Goal: Task Accomplishment & Management: Use online tool/utility

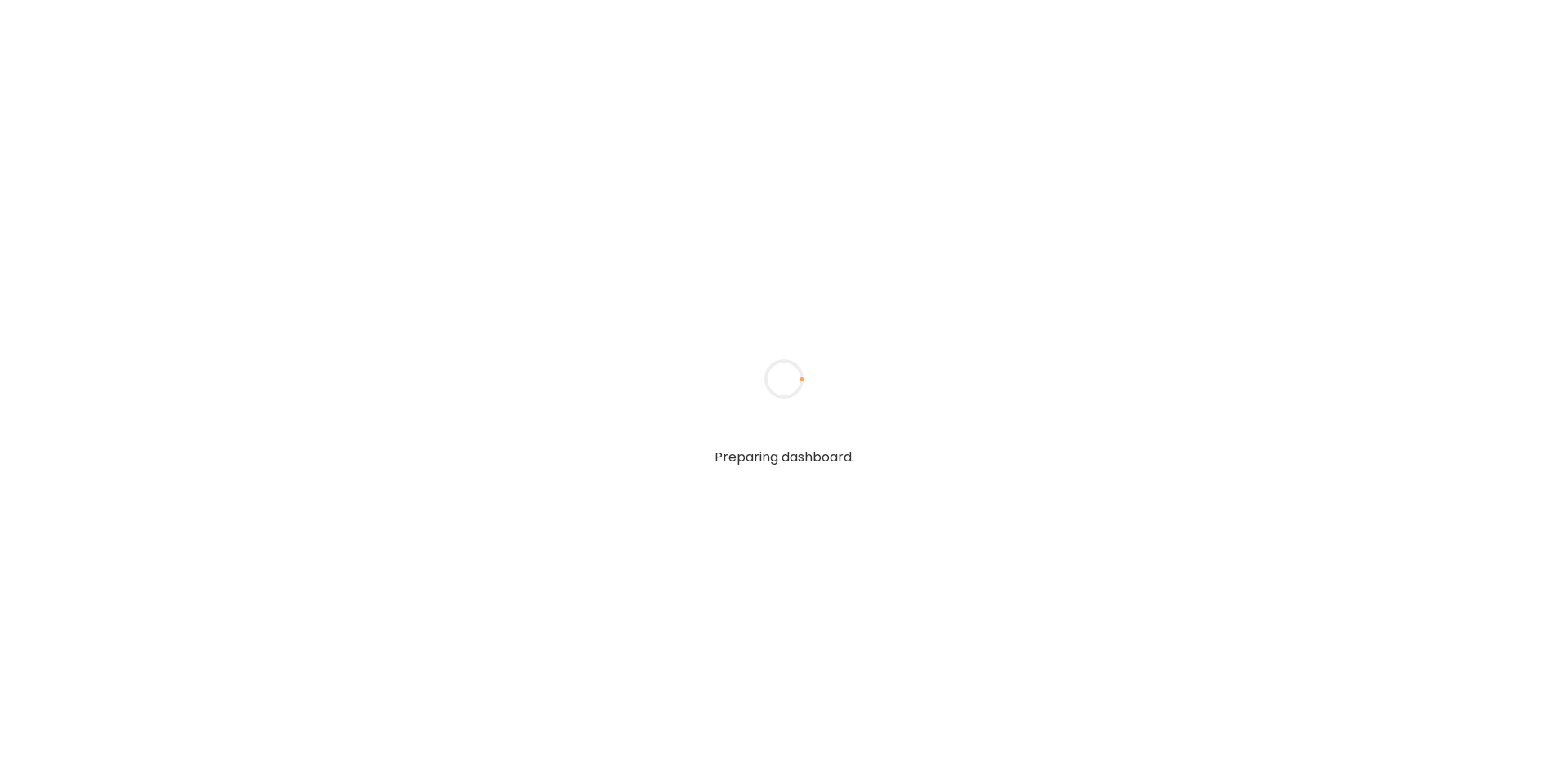
type input "**********"
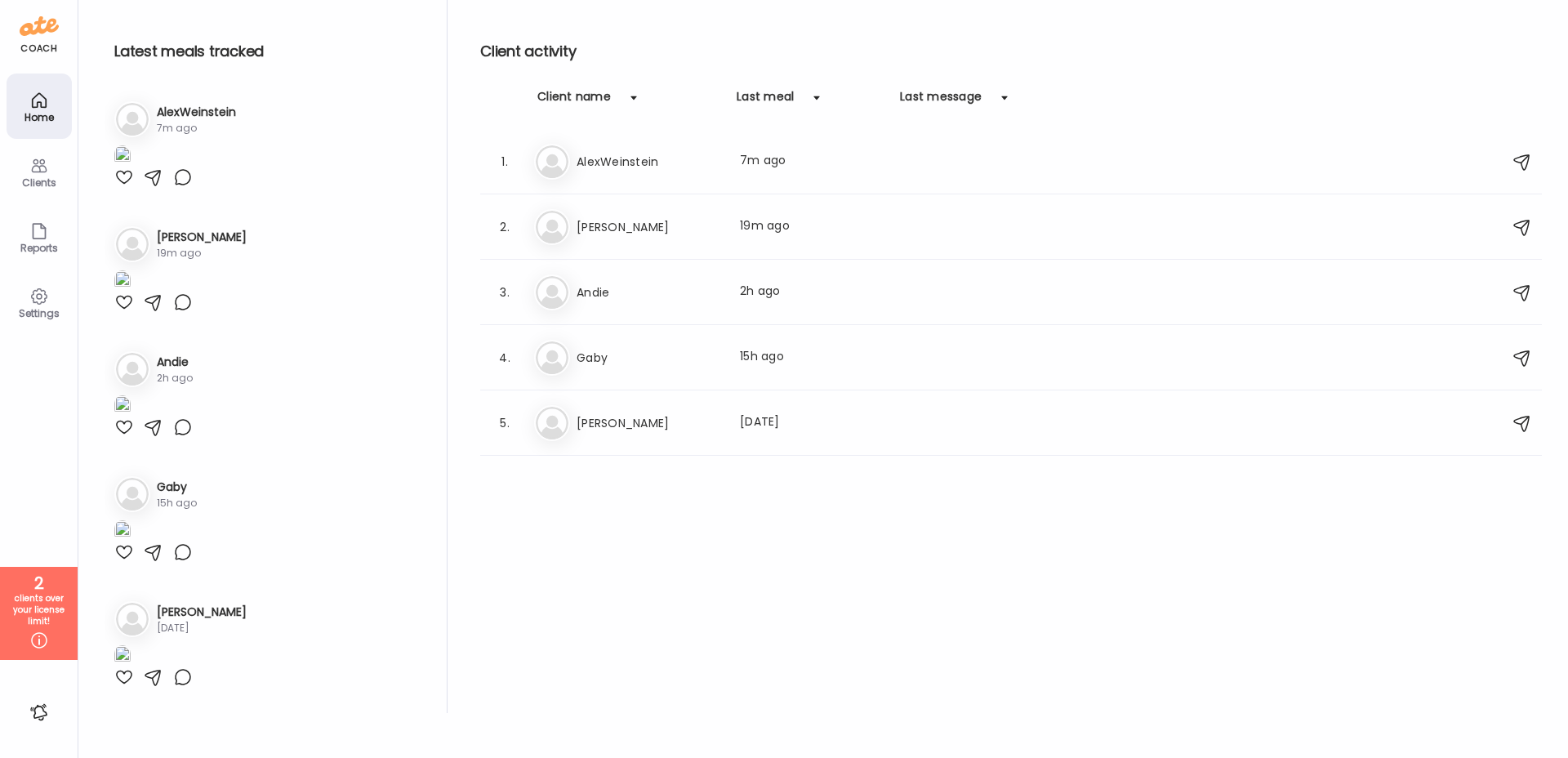
click at [618, 293] on h3 "Andie" at bounding box center [648, 292] width 144 height 19
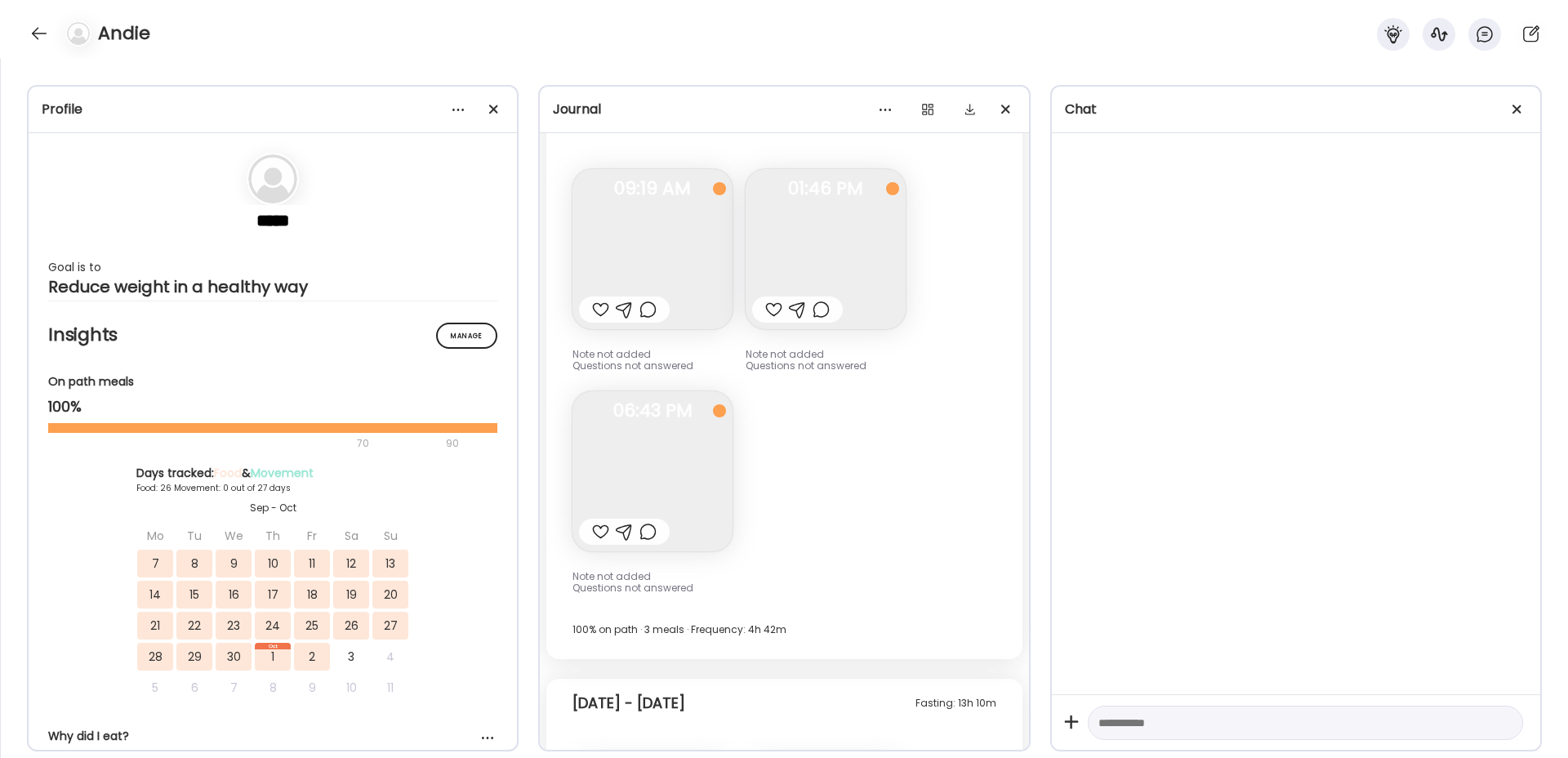
scroll to position [21372, 0]
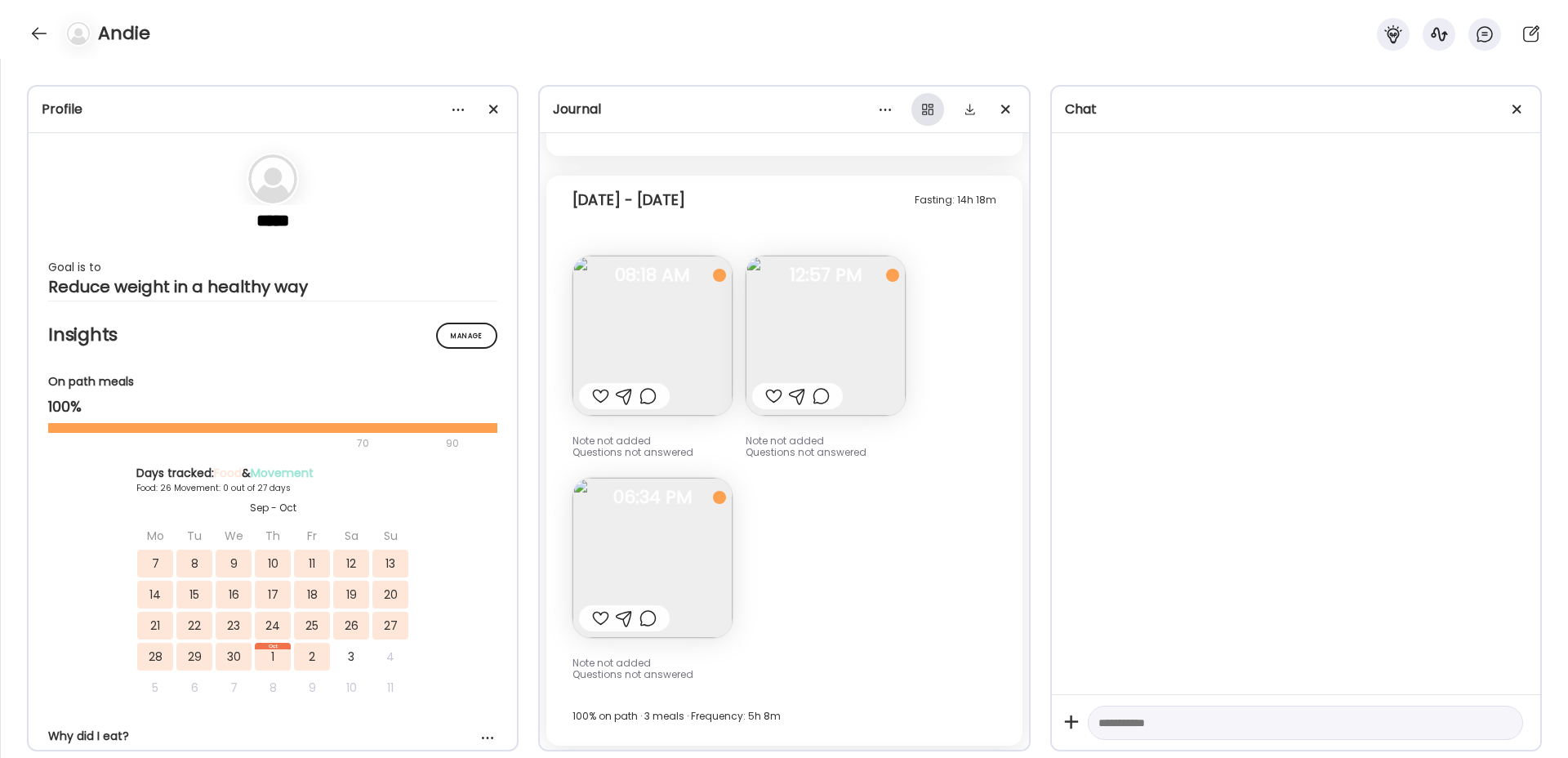
click at [927, 108] on div at bounding box center [927, 109] width 33 height 33
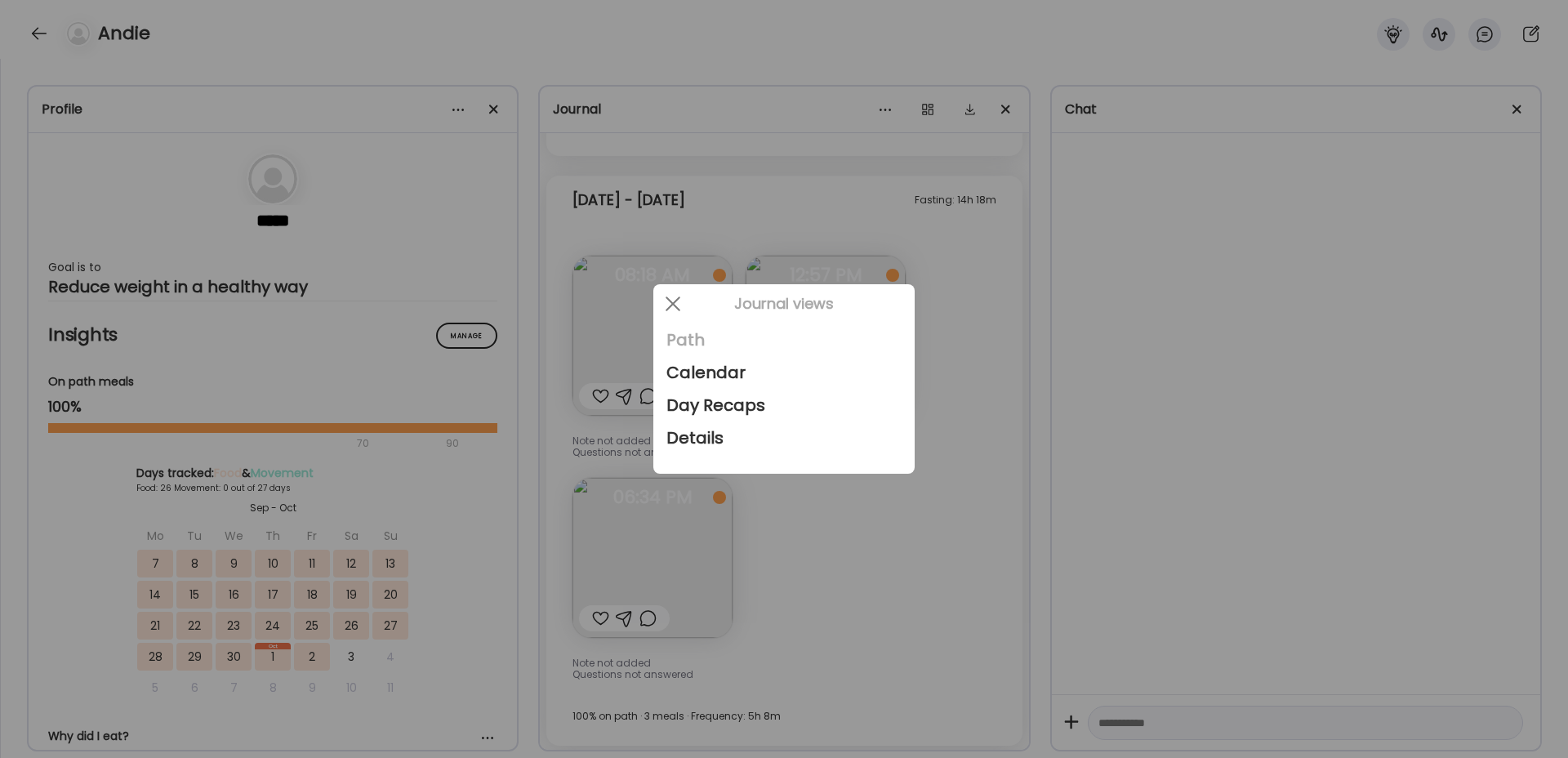
click at [684, 336] on div "Path" at bounding box center [784, 340] width 235 height 33
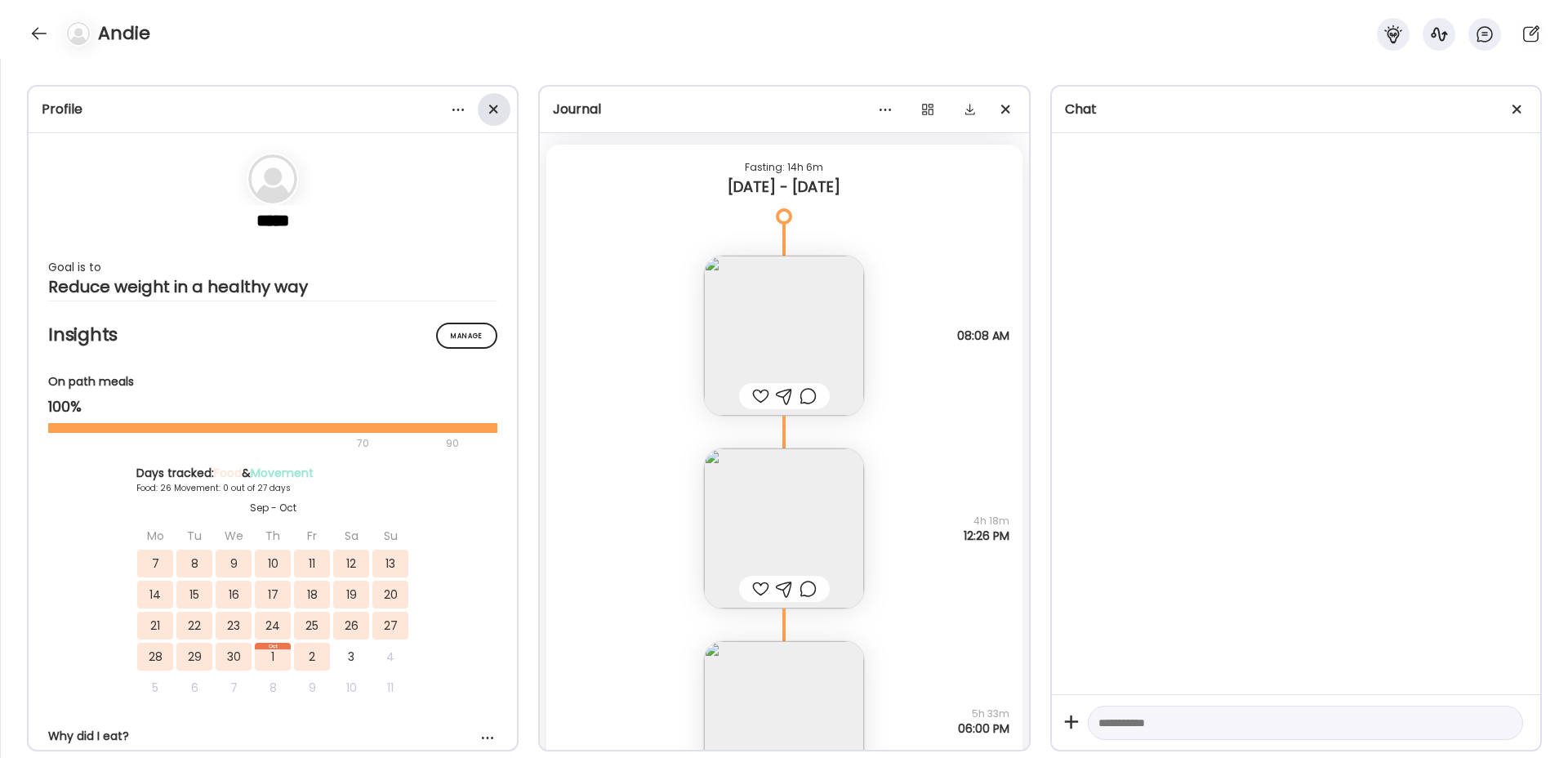
click at [489, 118] on div at bounding box center [493, 109] width 33 height 33
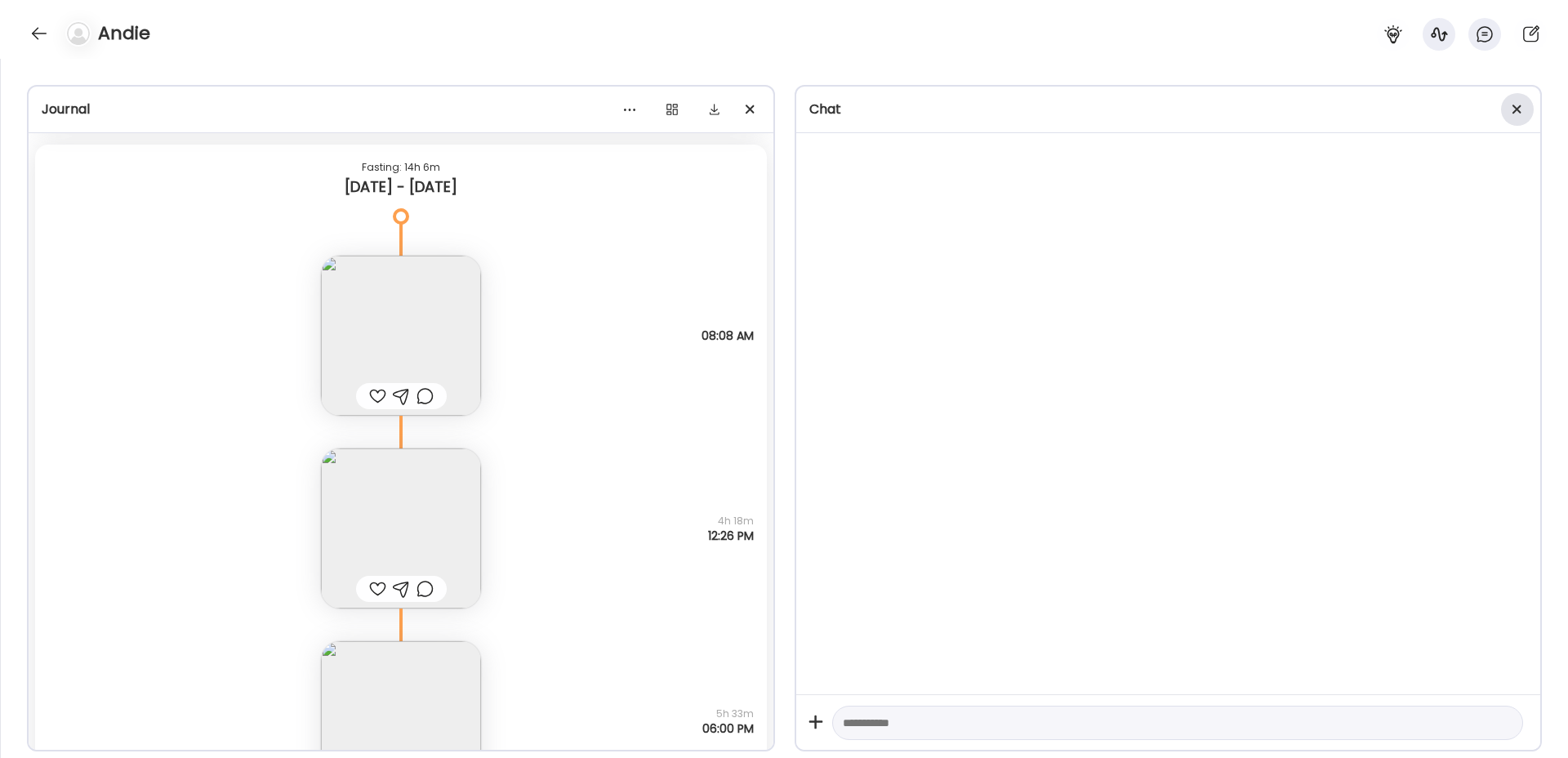
click at [1520, 108] on div at bounding box center [1517, 109] width 33 height 33
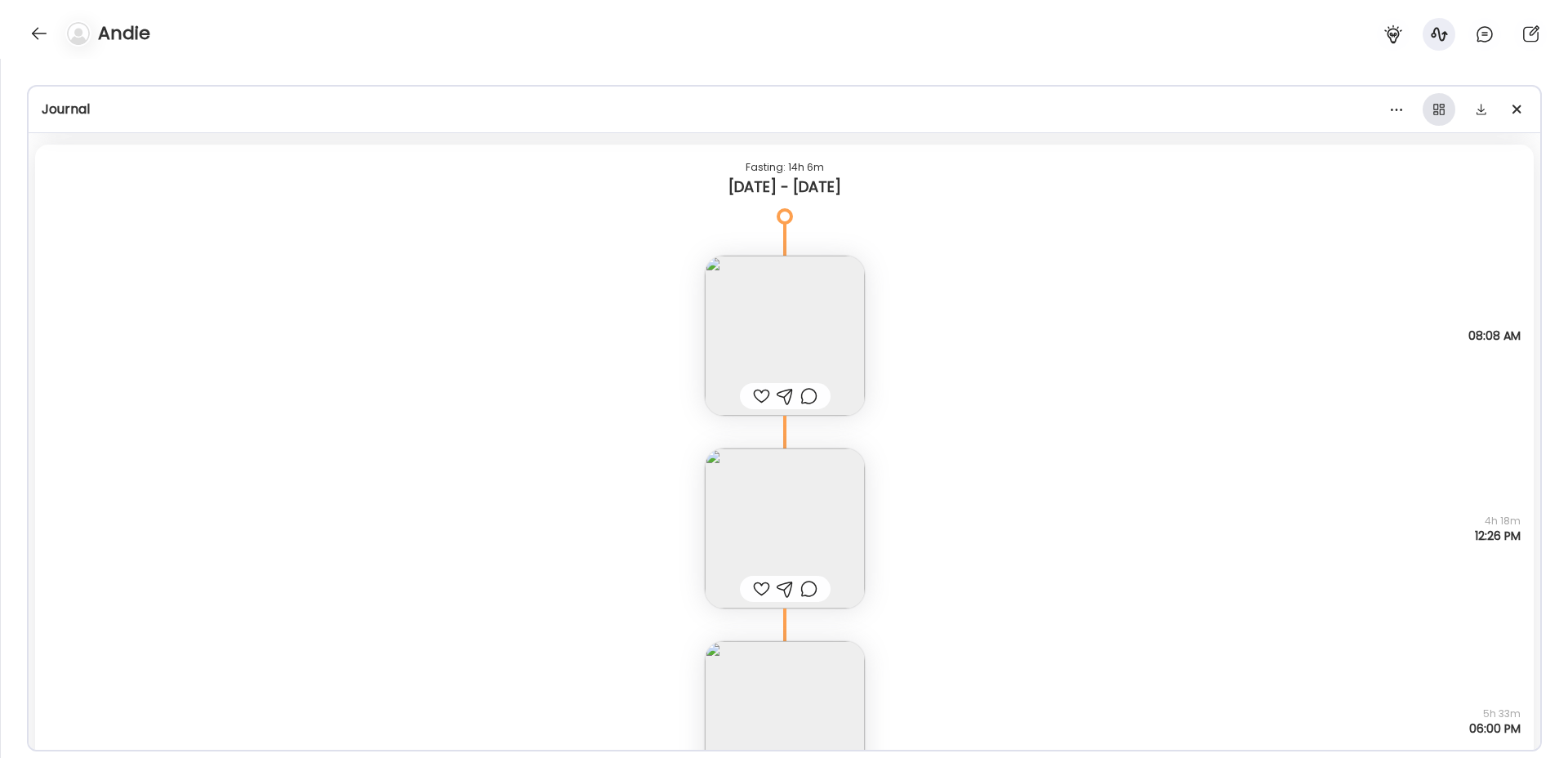
click at [1428, 107] on div at bounding box center [1439, 109] width 33 height 33
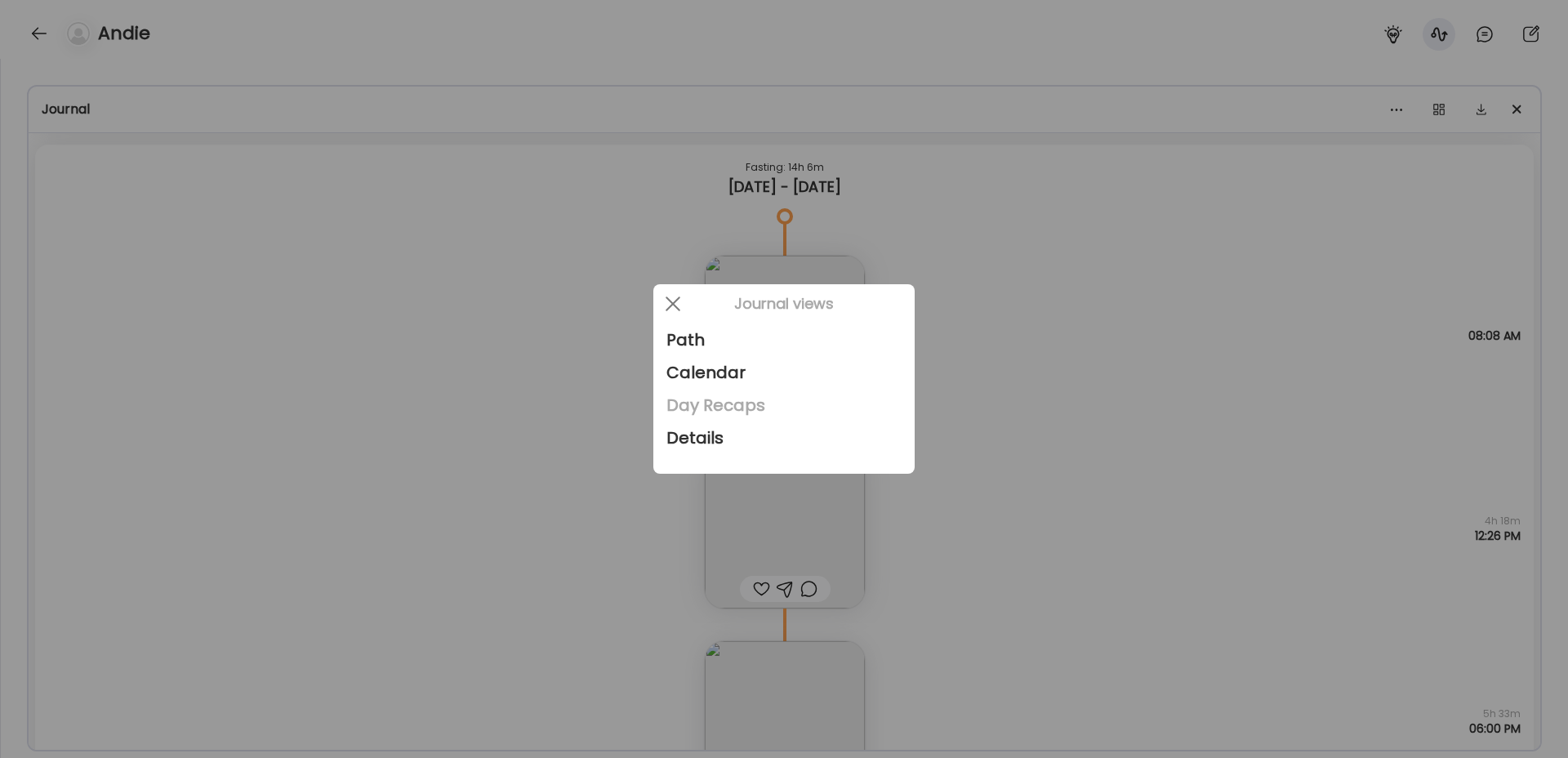
click at [712, 410] on div "Day Recaps" at bounding box center [784, 405] width 235 height 33
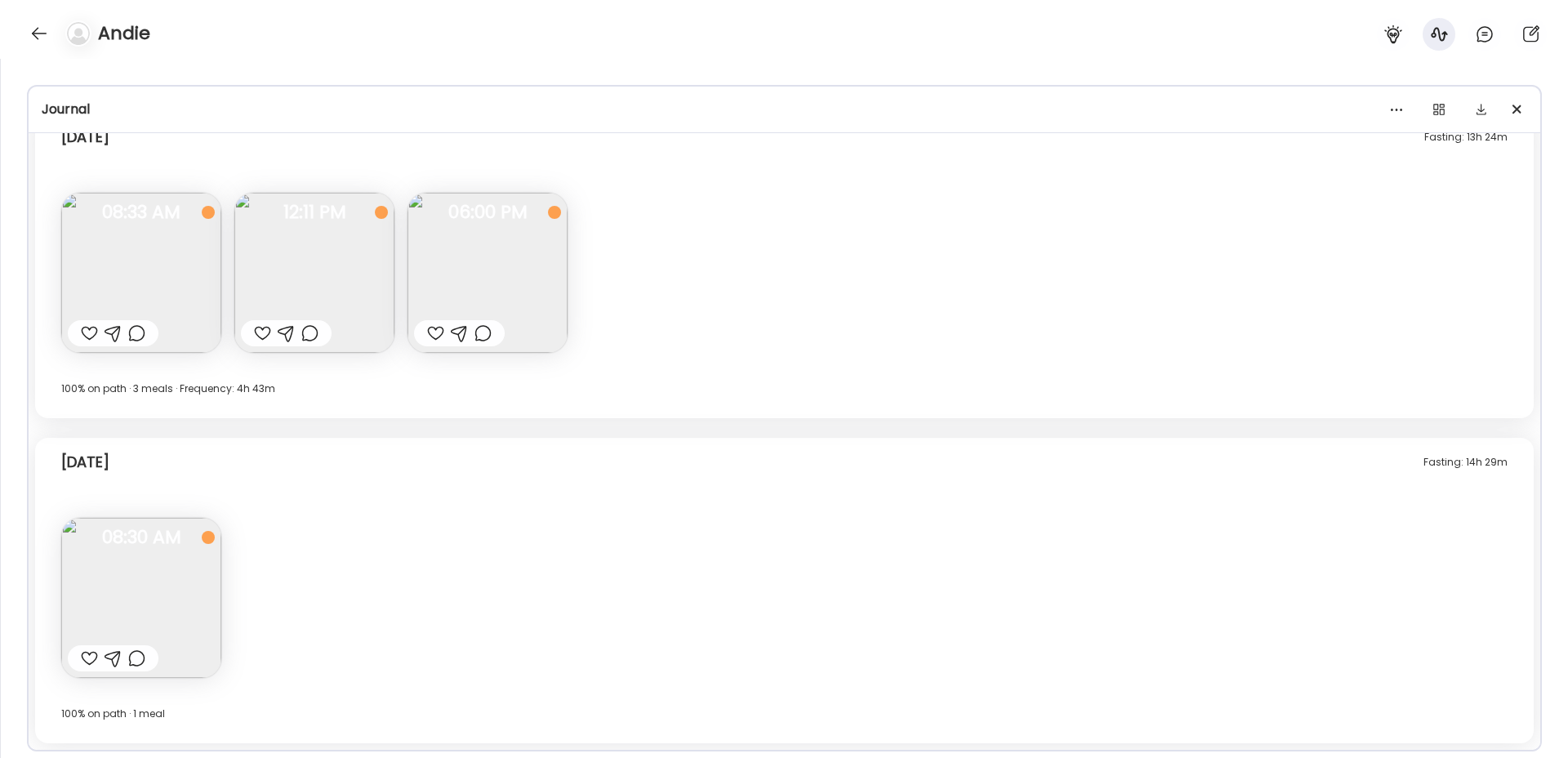
scroll to position [11843, 0]
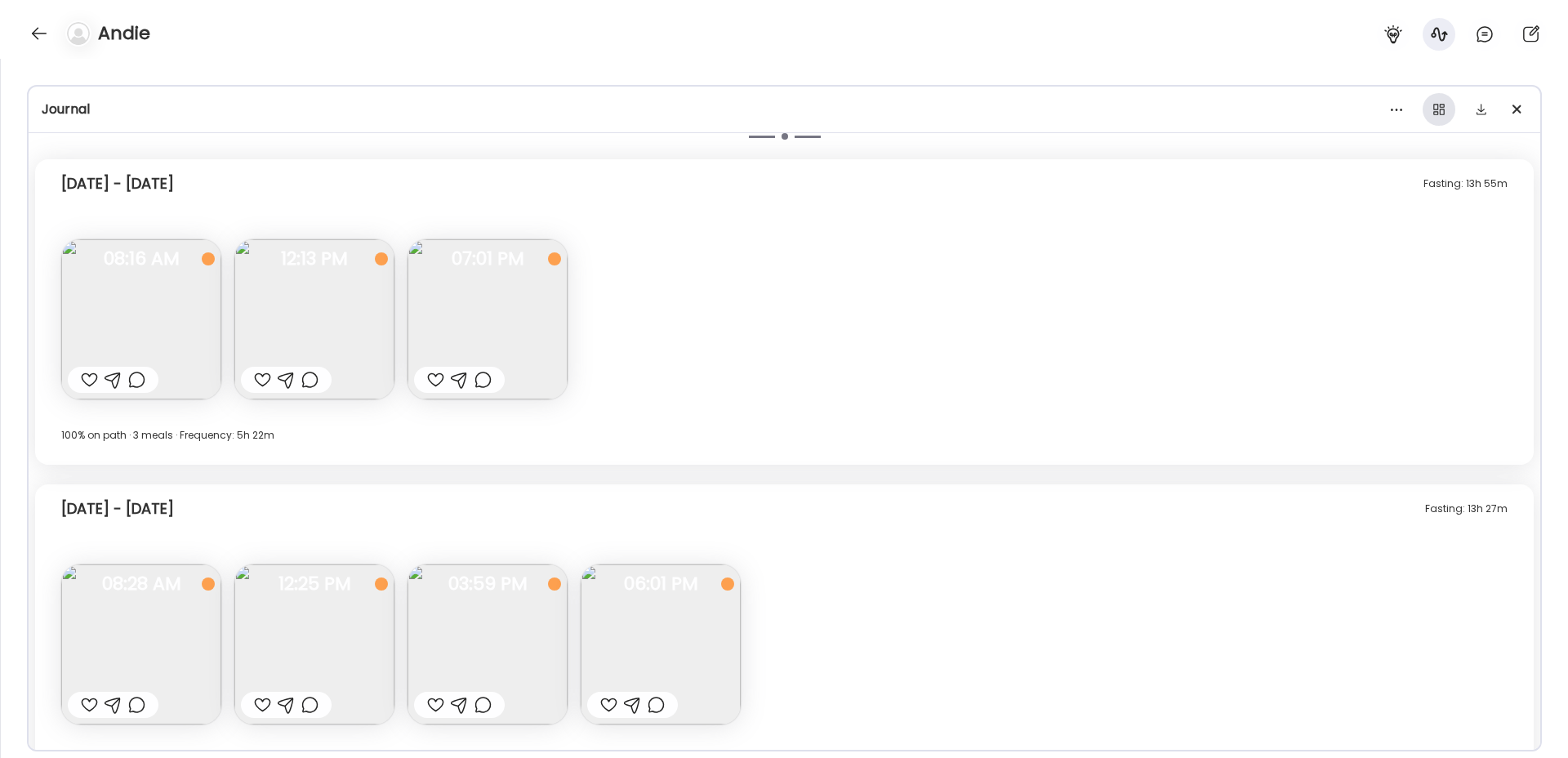
click at [1439, 108] on div at bounding box center [1439, 109] width 33 height 33
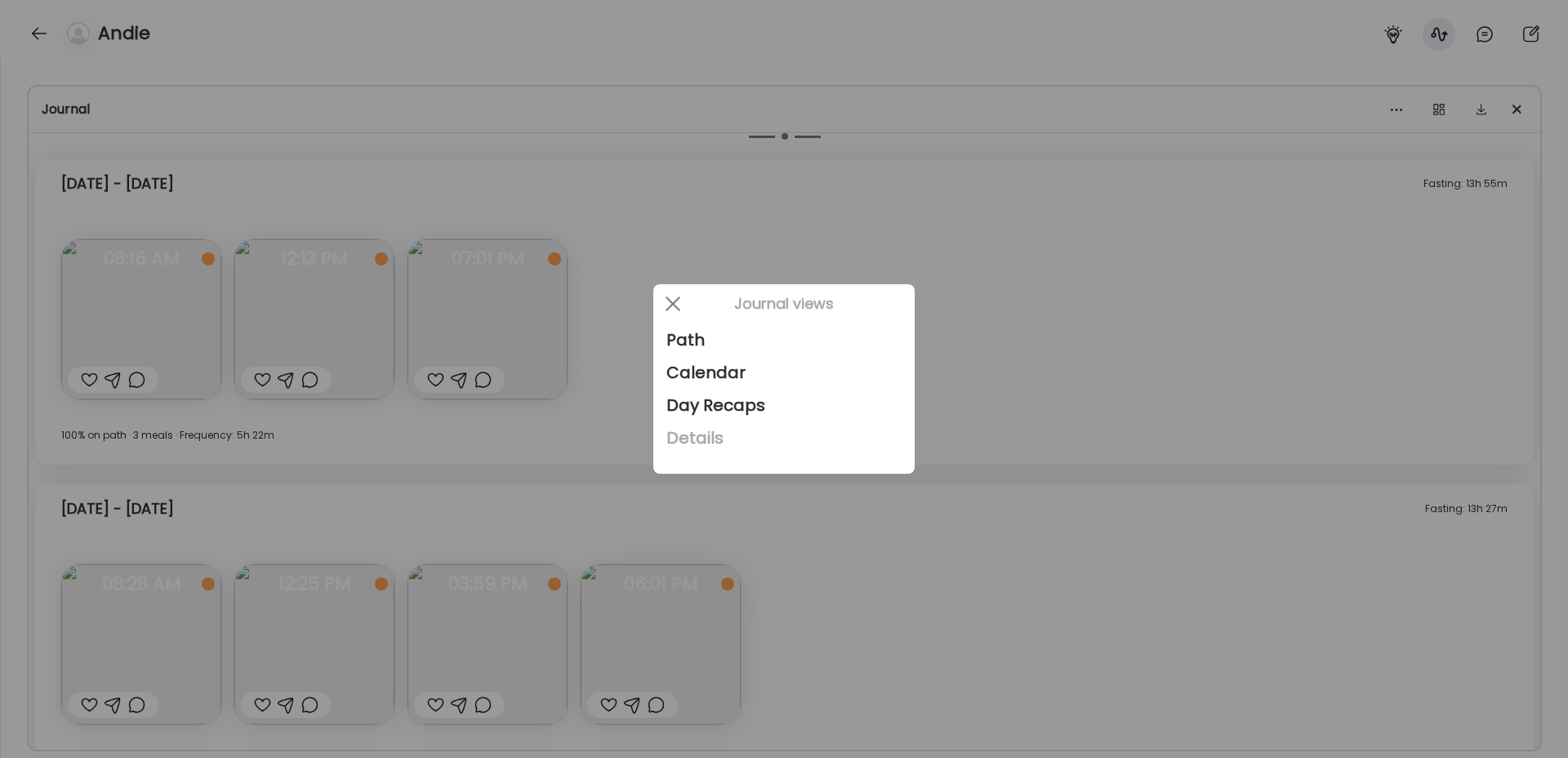
click at [715, 431] on div "Details" at bounding box center [784, 437] width 235 height 33
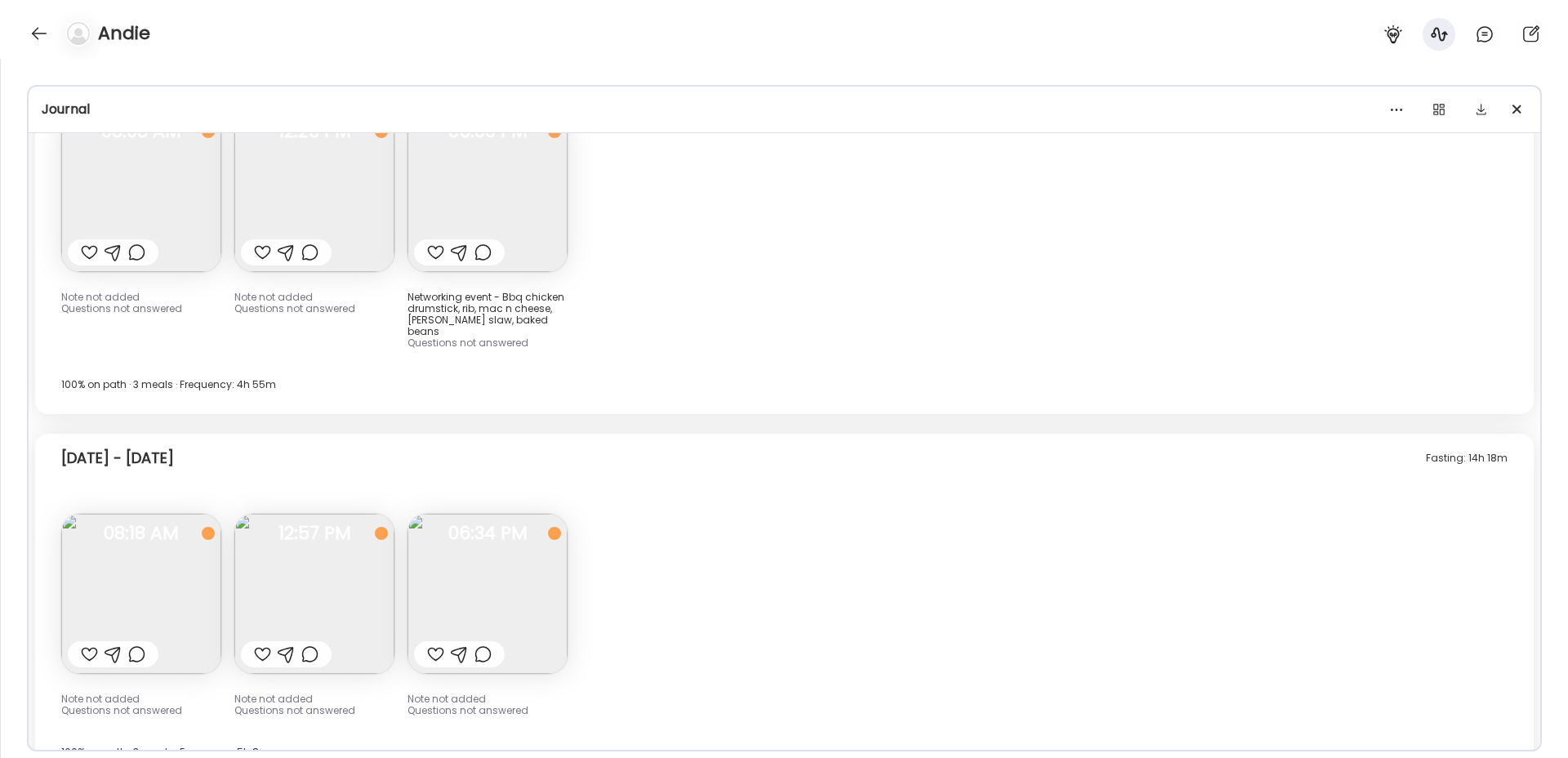
scroll to position [12989, 0]
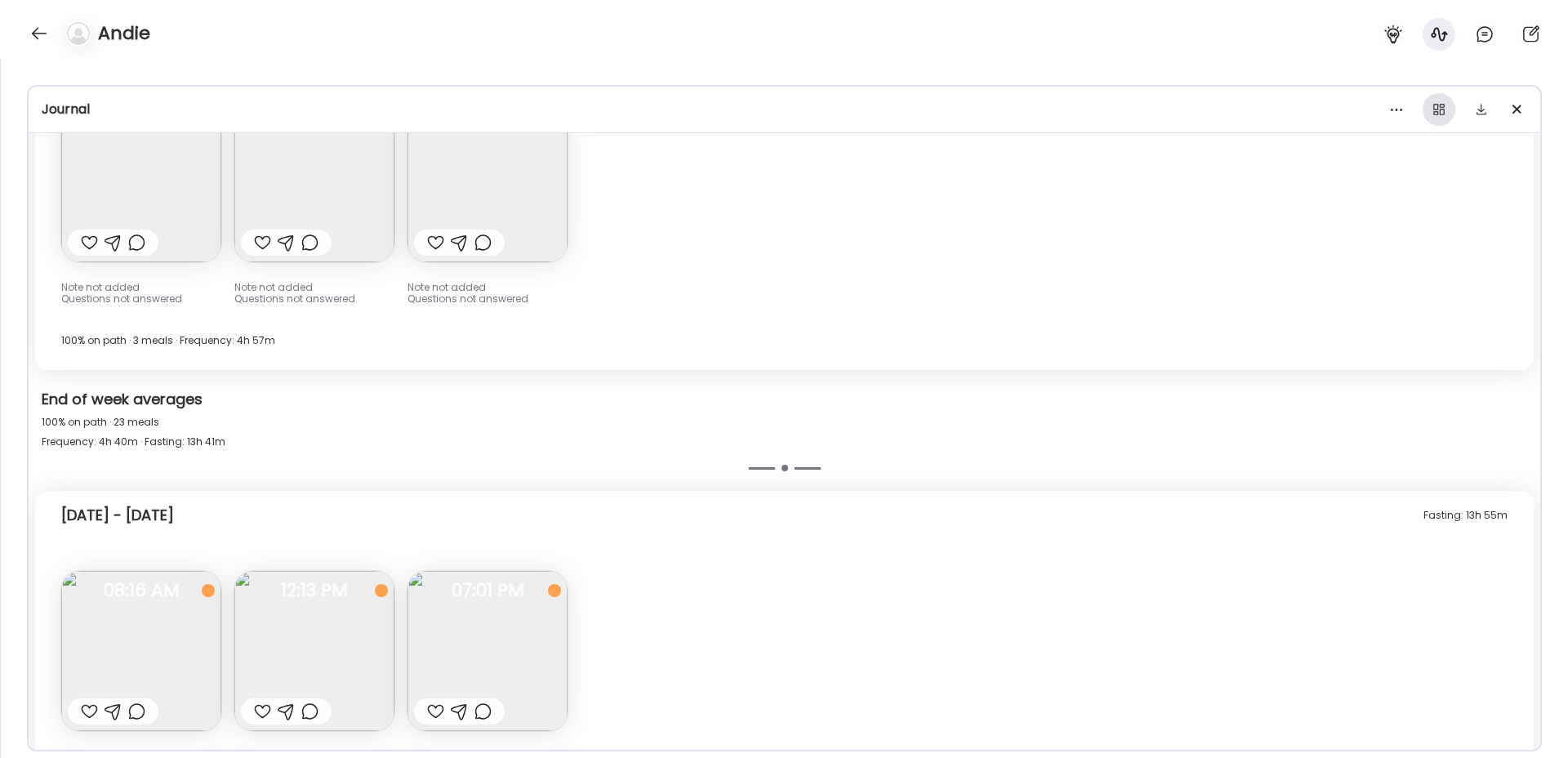
click at [1446, 97] on div at bounding box center [1439, 109] width 33 height 33
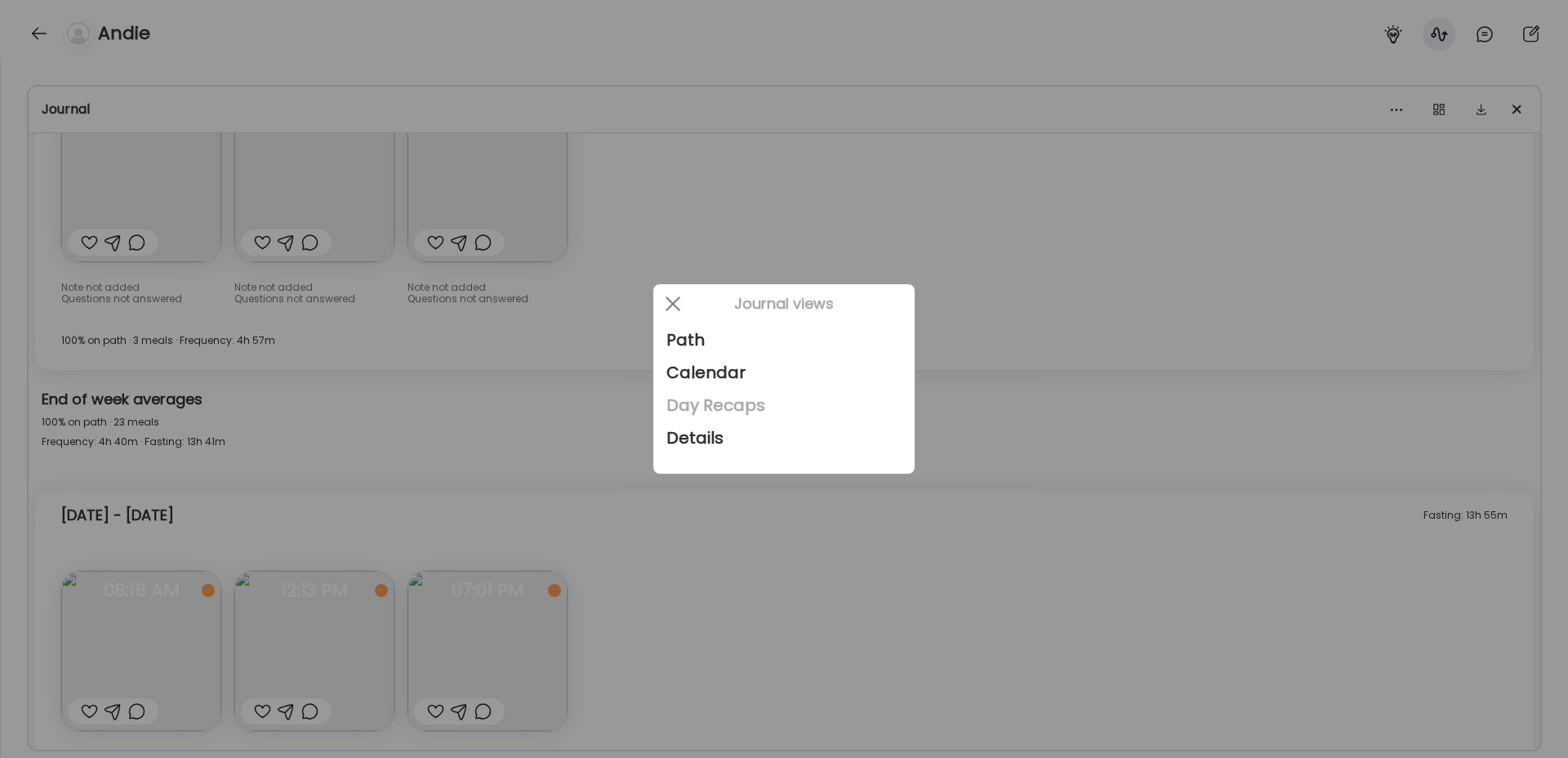
click at [712, 406] on div "Day Recaps" at bounding box center [784, 405] width 235 height 33
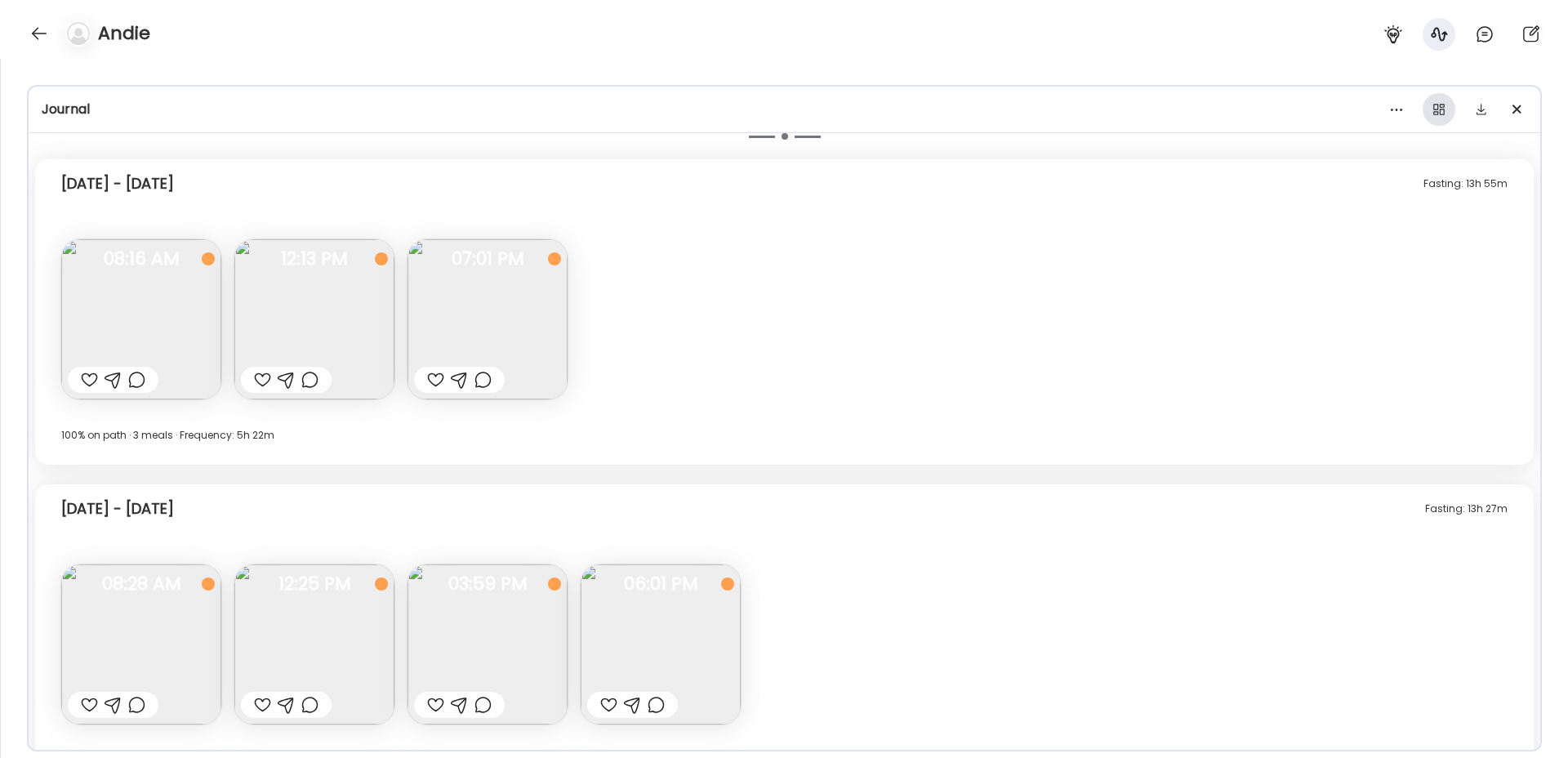
click at [1430, 100] on div at bounding box center [1439, 109] width 33 height 33
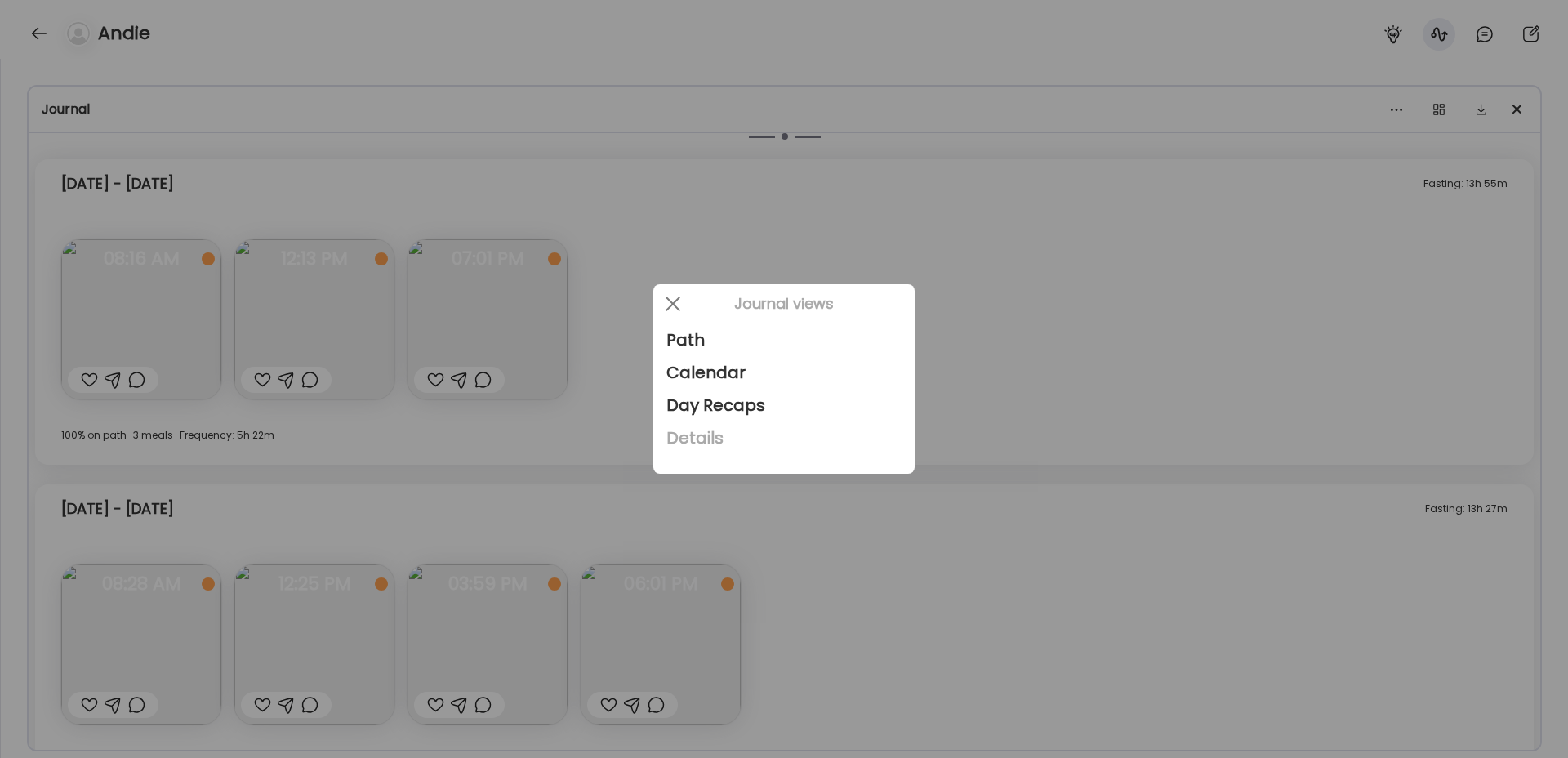
click at [739, 440] on div "Details" at bounding box center [784, 437] width 235 height 33
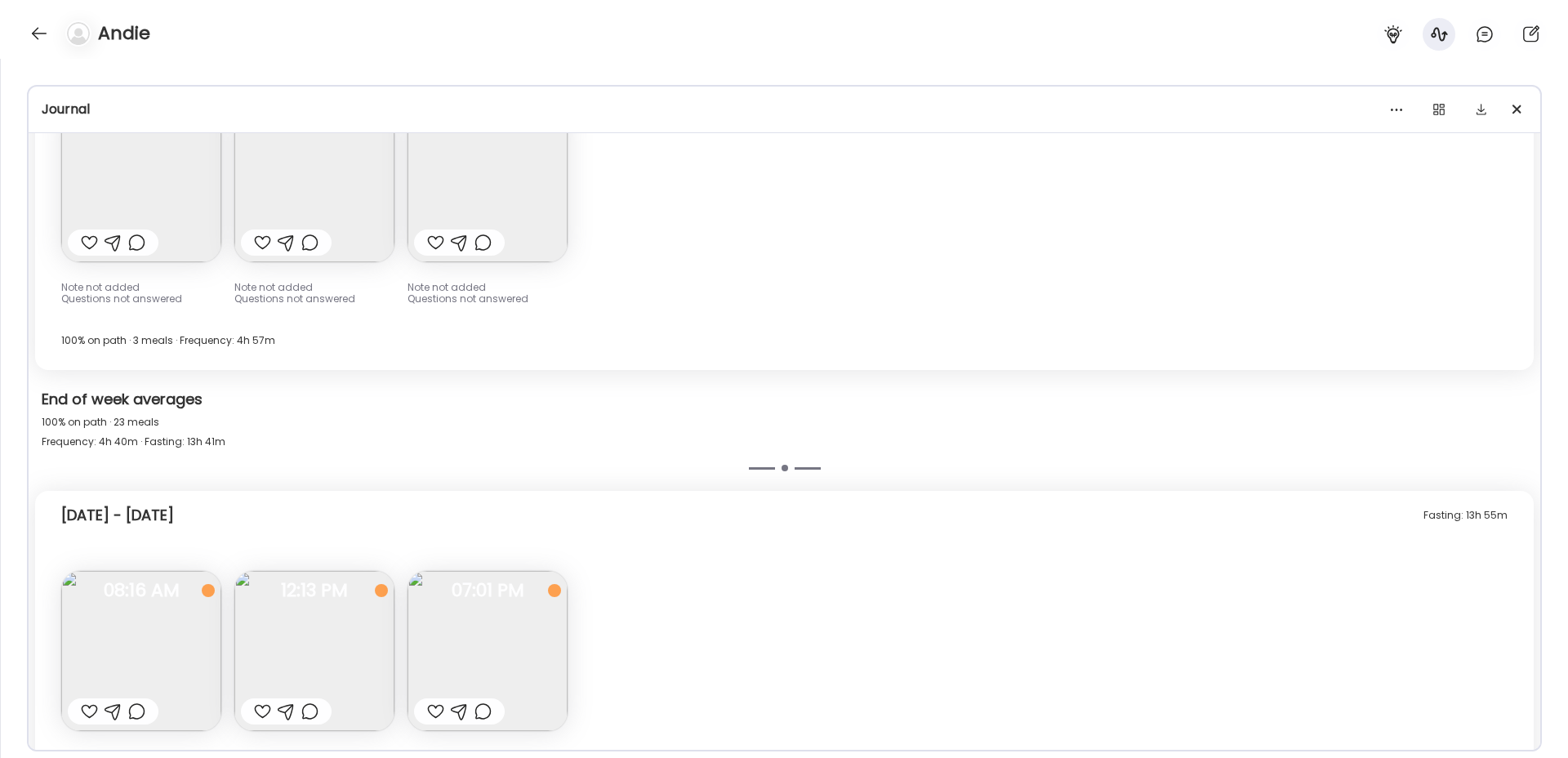
click at [750, 427] on div "100% on path · 23 meals Frequency: 4h 40m · Fasting: 13h 41m" at bounding box center [784, 432] width 1485 height 39
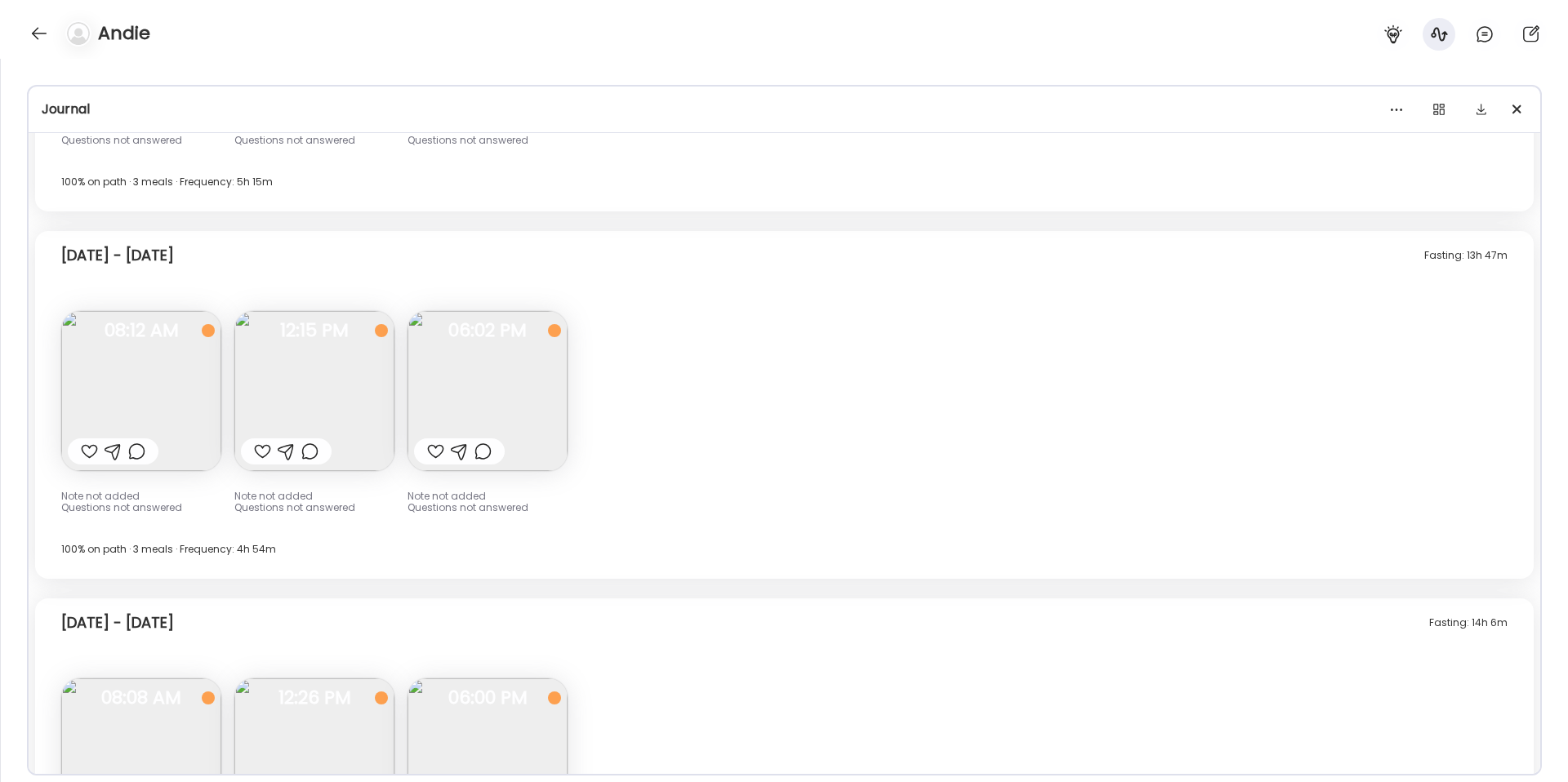
scroll to position [11277, 0]
click at [157, 400] on img at bounding box center [141, 385] width 160 height 160
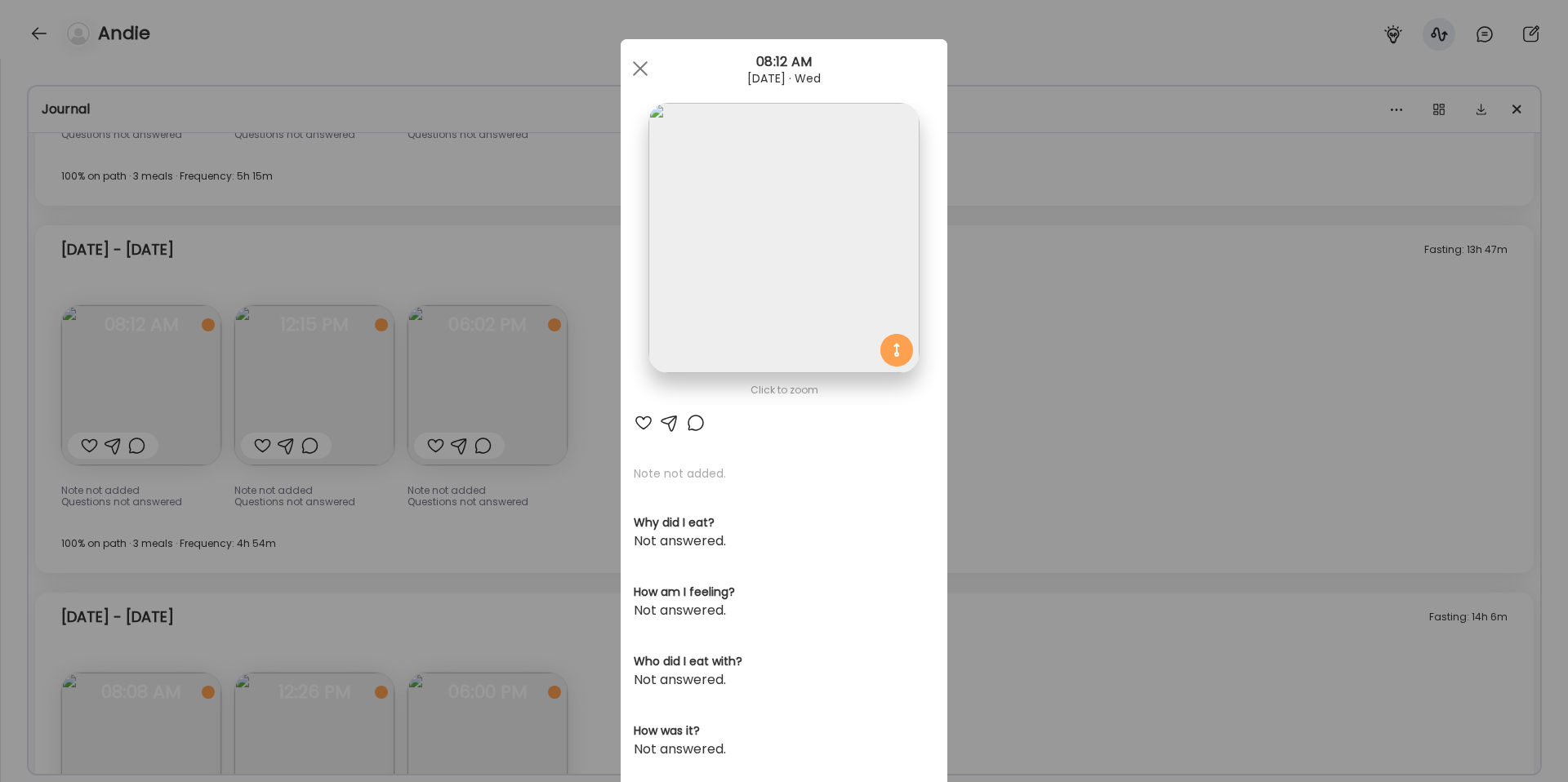
click at [1073, 339] on div "Ate Coach Dashboard Wahoo! It’s official Take a moment to set up your Coach Pro…" at bounding box center [784, 391] width 1568 height 782
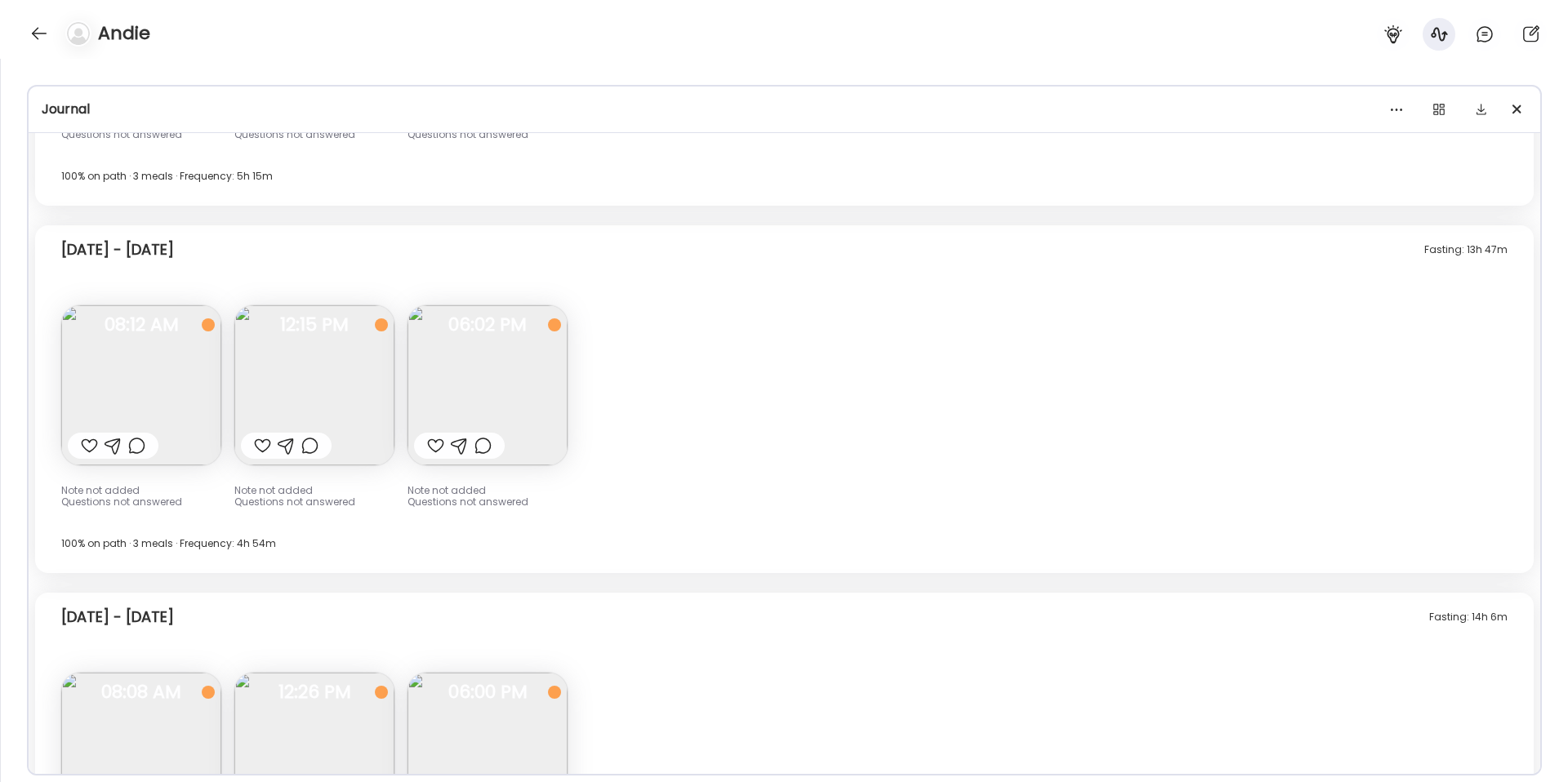
click at [347, 398] on img at bounding box center [314, 385] width 160 height 160
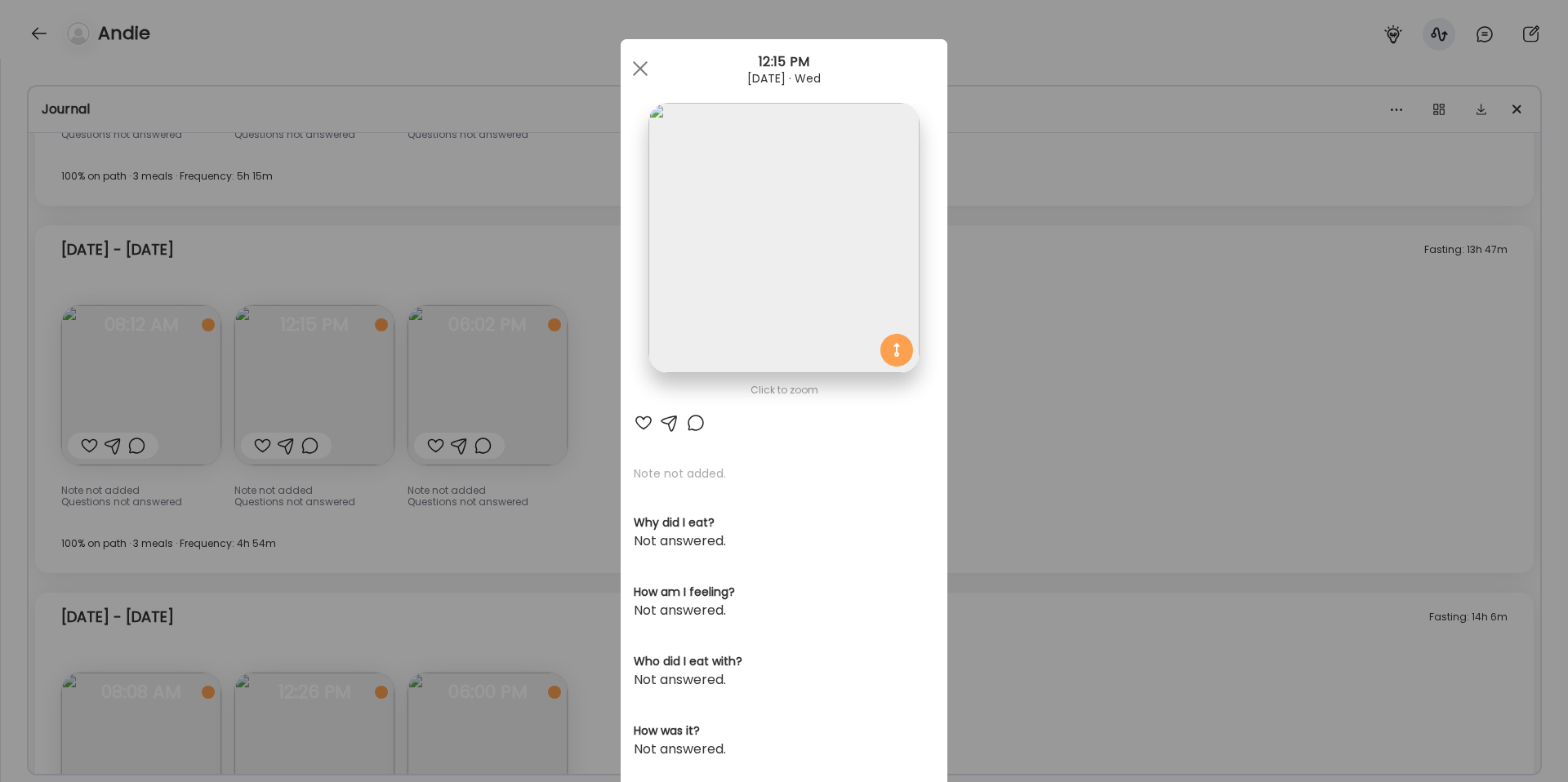
click at [1002, 274] on div "Ate Coach Dashboard Wahoo! It’s official Take a moment to set up your Coach Pro…" at bounding box center [784, 391] width 1568 height 782
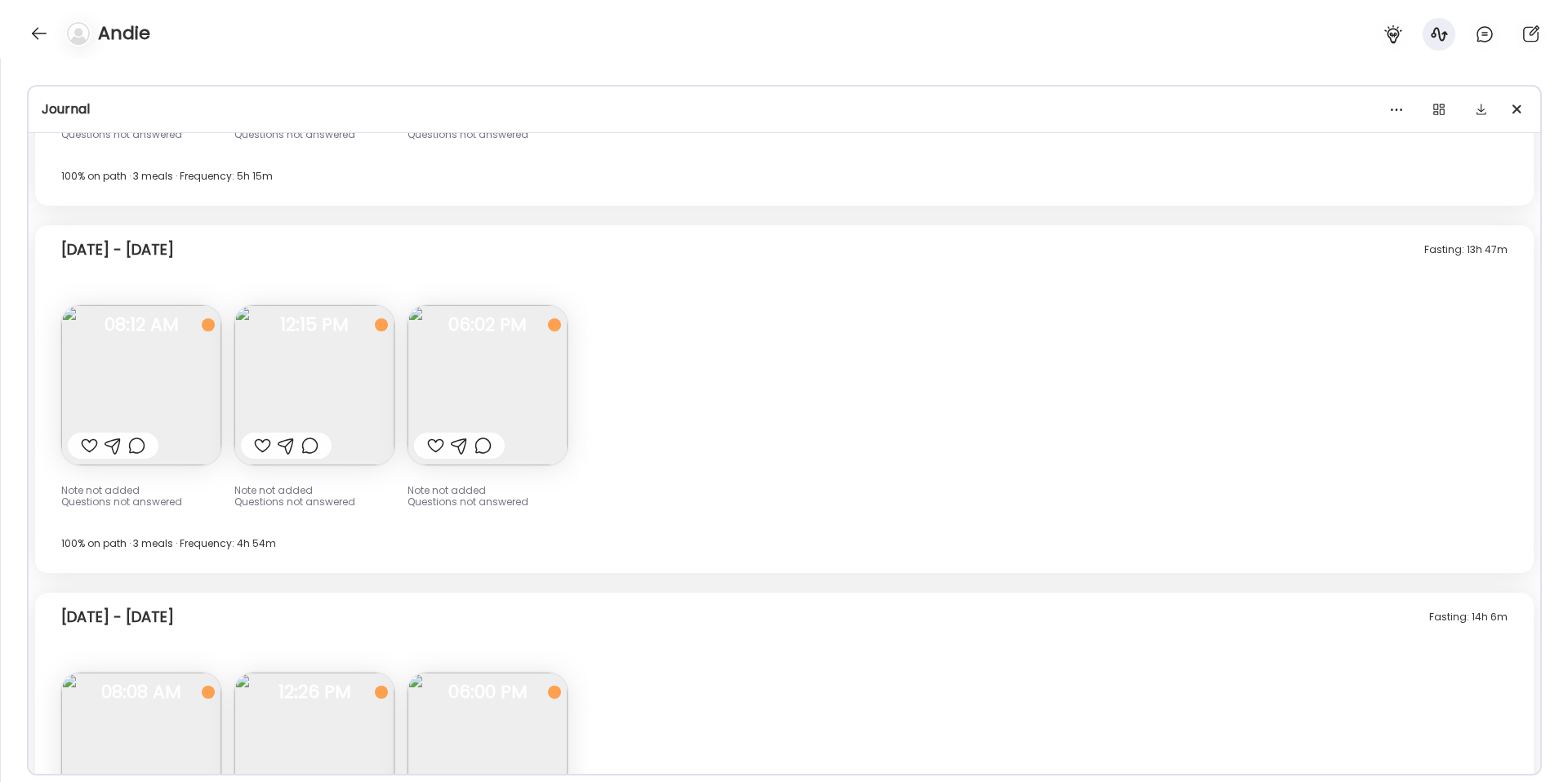
click at [486, 373] on img at bounding box center [487, 385] width 160 height 160
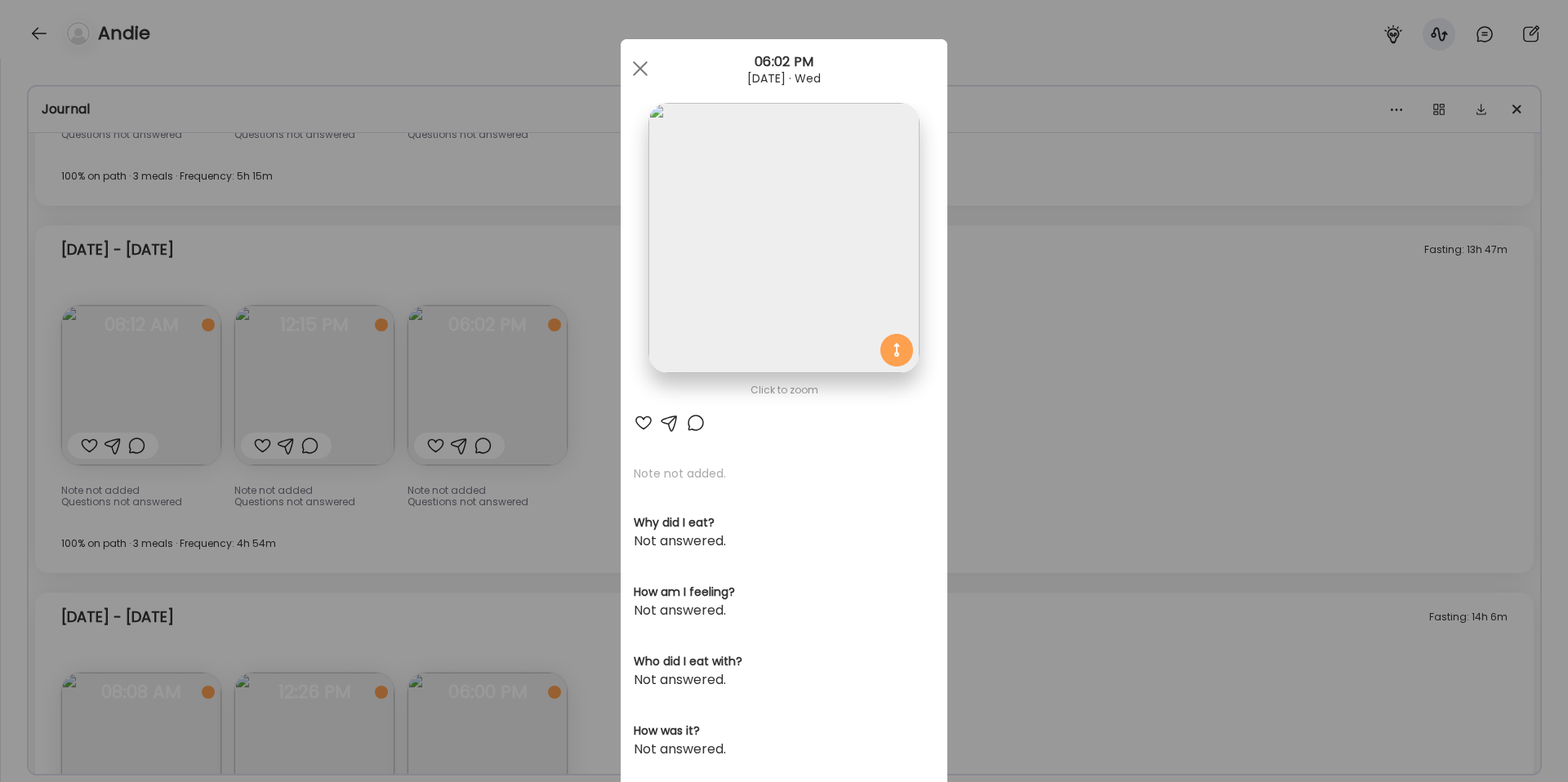
click at [1041, 333] on div "Ate Coach Dashboard Wahoo! It’s official Take a moment to set up your Coach Pro…" at bounding box center [784, 391] width 1568 height 782
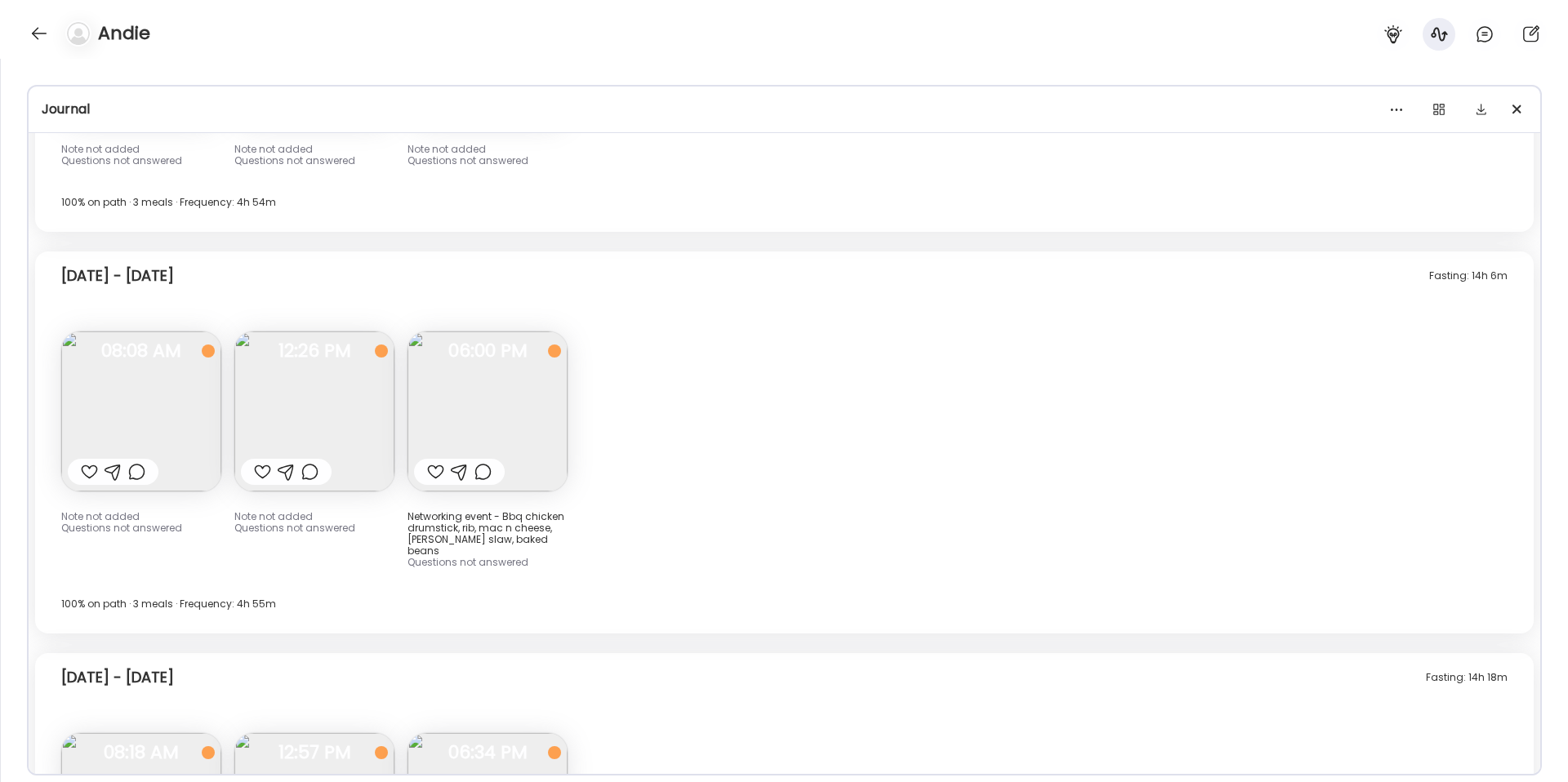
scroll to position [11617, 0]
click at [158, 371] on img at bounding box center [141, 412] width 160 height 160
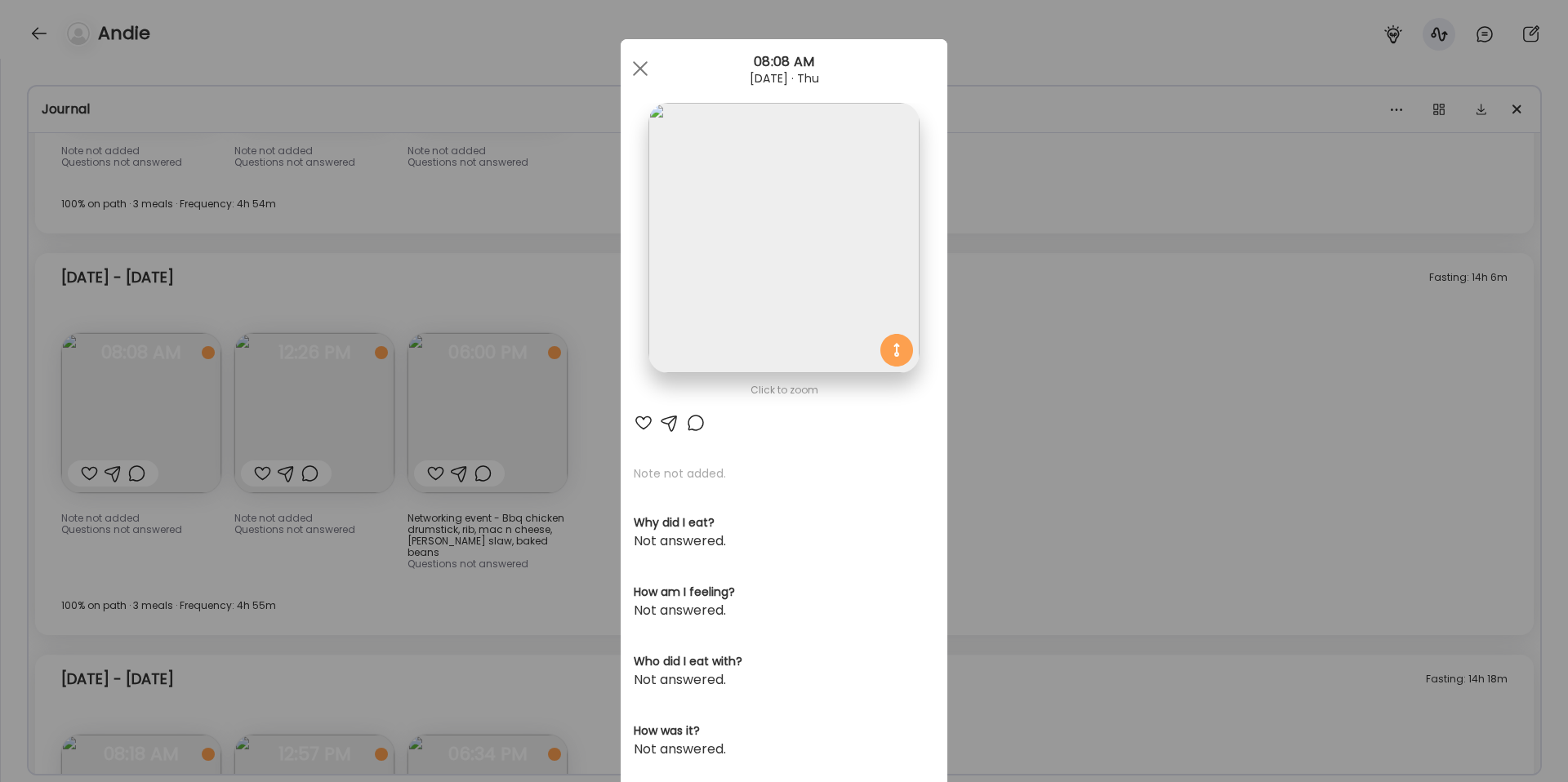
click at [996, 361] on div "Ate Coach Dashboard Wahoo! It’s official Take a moment to set up your Coach Pro…" at bounding box center [784, 391] width 1568 height 782
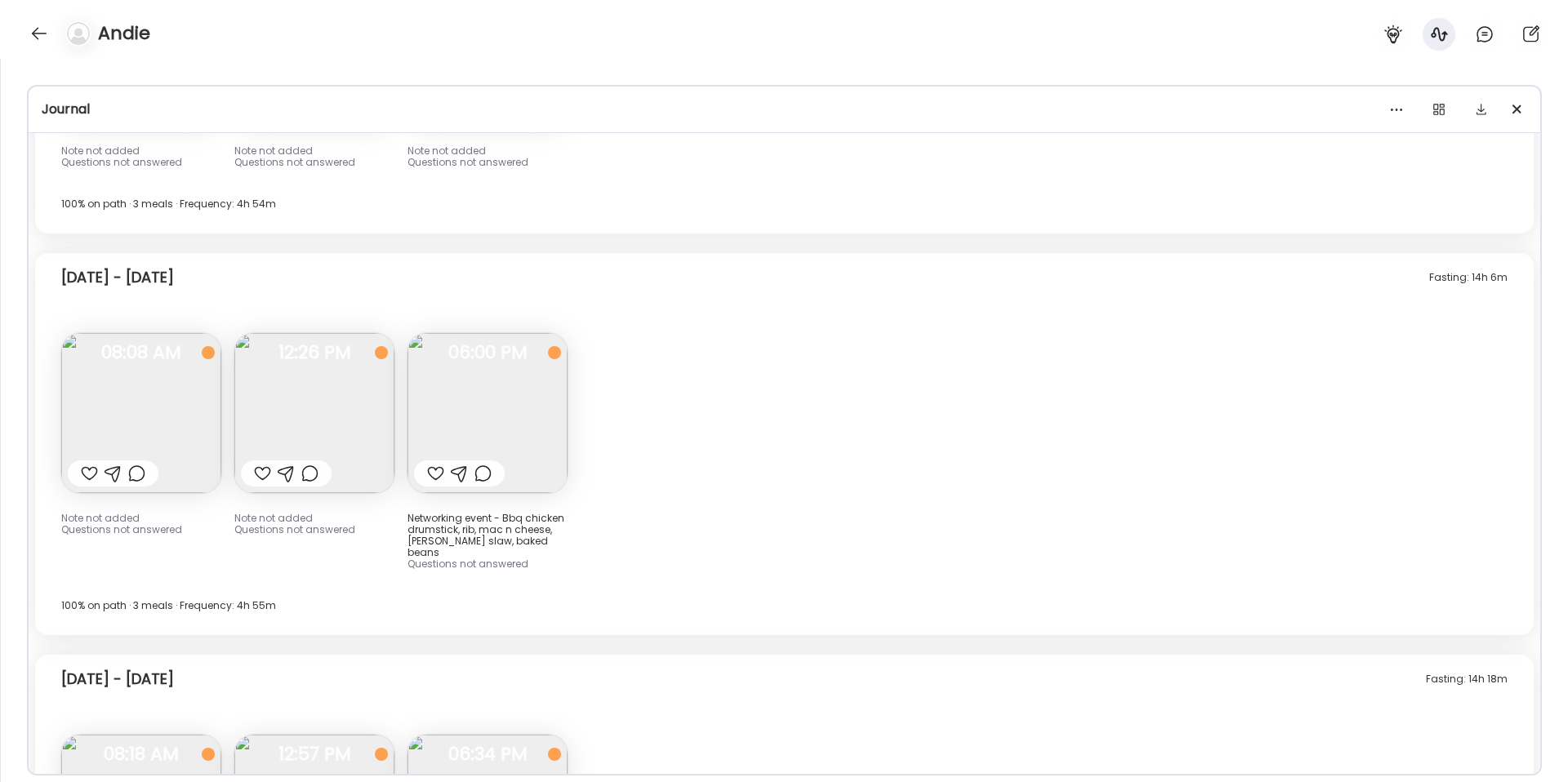
click at [342, 389] on img at bounding box center [314, 412] width 160 height 160
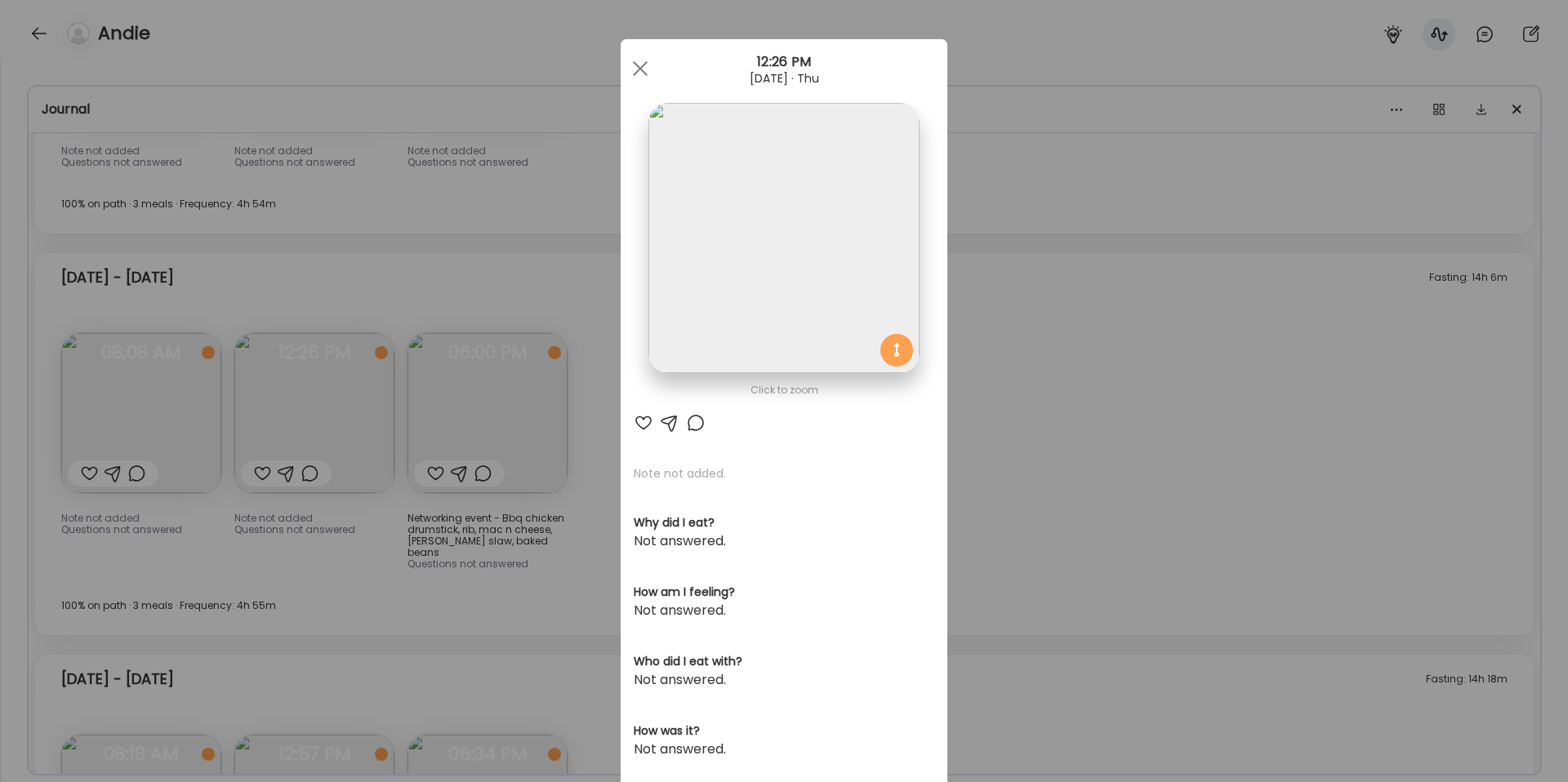
click at [981, 334] on div "Ate Coach Dashboard Wahoo! It’s official Take a moment to set up your Coach Pro…" at bounding box center [784, 391] width 1568 height 782
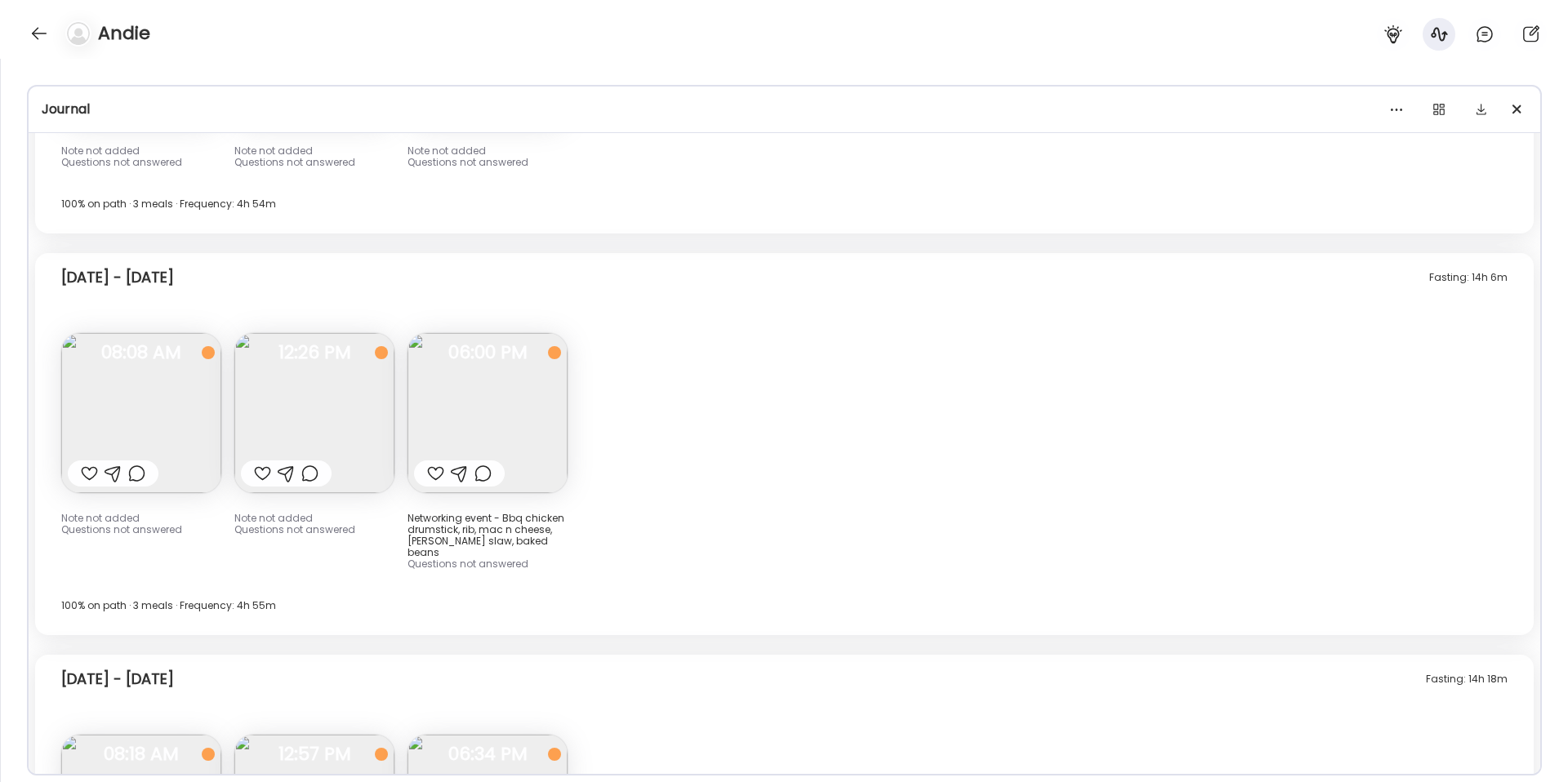
click at [504, 428] on img at bounding box center [487, 412] width 160 height 160
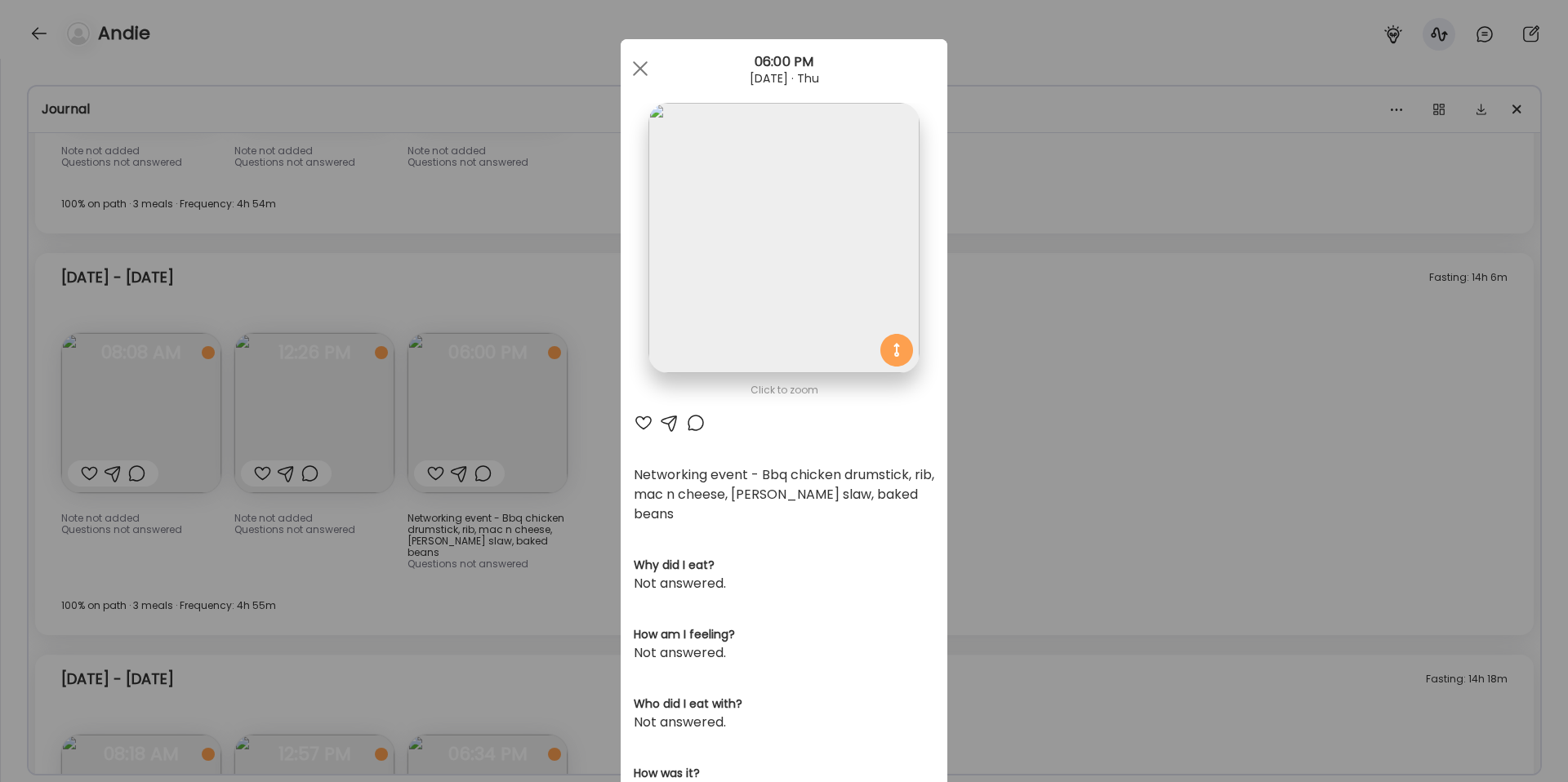
click at [808, 284] on img at bounding box center [784, 238] width 271 height 270
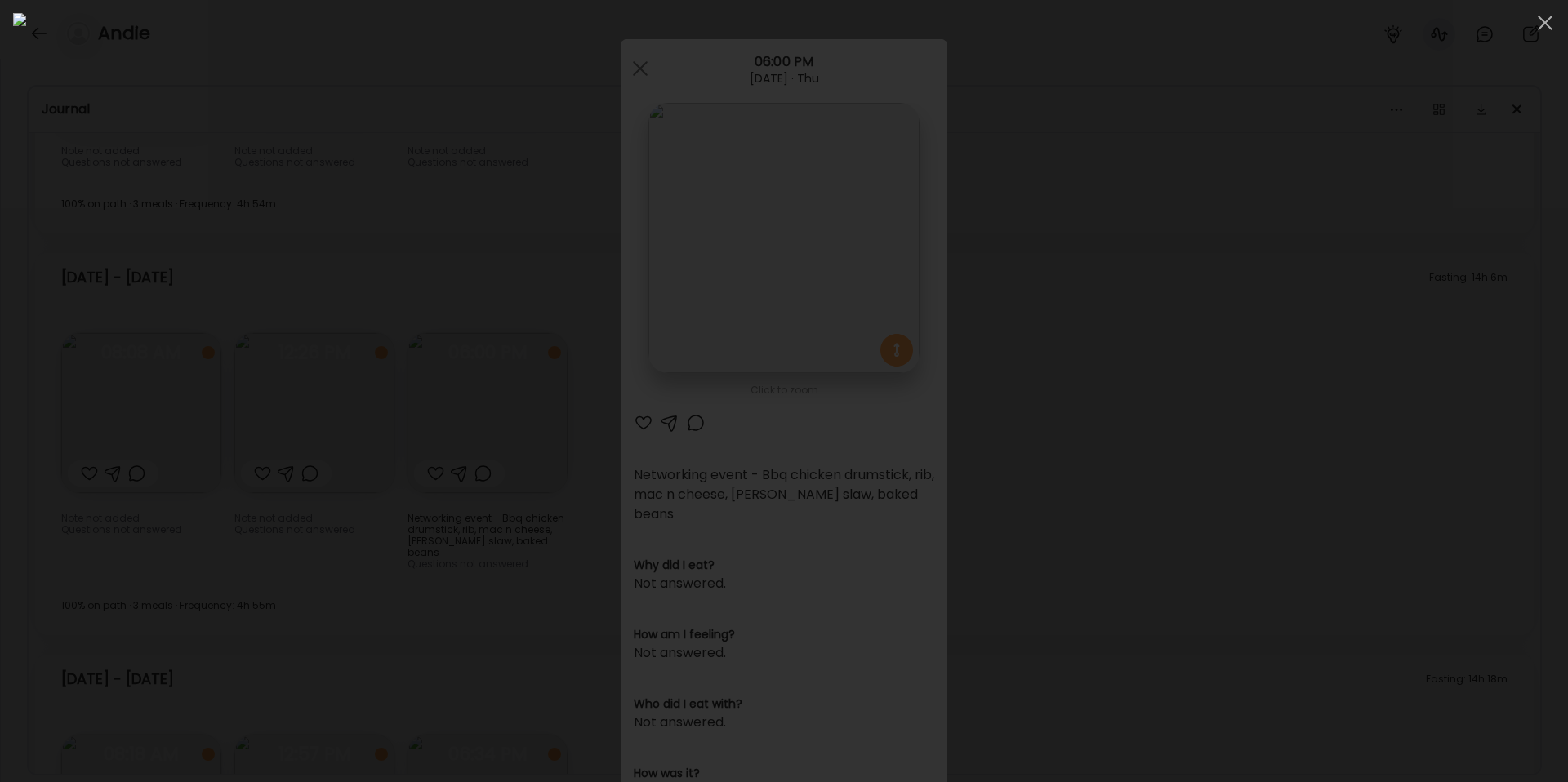
click at [1346, 265] on div at bounding box center [784, 391] width 1542 height 756
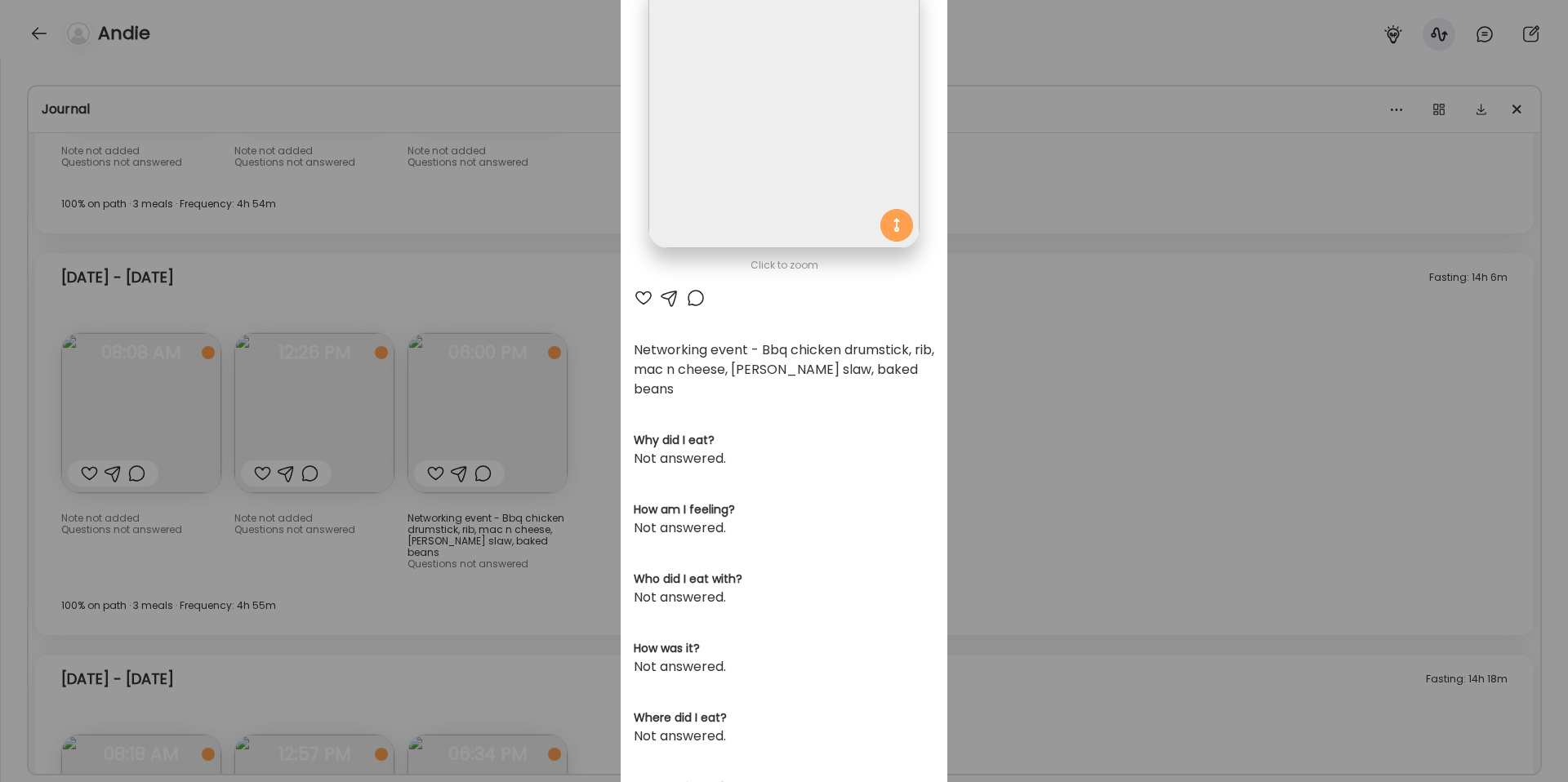
scroll to position [280, 0]
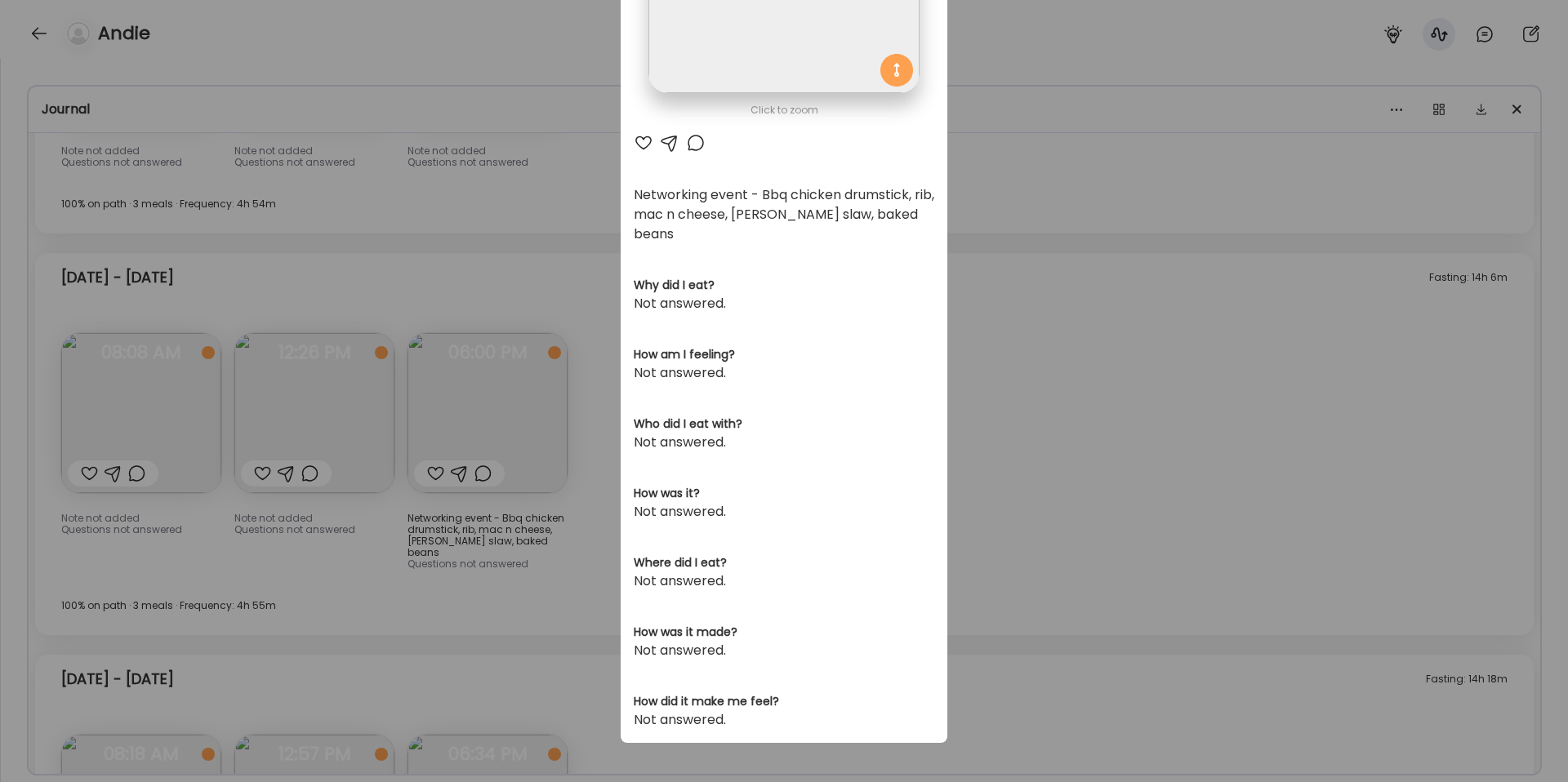
click at [1150, 428] on div "Ate Coach Dashboard Wahoo! It’s official Take a moment to set up your Coach Pro…" at bounding box center [784, 391] width 1568 height 782
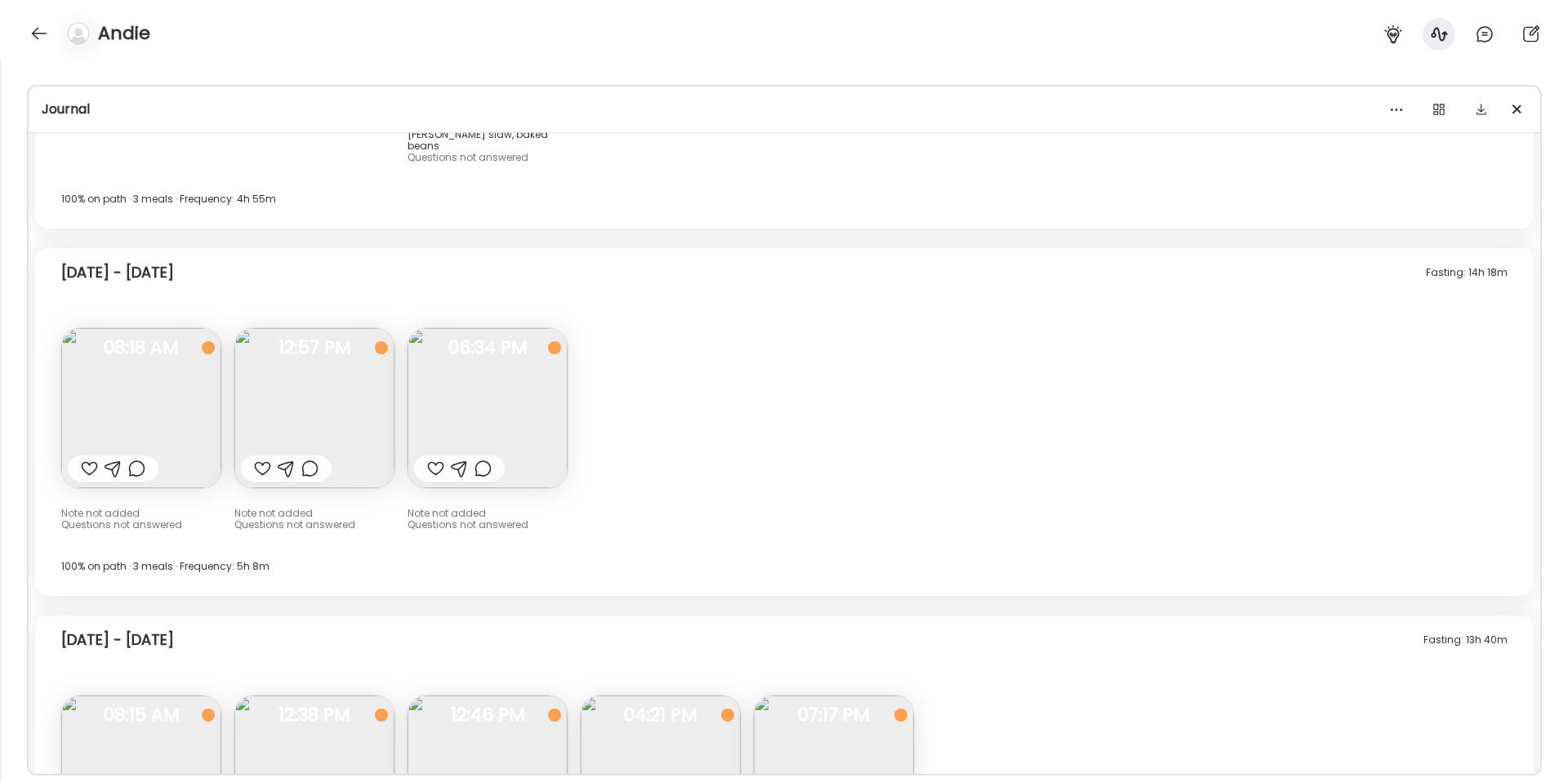
scroll to position [12029, 0]
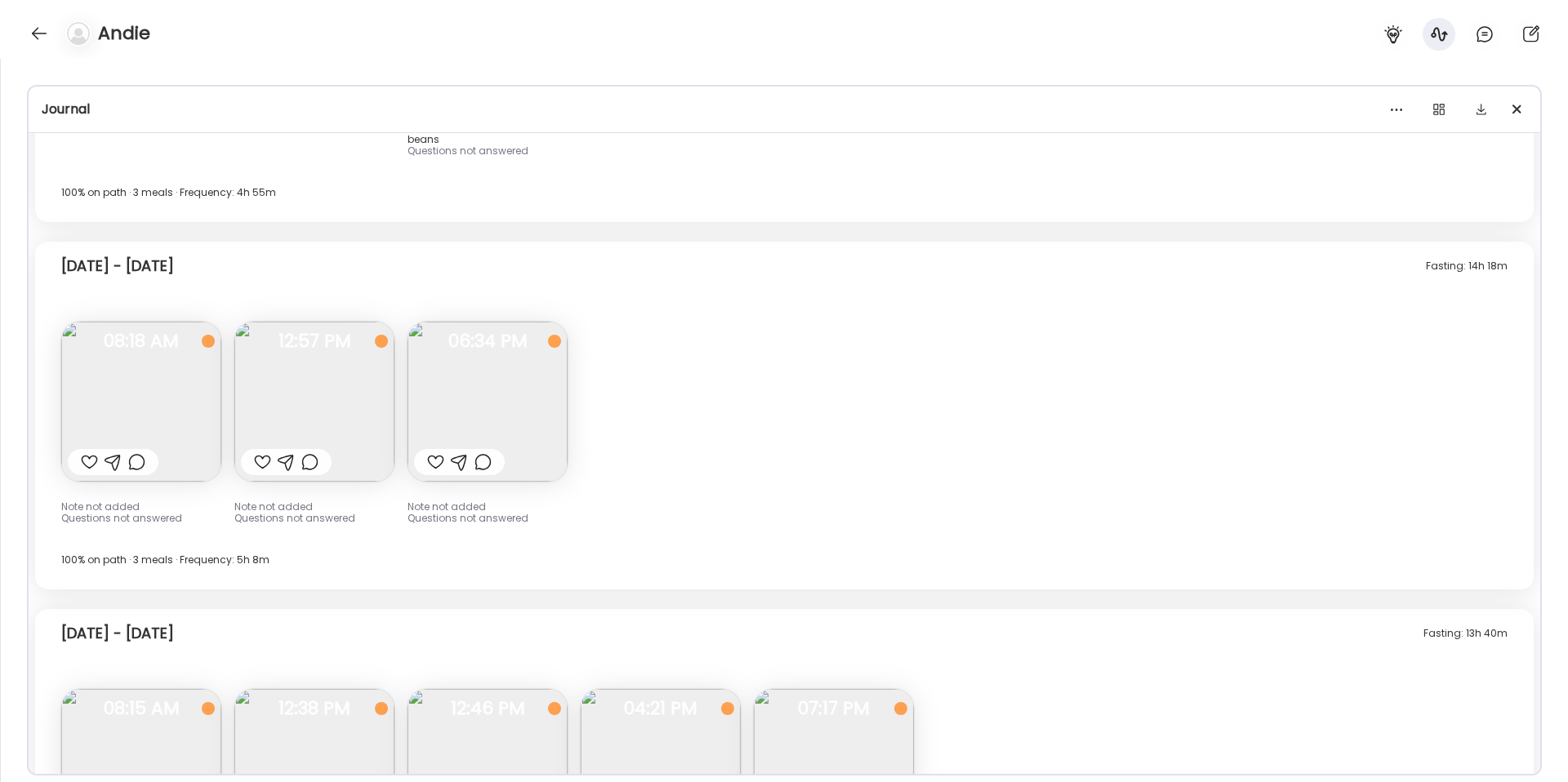
click at [175, 394] on img at bounding box center [141, 401] width 160 height 160
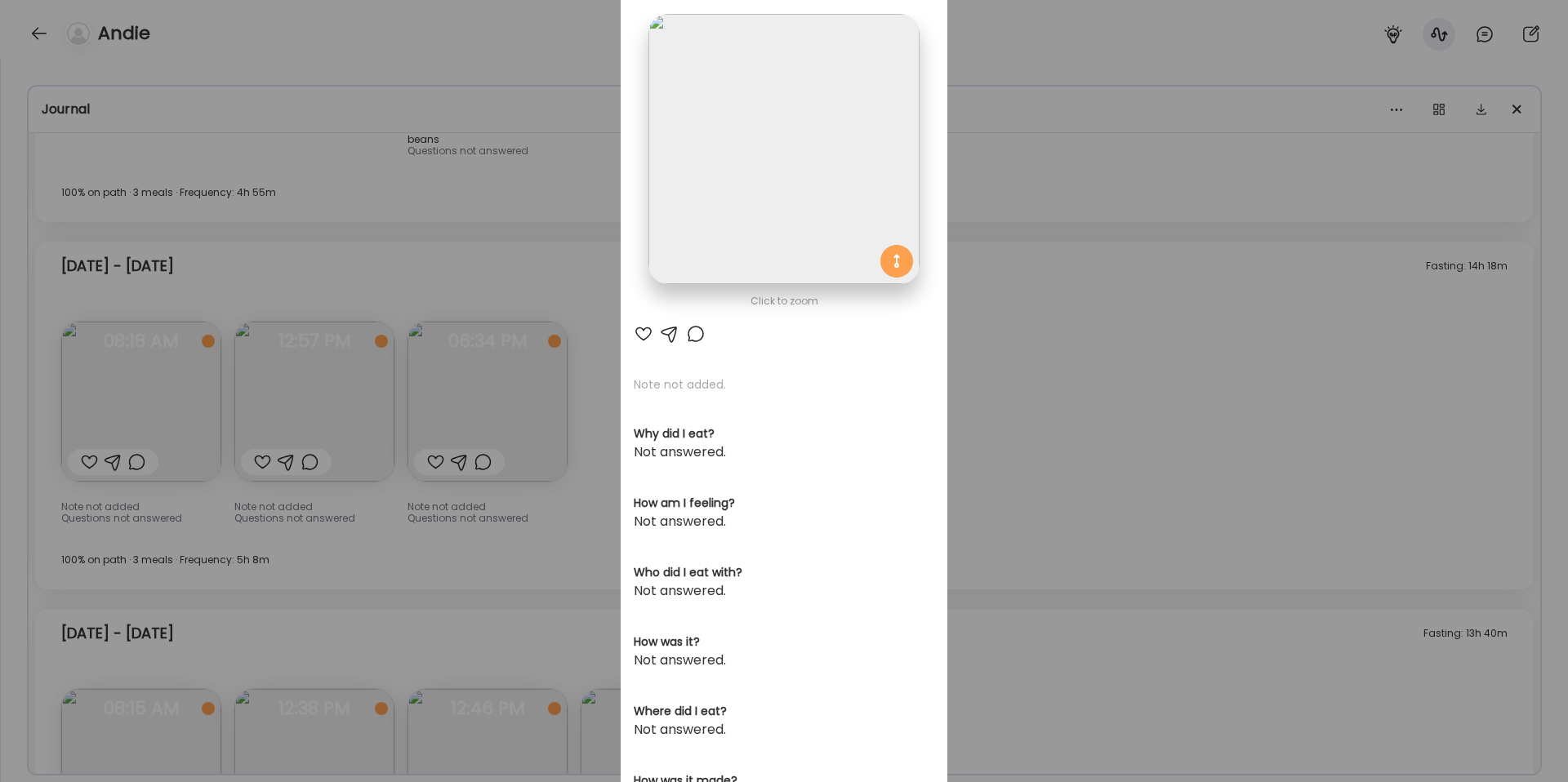
scroll to position [0, 0]
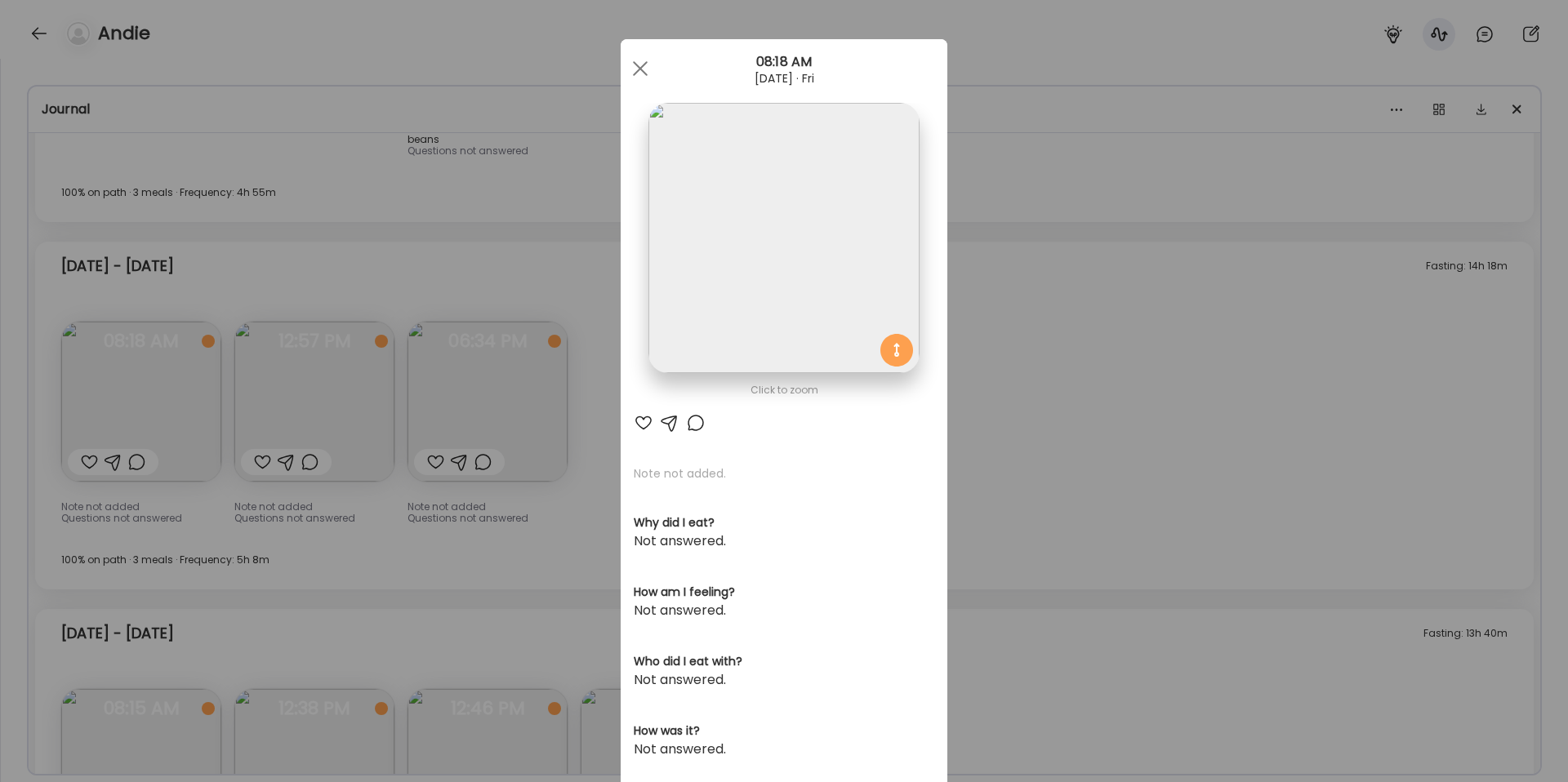
click at [648, 66] on div at bounding box center [639, 68] width 33 height 33
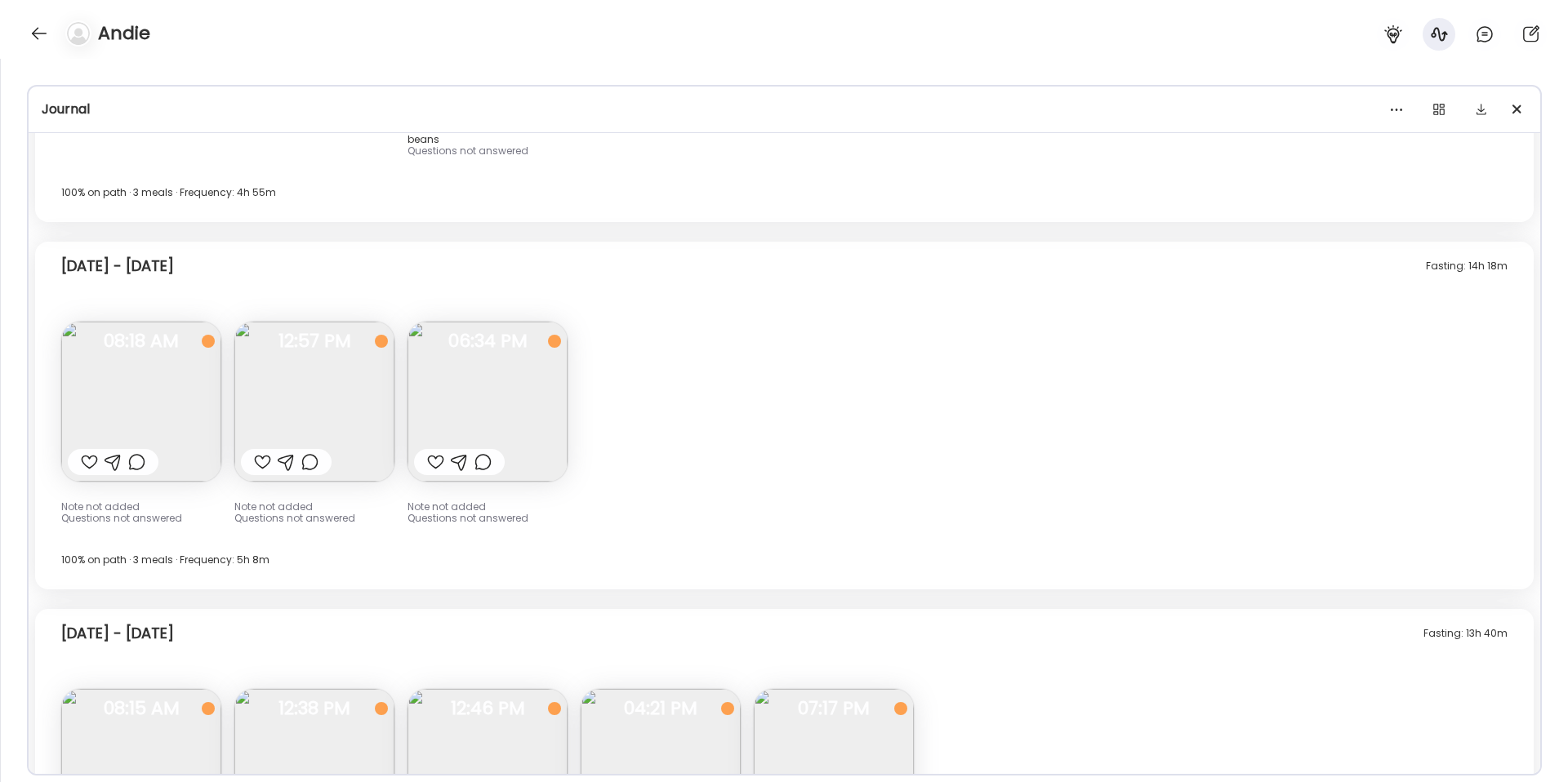
click at [366, 429] on img at bounding box center [314, 401] width 160 height 160
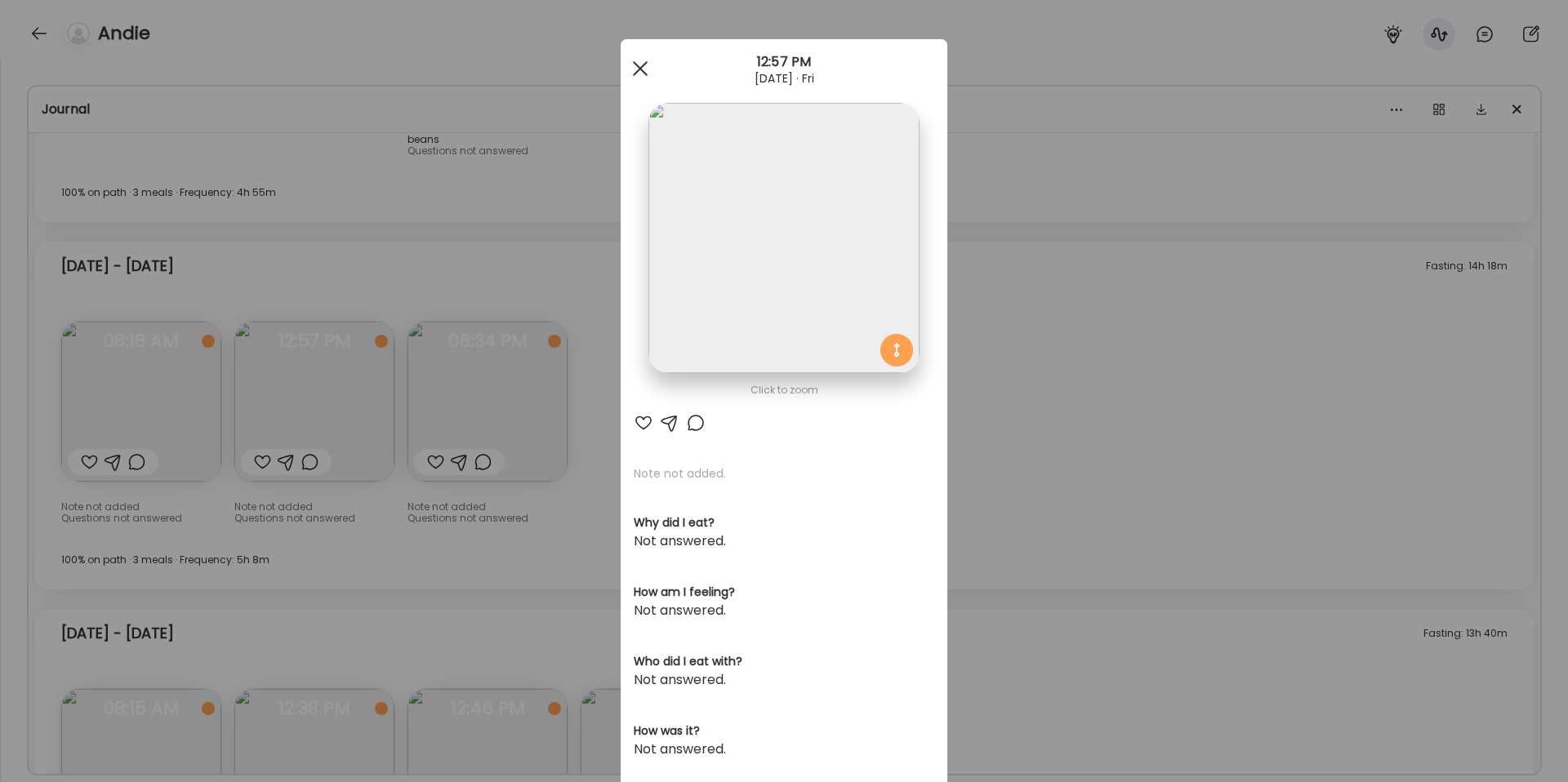
click at [629, 66] on div at bounding box center [639, 68] width 33 height 33
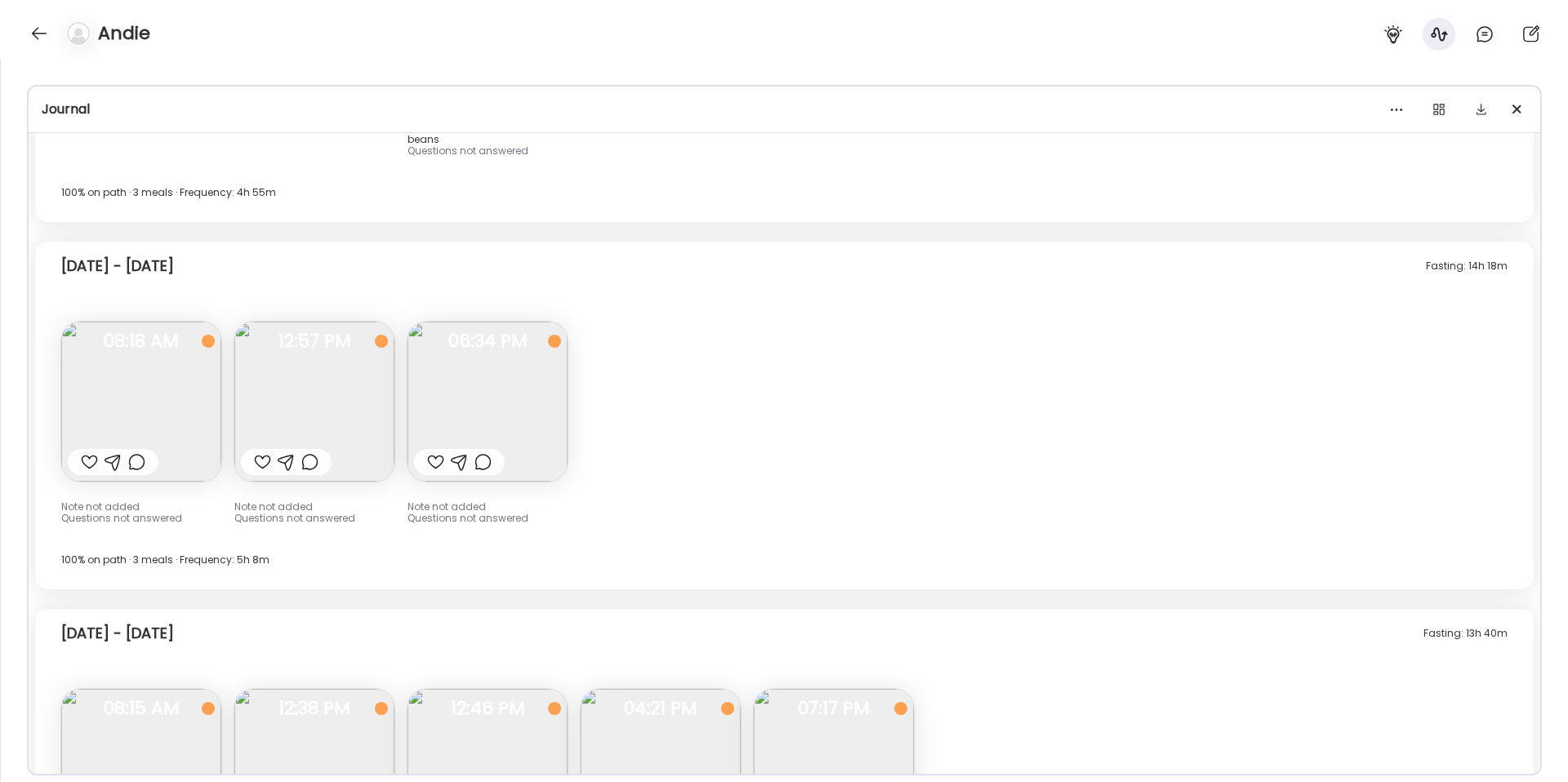
click at [529, 391] on img at bounding box center [487, 401] width 160 height 160
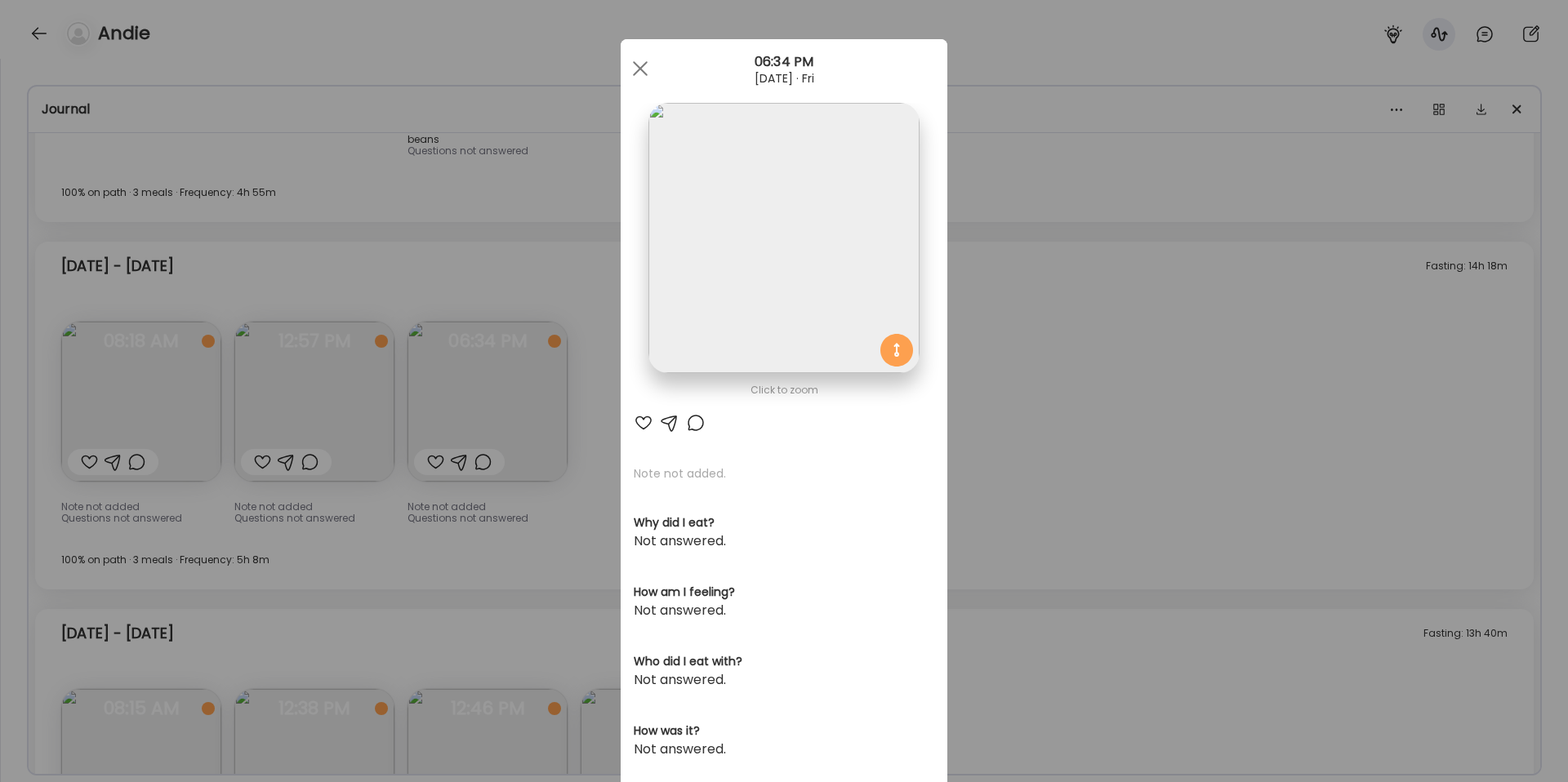
click at [1009, 364] on div "Ate Coach Dashboard Wahoo! It’s official Take a moment to set up your Coach Pro…" at bounding box center [784, 391] width 1568 height 782
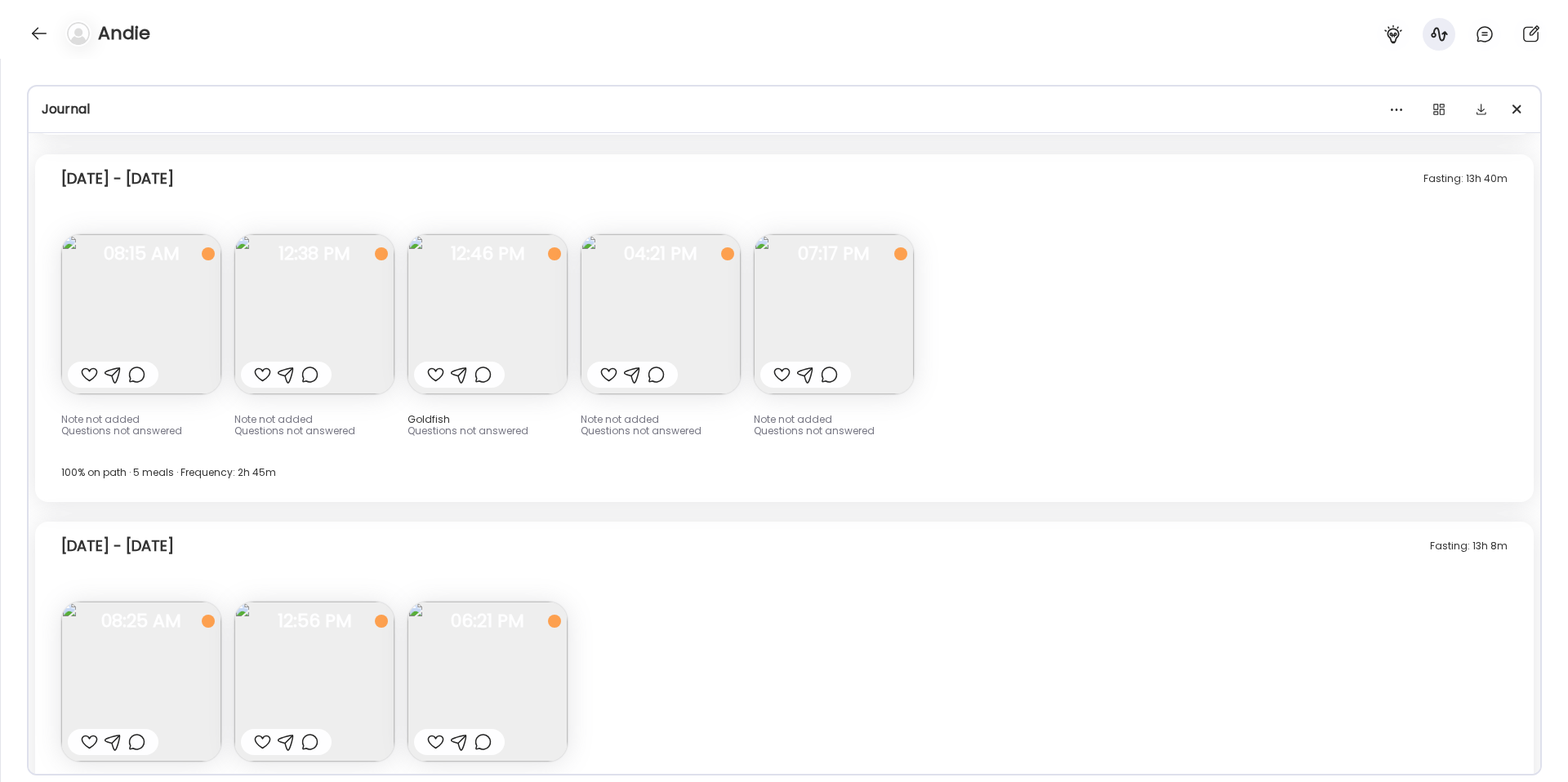
scroll to position [12483, 0]
click at [160, 310] on img at bounding box center [141, 315] width 160 height 160
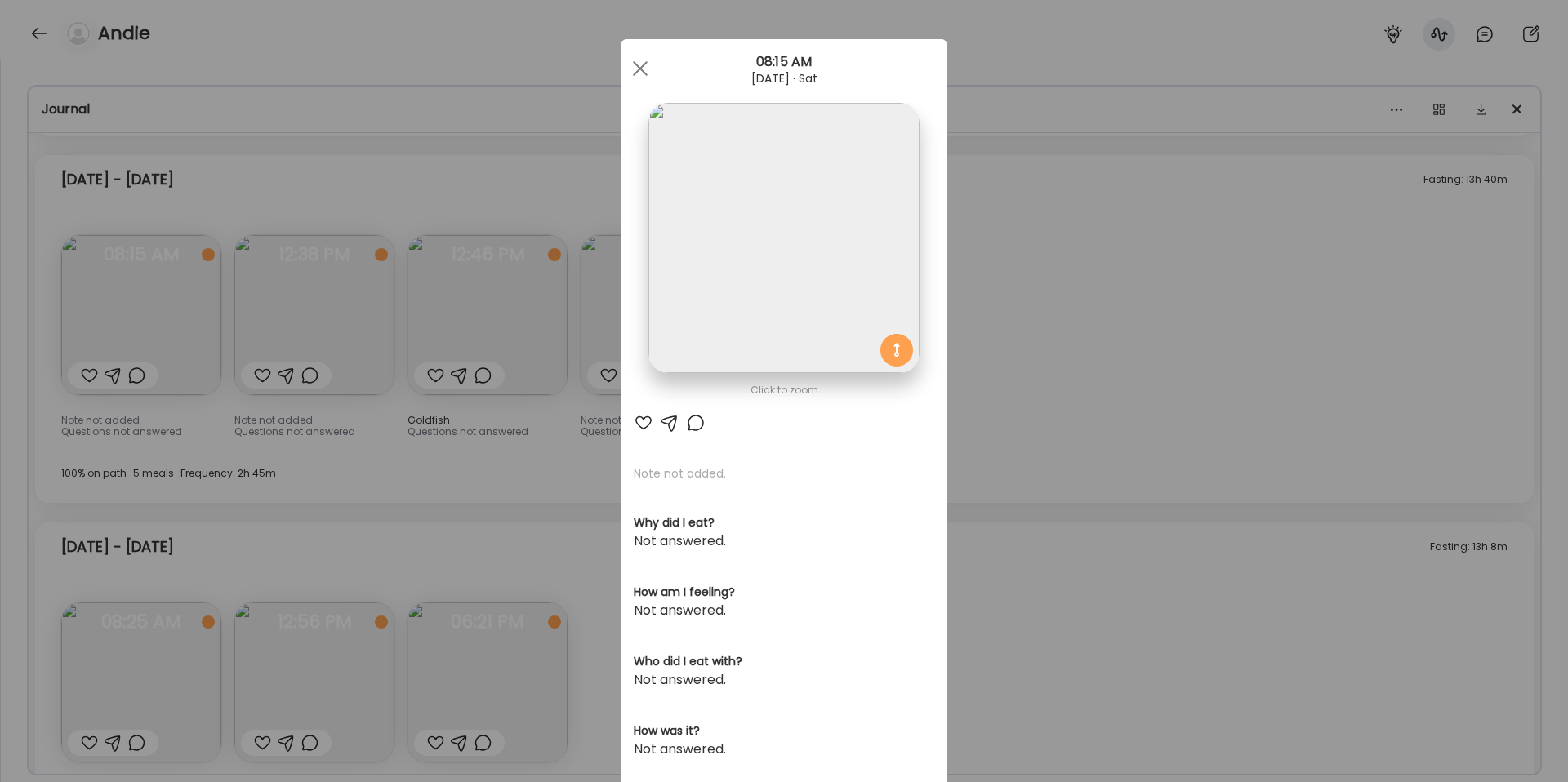
click at [1195, 217] on div "Ate Coach Dashboard Wahoo! It’s official Take a moment to set up your Coach Pro…" at bounding box center [784, 391] width 1568 height 782
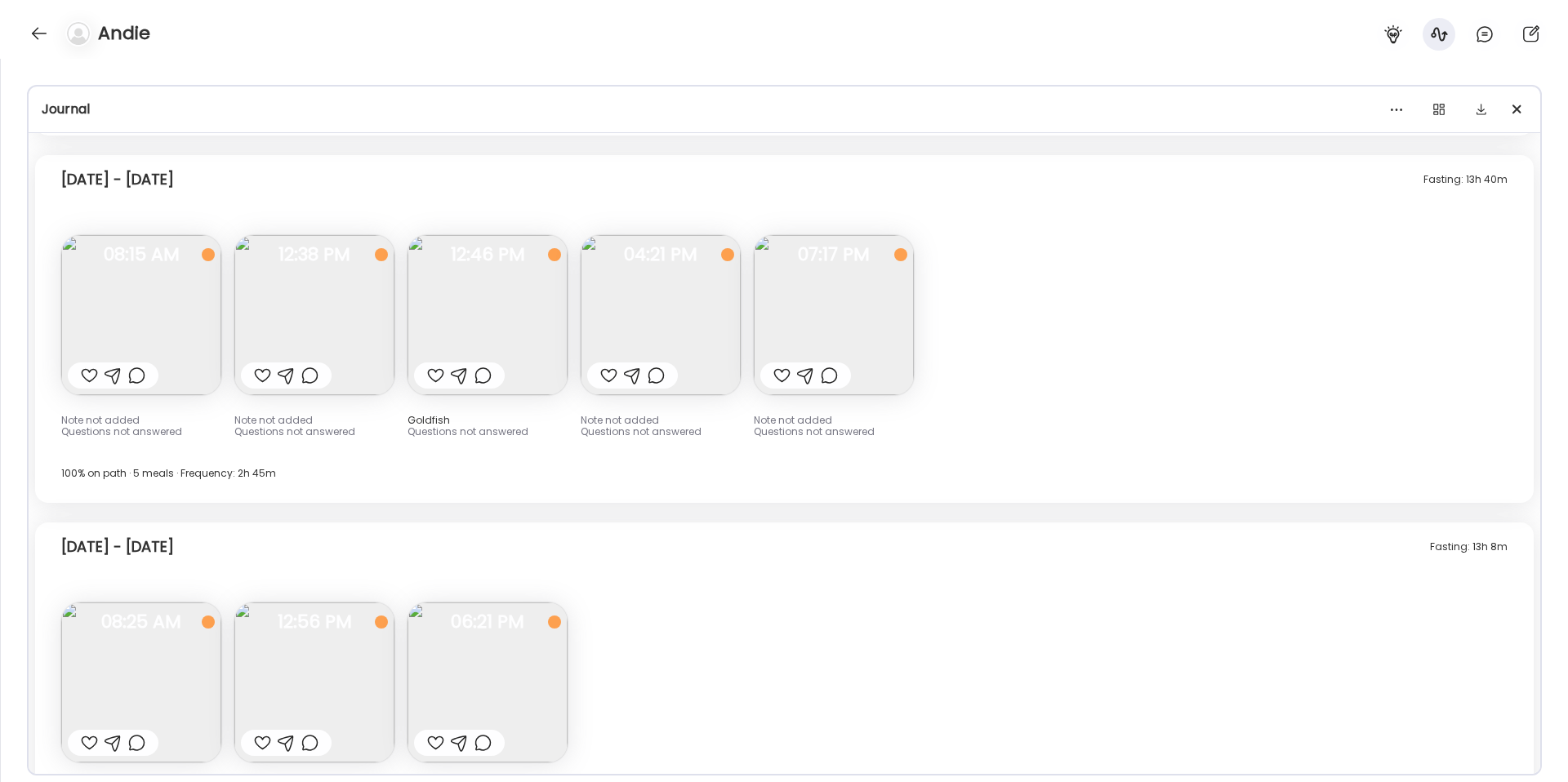
click at [321, 282] on img at bounding box center [314, 315] width 160 height 160
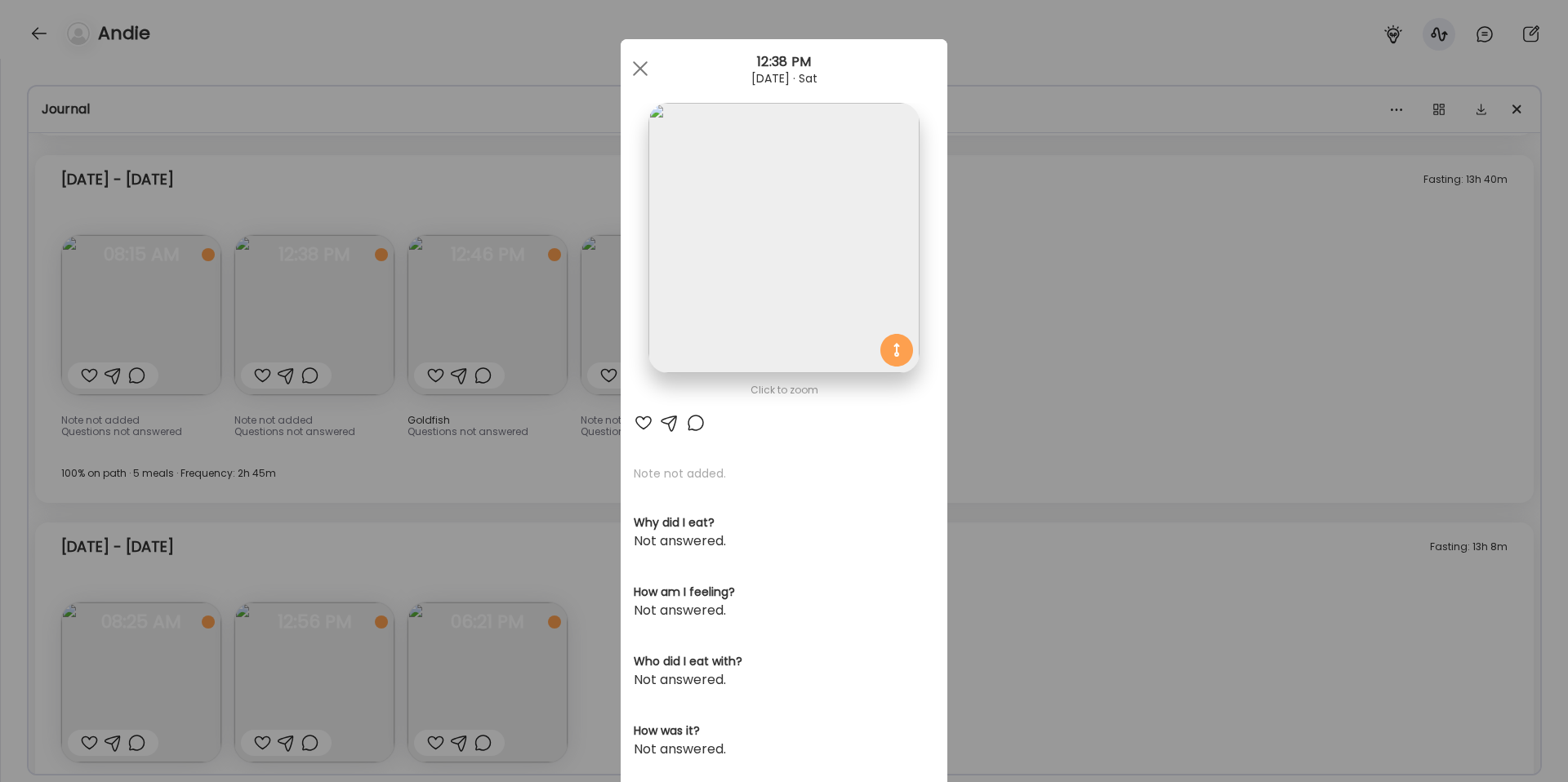
click at [1042, 245] on div "Ate Coach Dashboard Wahoo! It’s official Take a moment to set up your Coach Pro…" at bounding box center [784, 391] width 1568 height 782
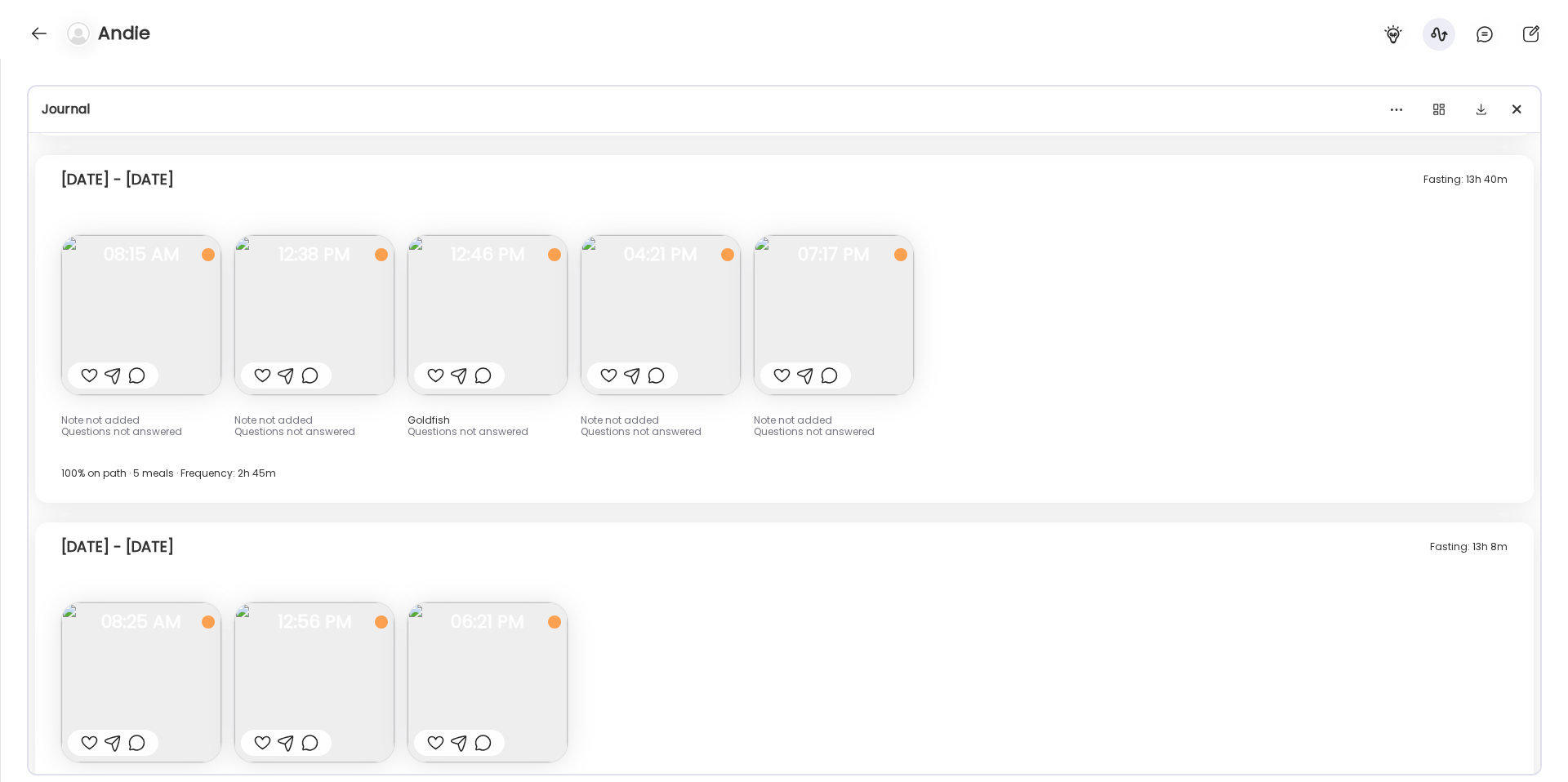
click at [900, 295] on img at bounding box center [834, 315] width 160 height 160
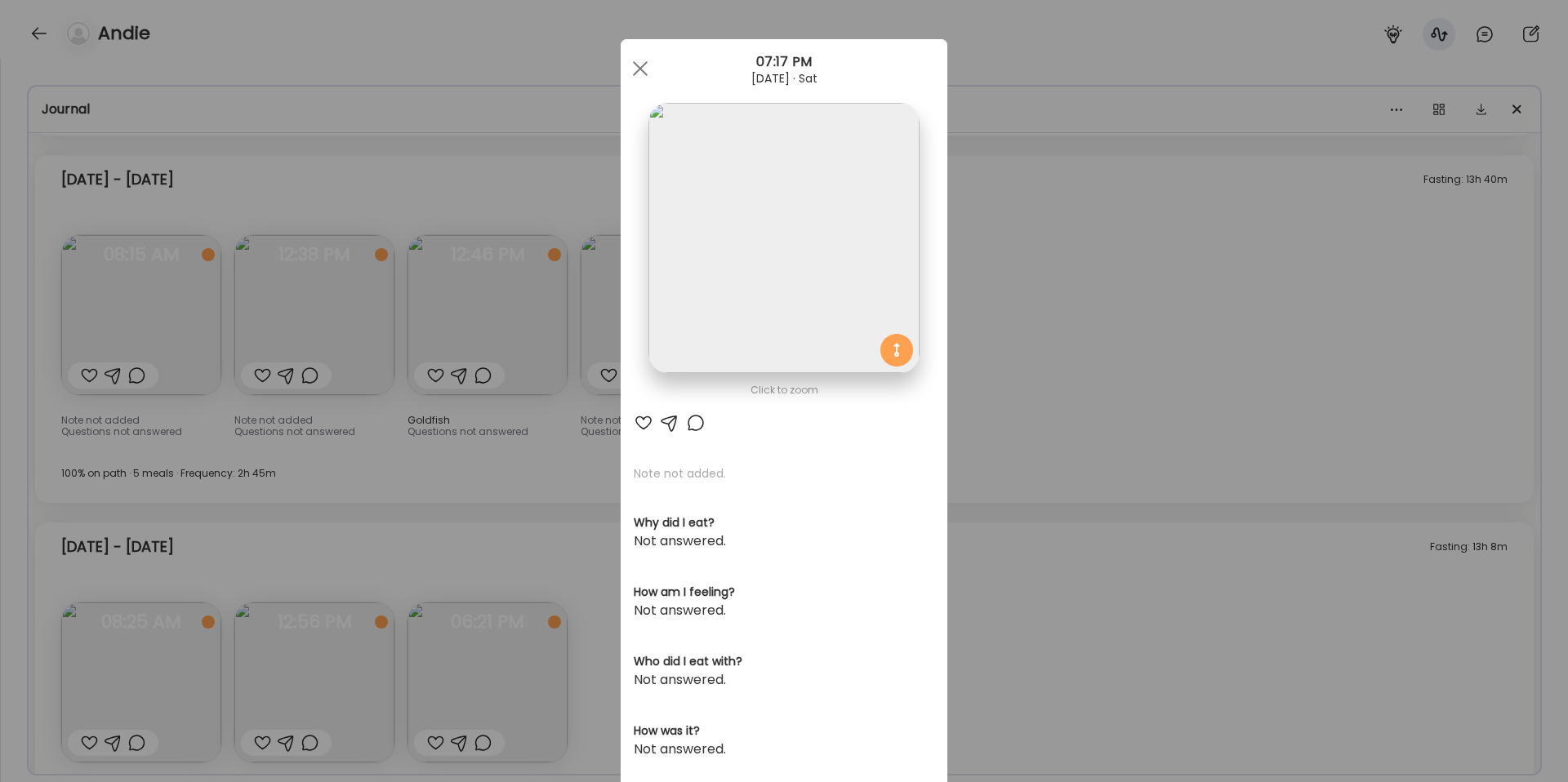
click at [649, 60] on div at bounding box center [639, 68] width 33 height 33
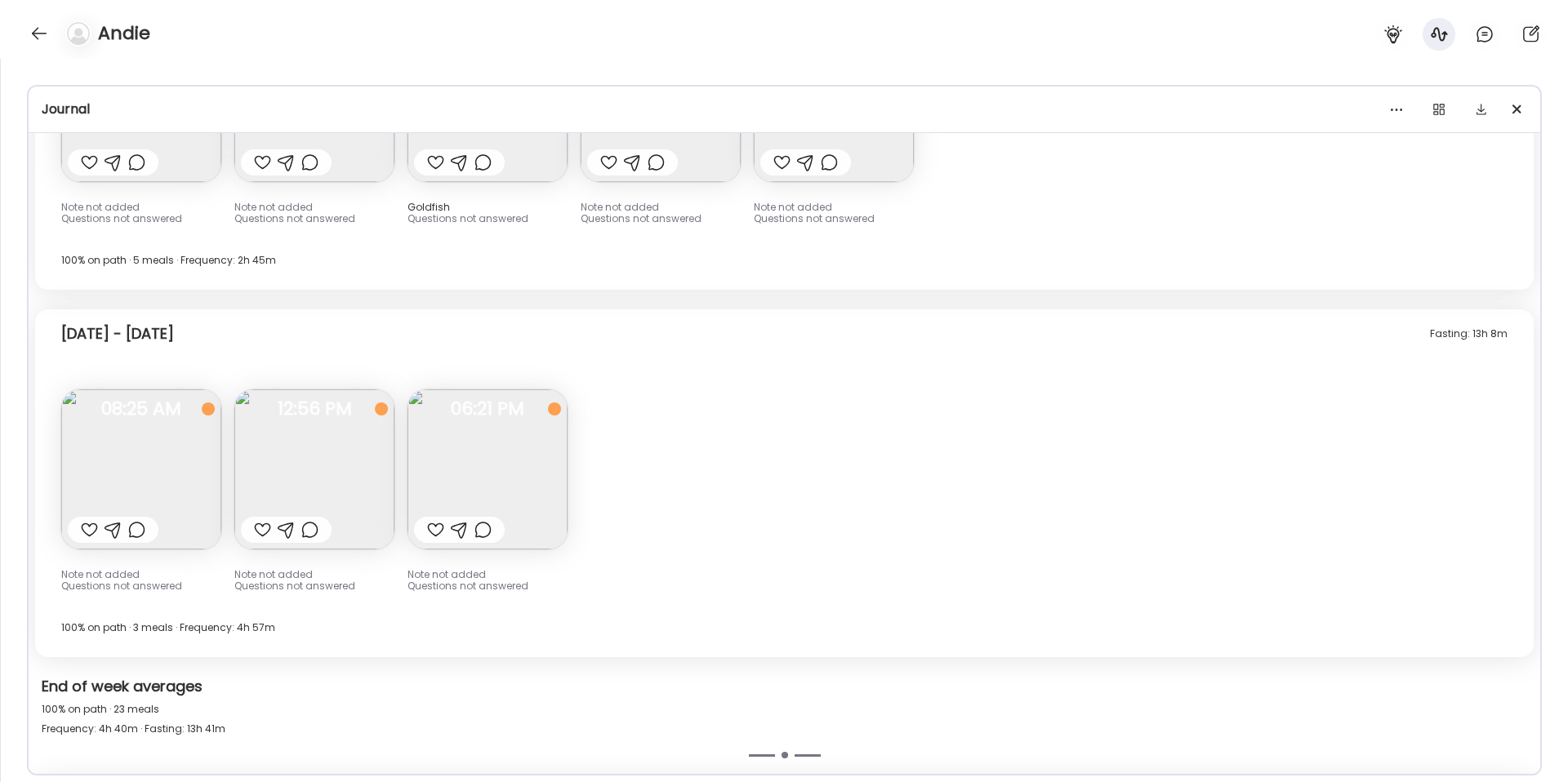
scroll to position [12708, 0]
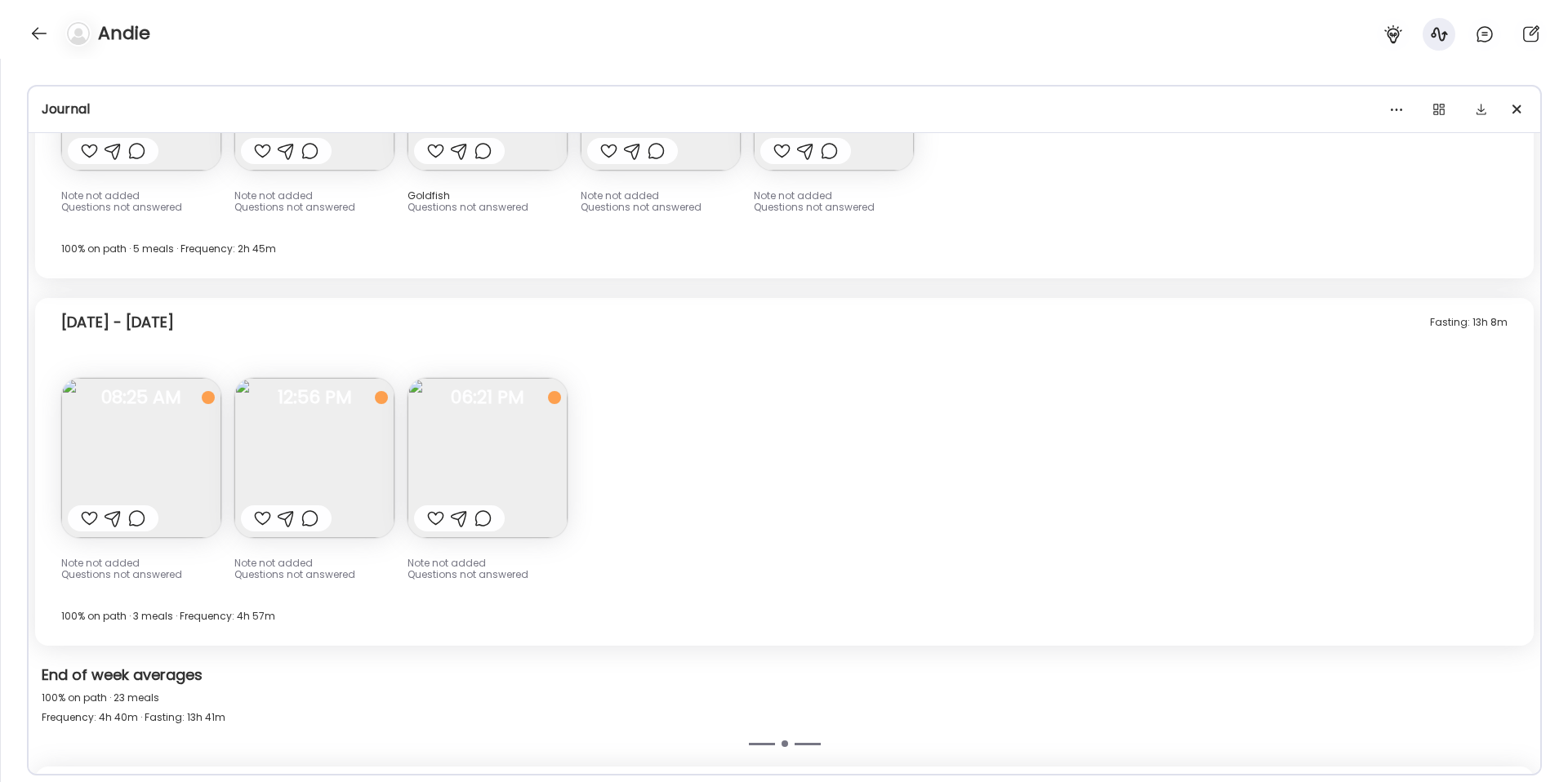
click at [184, 390] on span "08:25 AM" at bounding box center [141, 396] width 160 height 14
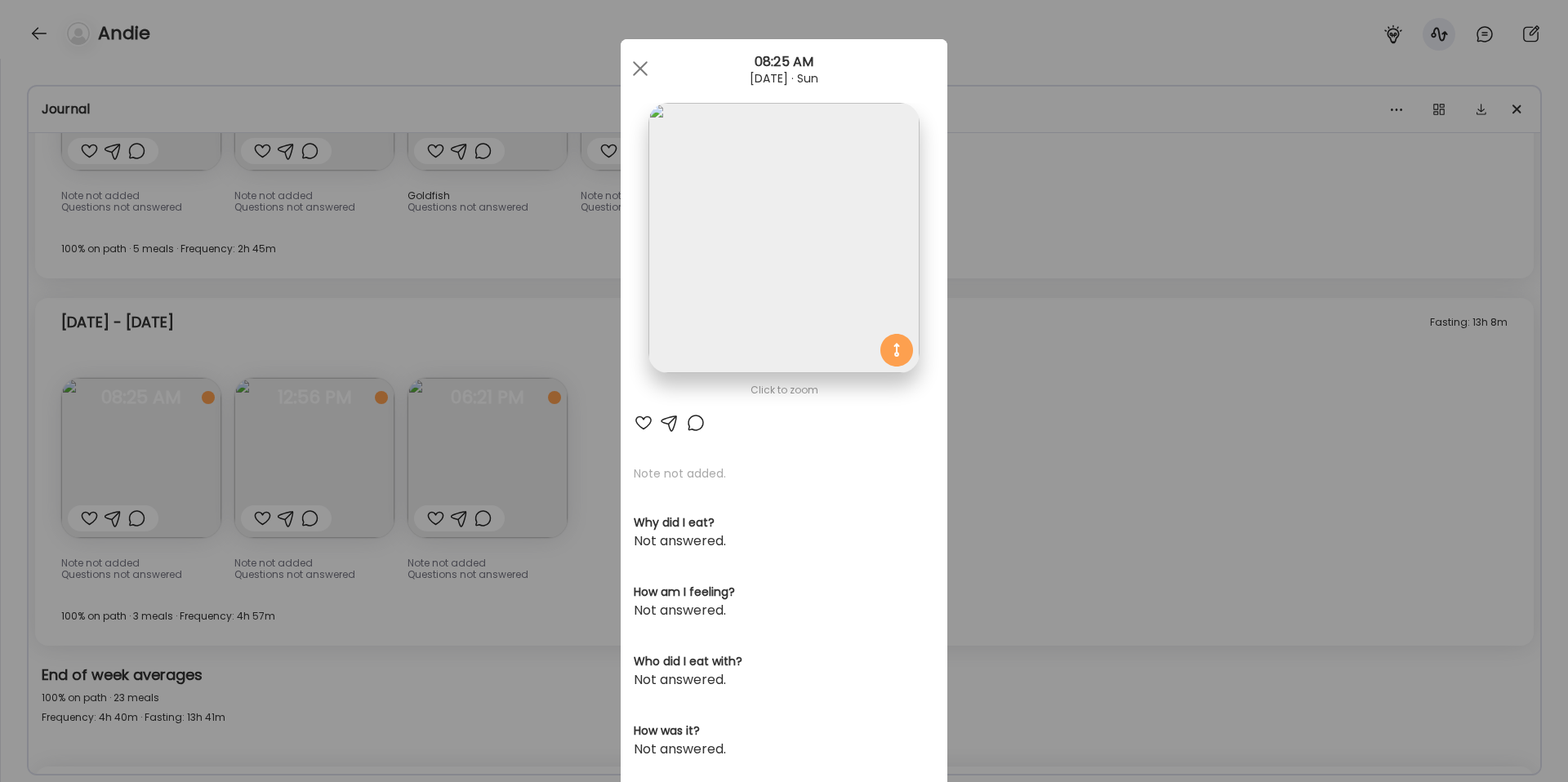
click at [1153, 393] on div "Ate Coach Dashboard Wahoo! It’s official Take a moment to set up your Coach Pro…" at bounding box center [784, 391] width 1568 height 782
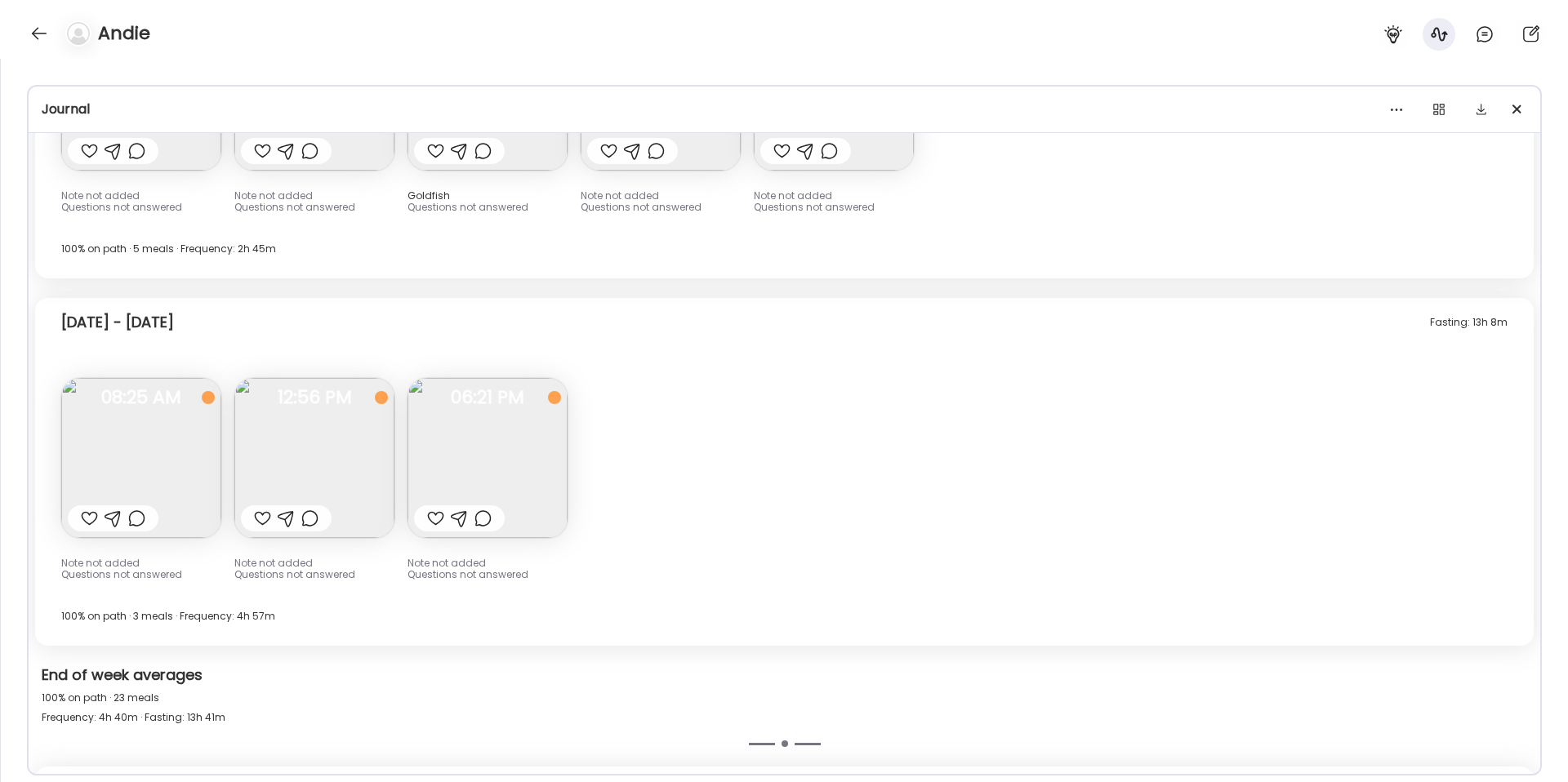
click at [337, 465] on img at bounding box center [314, 458] width 160 height 160
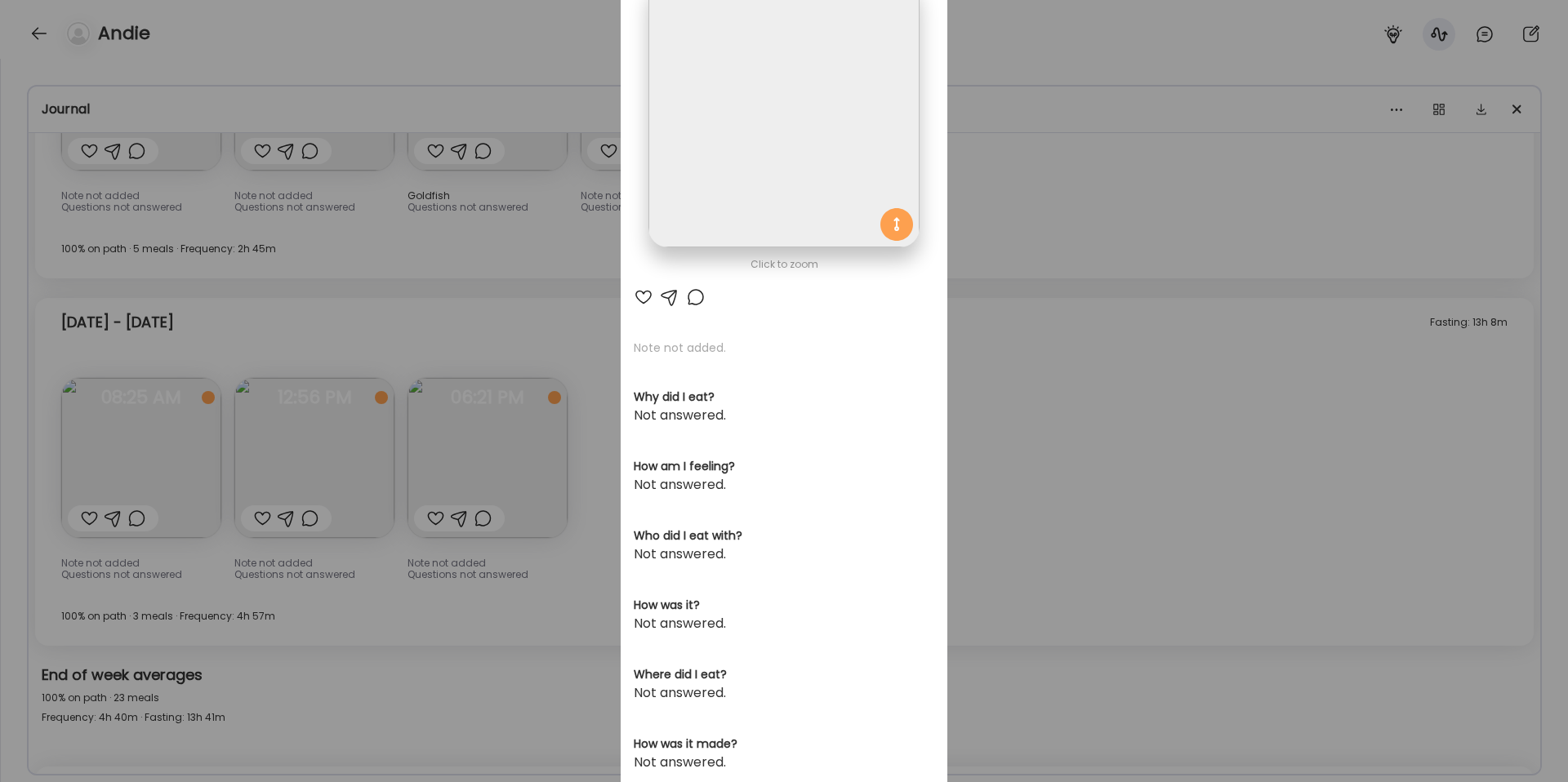
scroll to position [0, 0]
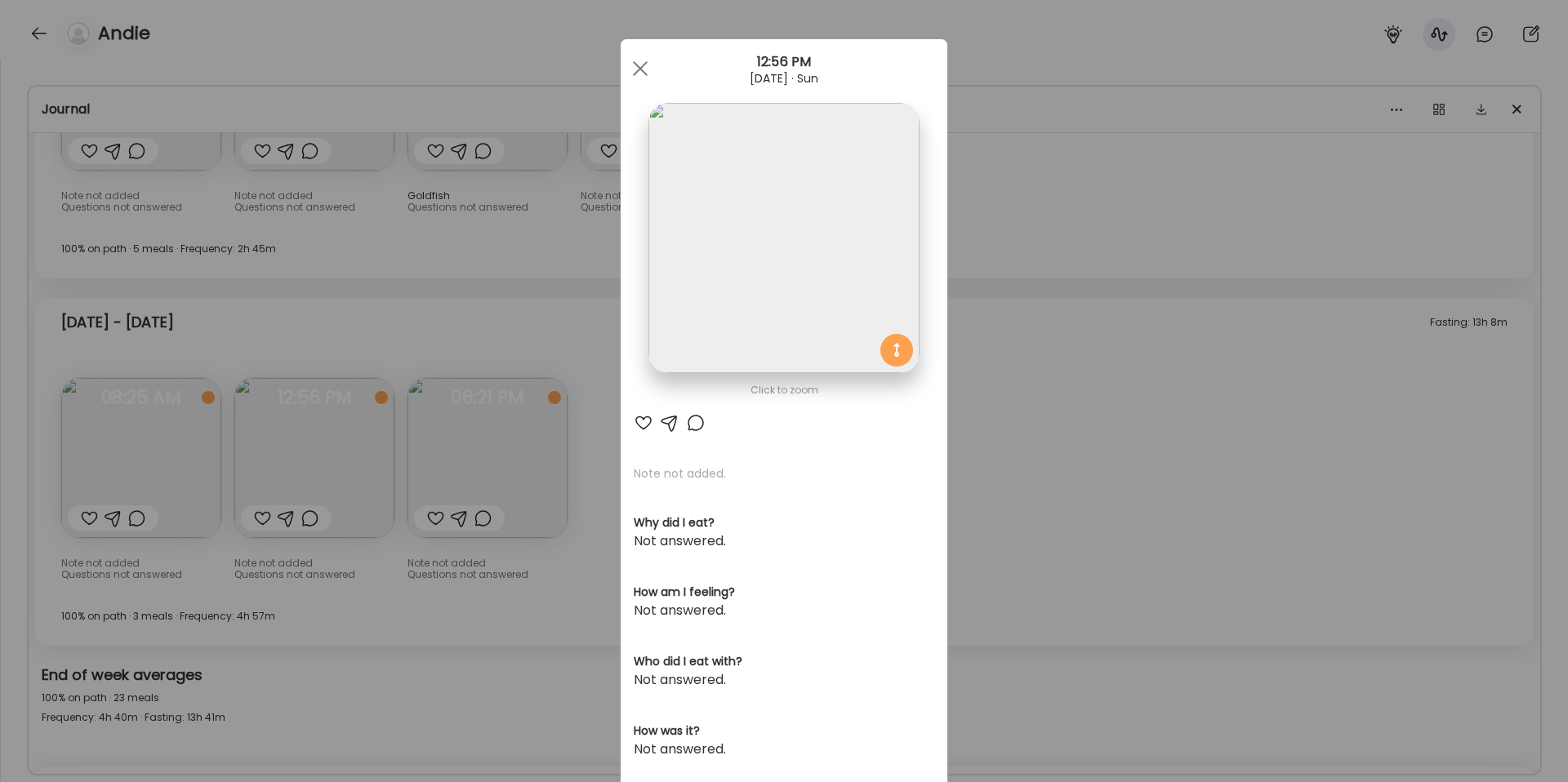
click at [786, 182] on img at bounding box center [784, 238] width 271 height 270
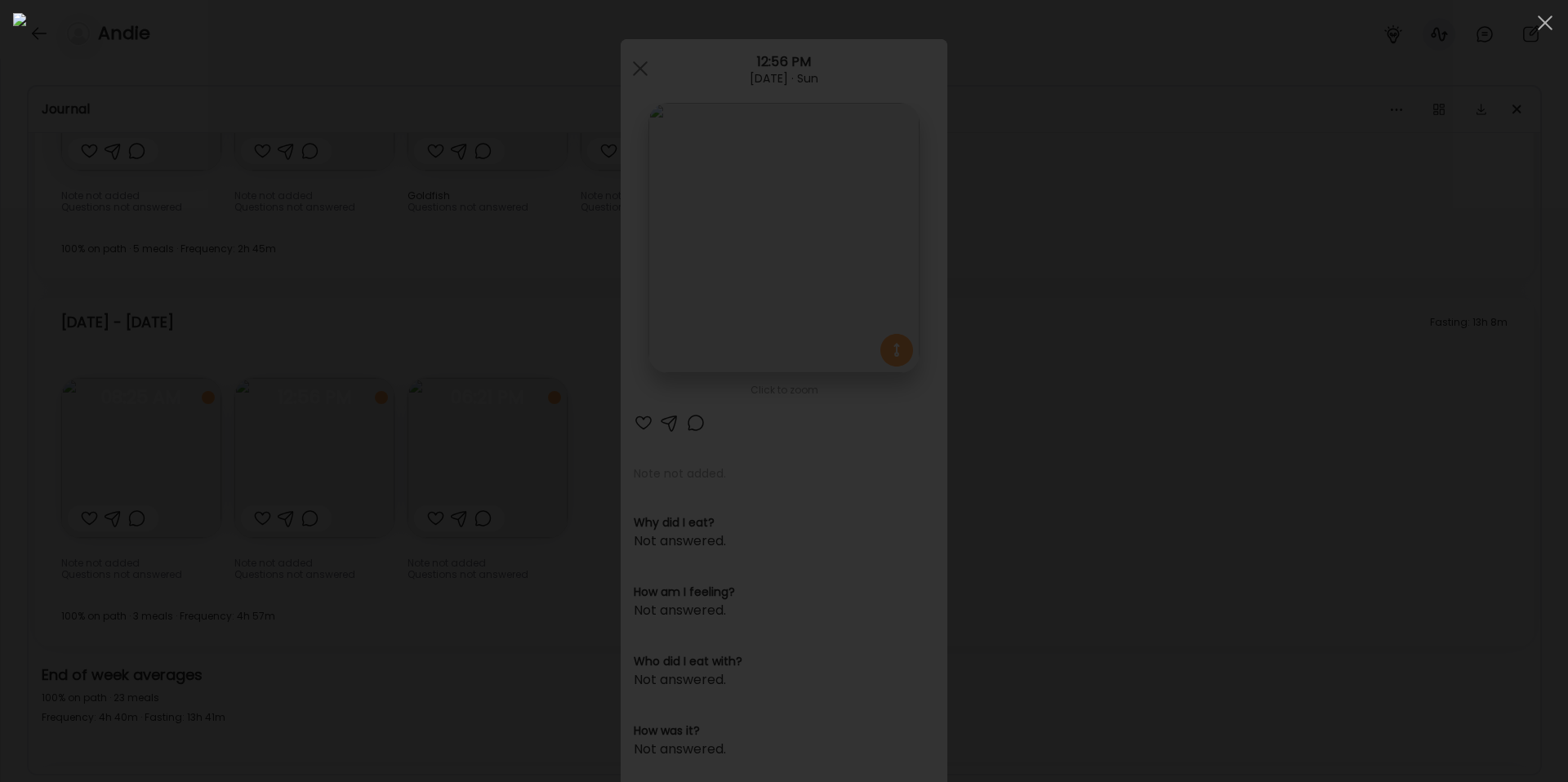
click at [1281, 149] on div at bounding box center [784, 391] width 1542 height 756
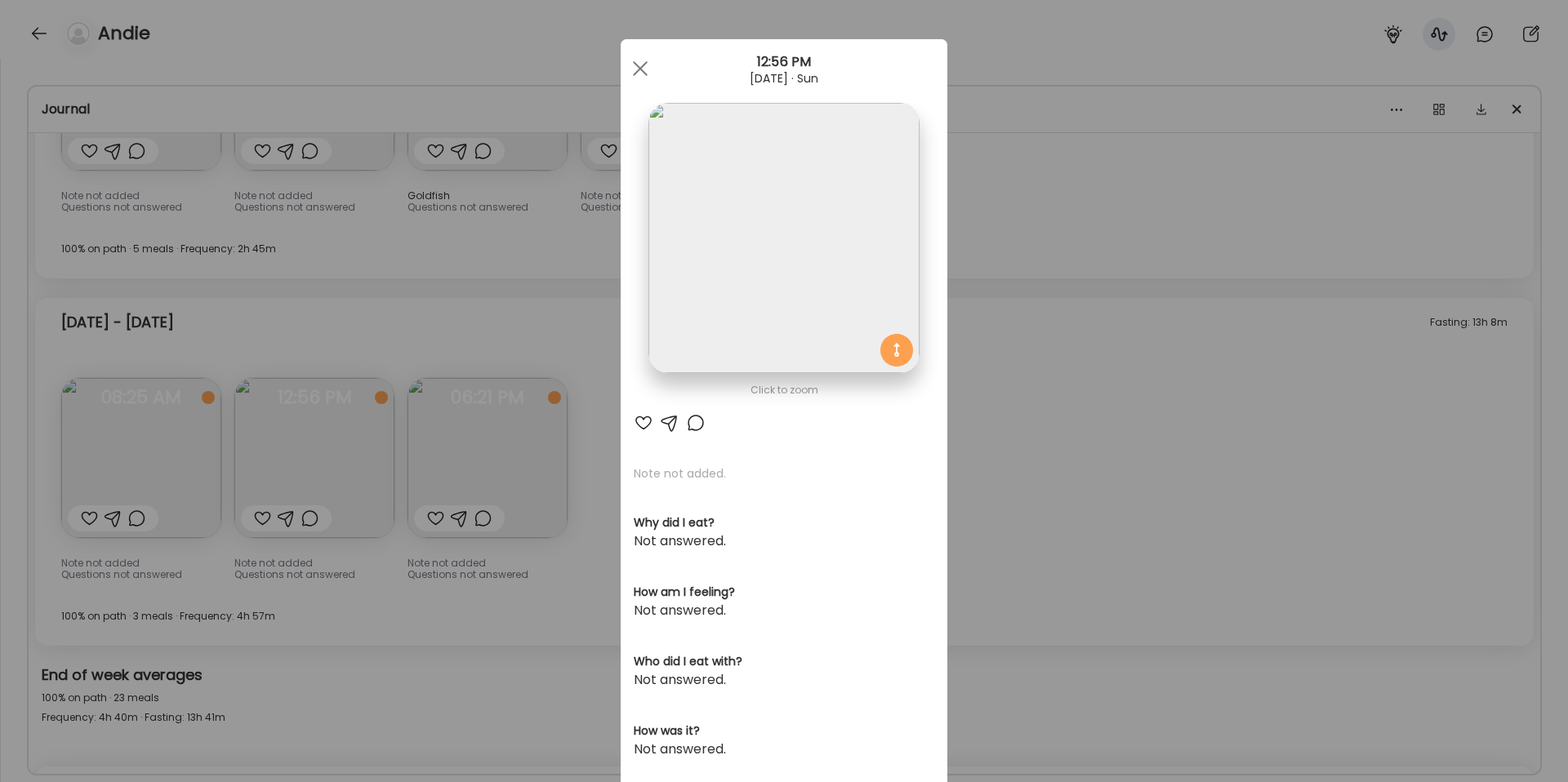
click at [1218, 412] on div "Ate Coach Dashboard Wahoo! It’s official Take a moment to set up your Coach Pro…" at bounding box center [784, 391] width 1568 height 782
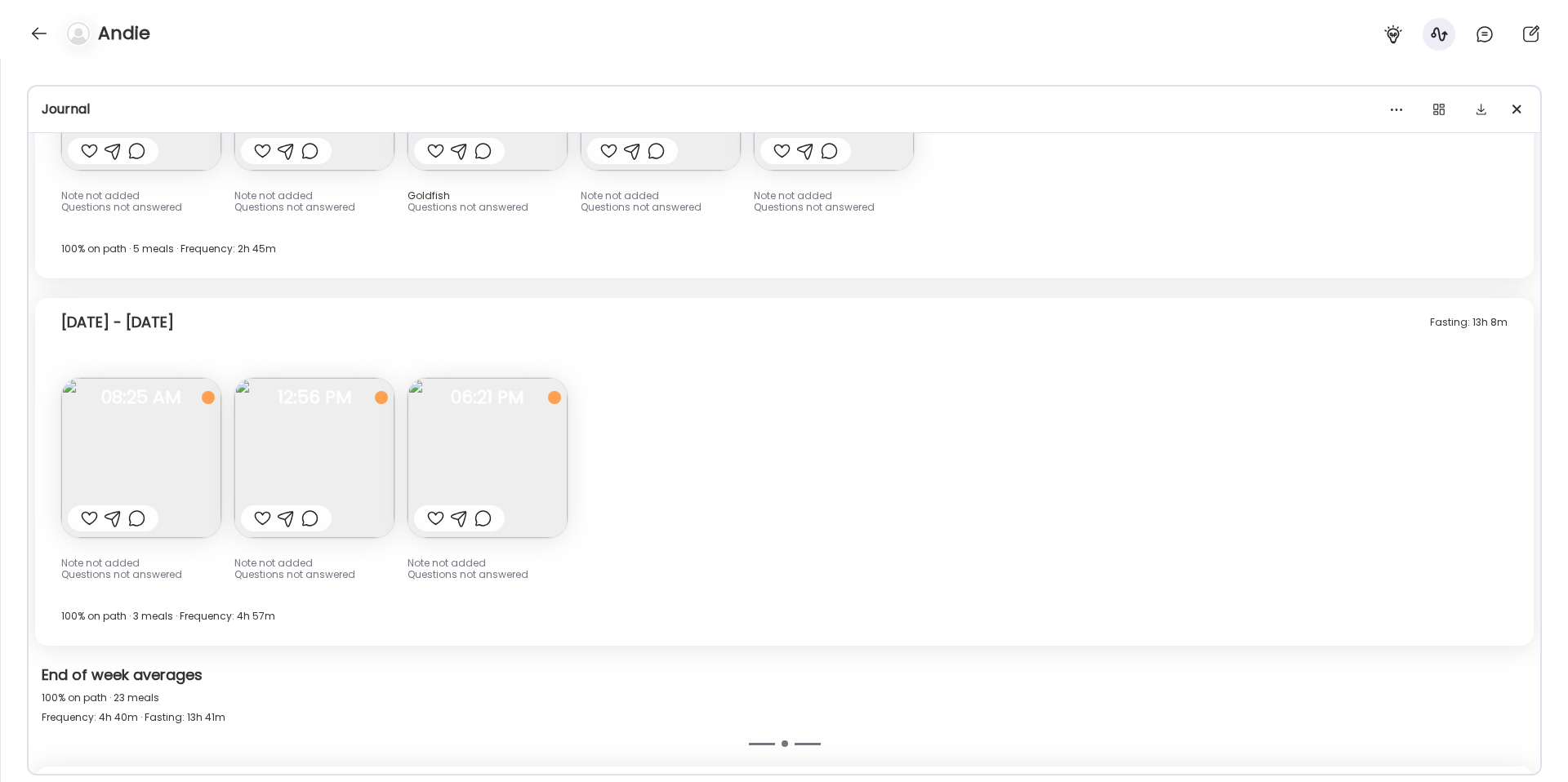
click at [346, 447] on img at bounding box center [314, 458] width 160 height 160
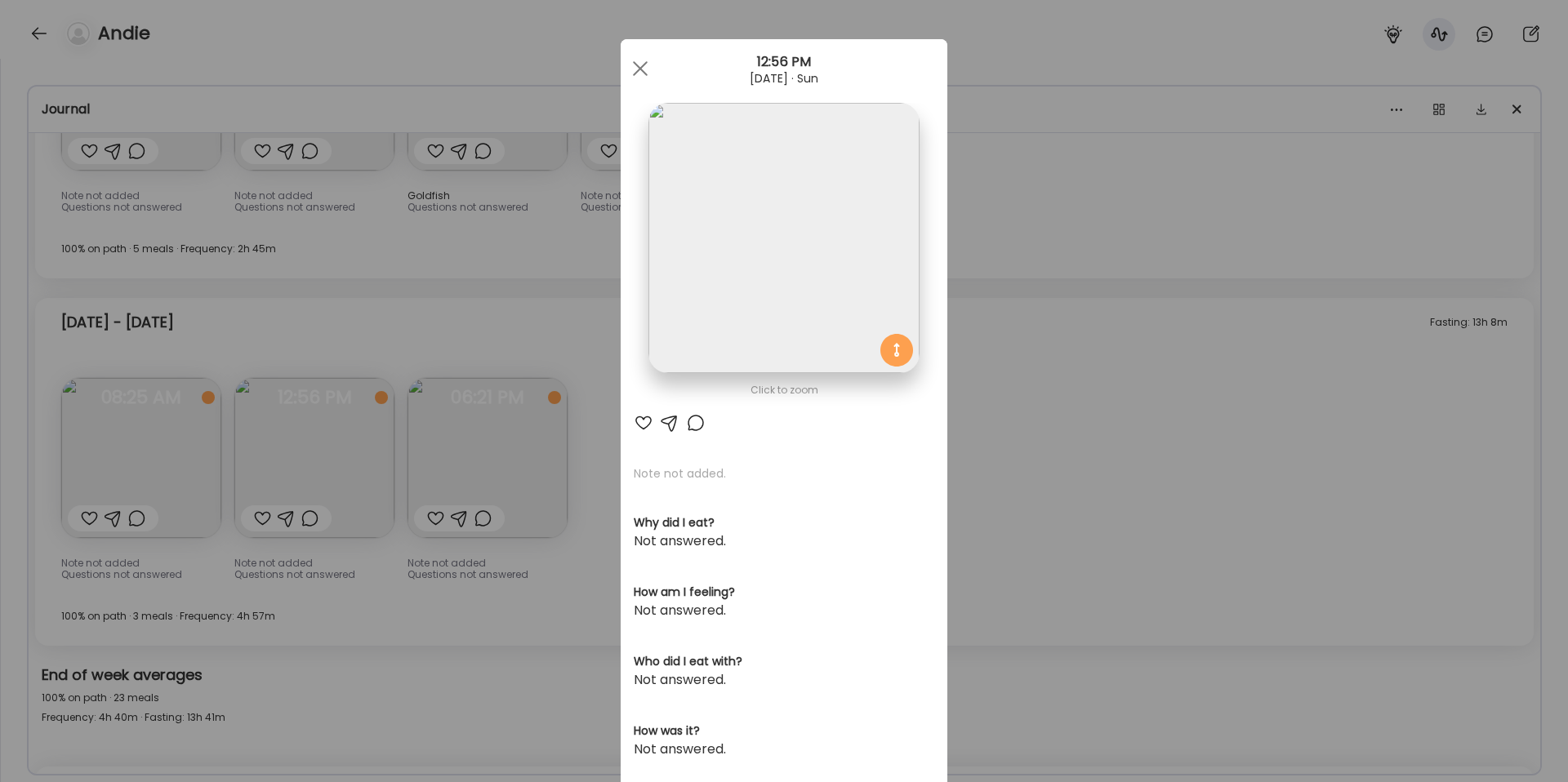
click at [1101, 496] on div "Ate Coach Dashboard Wahoo! It’s official Take a moment to set up your Coach Pro…" at bounding box center [784, 391] width 1568 height 782
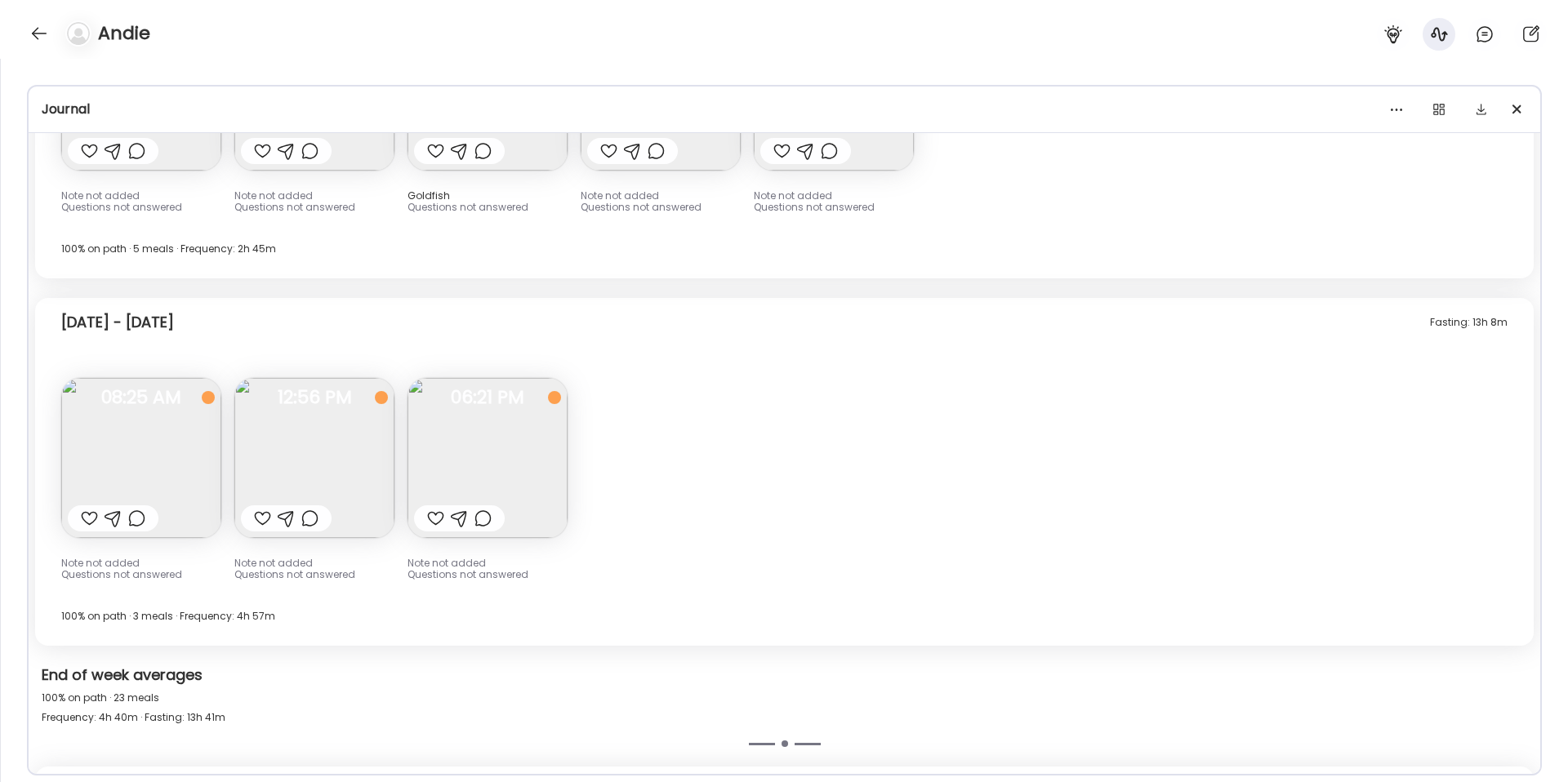
drag, startPoint x: 276, startPoint y: 456, endPoint x: 309, endPoint y: 459, distance: 33.1
click at [276, 457] on img at bounding box center [314, 458] width 160 height 160
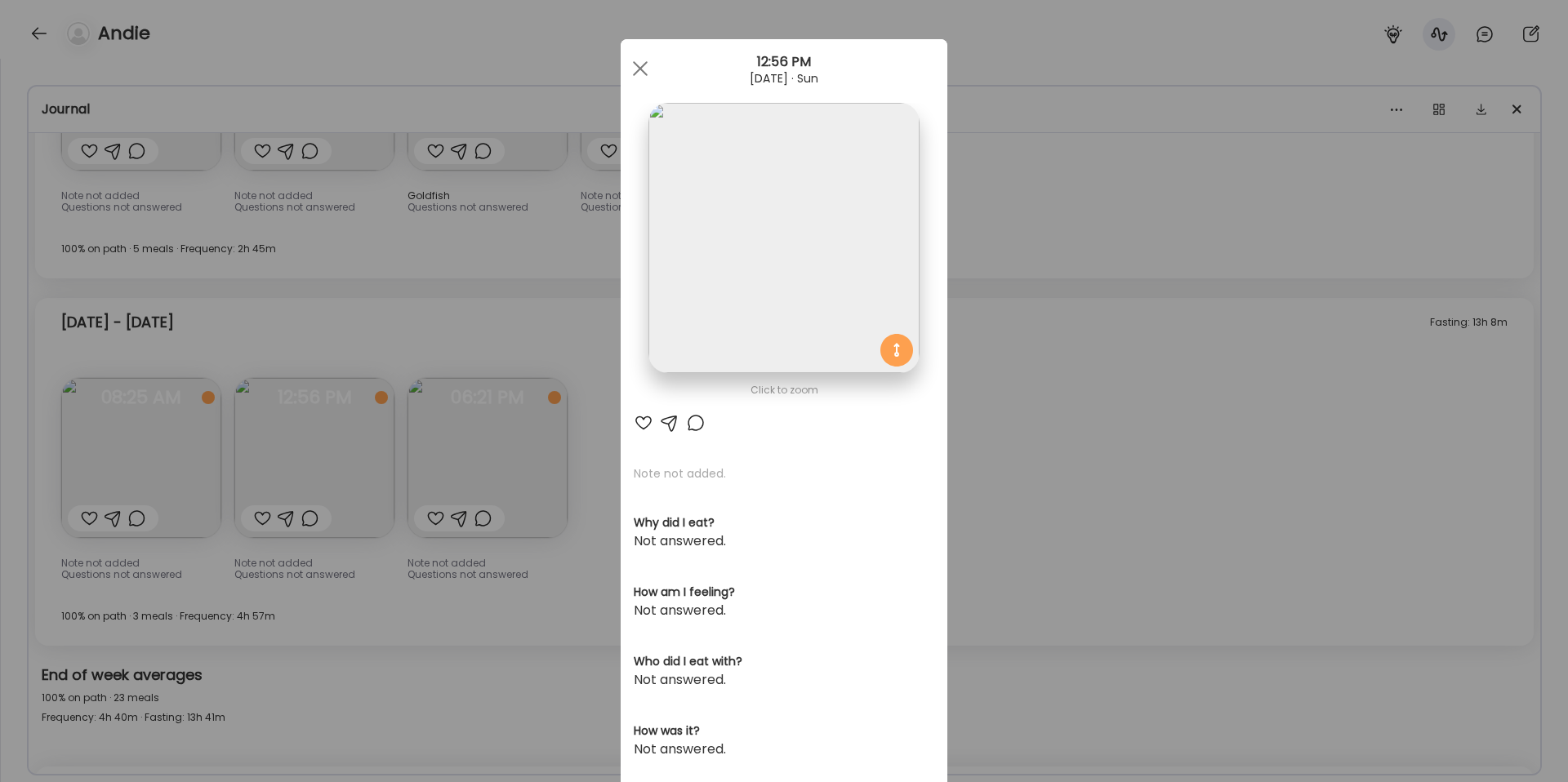
click at [993, 445] on div "Ate Coach Dashboard Wahoo! It’s official Take a moment to set up your Coach Pro…" at bounding box center [784, 391] width 1568 height 782
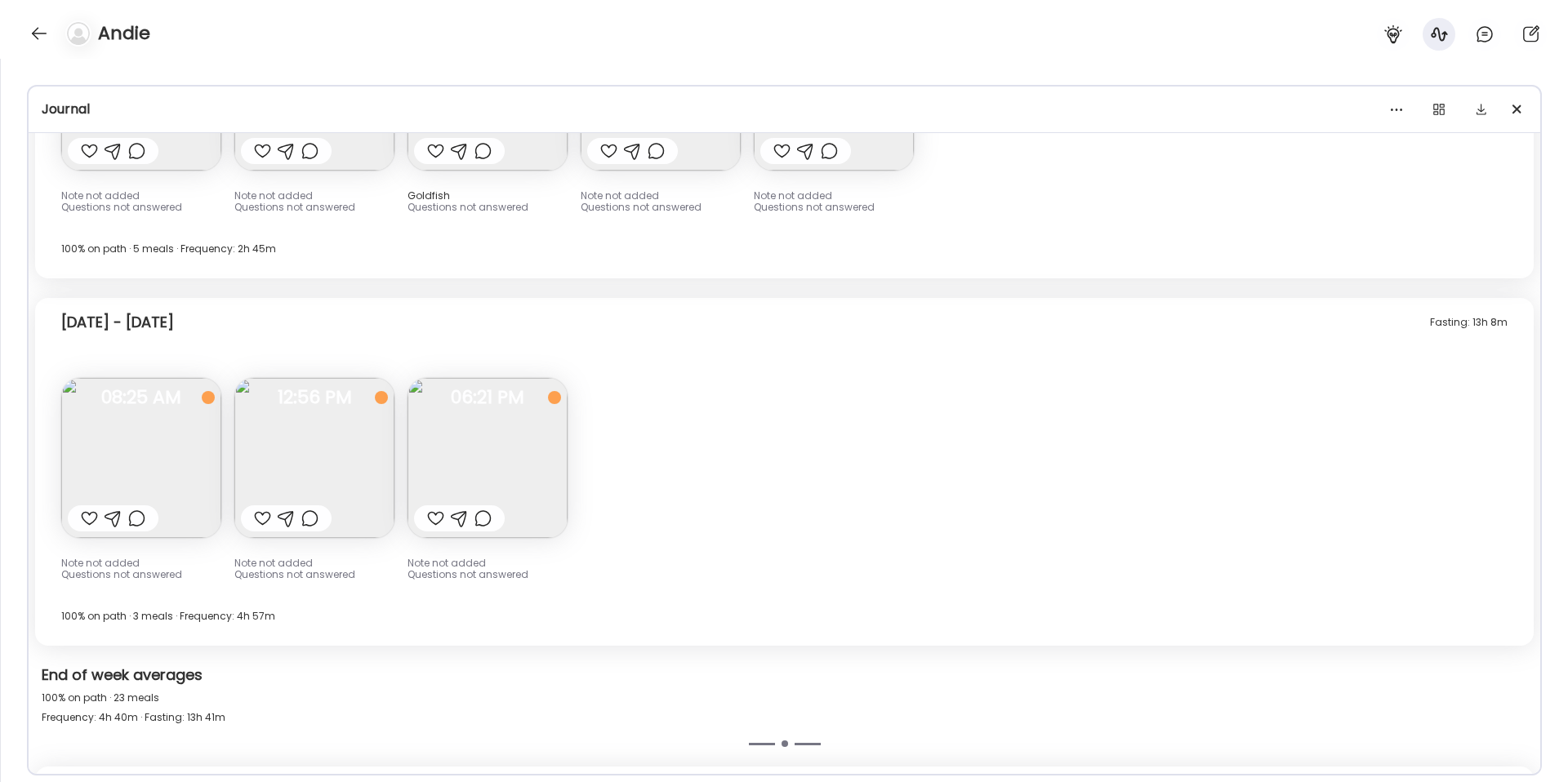
scroll to position [12719, 0]
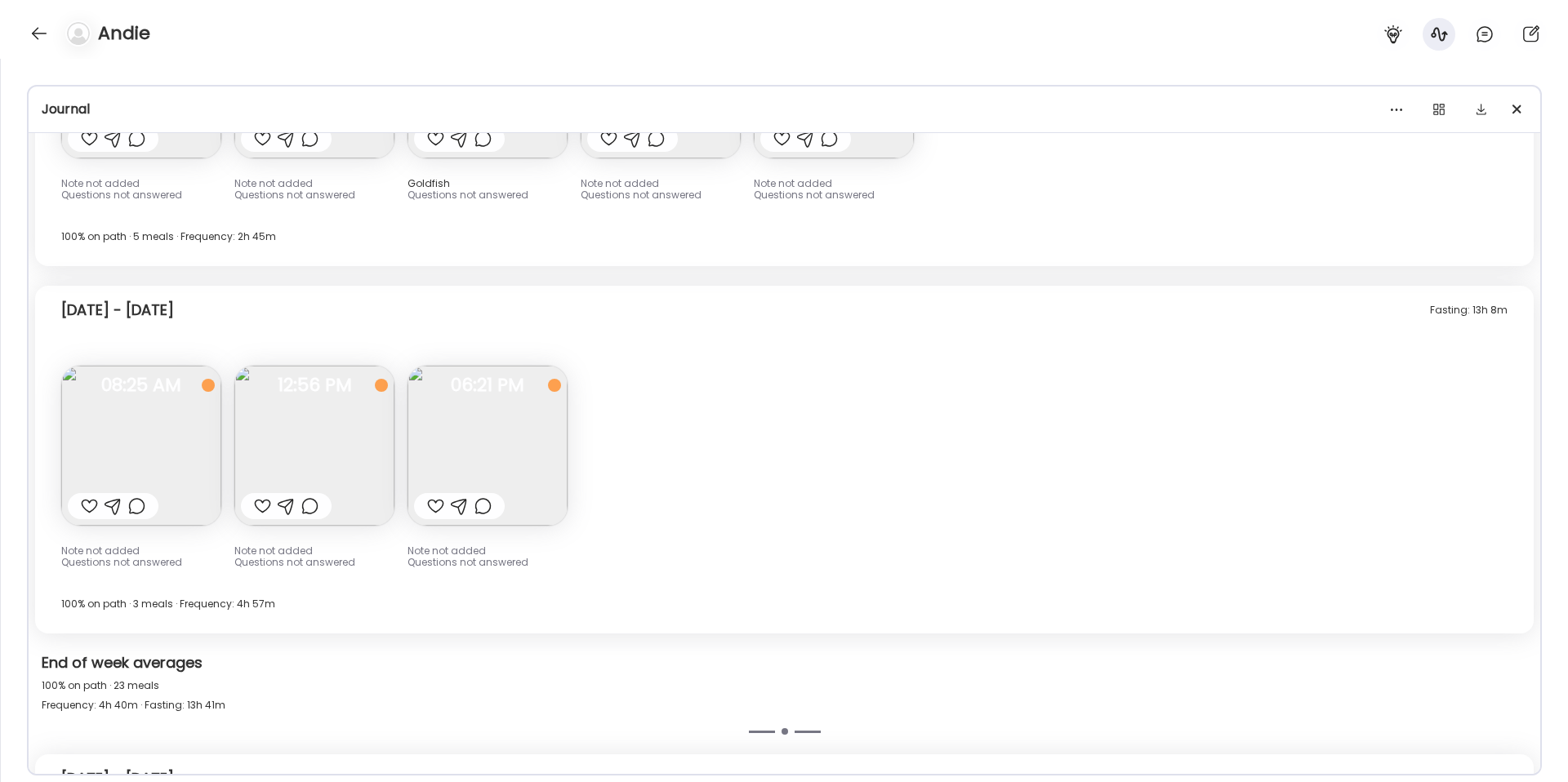
click at [541, 450] on img at bounding box center [487, 445] width 160 height 160
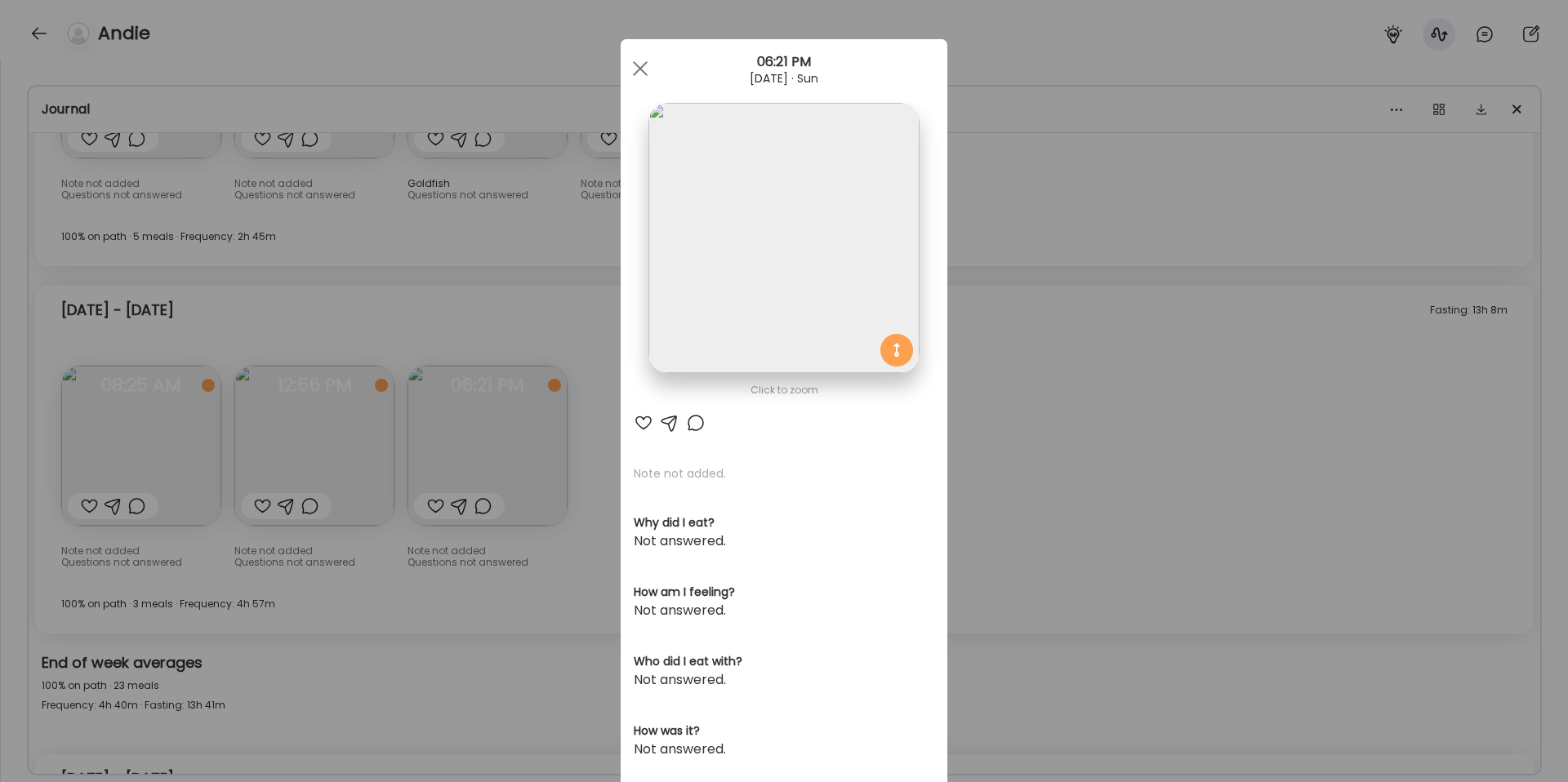
click at [897, 195] on img at bounding box center [784, 238] width 271 height 270
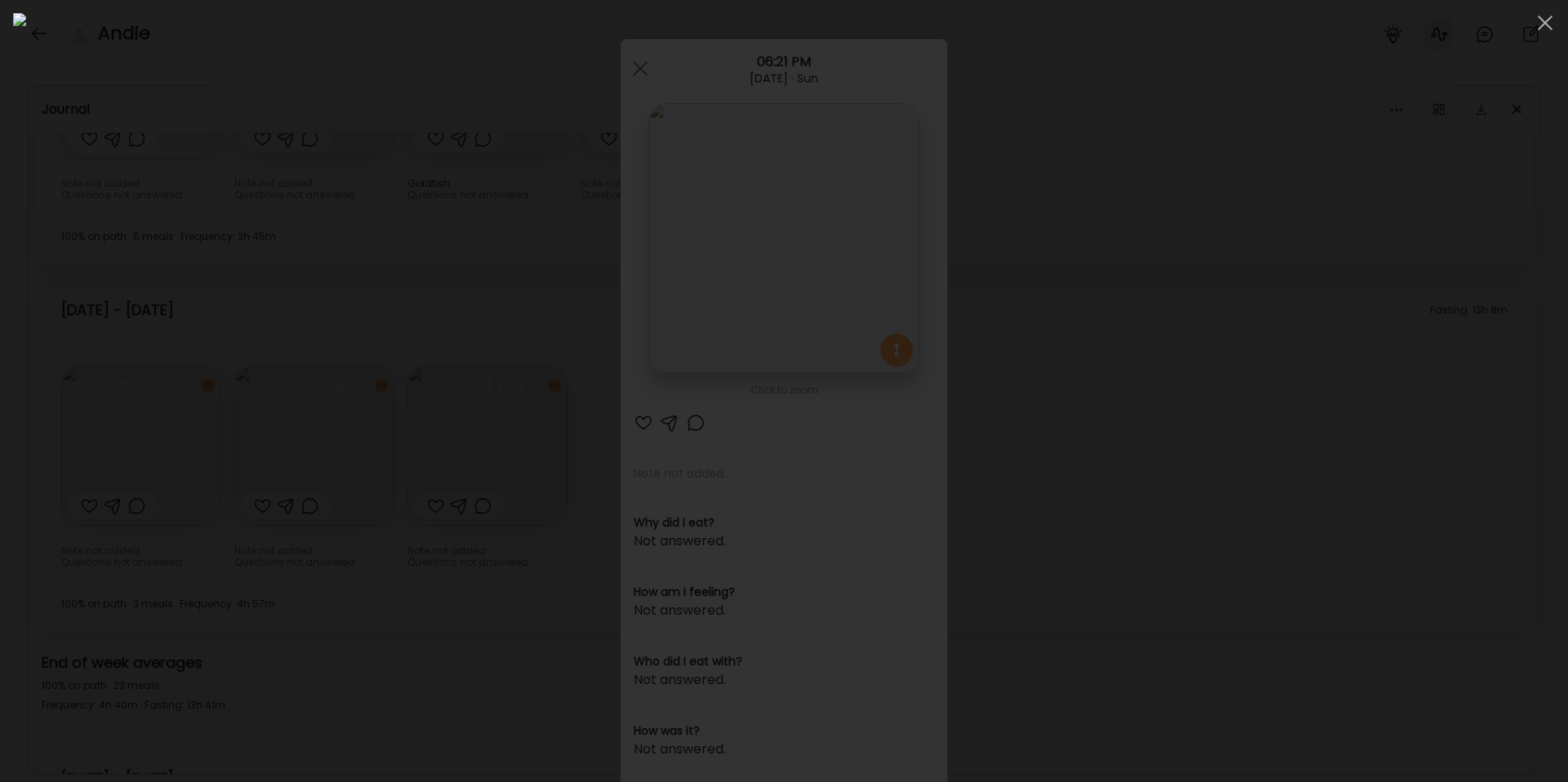
click at [1371, 331] on div at bounding box center [784, 391] width 1542 height 756
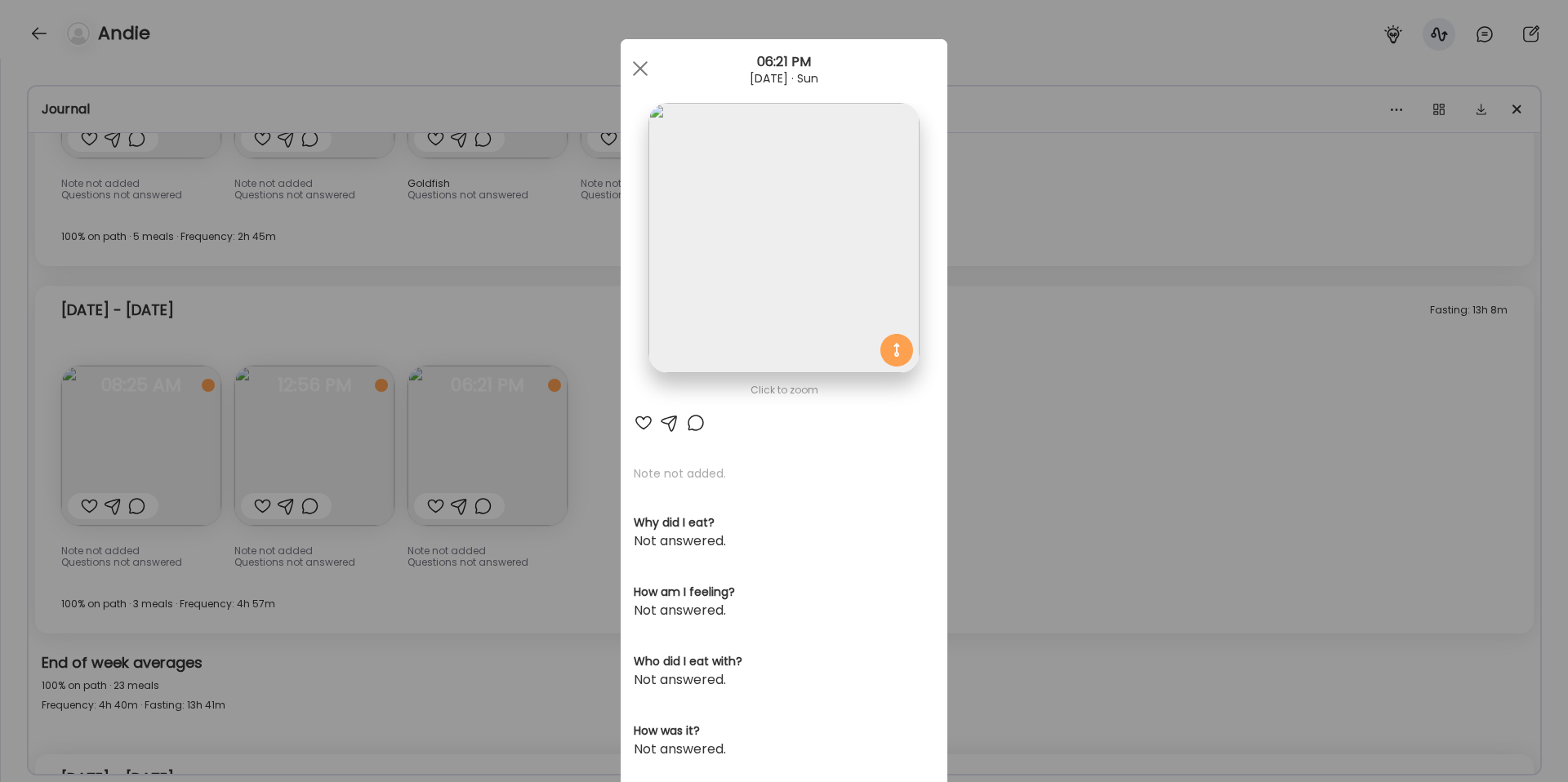
click at [1150, 339] on div "Ate Coach Dashboard Wahoo! It’s official Take a moment to set up your Coach Pro…" at bounding box center [784, 391] width 1568 height 782
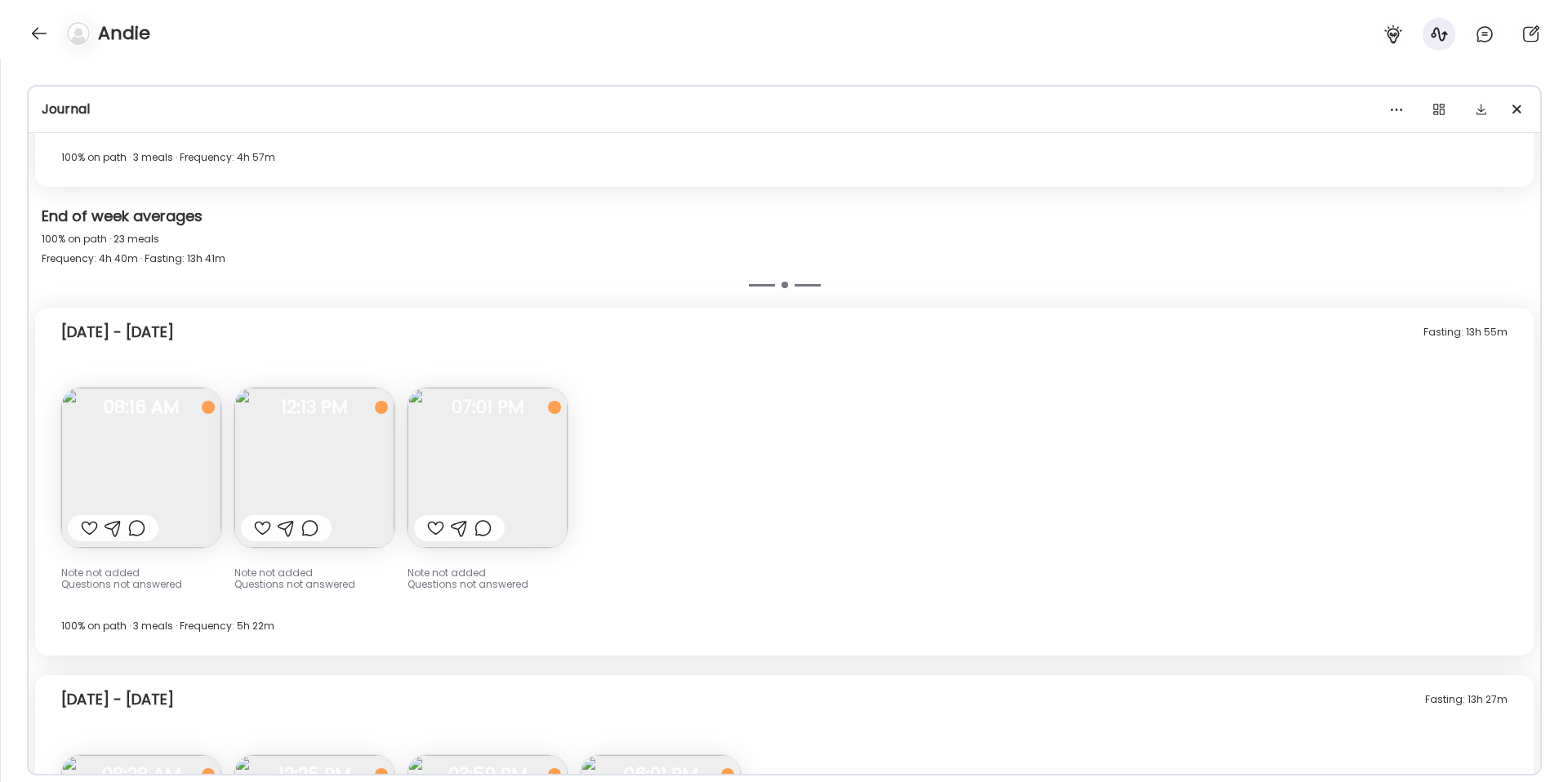
scroll to position [13171, 0]
click at [118, 428] on img at bounding box center [141, 463] width 160 height 160
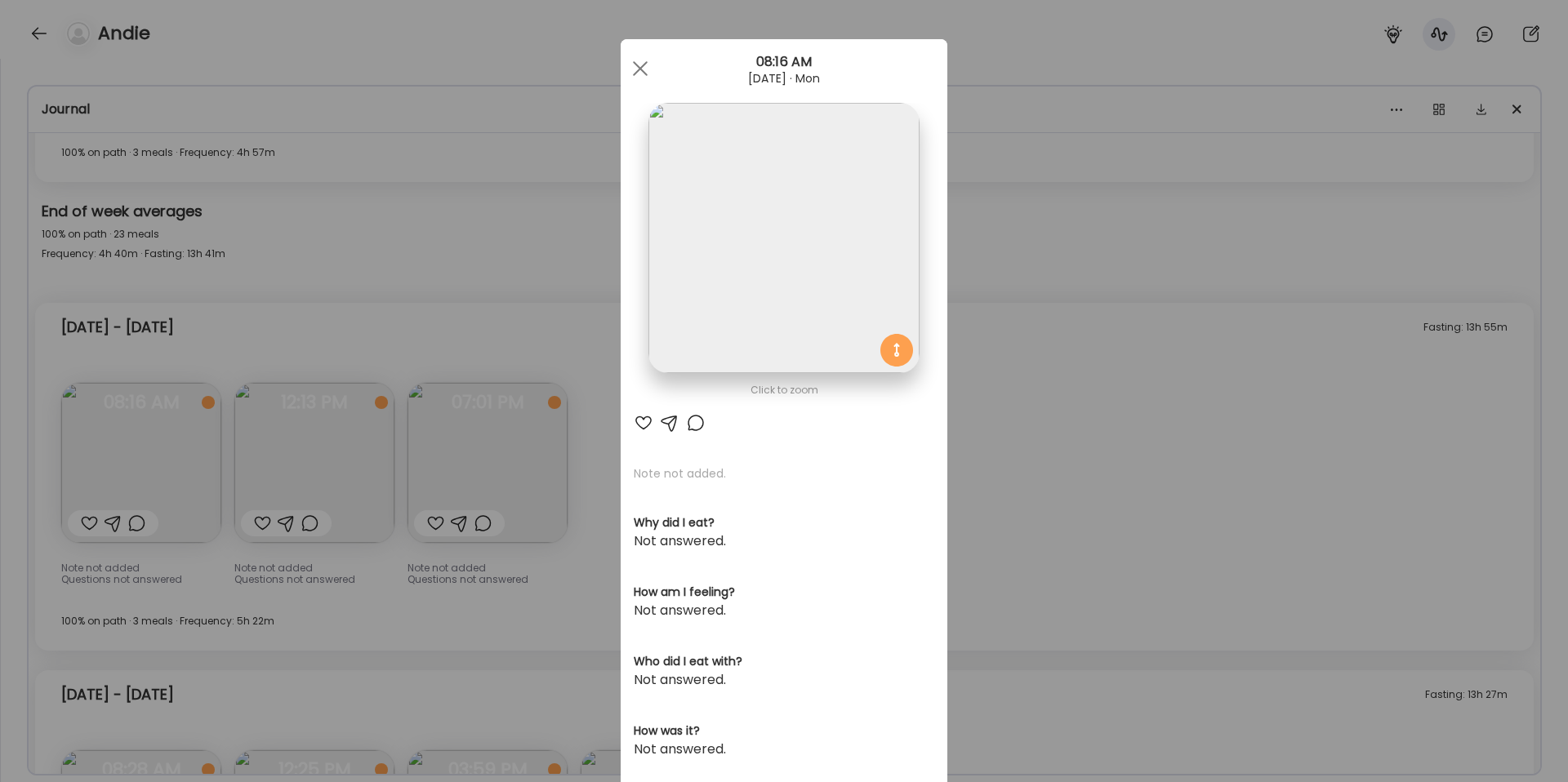
click at [992, 299] on div "Ate Coach Dashboard Wahoo! It’s official Take a moment to set up your Coach Pro…" at bounding box center [784, 391] width 1568 height 782
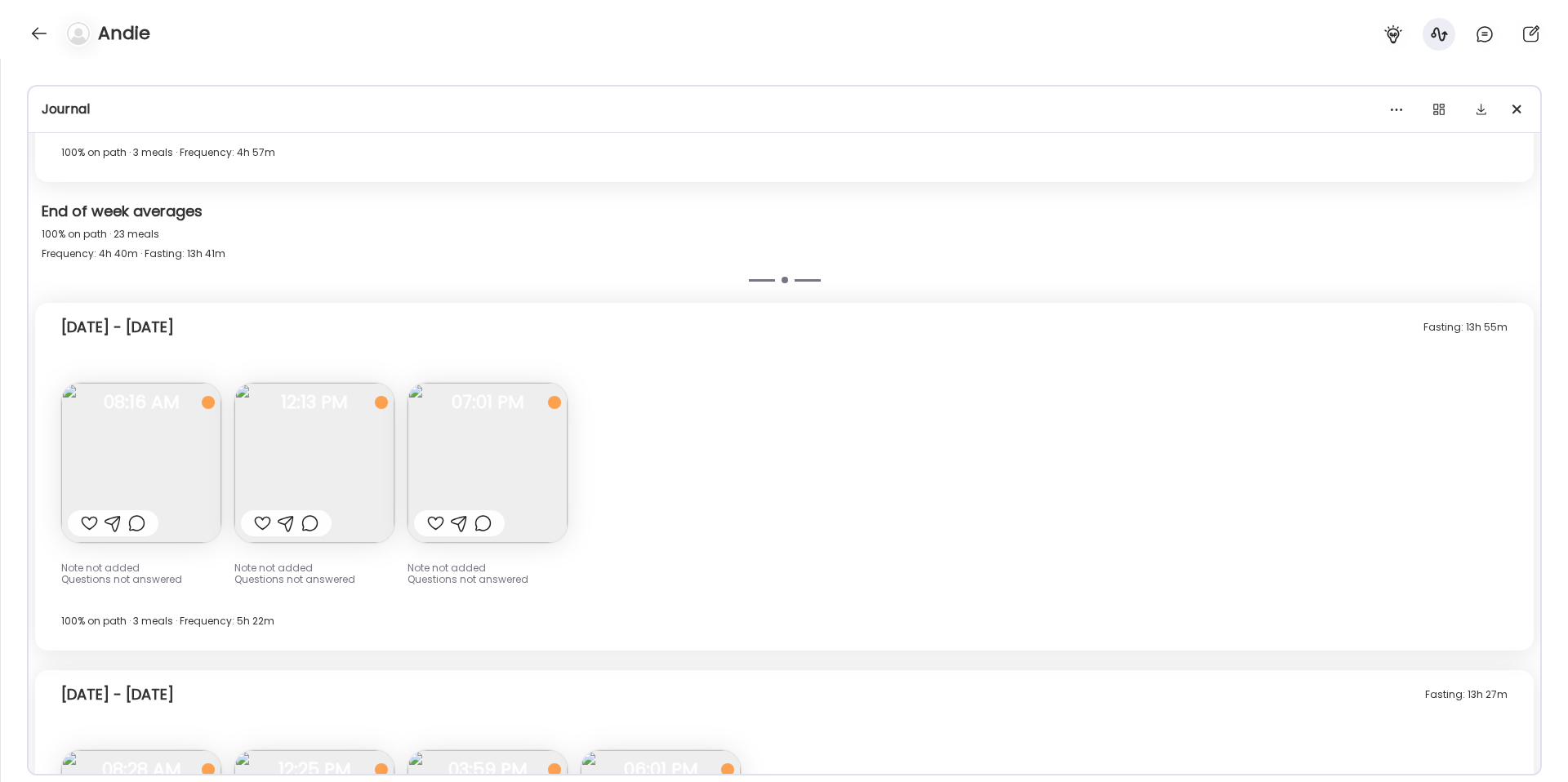
drag, startPoint x: 171, startPoint y: 453, endPoint x: 181, endPoint y: 451, distance: 10.2
click at [174, 452] on img at bounding box center [141, 463] width 160 height 160
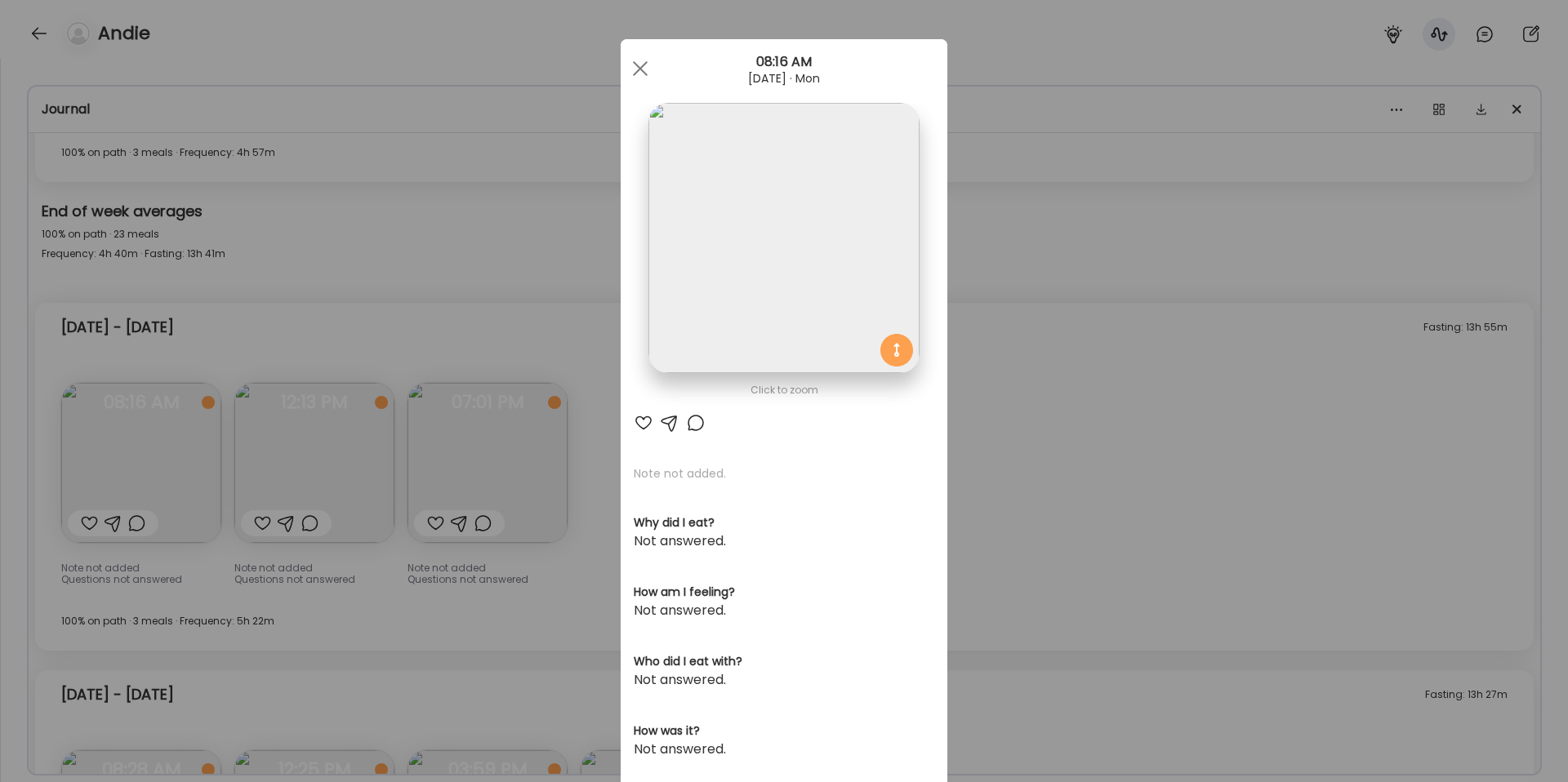
click at [685, 298] on img at bounding box center [784, 238] width 271 height 270
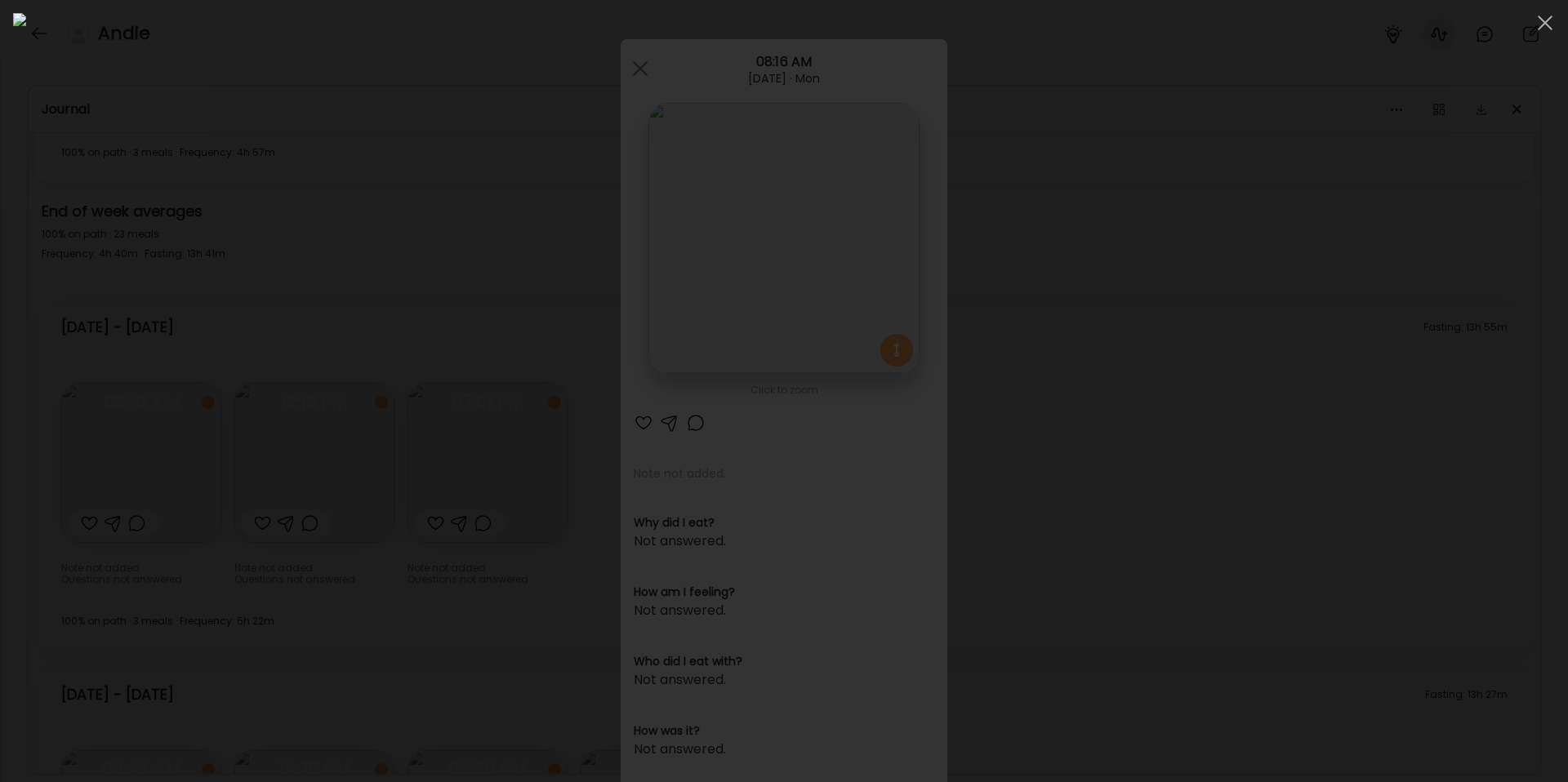
click at [1238, 486] on div at bounding box center [784, 391] width 1542 height 756
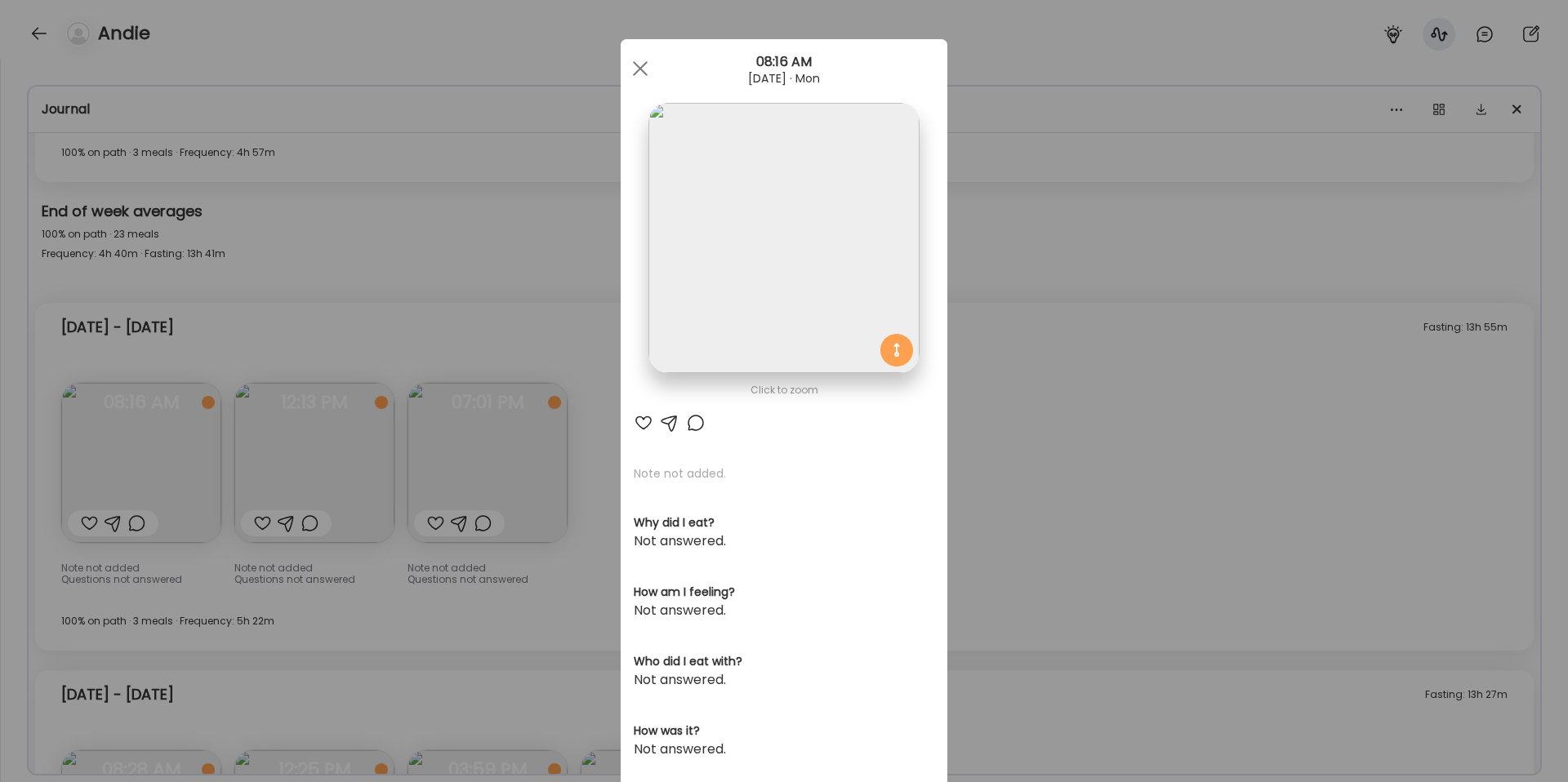
click at [1108, 330] on div "Ate Coach Dashboard Wahoo! It’s official Take a moment to set up your Coach Pro…" at bounding box center [784, 391] width 1568 height 782
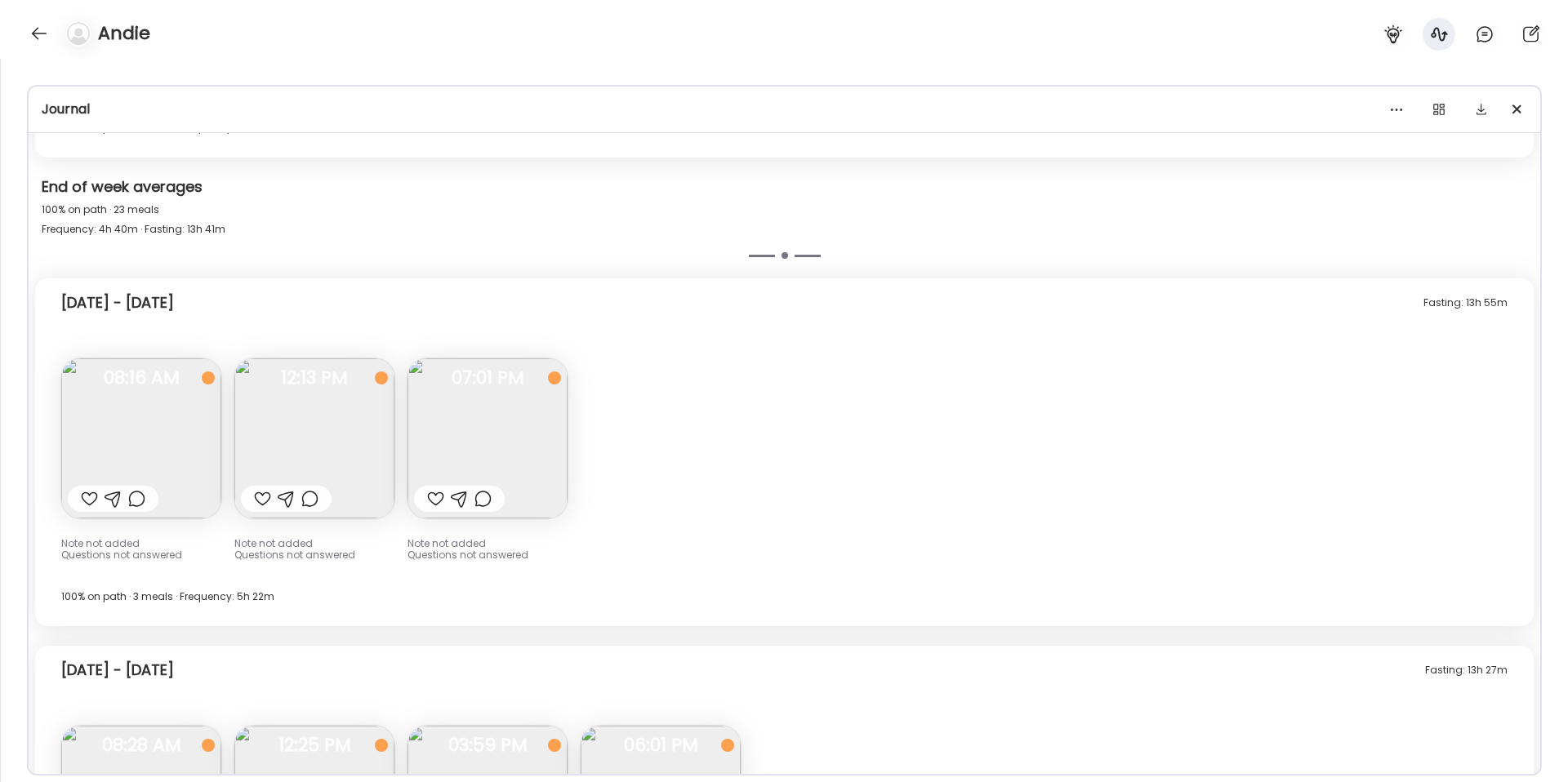
scroll to position [13202, 0]
click at [355, 417] on img at bounding box center [314, 433] width 160 height 160
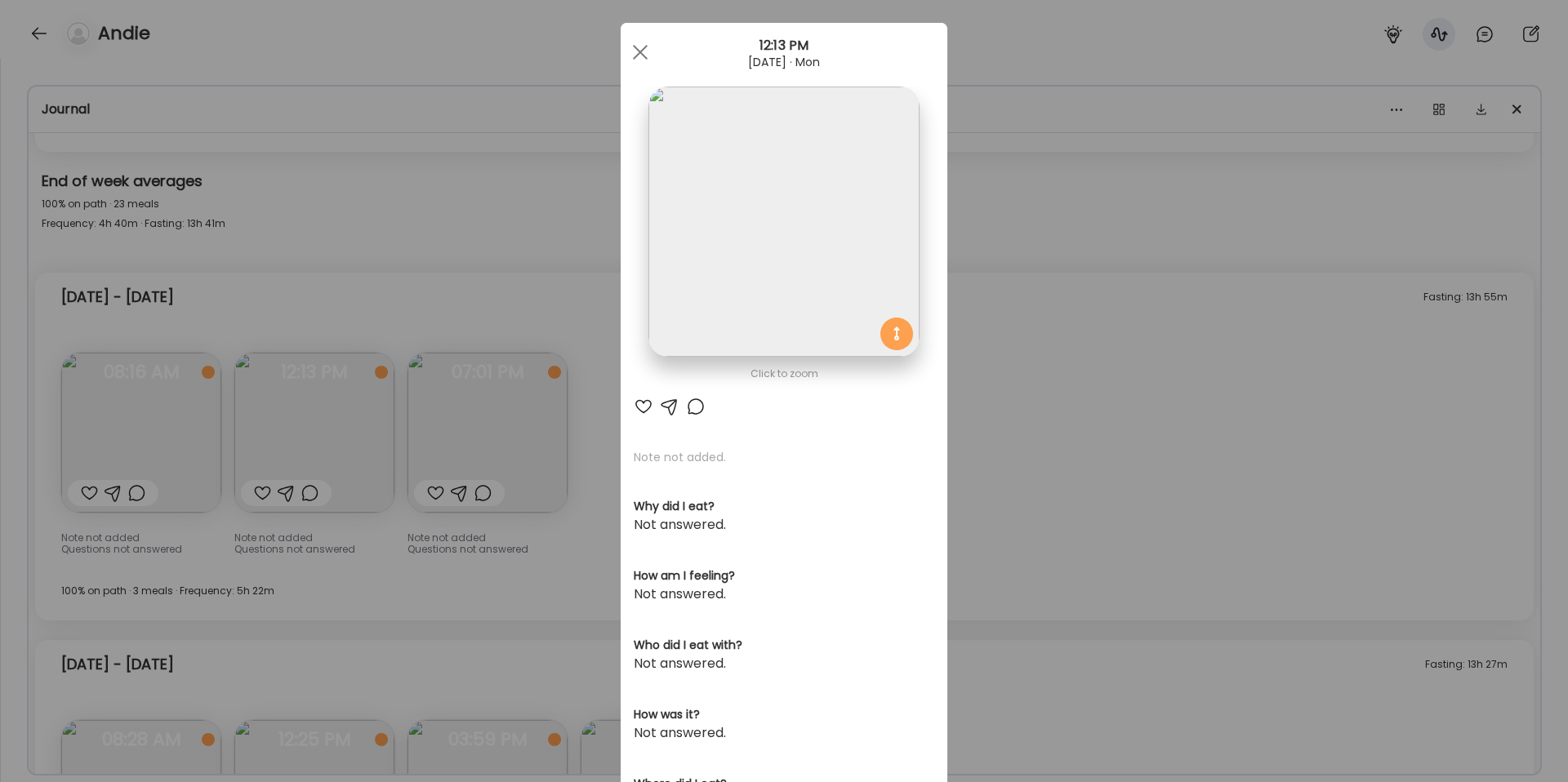
click at [818, 241] on img at bounding box center [784, 222] width 271 height 270
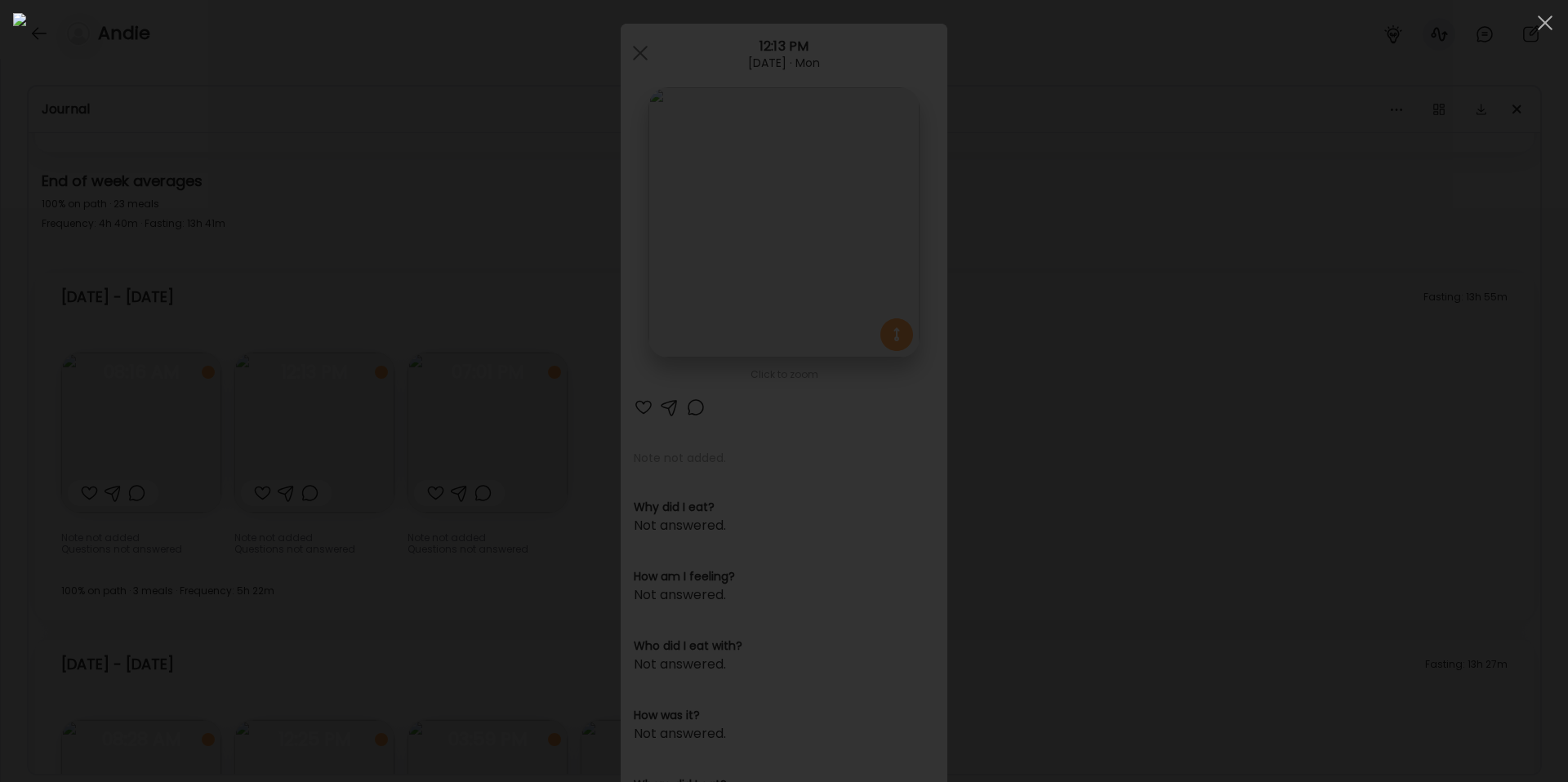
click at [1278, 441] on div at bounding box center [784, 391] width 1542 height 756
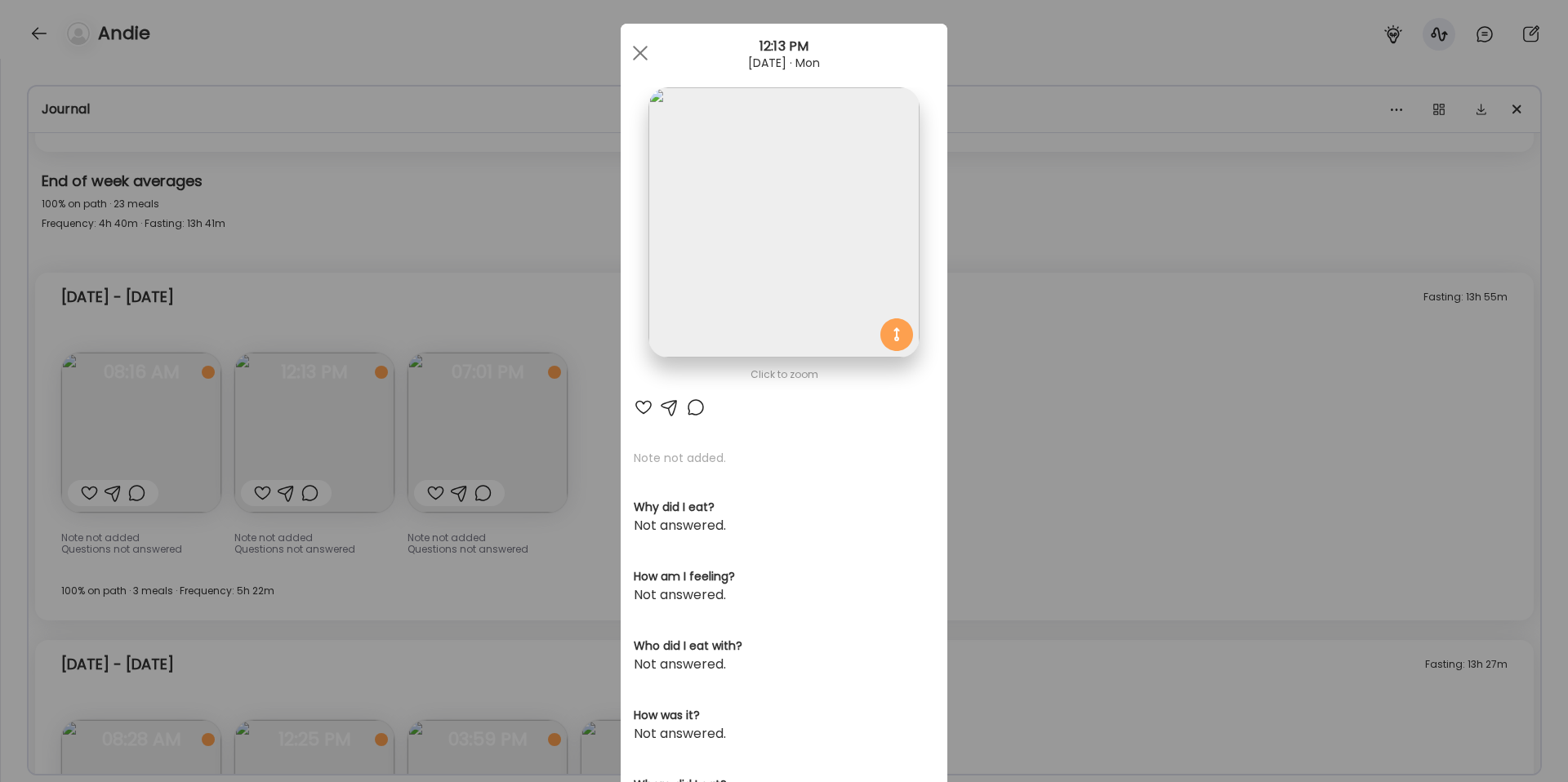
click at [1109, 479] on div "Ate Coach Dashboard Wahoo! It’s official Take a moment to set up your Coach Pro…" at bounding box center [784, 391] width 1568 height 782
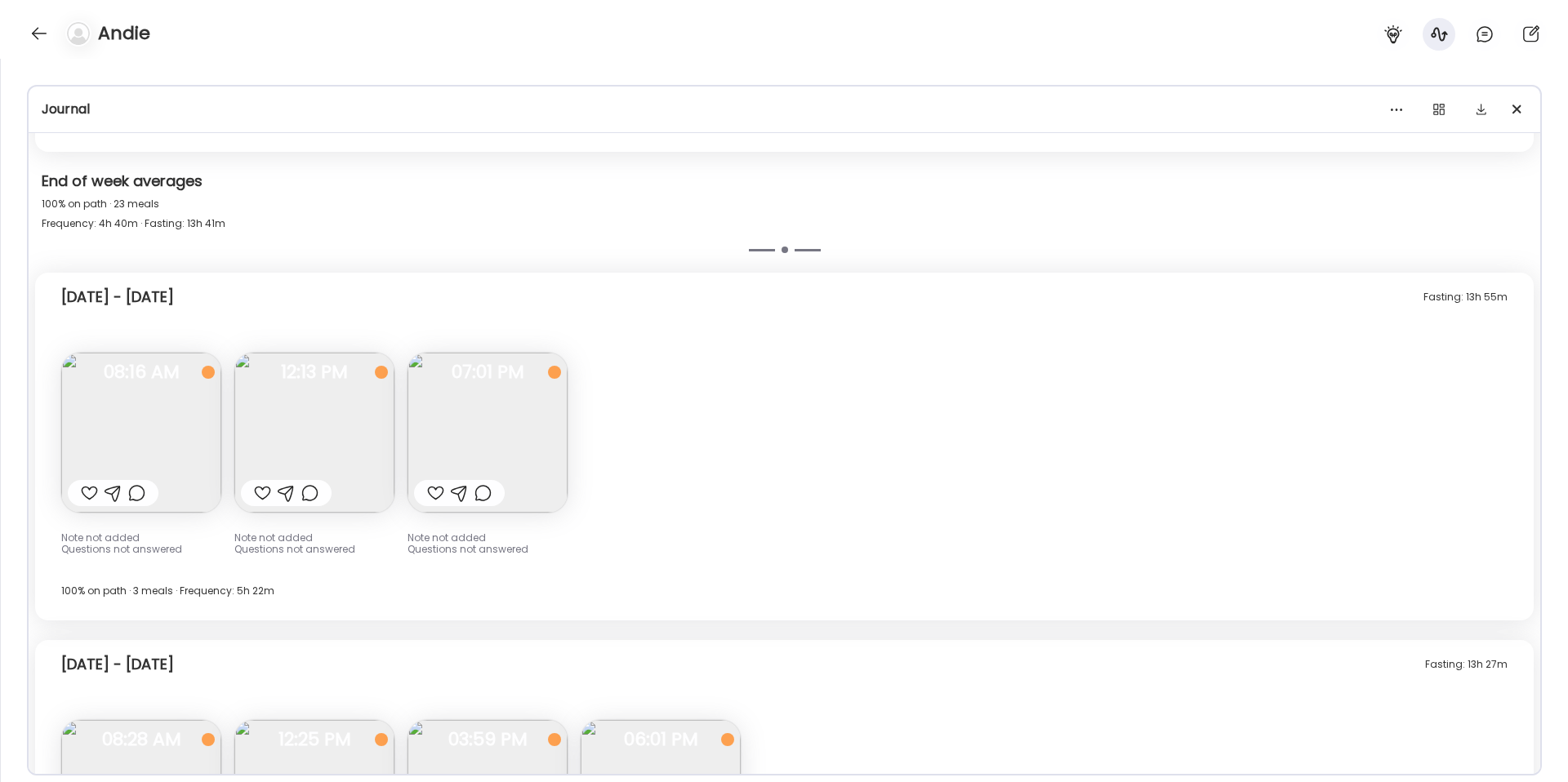
click at [312, 386] on img at bounding box center [314, 433] width 160 height 160
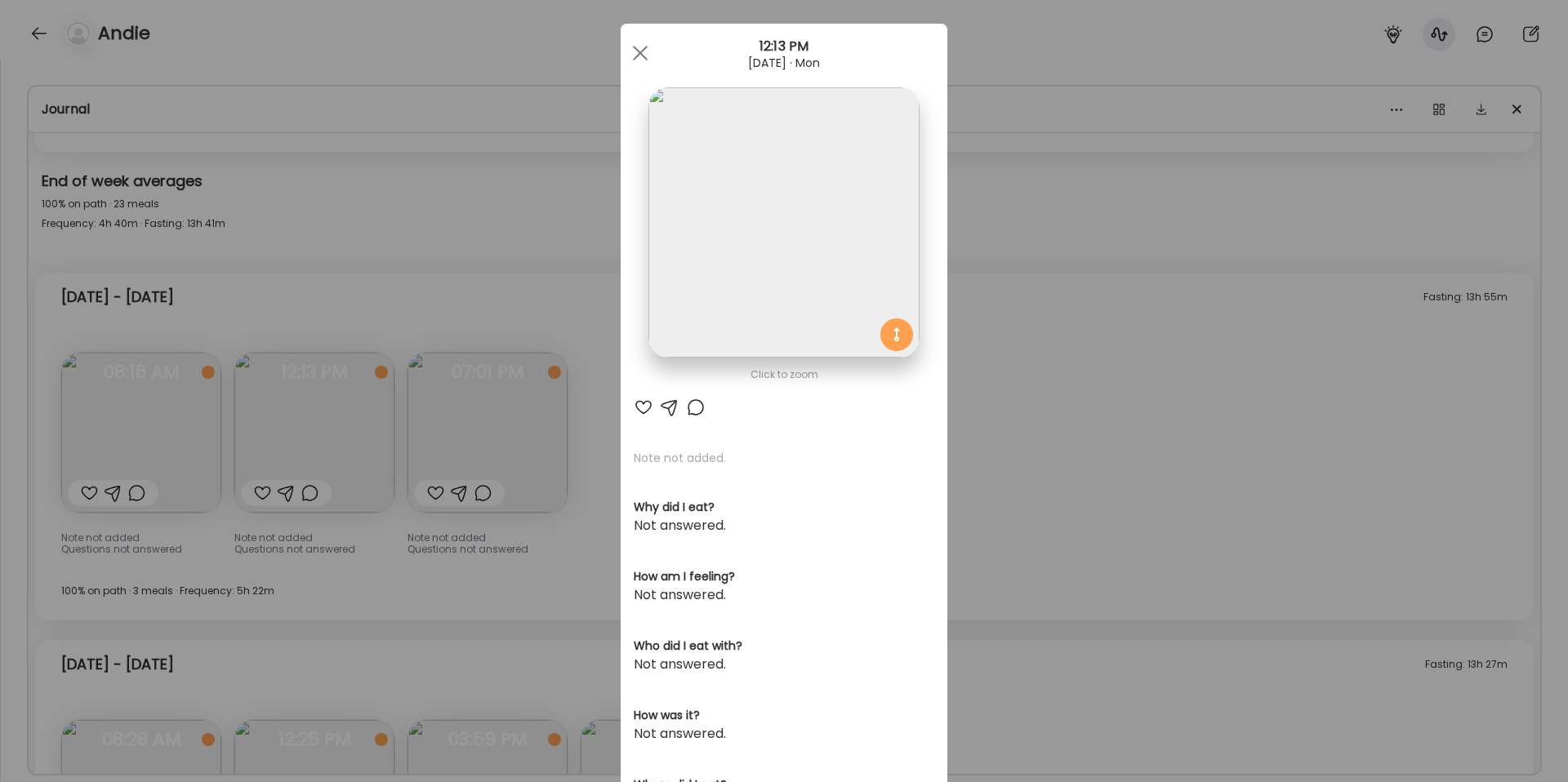
click at [297, 355] on div "Ate Coach Dashboard Wahoo! It’s official Take a moment to set up your Coach Pro…" at bounding box center [784, 391] width 1568 height 782
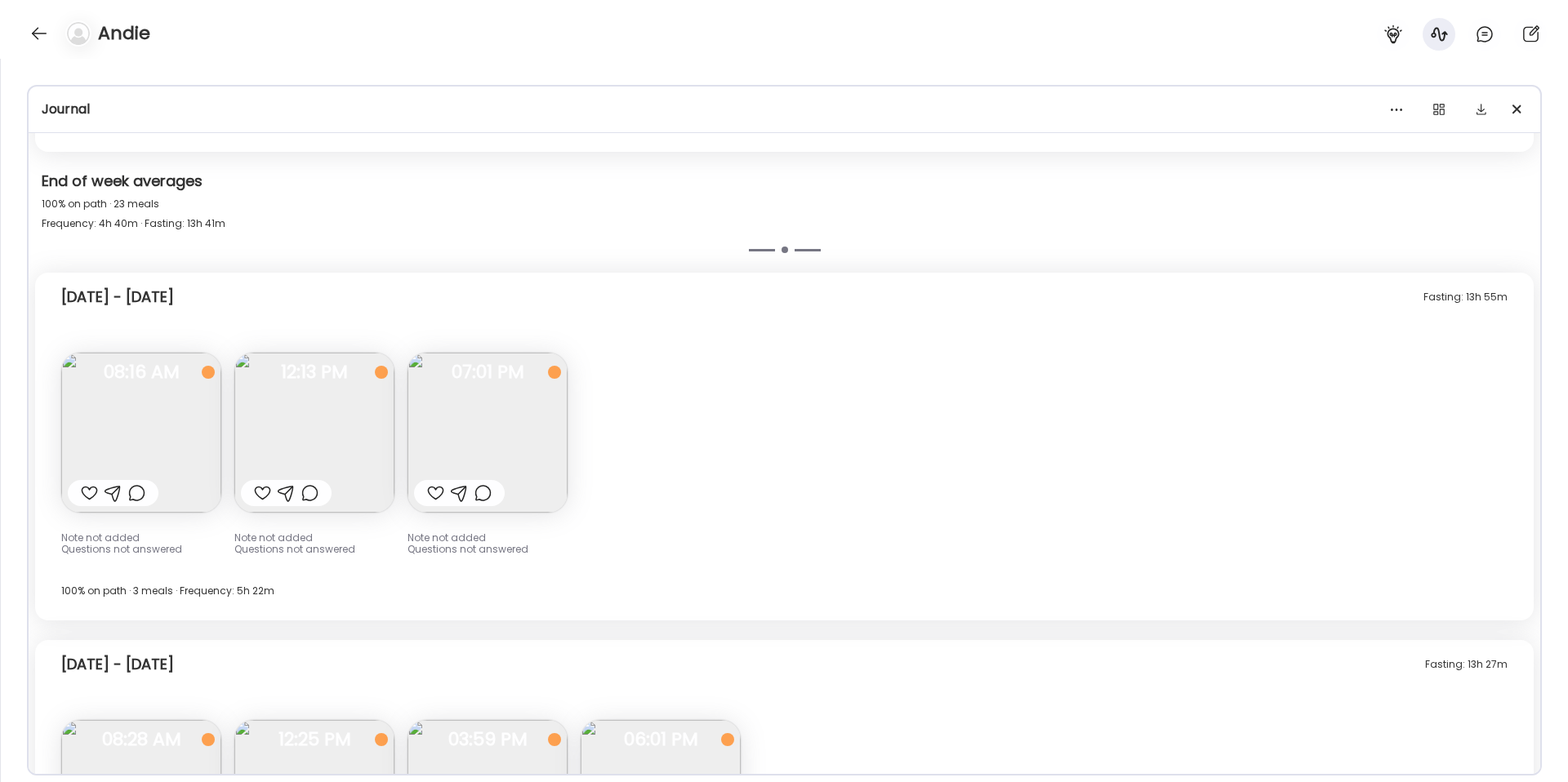
click at [541, 407] on img at bounding box center [487, 433] width 160 height 160
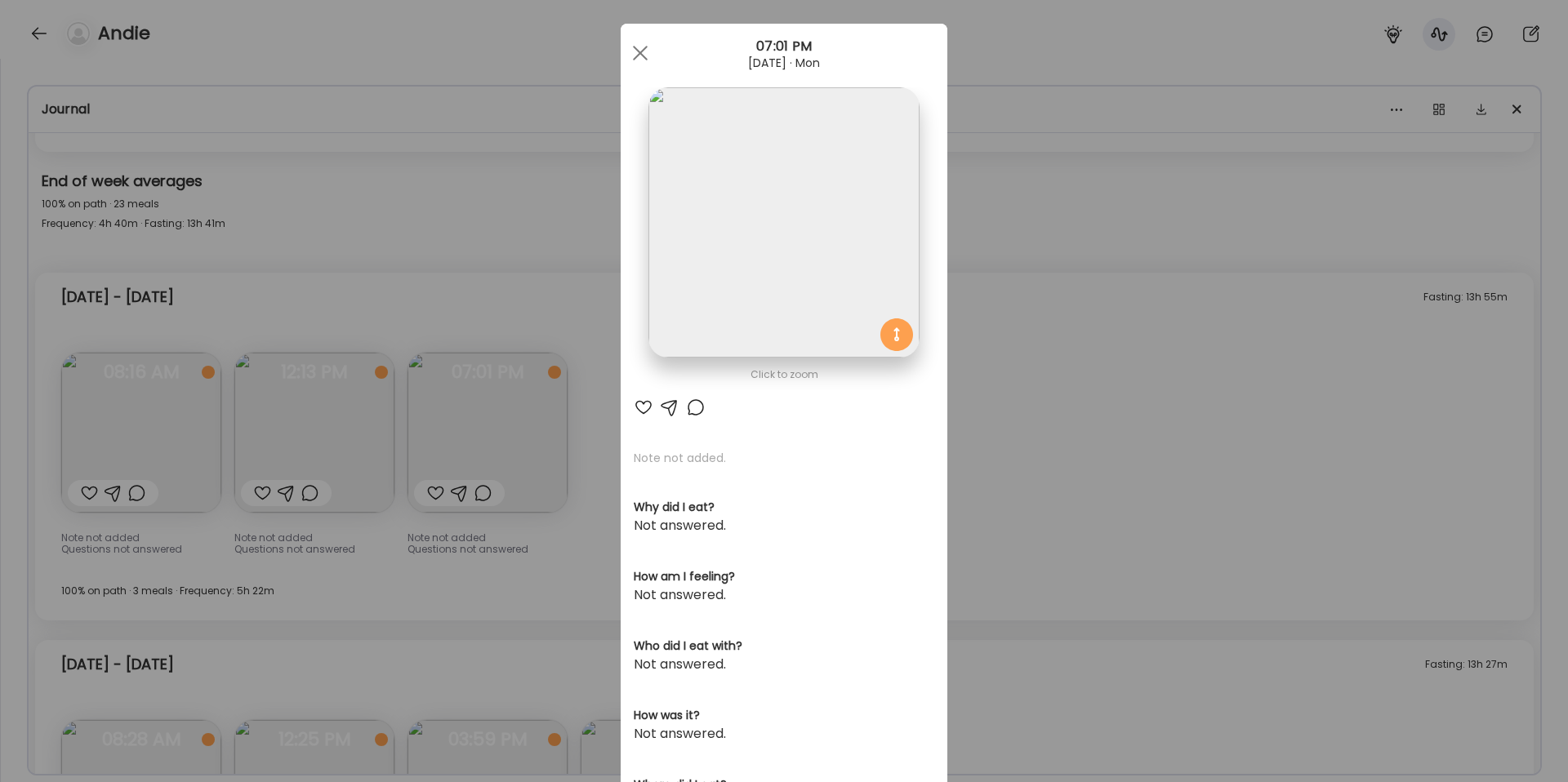
click at [750, 296] on img at bounding box center [784, 223] width 271 height 270
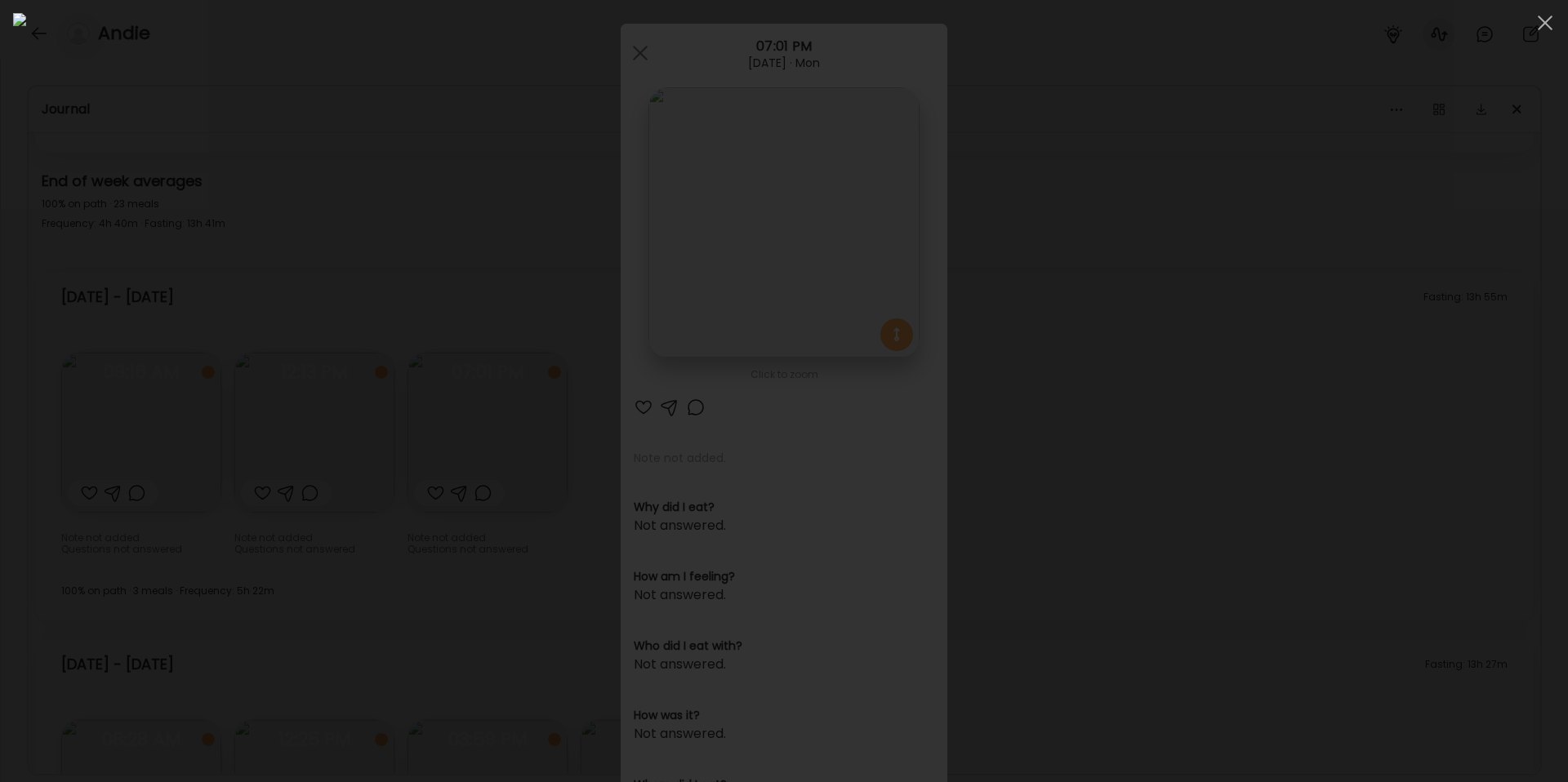
click at [1225, 282] on div at bounding box center [784, 391] width 1542 height 756
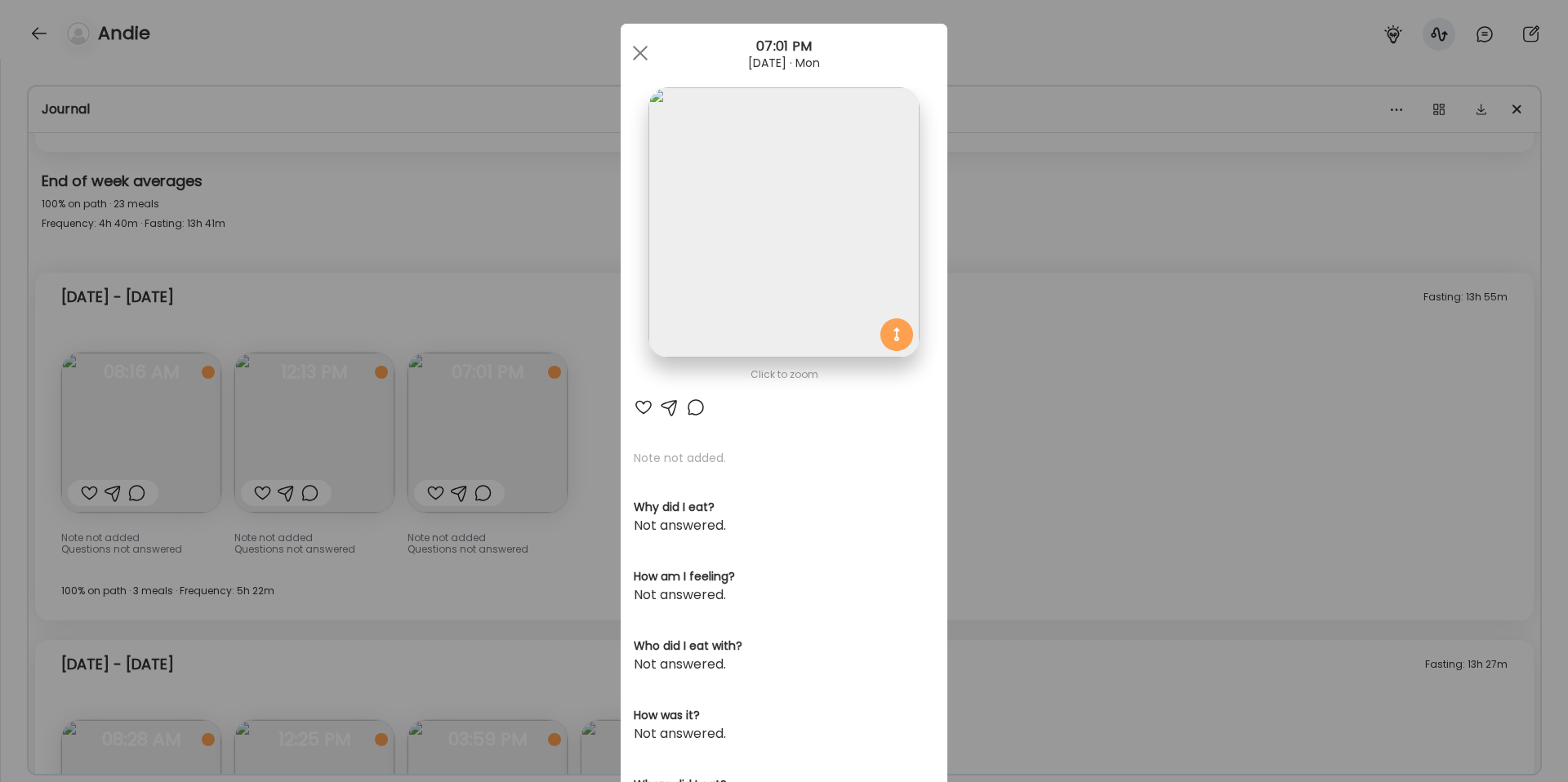
click at [1034, 472] on div "Ate Coach Dashboard Wahoo! It’s official Take a moment to set up your Coach Pro…" at bounding box center [784, 391] width 1568 height 782
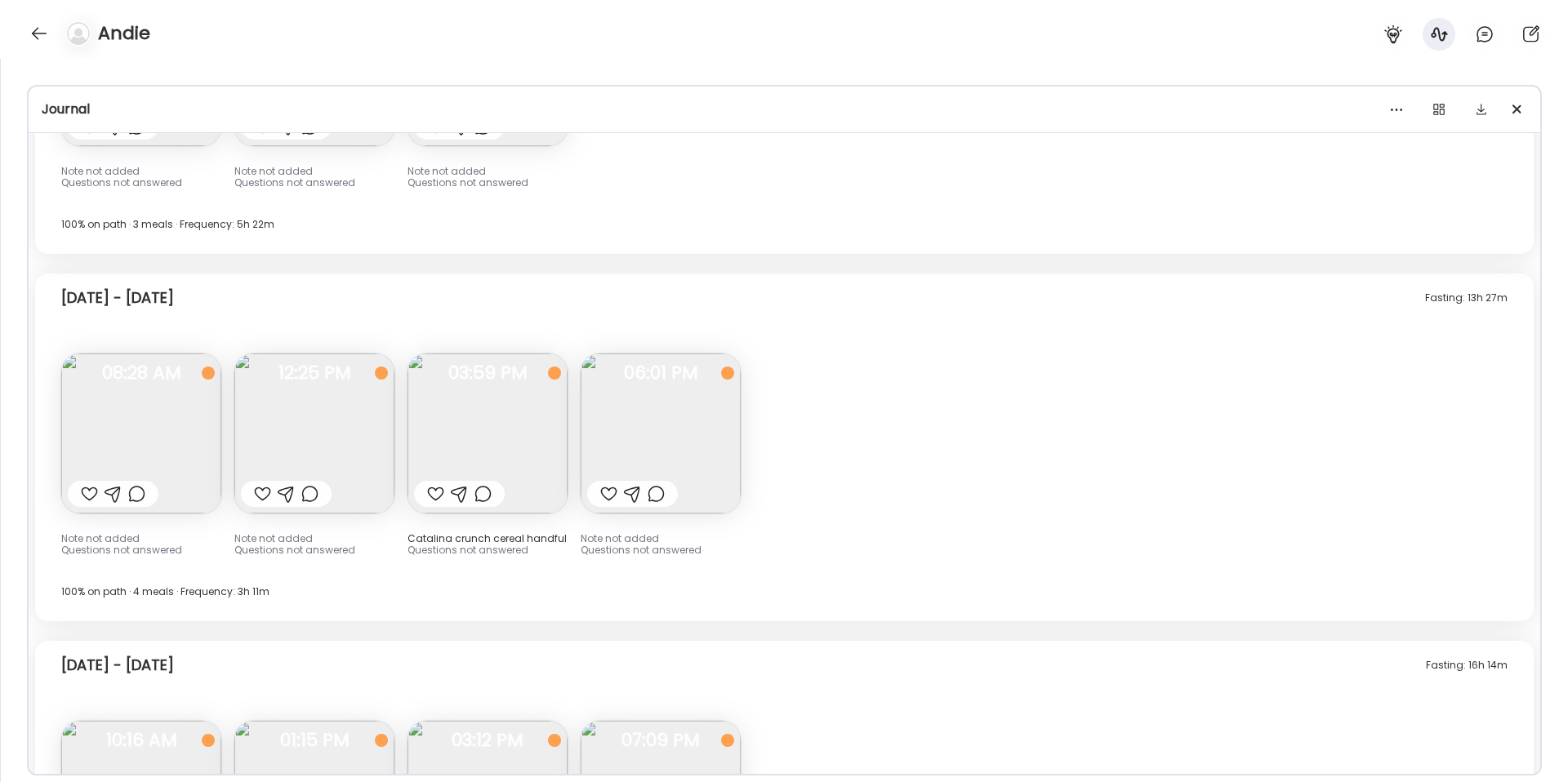
scroll to position [13531, 0]
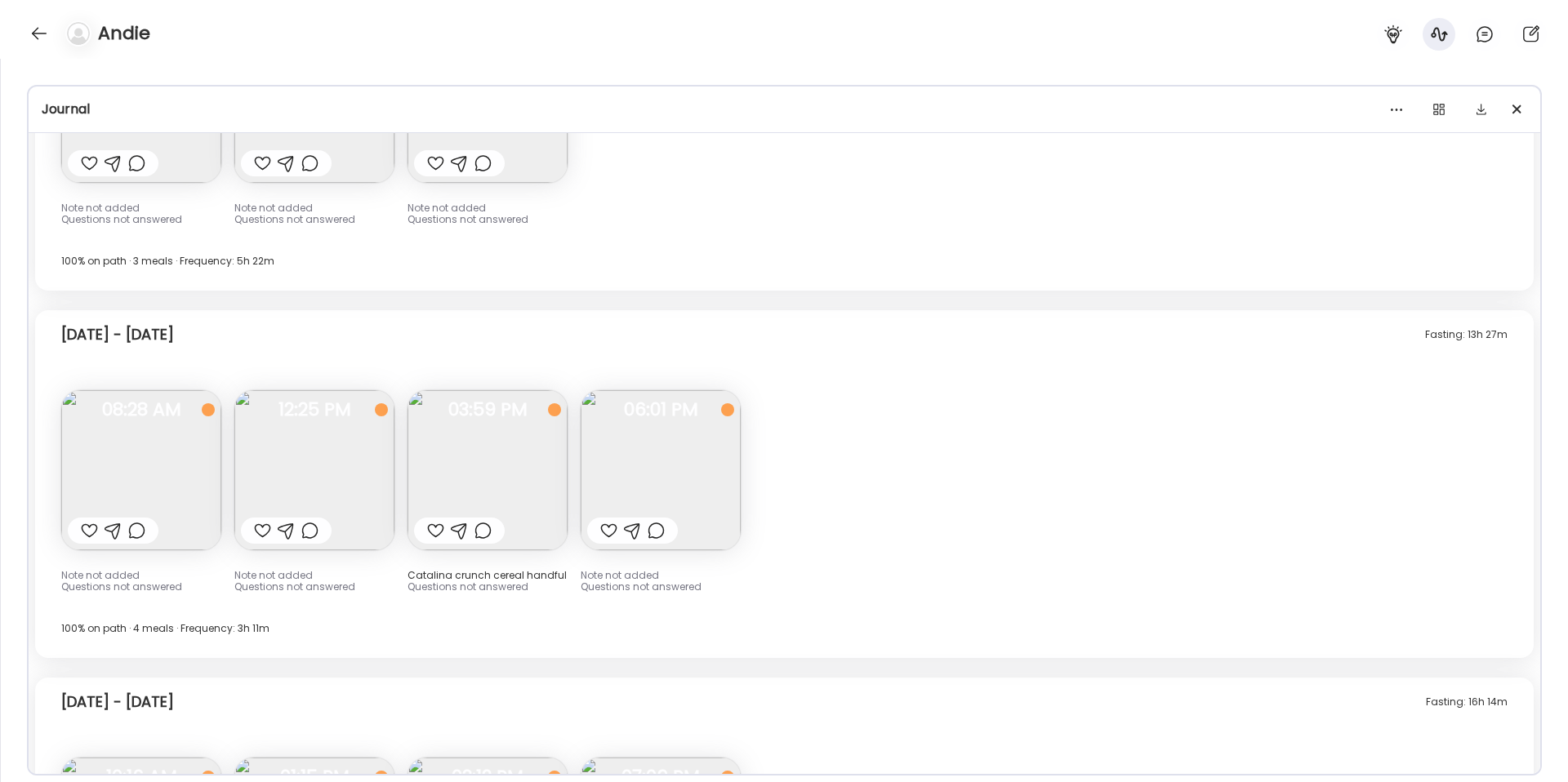
click at [179, 485] on img at bounding box center [141, 470] width 160 height 160
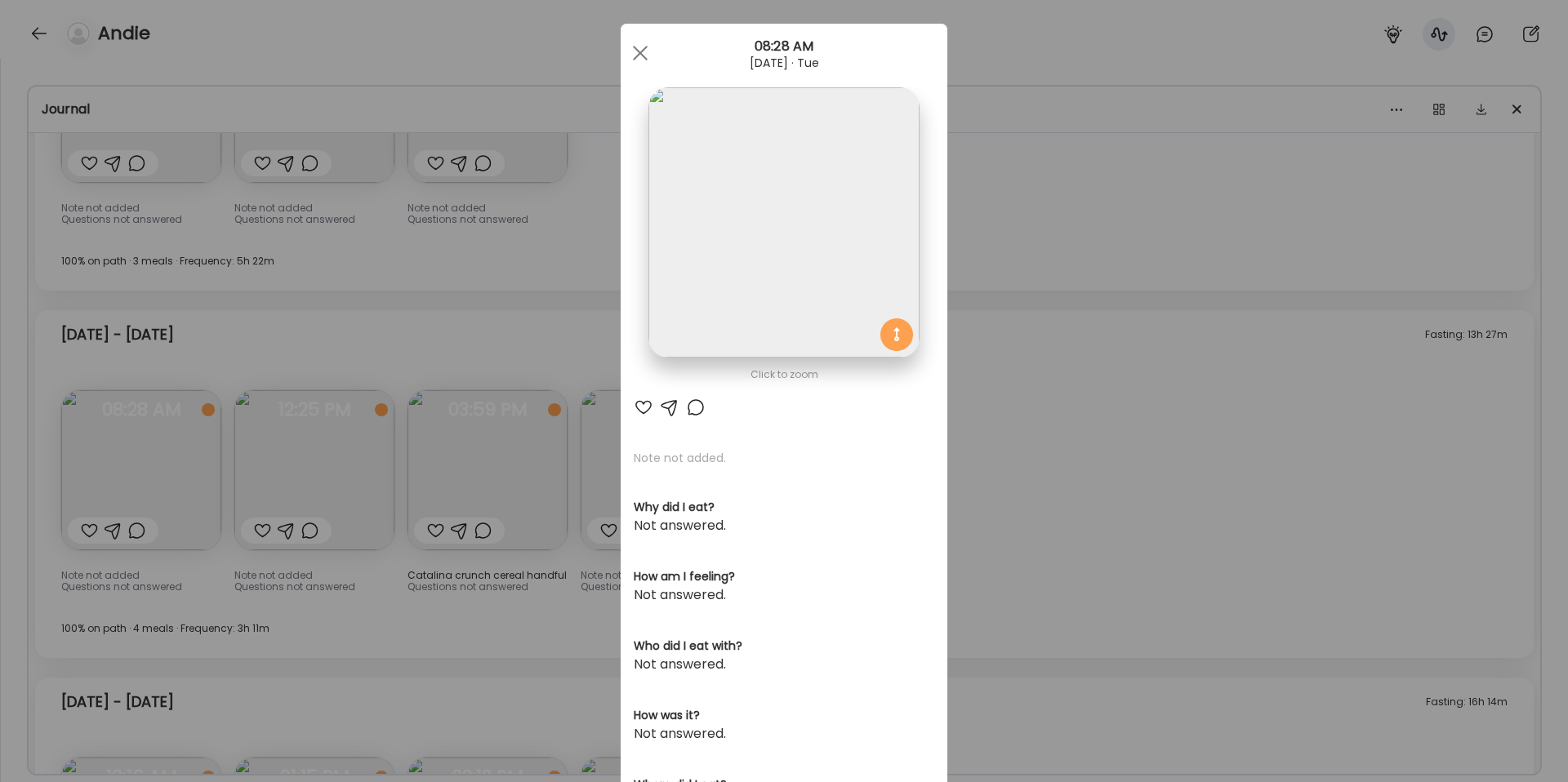
click at [800, 181] on img at bounding box center [784, 223] width 271 height 270
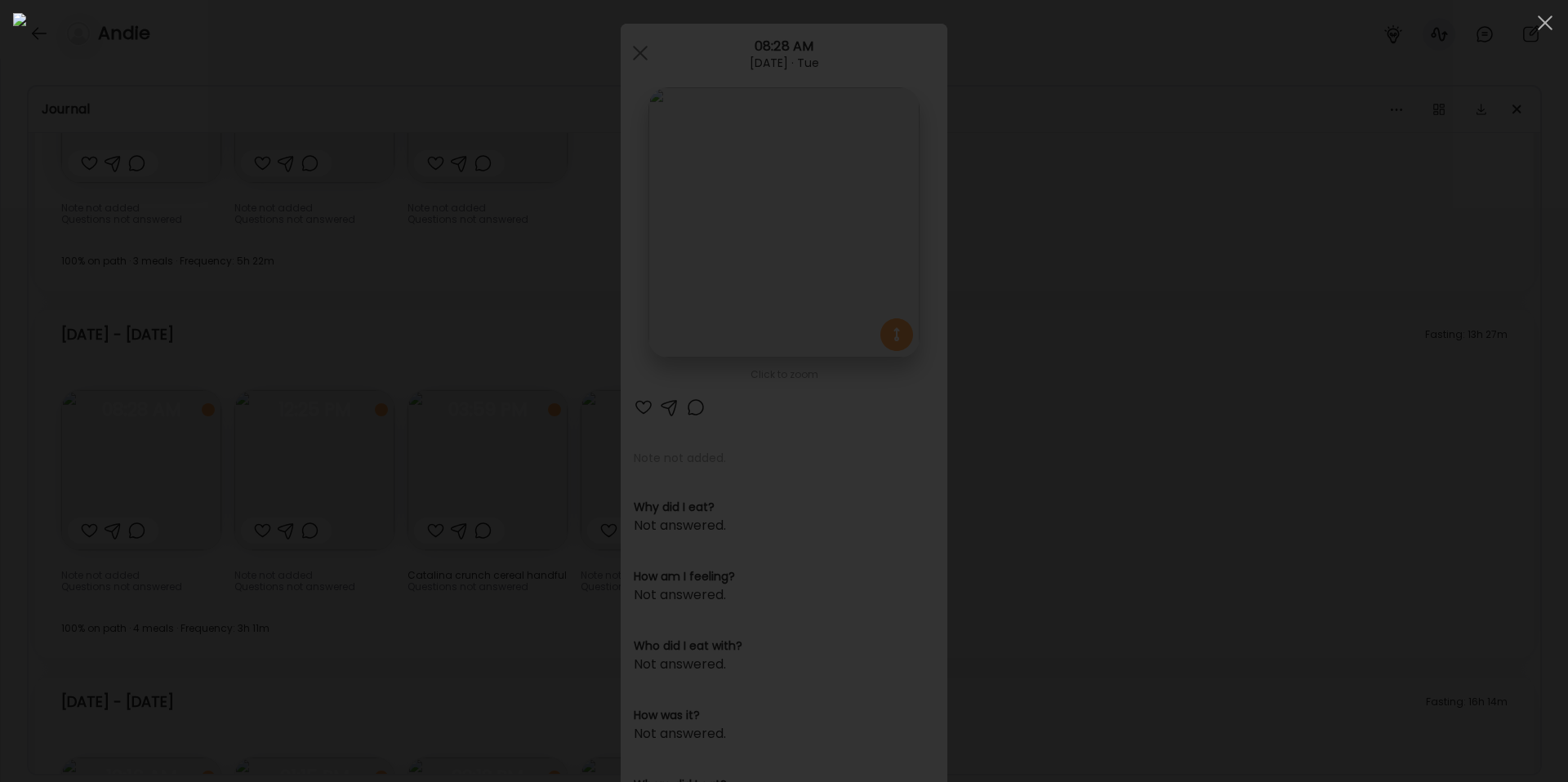
click at [1254, 253] on div at bounding box center [784, 391] width 1542 height 756
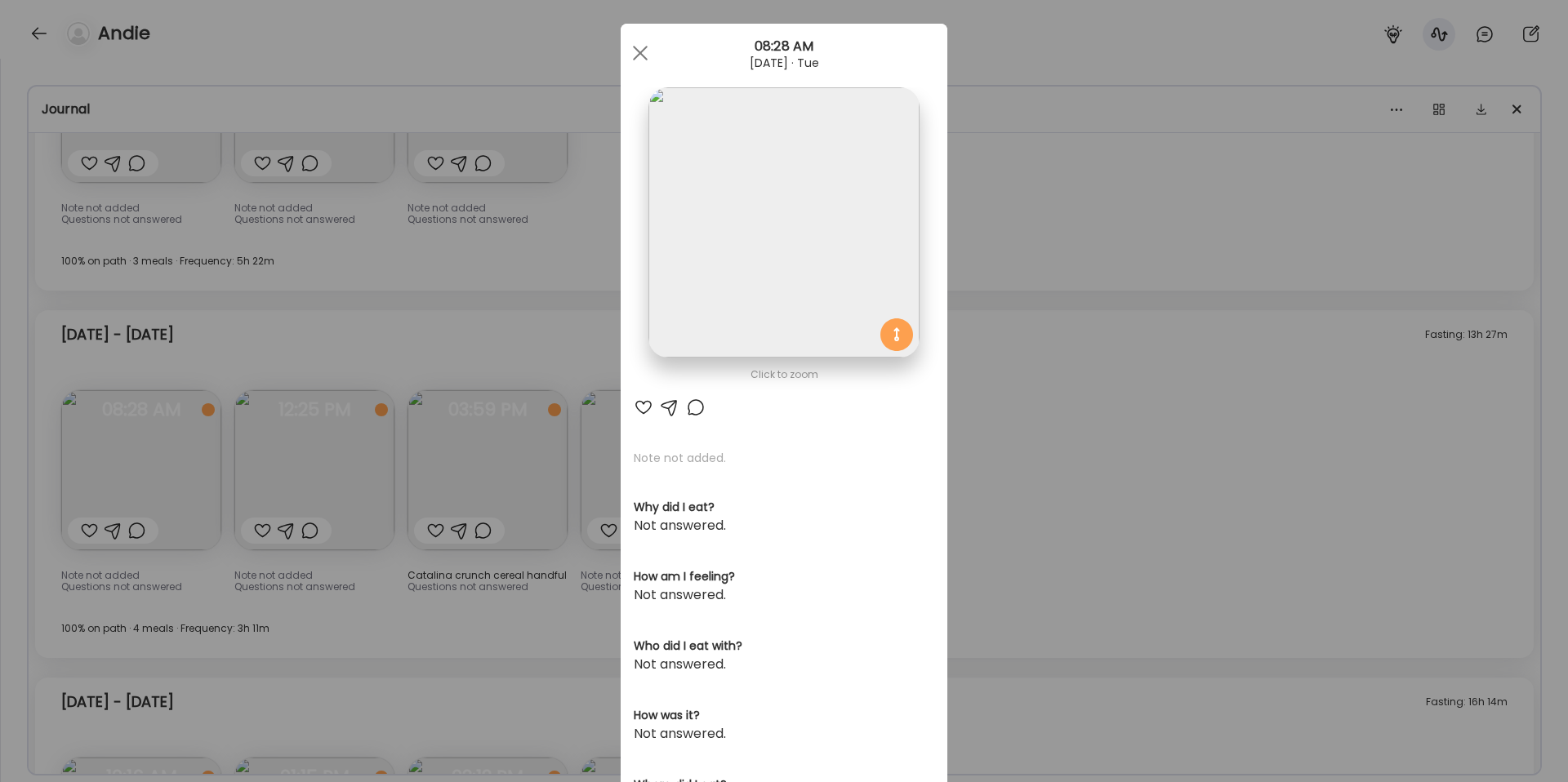
click at [1092, 424] on div "Ate Coach Dashboard Wahoo! It’s official Take a moment to set up your Coach Pro…" at bounding box center [784, 391] width 1568 height 782
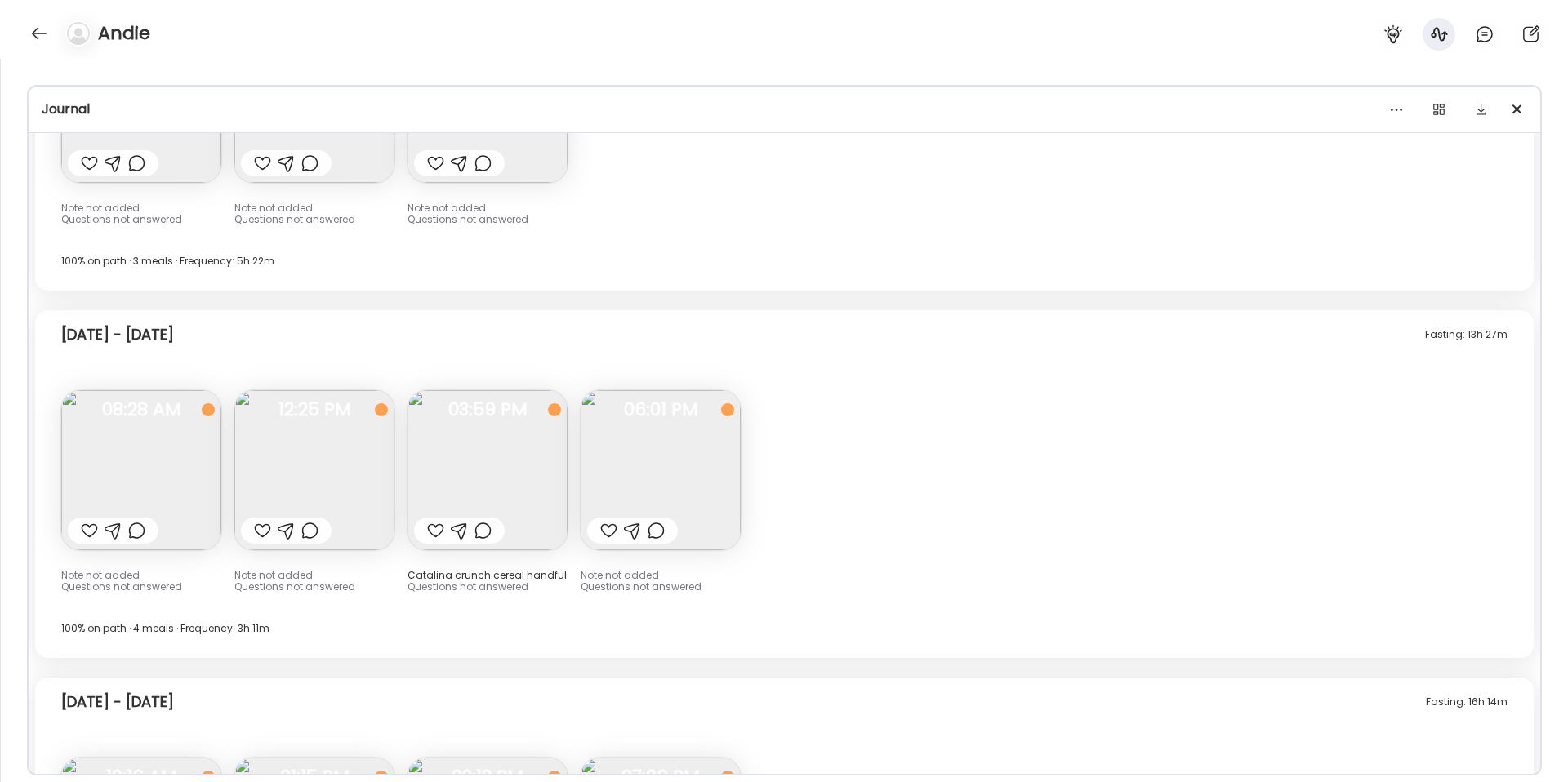
click at [324, 455] on img at bounding box center [314, 470] width 160 height 160
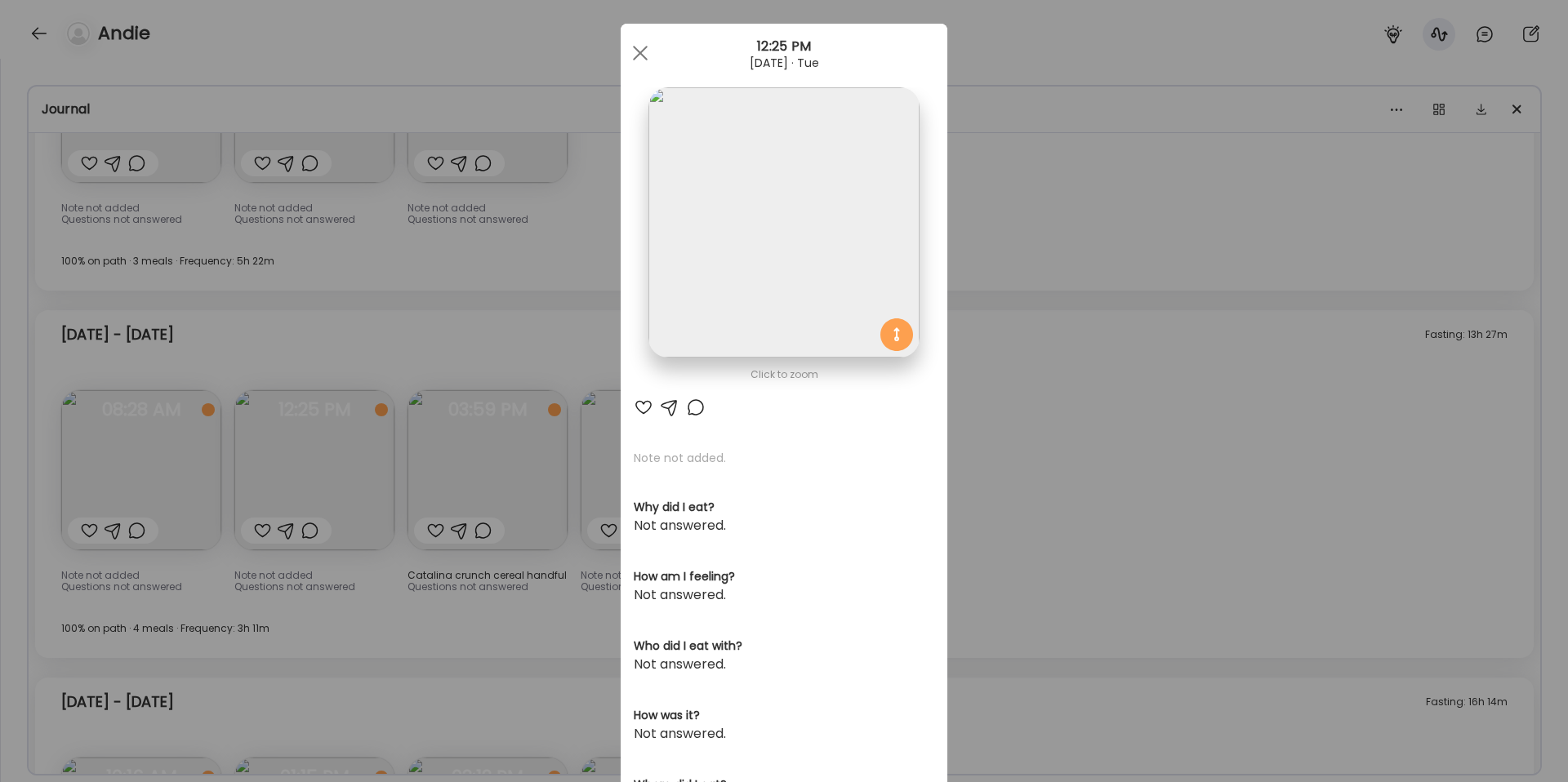
click at [862, 160] on img at bounding box center [784, 223] width 271 height 270
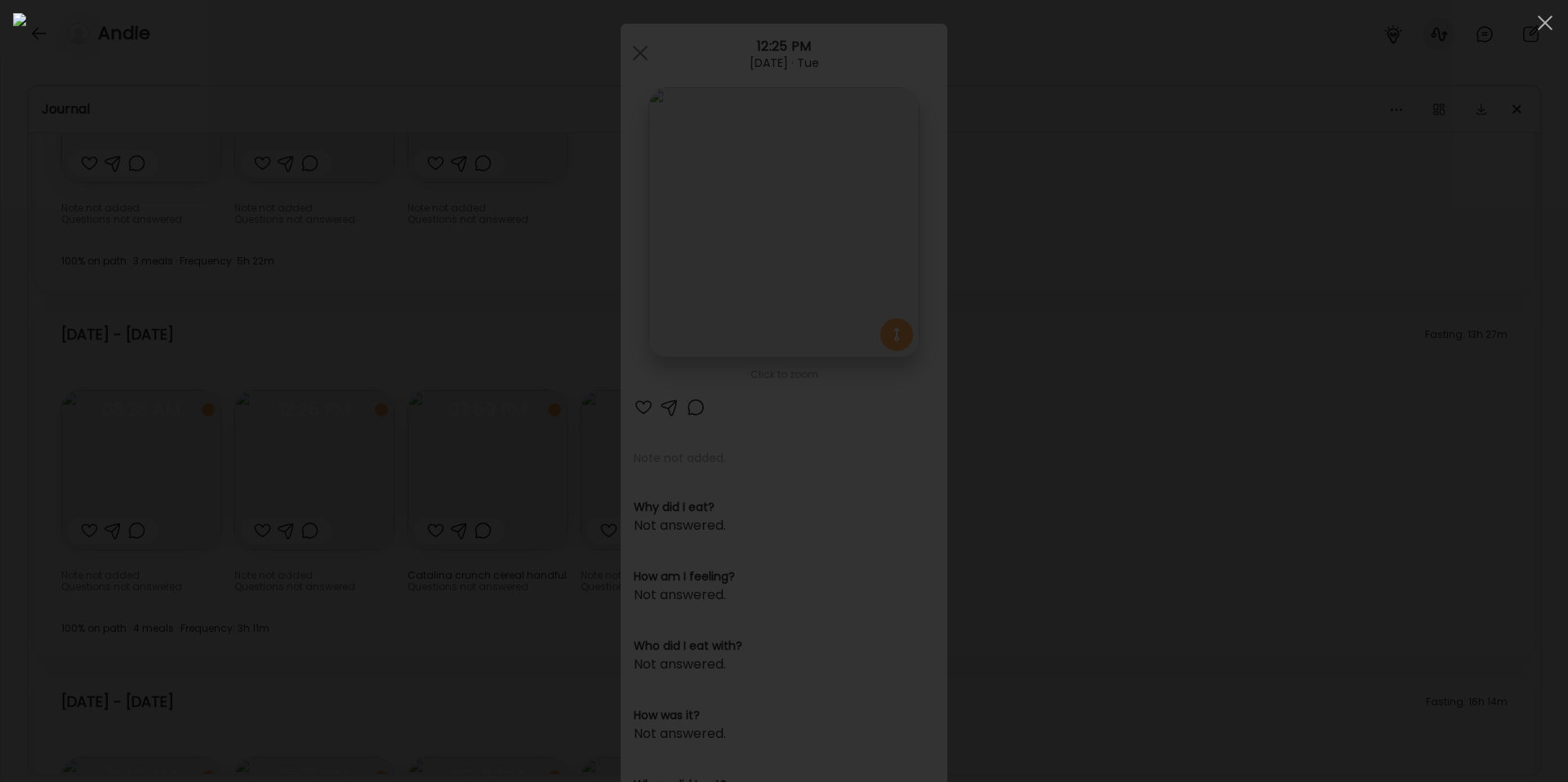
click at [1273, 492] on div at bounding box center [784, 391] width 1542 height 756
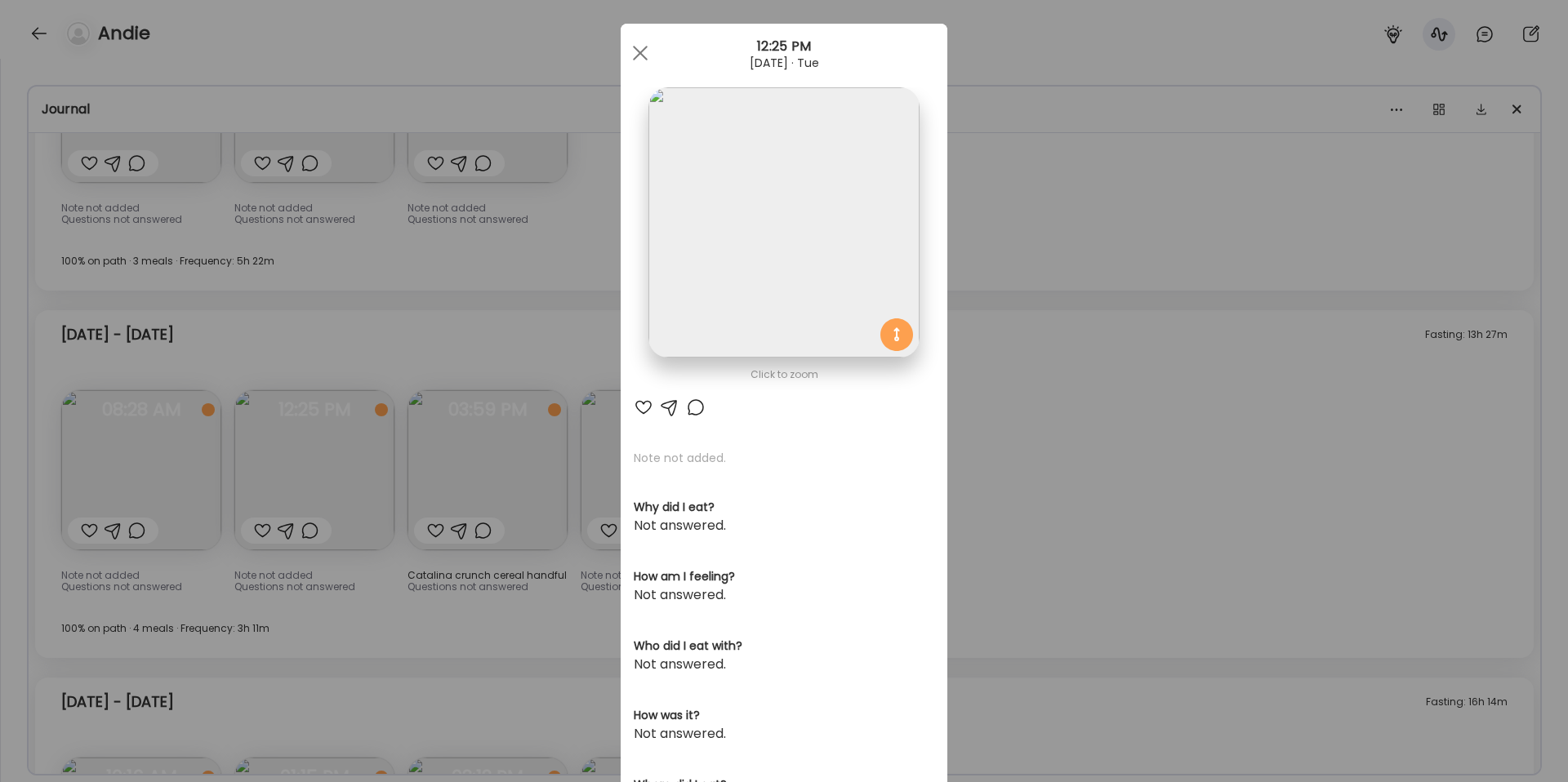
click at [439, 644] on div "Ate Coach Dashboard Wahoo! It’s official Take a moment to set up your Coach Pro…" at bounding box center [784, 391] width 1568 height 782
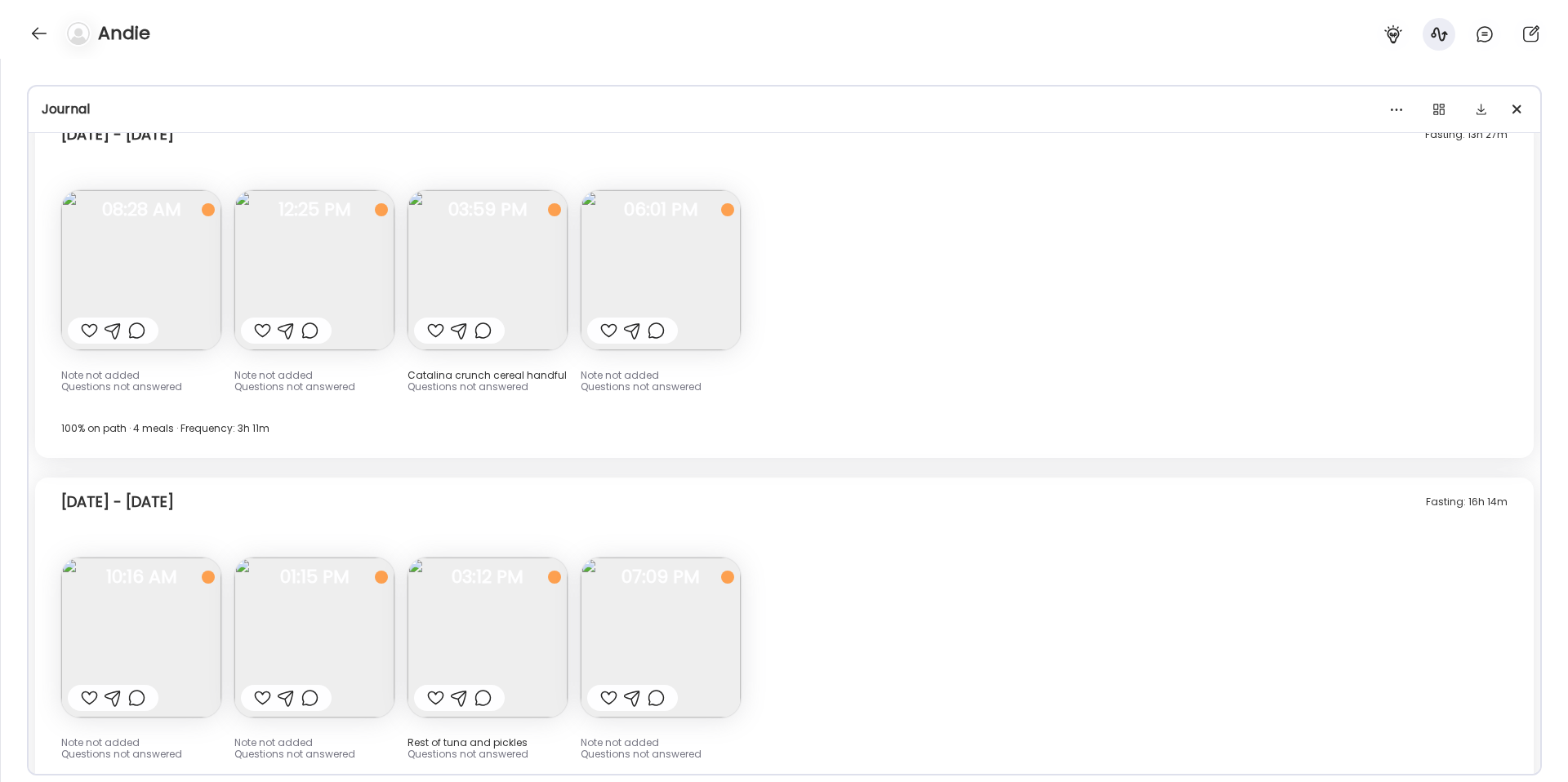
scroll to position [13550, 0]
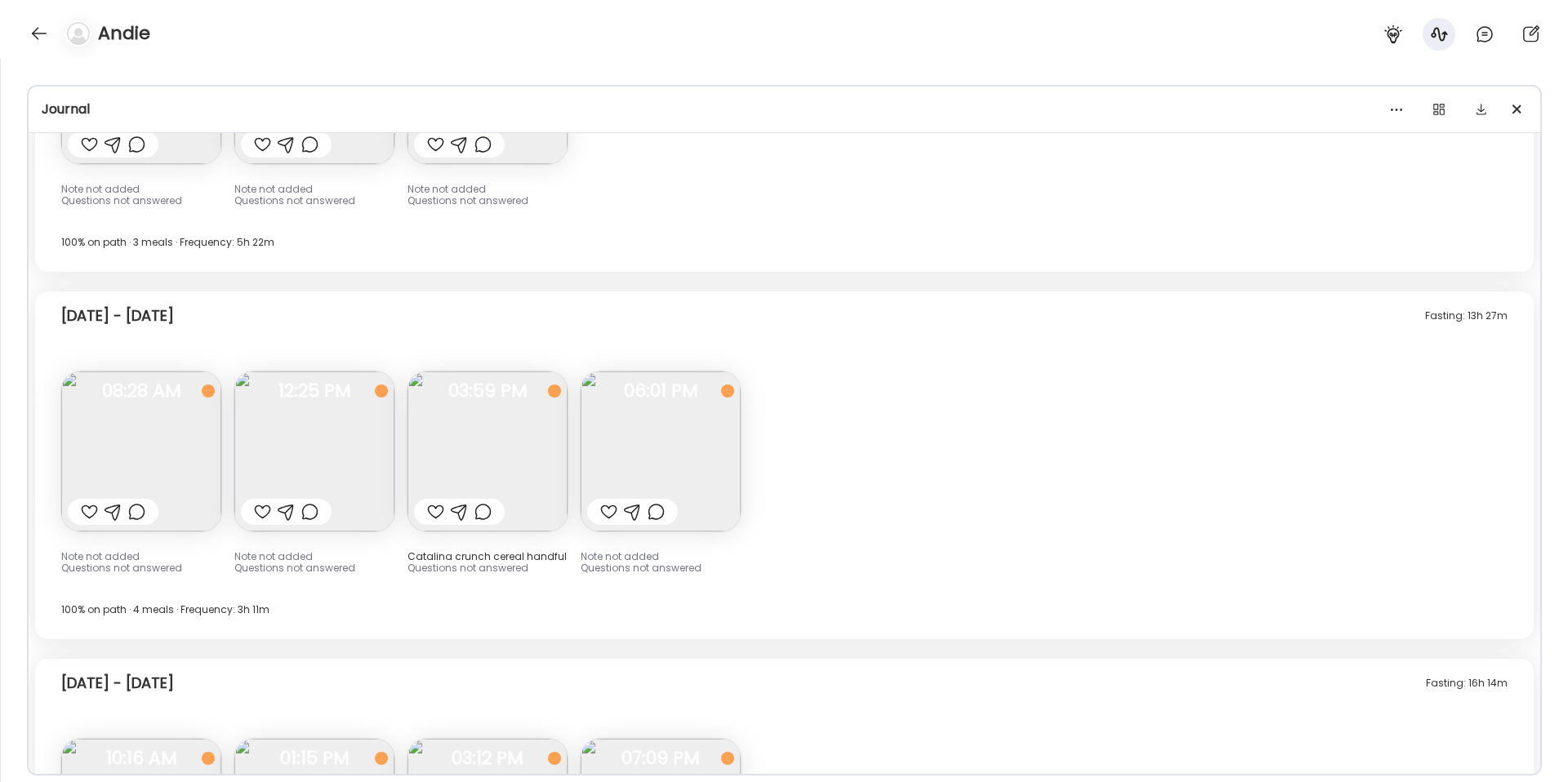
click at [687, 459] on img at bounding box center [660, 451] width 160 height 160
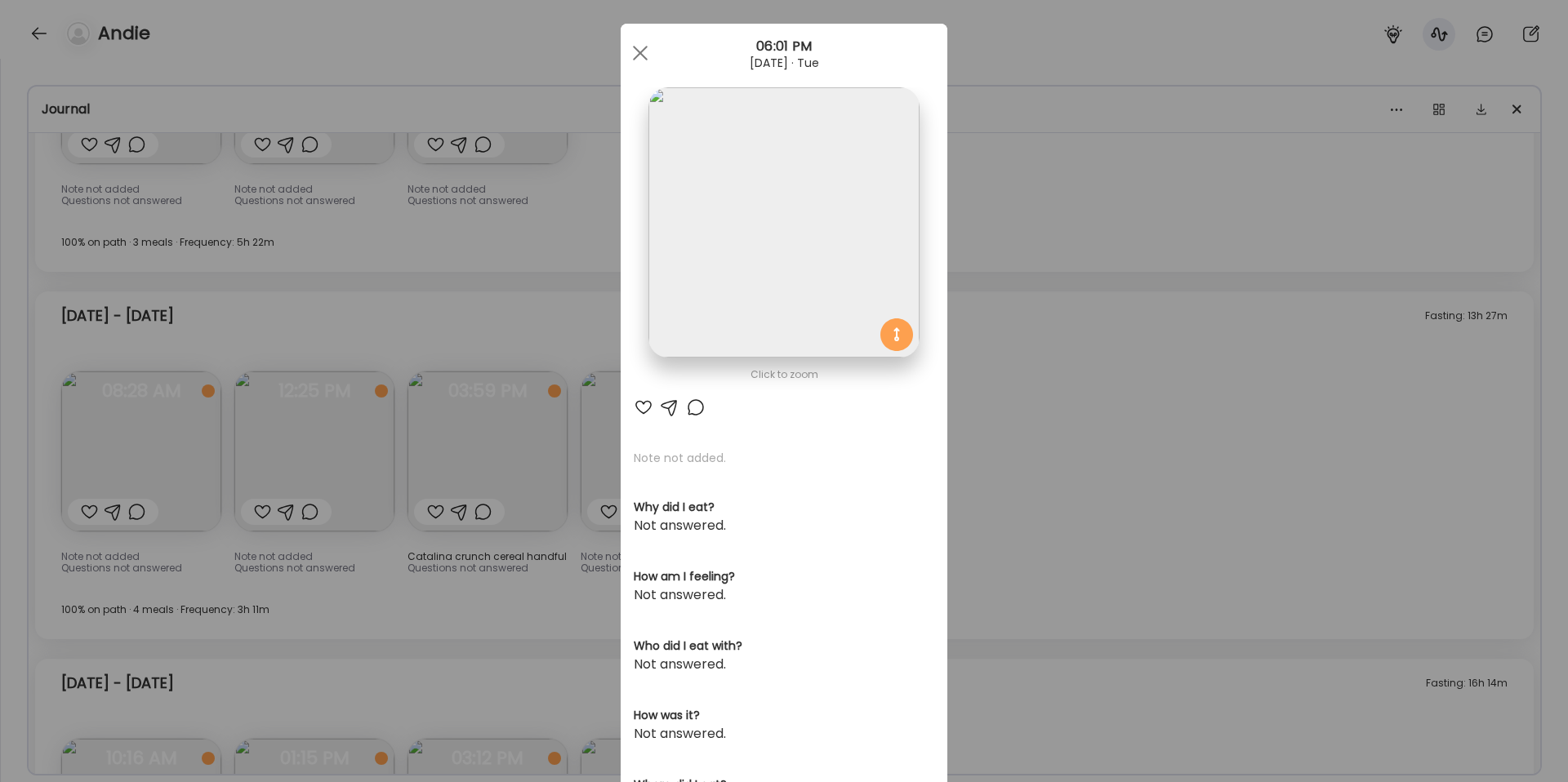
click at [796, 166] on img at bounding box center [784, 223] width 271 height 270
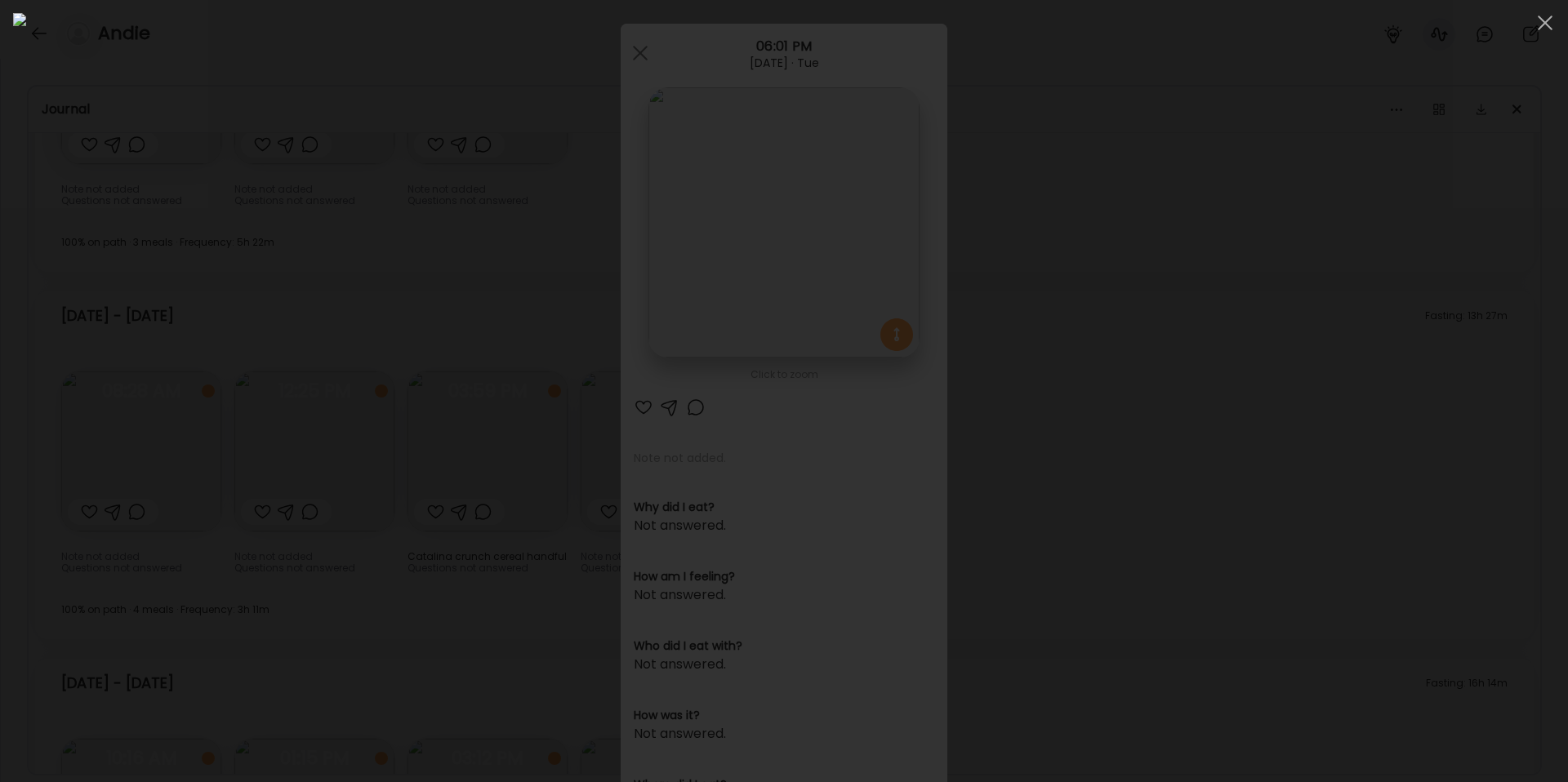
click at [1301, 477] on div at bounding box center [784, 391] width 1542 height 756
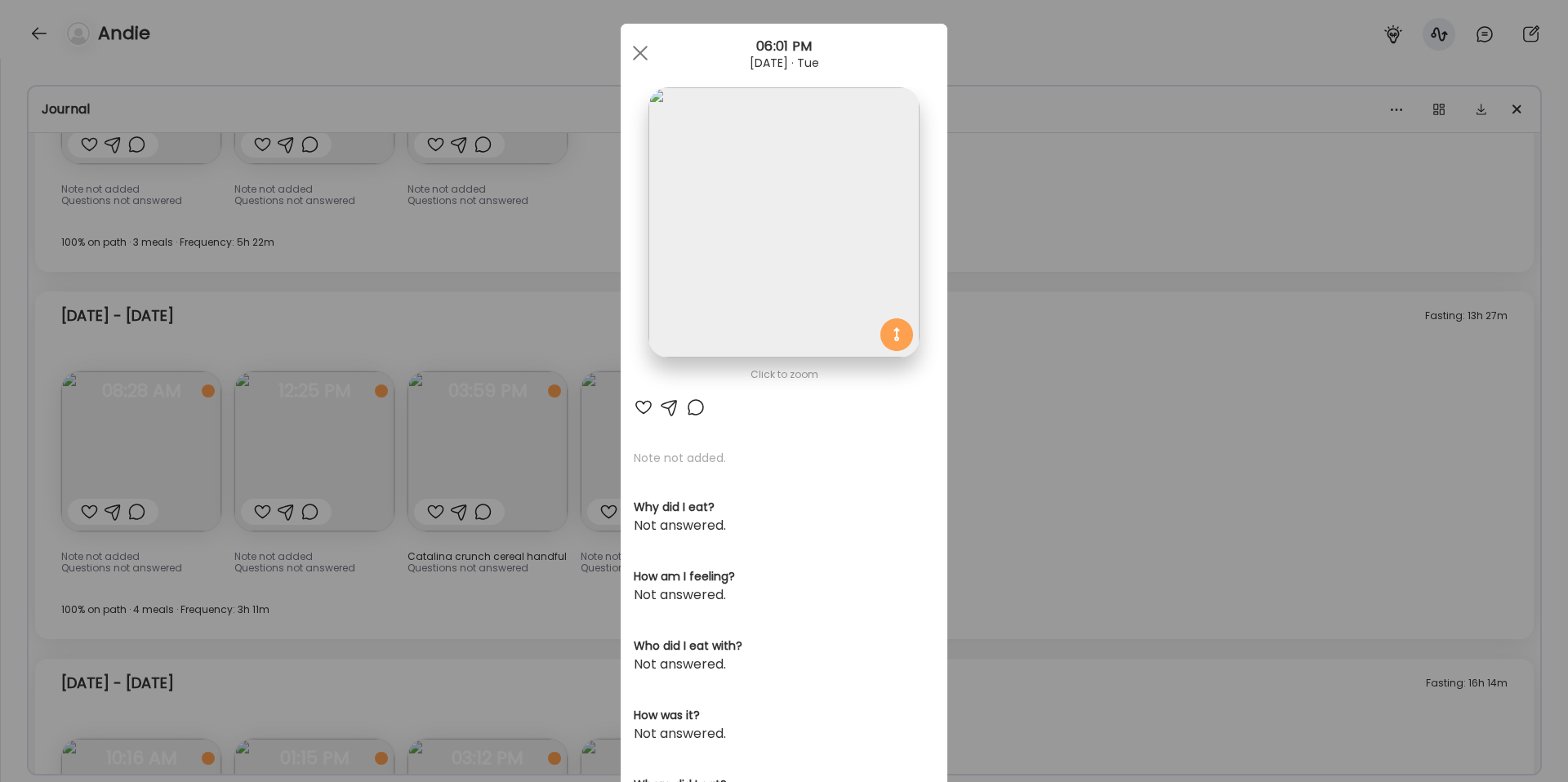
click at [1299, 477] on div "Ate Coach Dashboard Wahoo! It’s official Take a moment to set up your Coach Pro…" at bounding box center [784, 391] width 1568 height 782
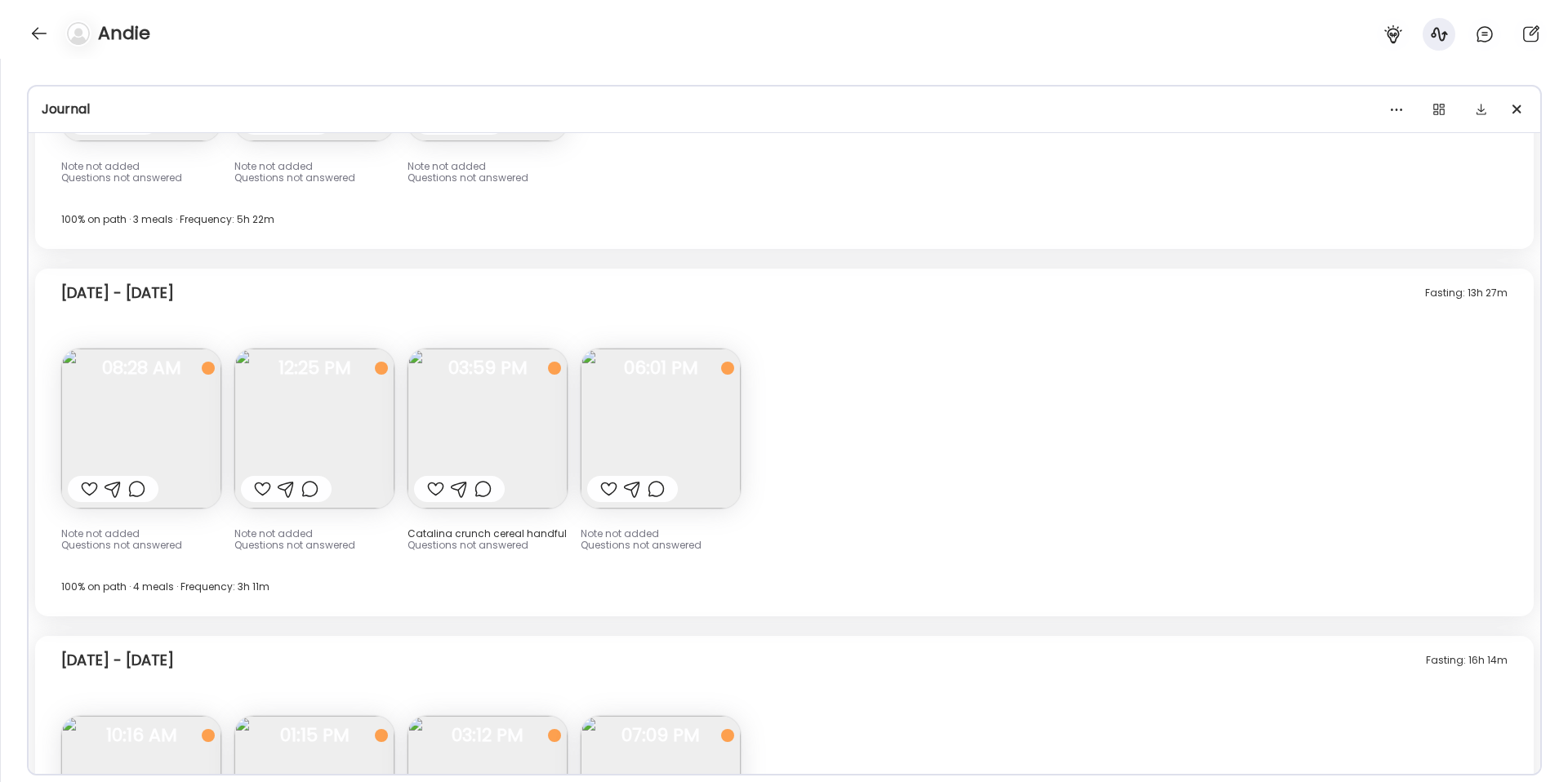
scroll to position [13581, 0]
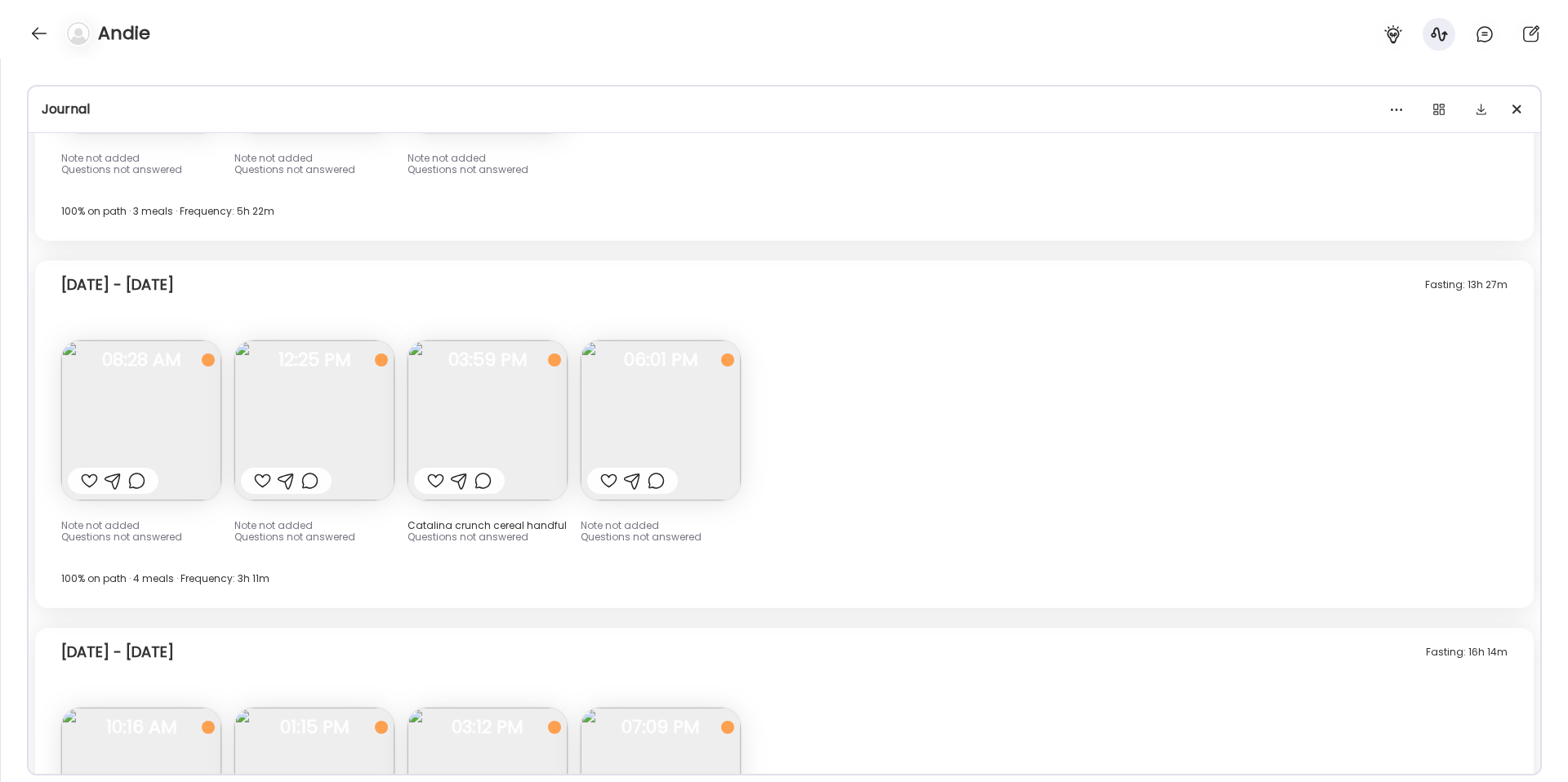
click at [661, 391] on img at bounding box center [660, 420] width 160 height 160
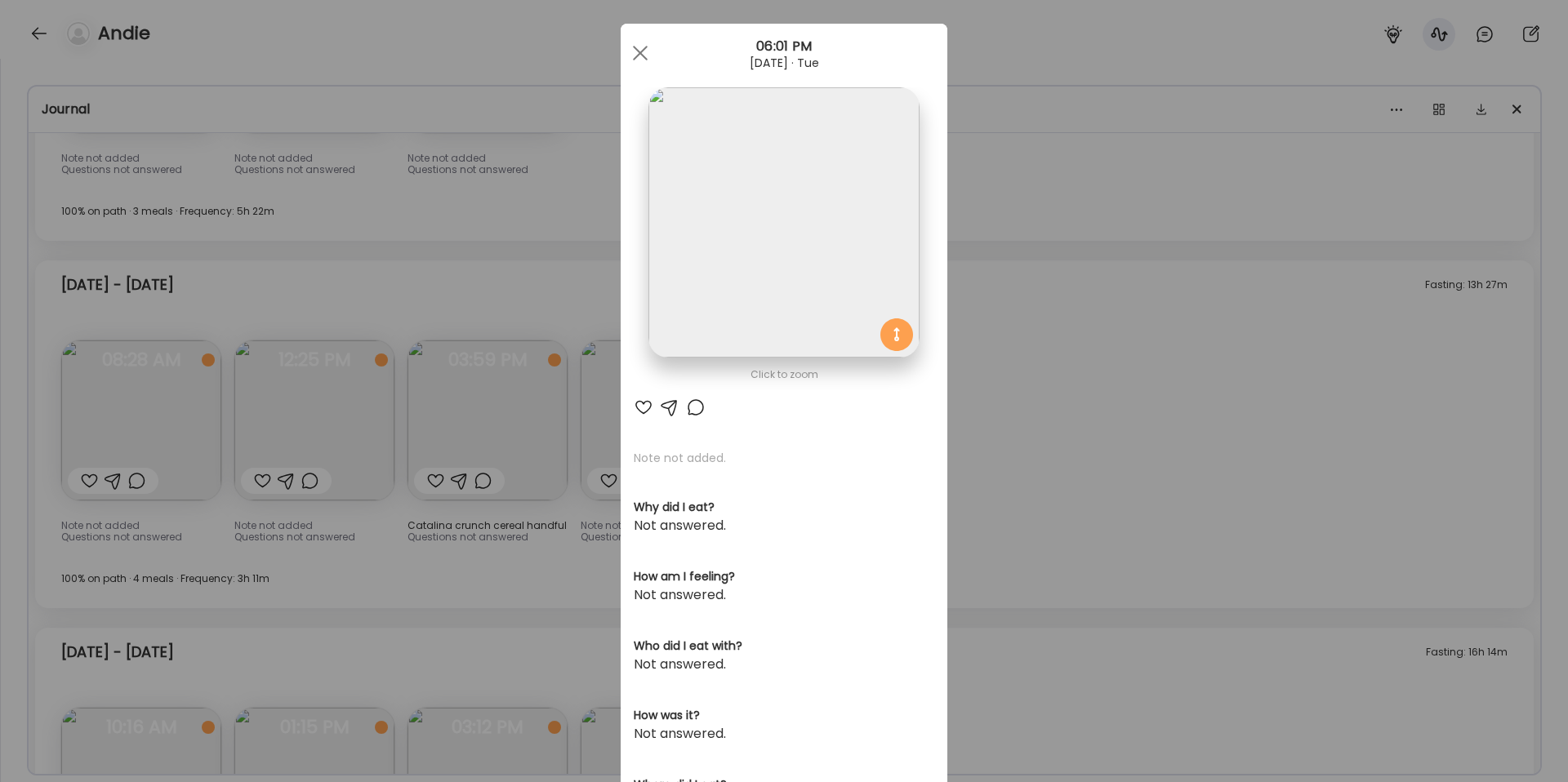
click at [997, 431] on div "Ate Coach Dashboard Wahoo! It’s official Take a moment to set up your Coach Pro…" at bounding box center [784, 391] width 1568 height 782
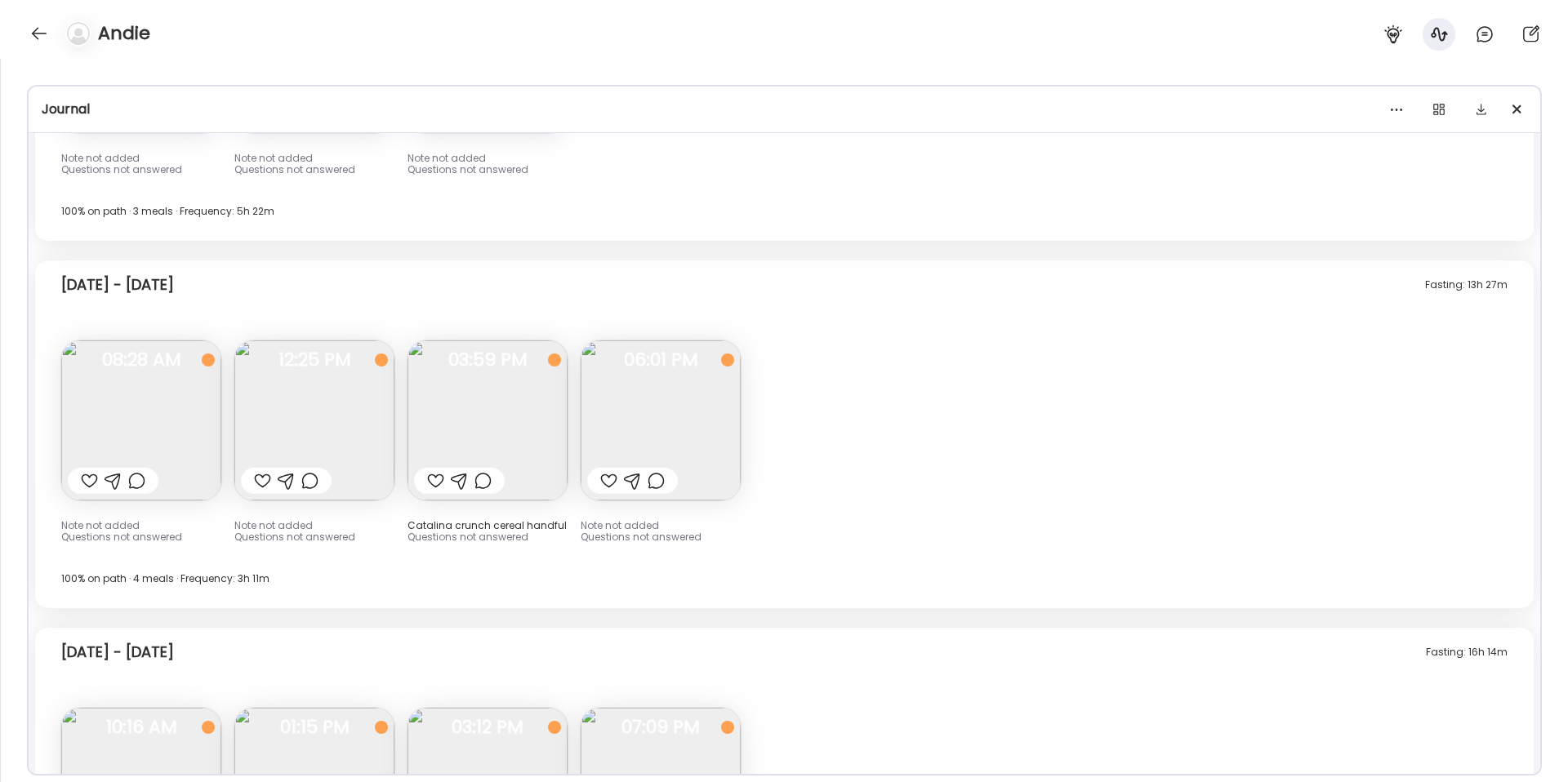
click at [659, 423] on img at bounding box center [660, 420] width 160 height 160
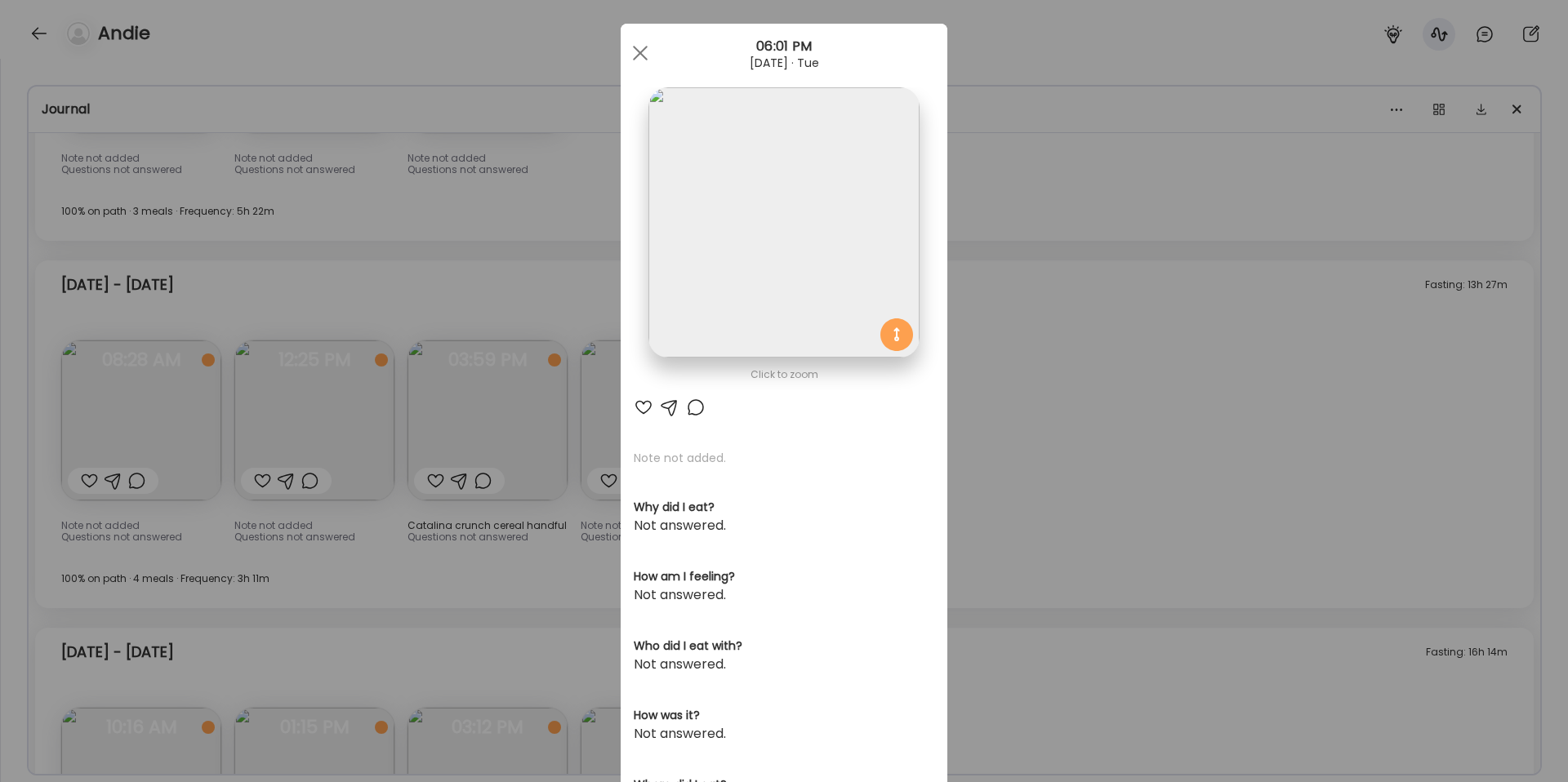
click at [992, 453] on div "Ate Coach Dashboard Wahoo! It’s official Take a moment to set up your Coach Pro…" at bounding box center [784, 391] width 1568 height 782
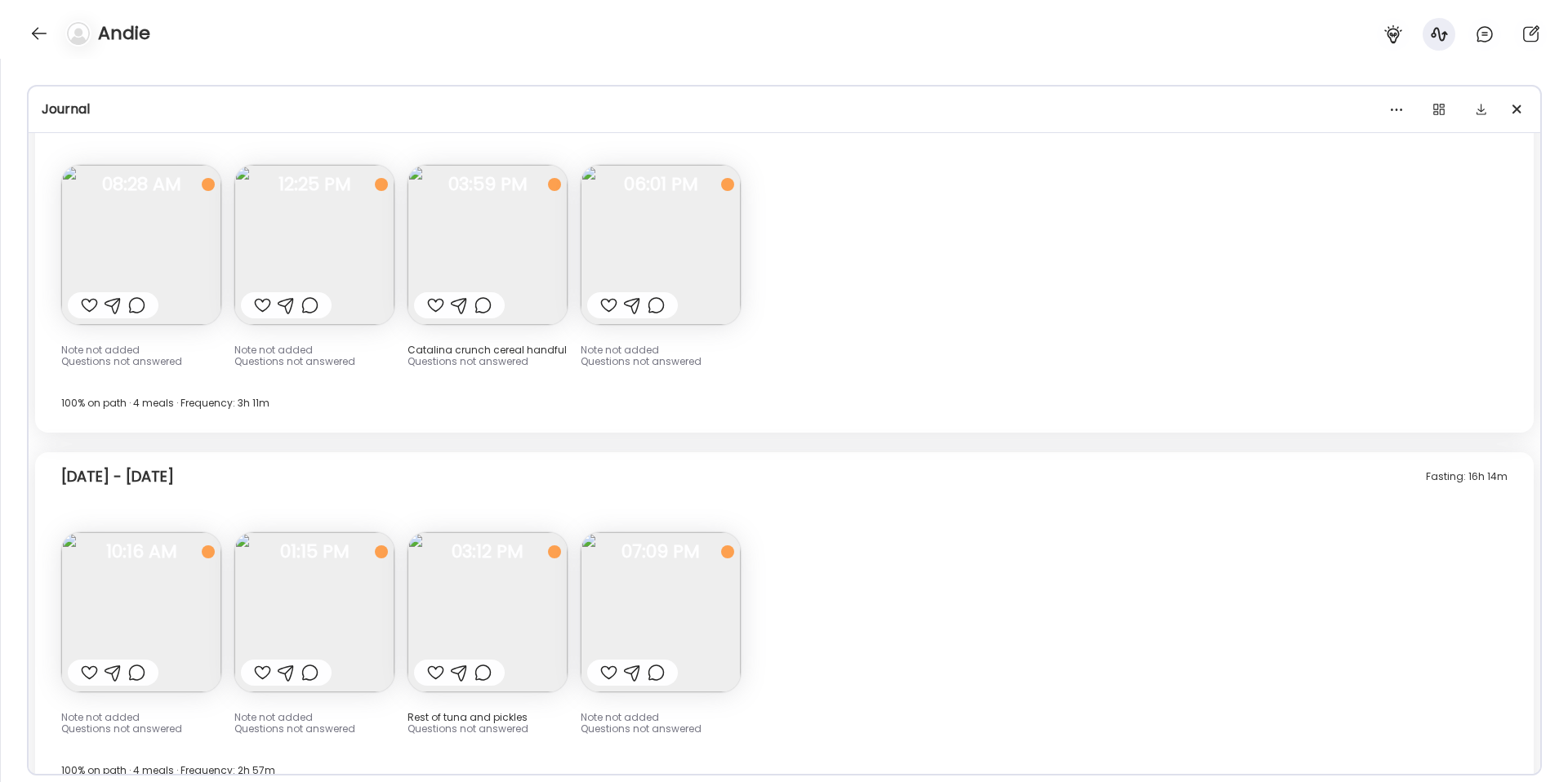
scroll to position [13911, 0]
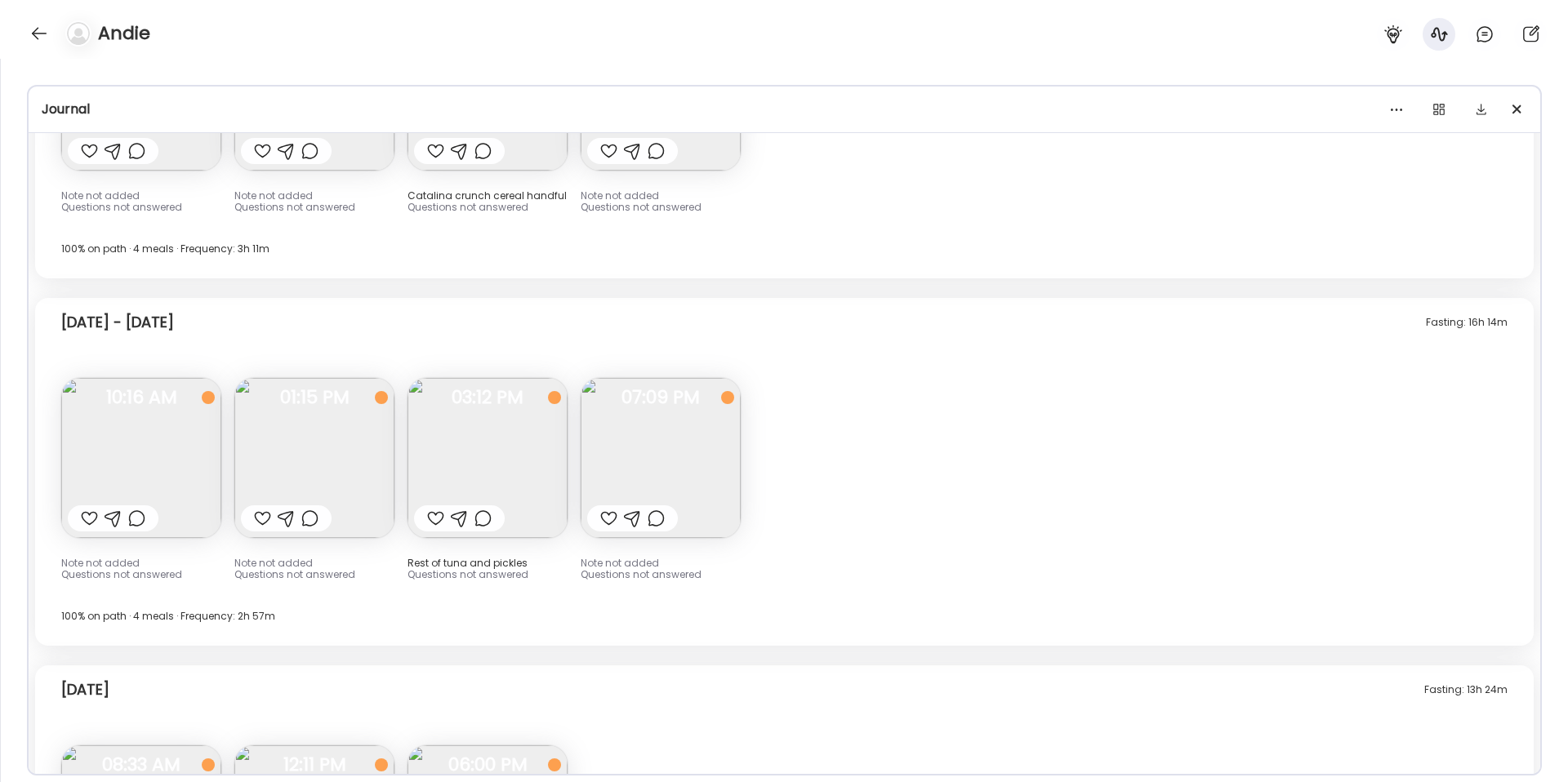
click at [205, 475] on img at bounding box center [141, 458] width 160 height 160
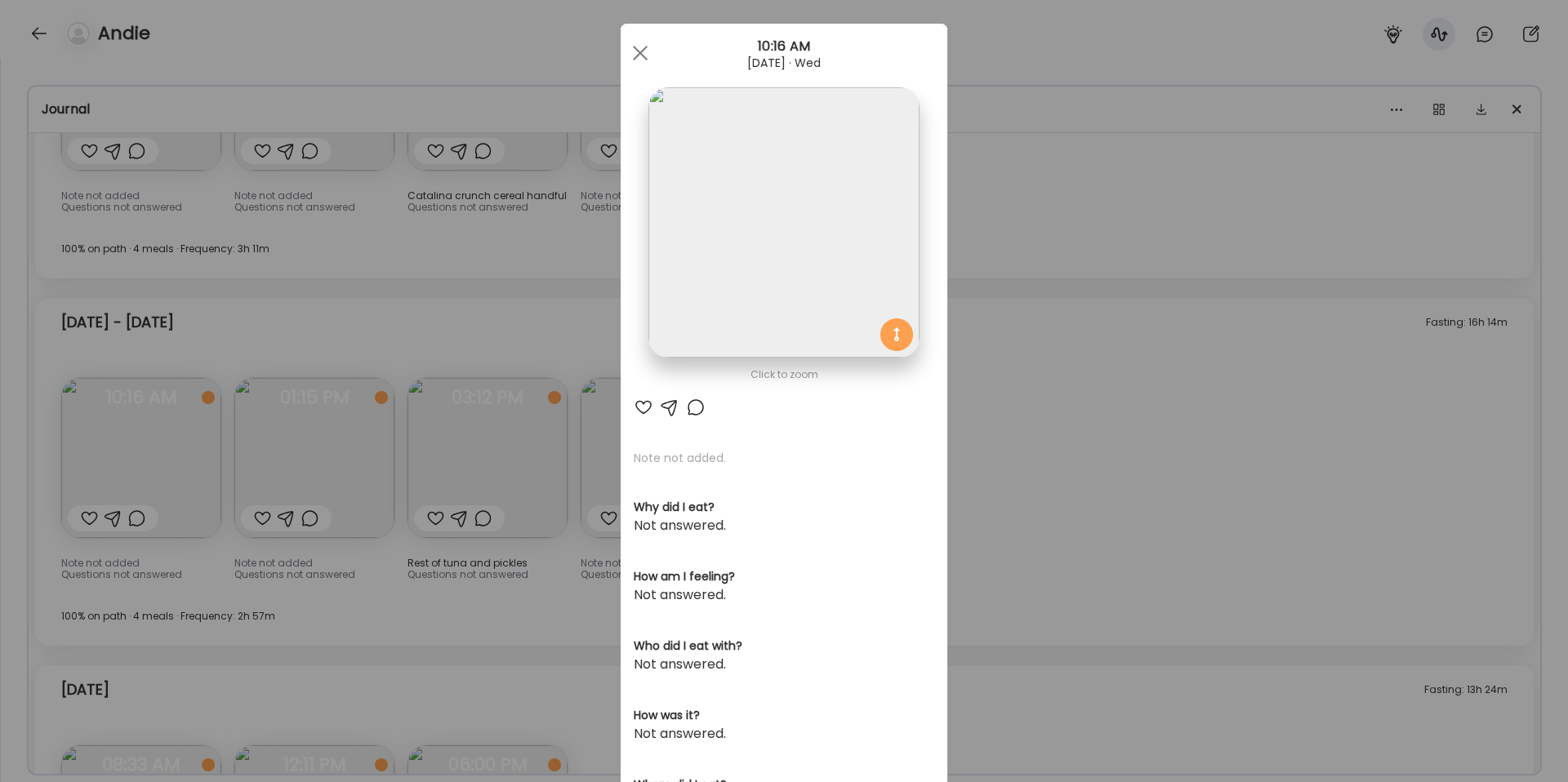
click at [818, 316] on img at bounding box center [784, 223] width 271 height 270
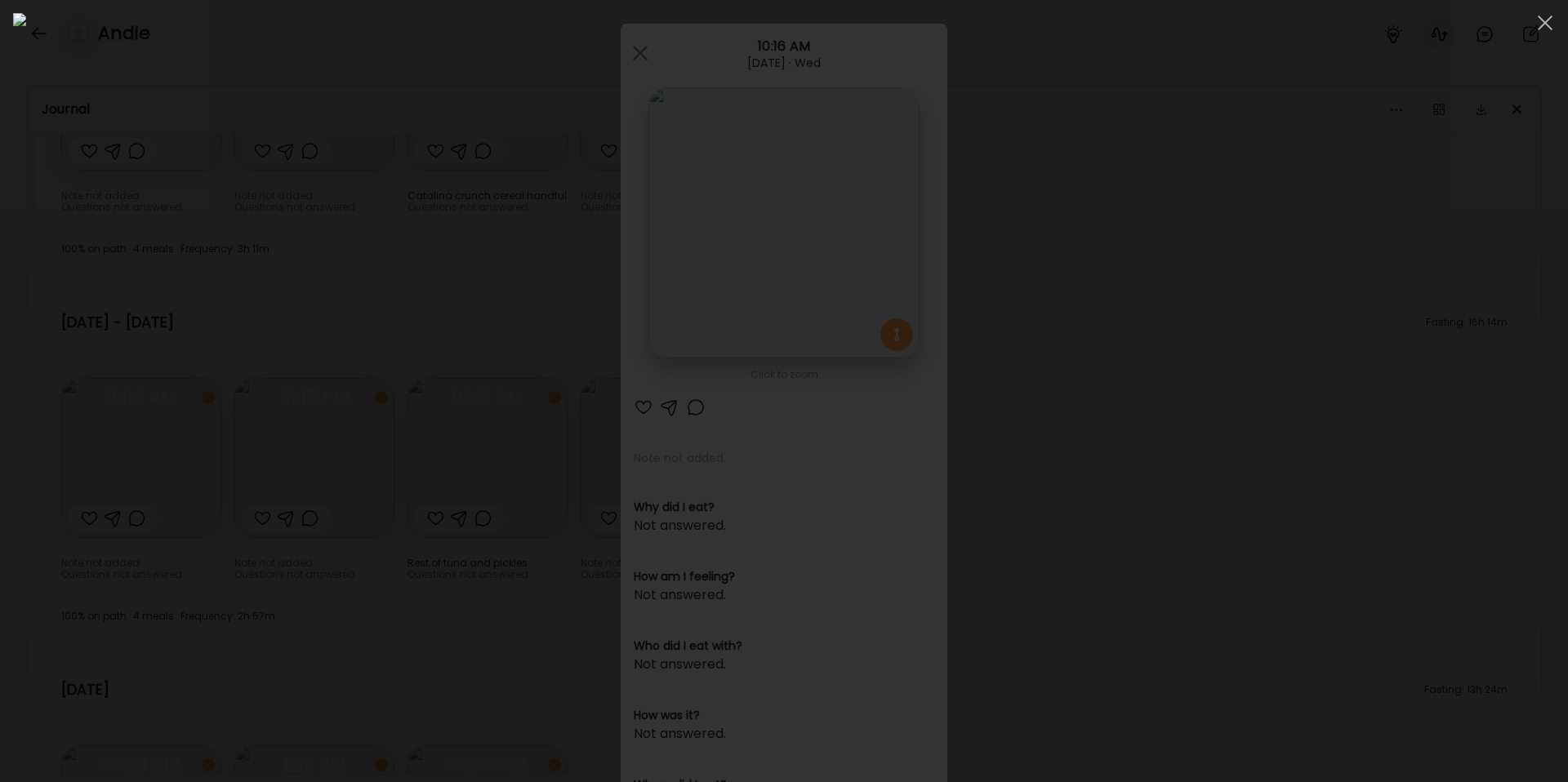
click at [1426, 244] on div at bounding box center [784, 391] width 1542 height 756
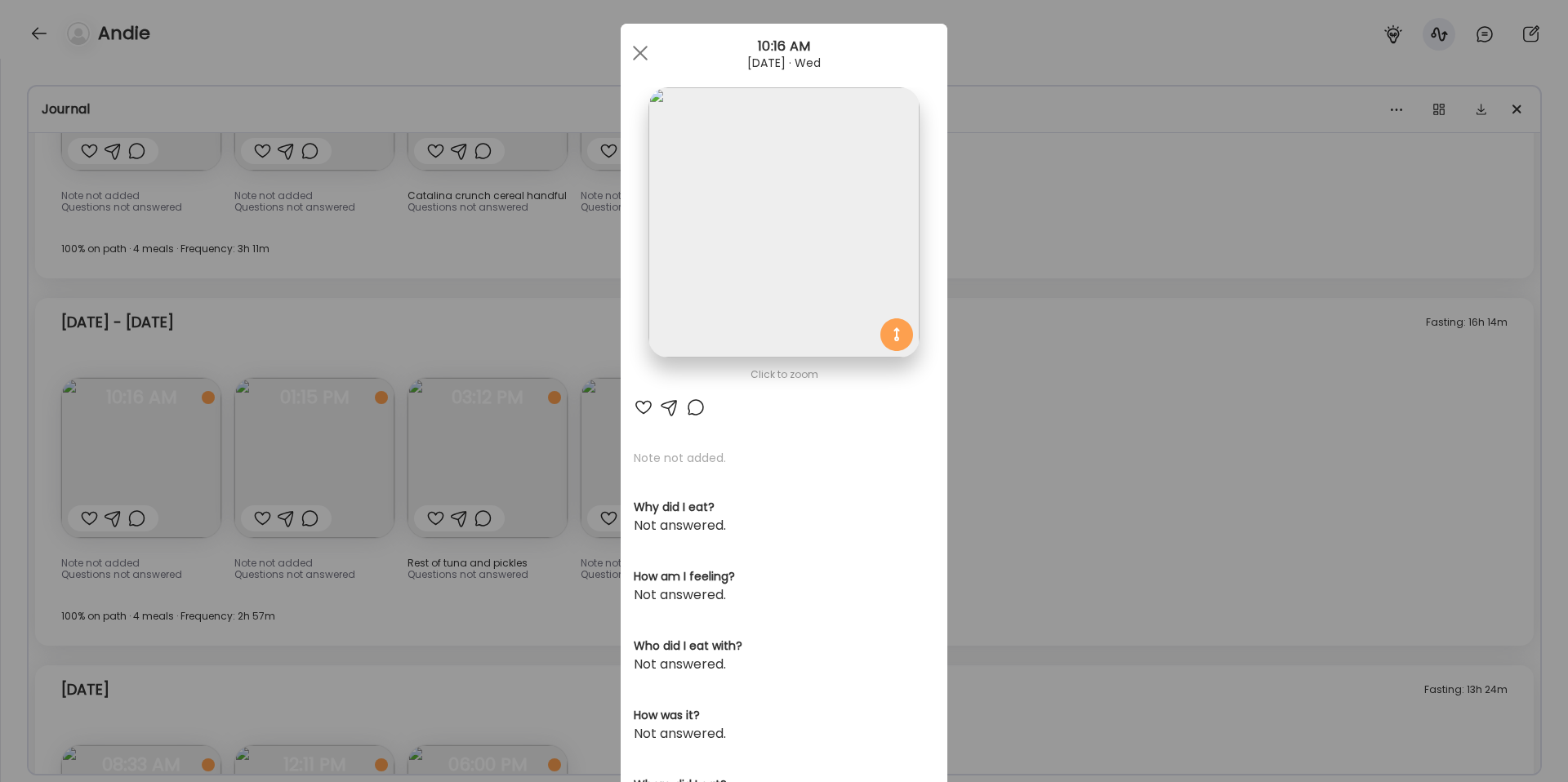
click at [467, 541] on div "Ate Coach Dashboard Wahoo! It’s official Take a moment to set up your Coach Pro…" at bounding box center [784, 391] width 1568 height 782
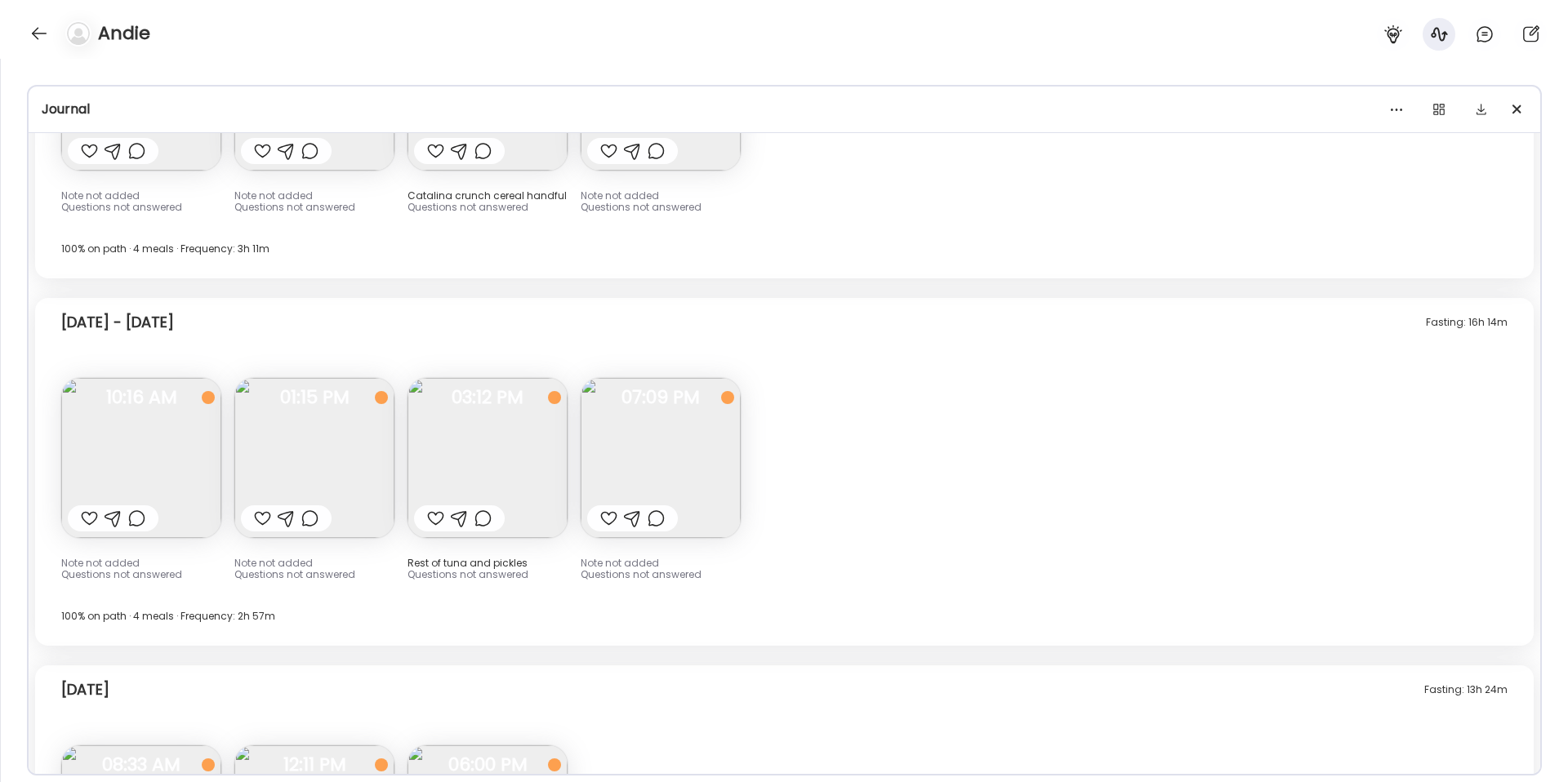
click at [323, 450] on img at bounding box center [314, 458] width 160 height 160
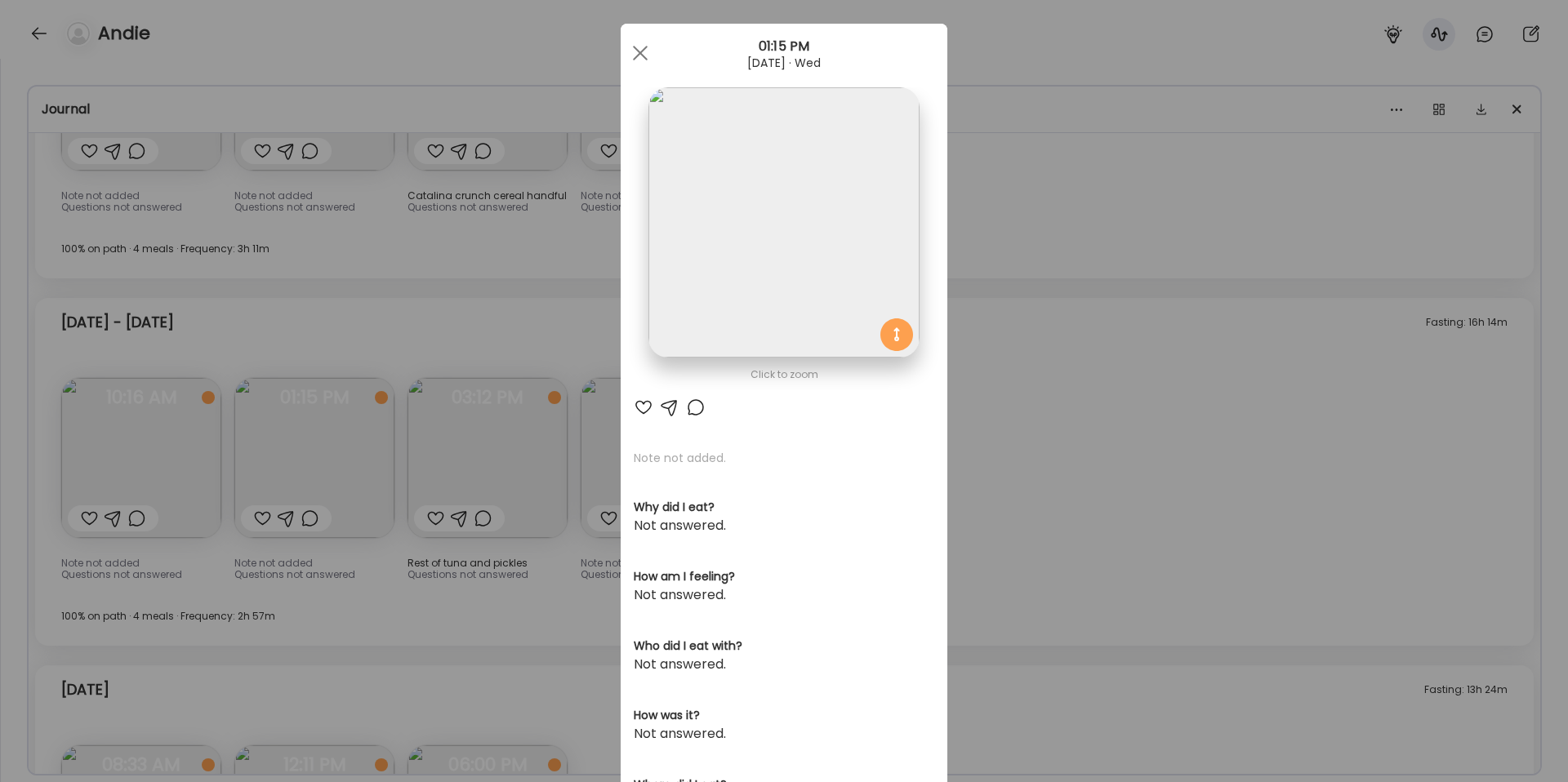
click at [1122, 371] on div "Ate Coach Dashboard Wahoo! It’s official Take a moment to set up your Coach Pro…" at bounding box center [784, 391] width 1568 height 782
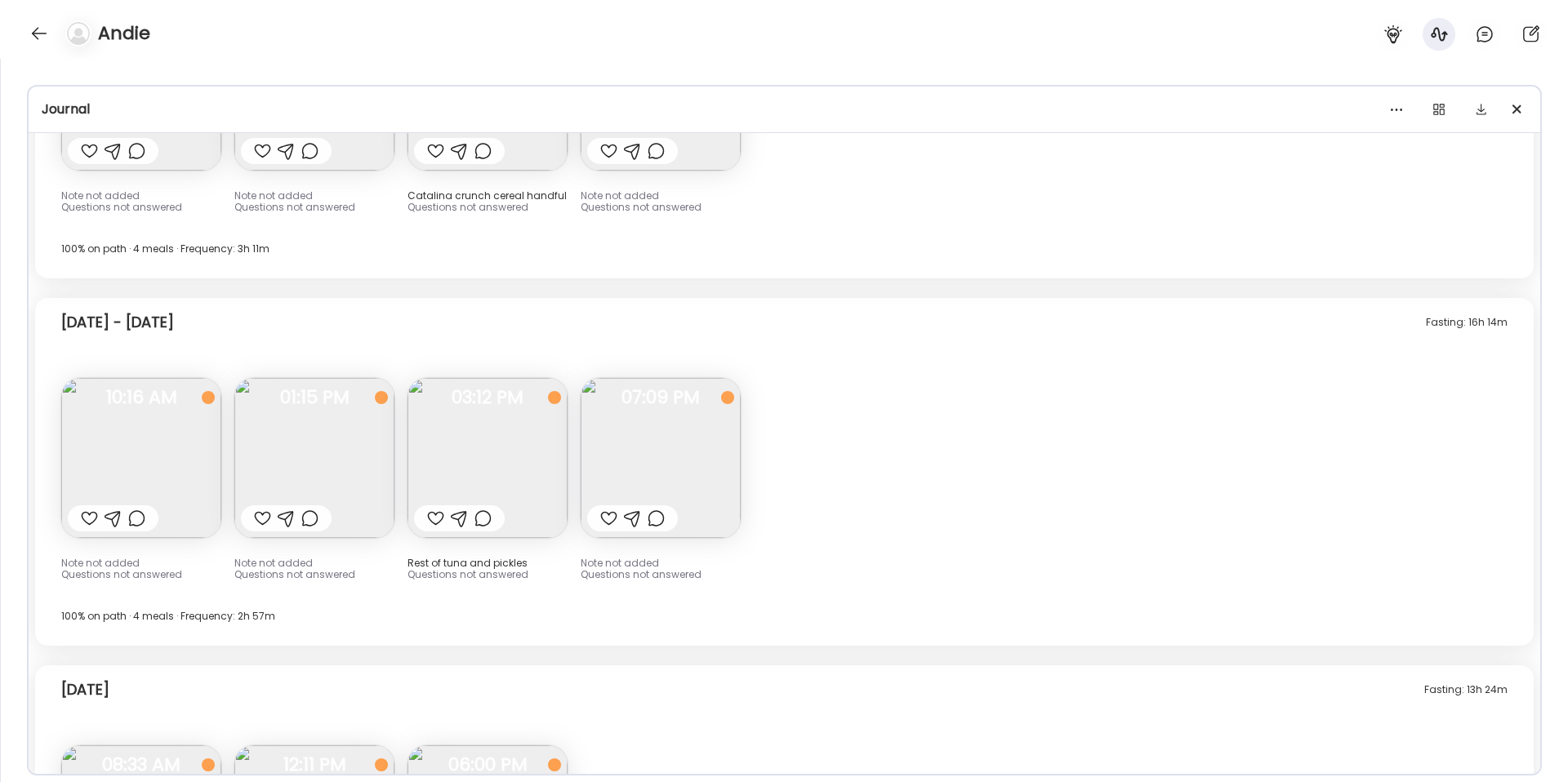
click at [646, 437] on img at bounding box center [660, 458] width 160 height 160
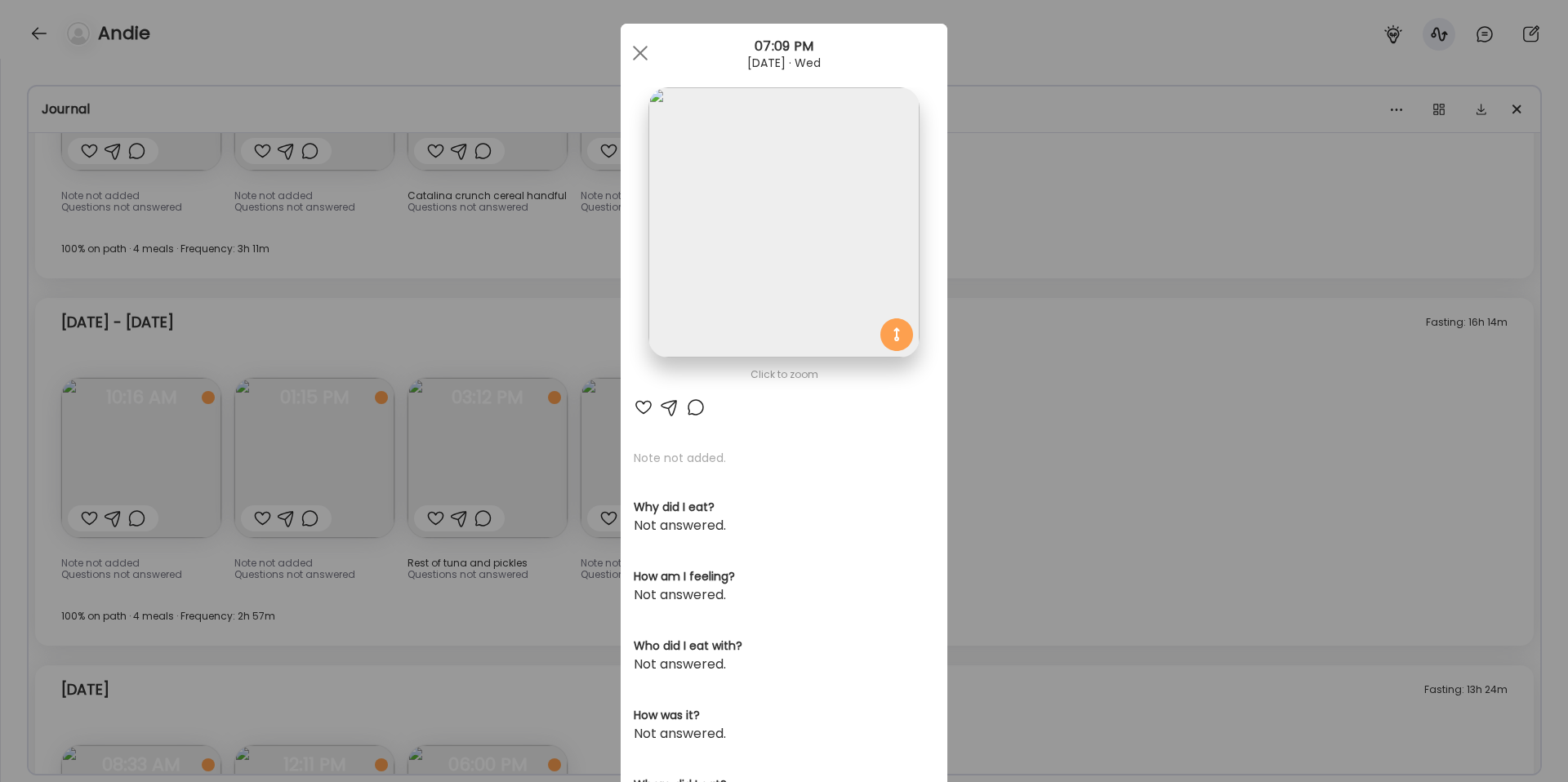
click at [827, 249] on img at bounding box center [784, 223] width 271 height 270
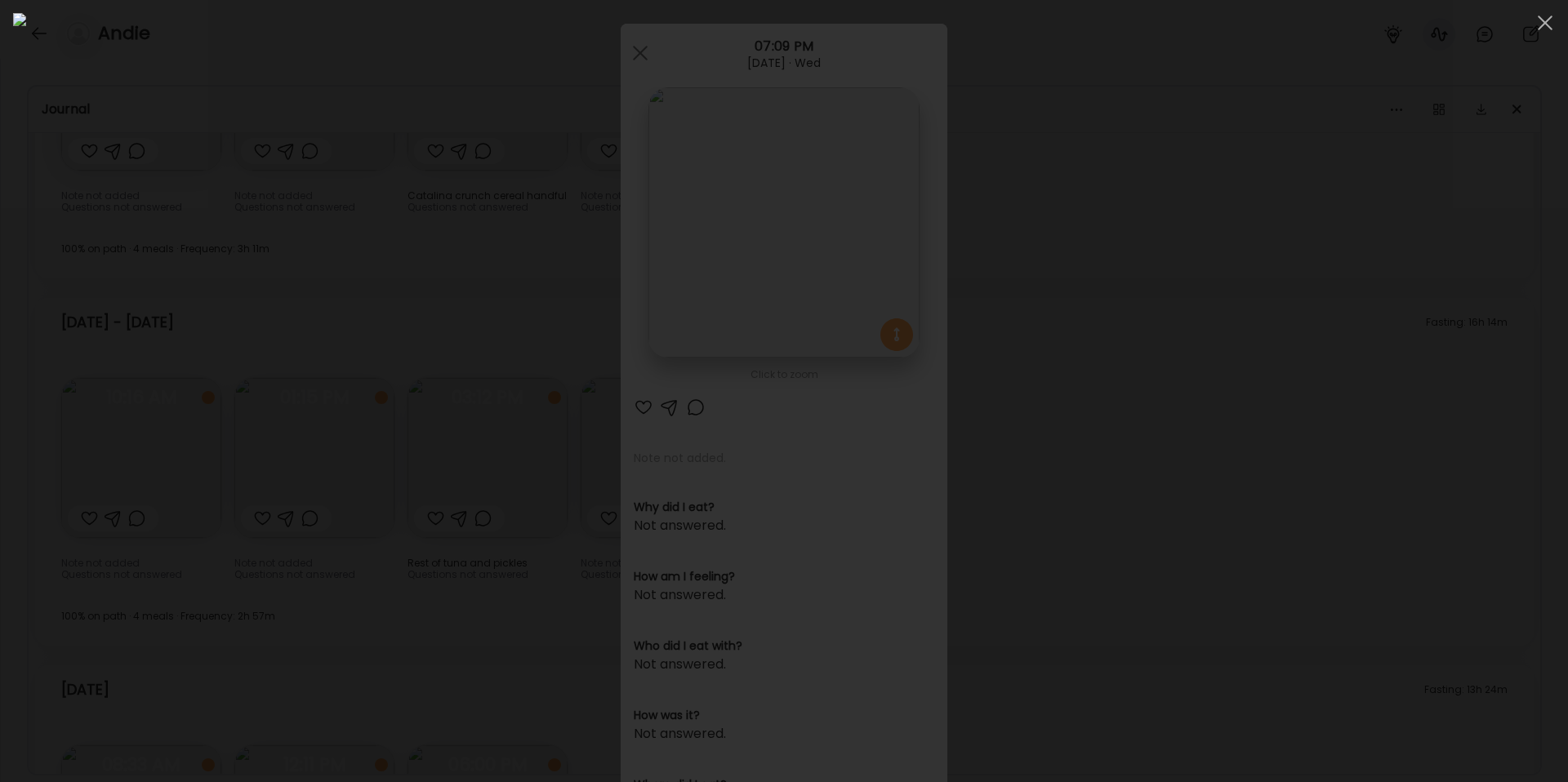
click at [1353, 425] on div at bounding box center [784, 391] width 1542 height 756
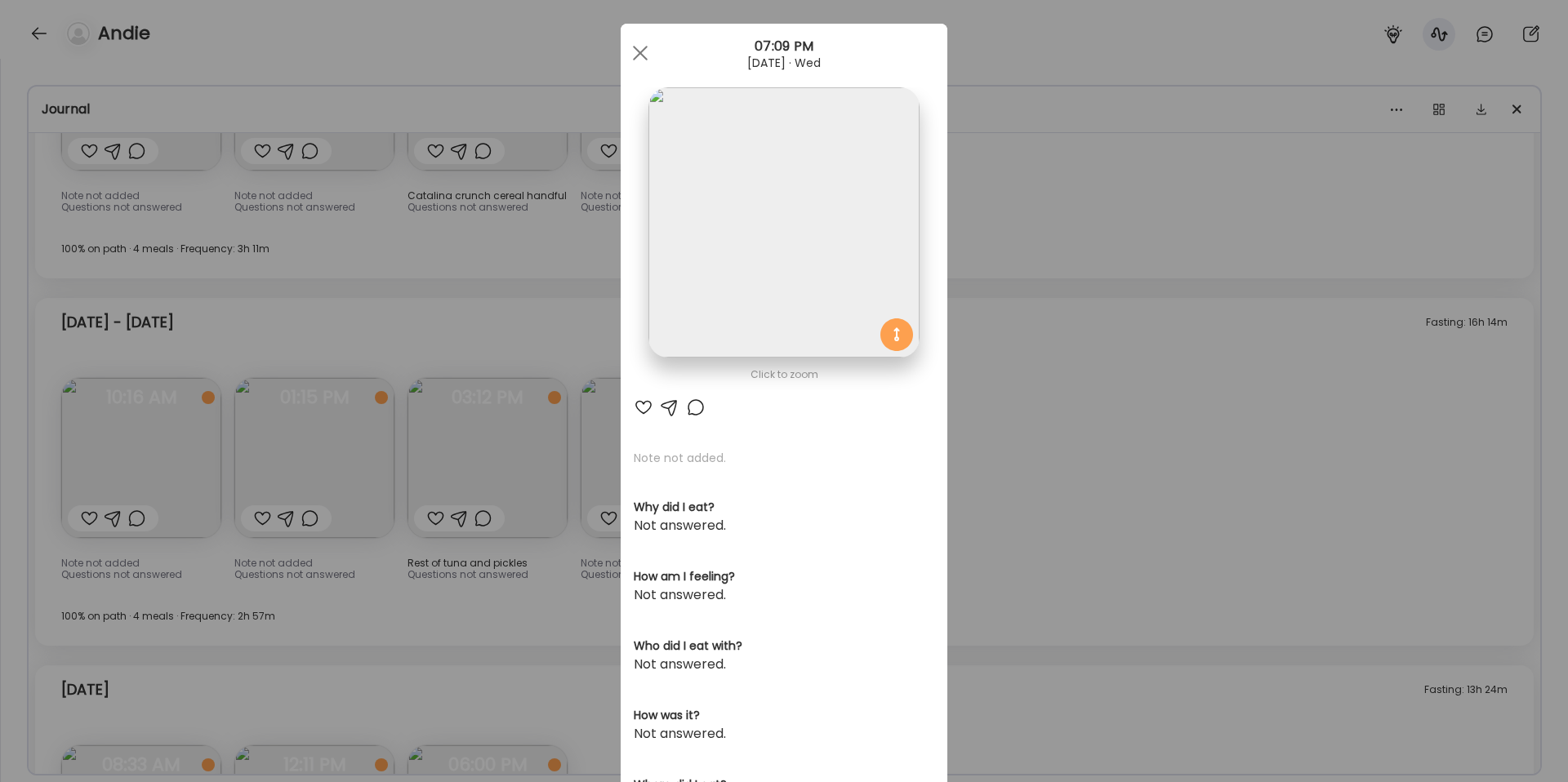
click at [1118, 689] on div "Ate Coach Dashboard Wahoo! It’s official Take a moment to set up your Coach Pro…" at bounding box center [784, 391] width 1568 height 782
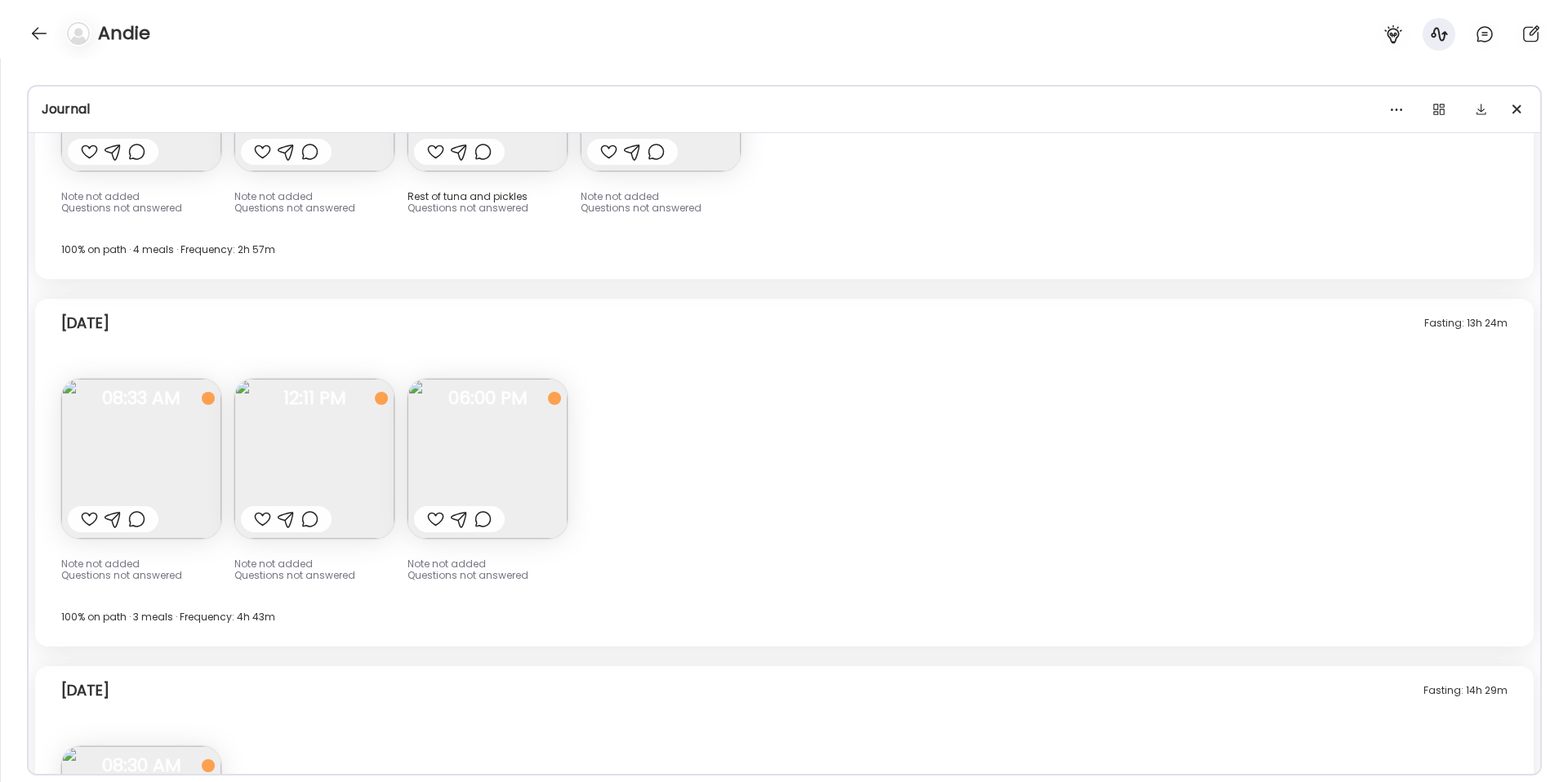
scroll to position [14315, 0]
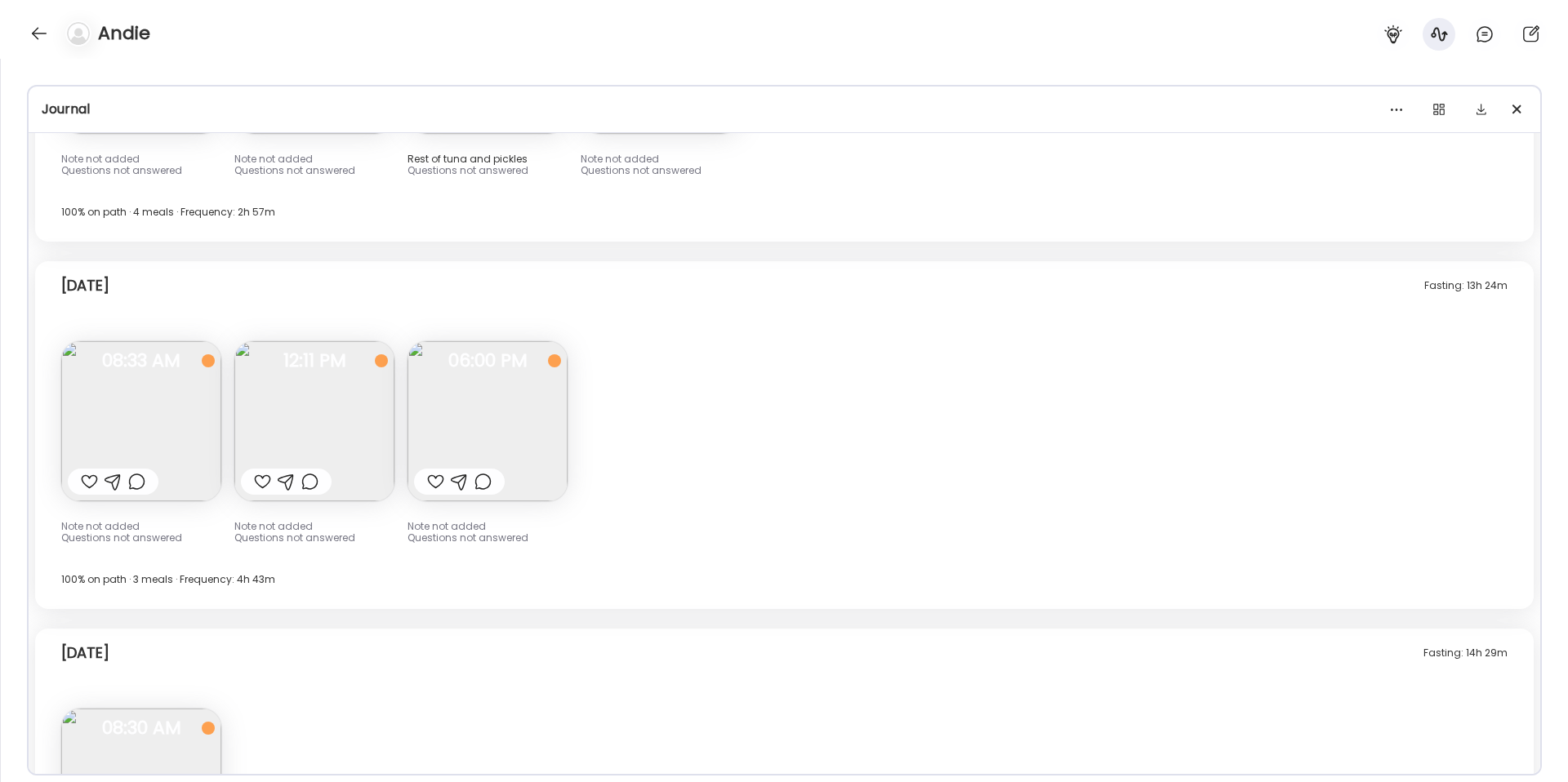
click at [178, 373] on img at bounding box center [141, 421] width 160 height 160
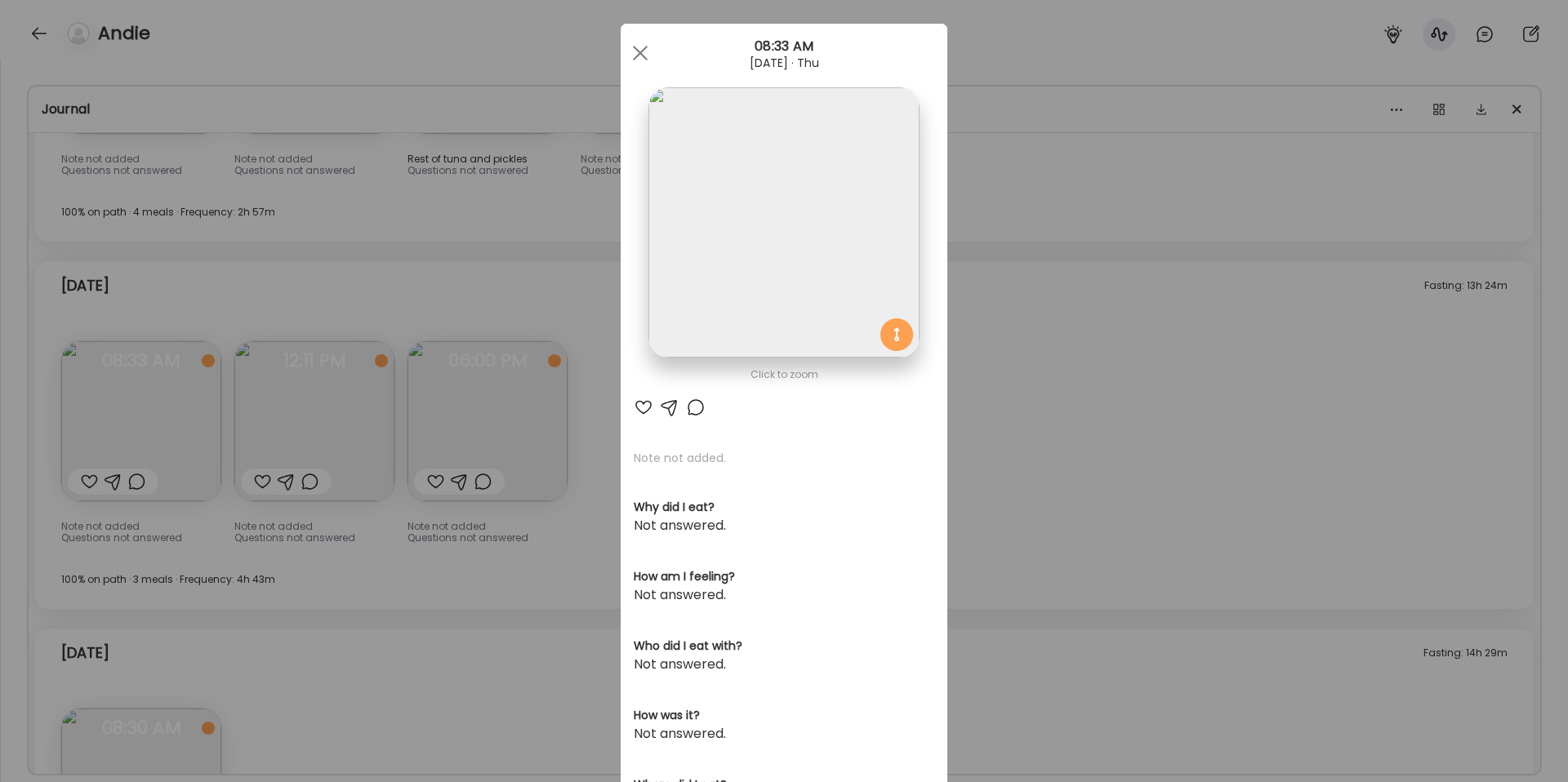
click at [768, 139] on img at bounding box center [784, 223] width 271 height 270
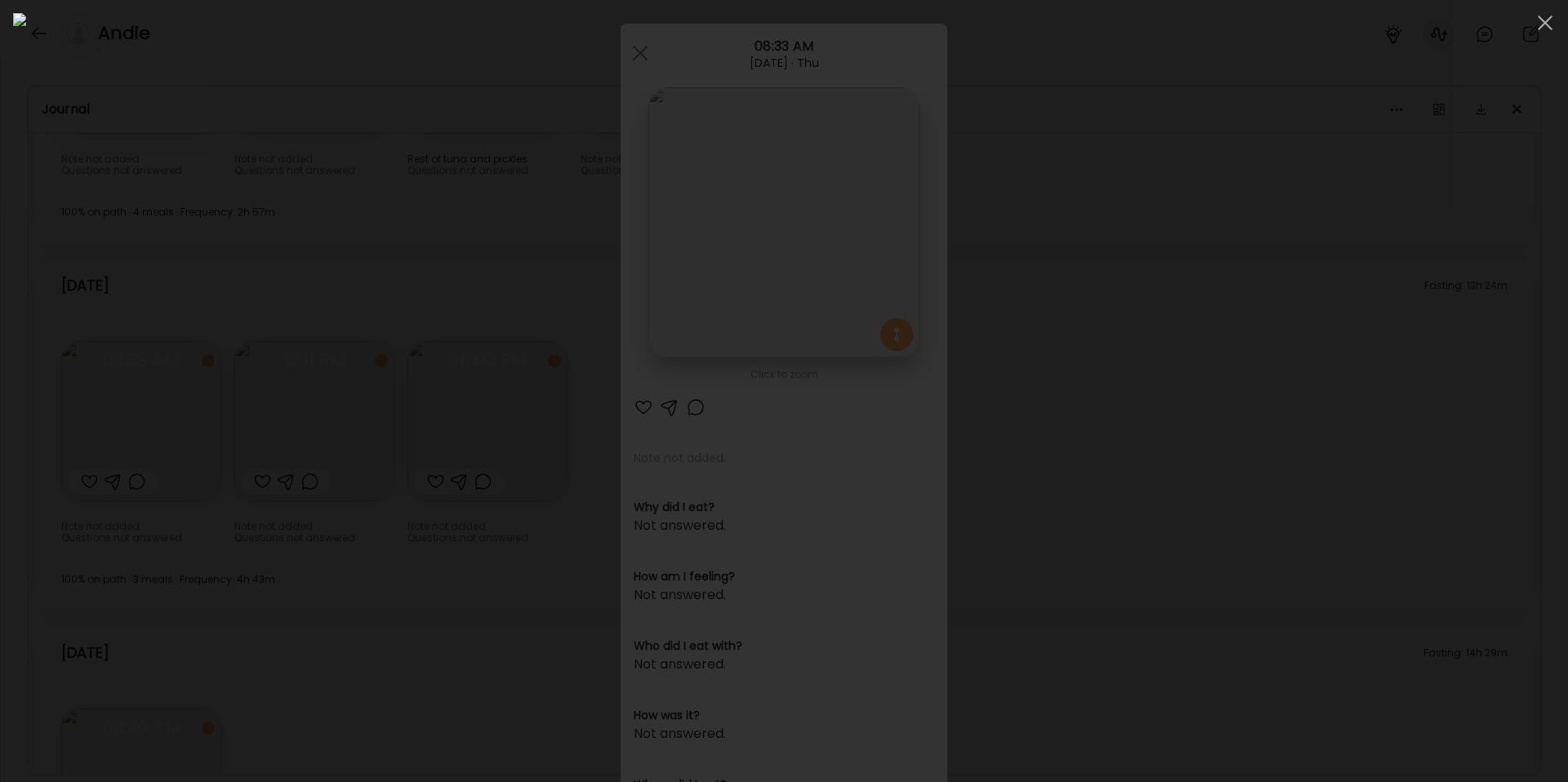
click at [1260, 682] on div at bounding box center [784, 391] width 1542 height 756
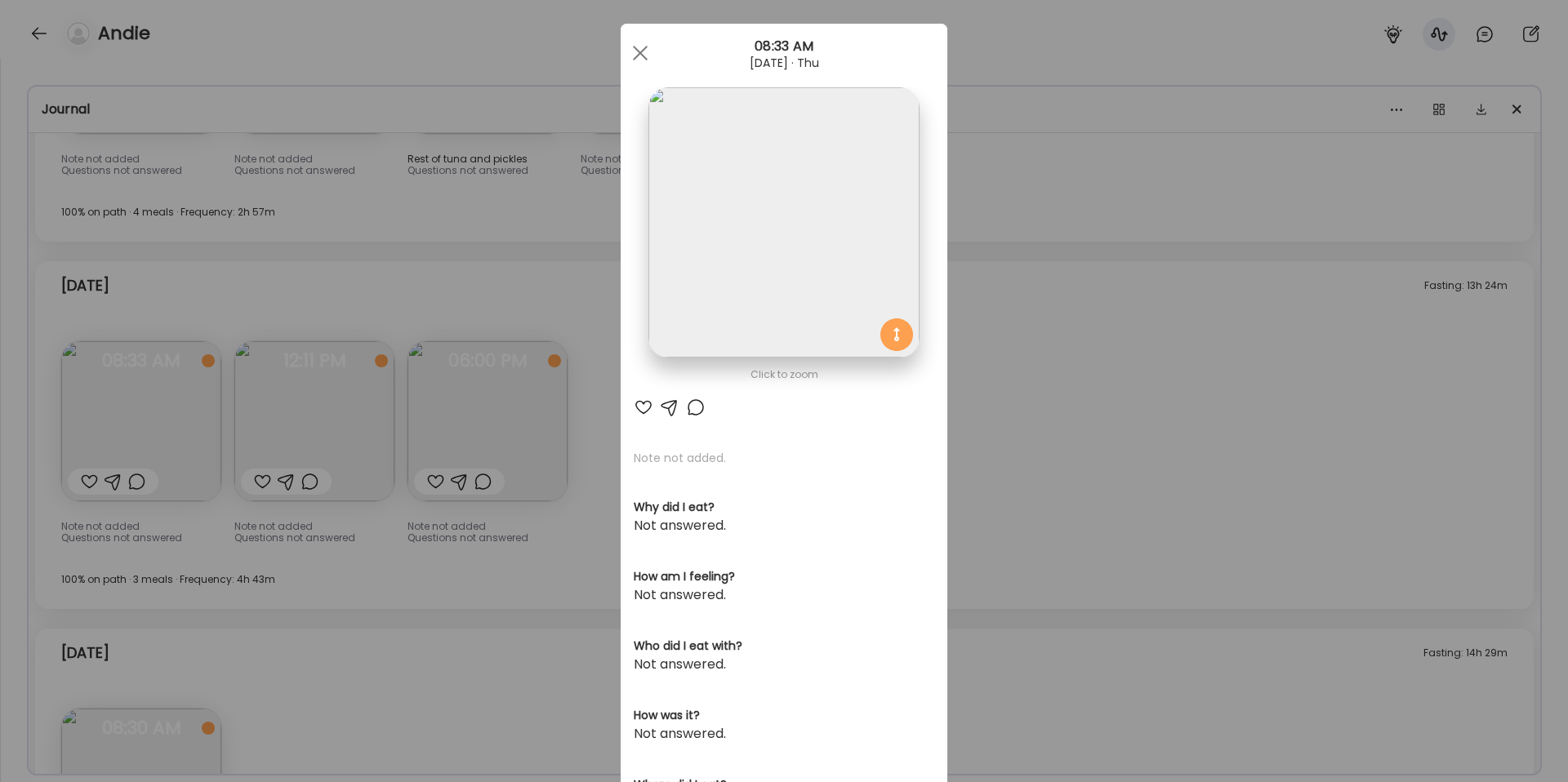
click at [1233, 516] on div "Ate Coach Dashboard Wahoo! It’s official Take a moment to set up your Coach Pro…" at bounding box center [784, 391] width 1568 height 782
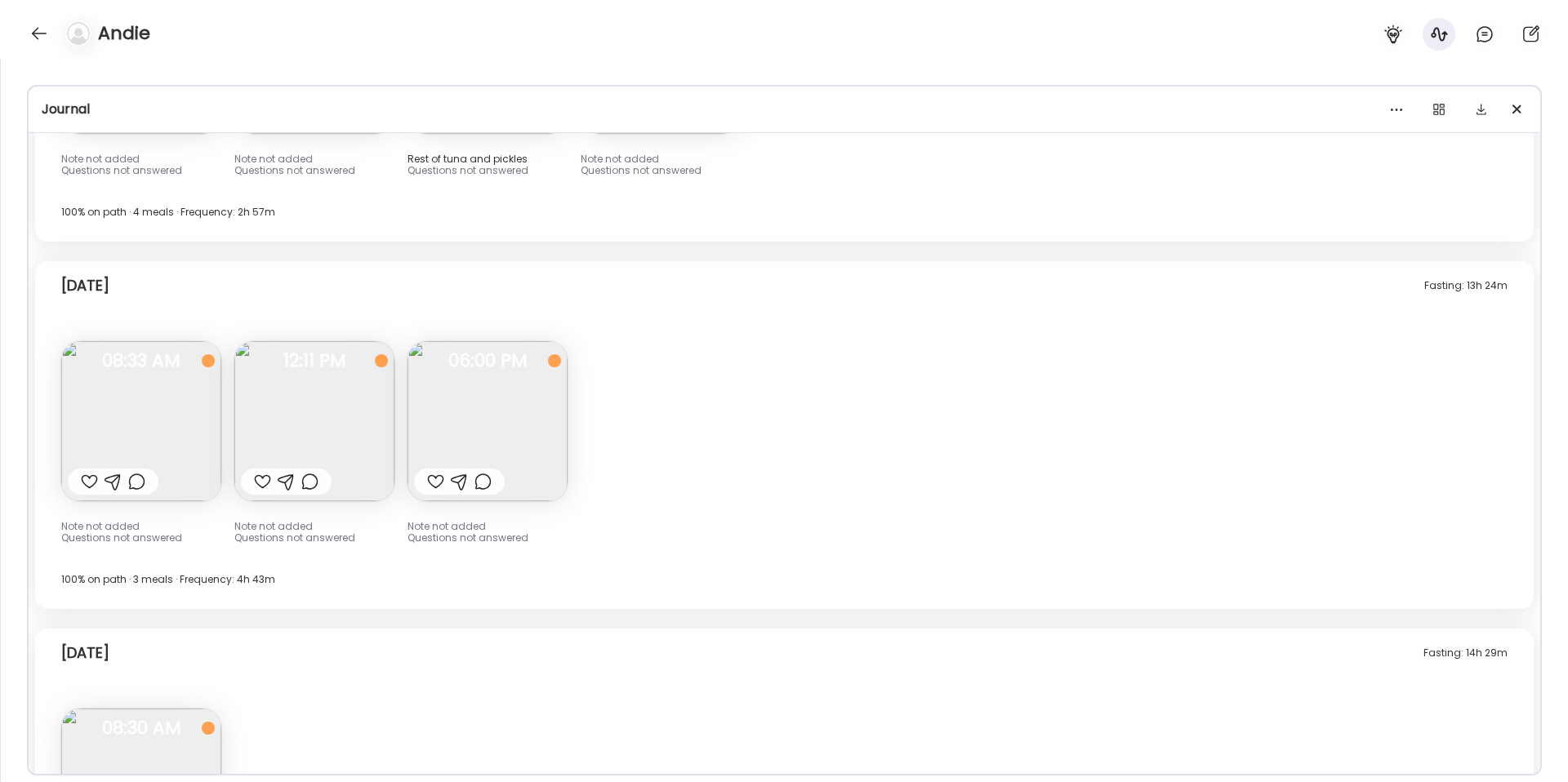
click at [316, 438] on img at bounding box center [314, 421] width 160 height 160
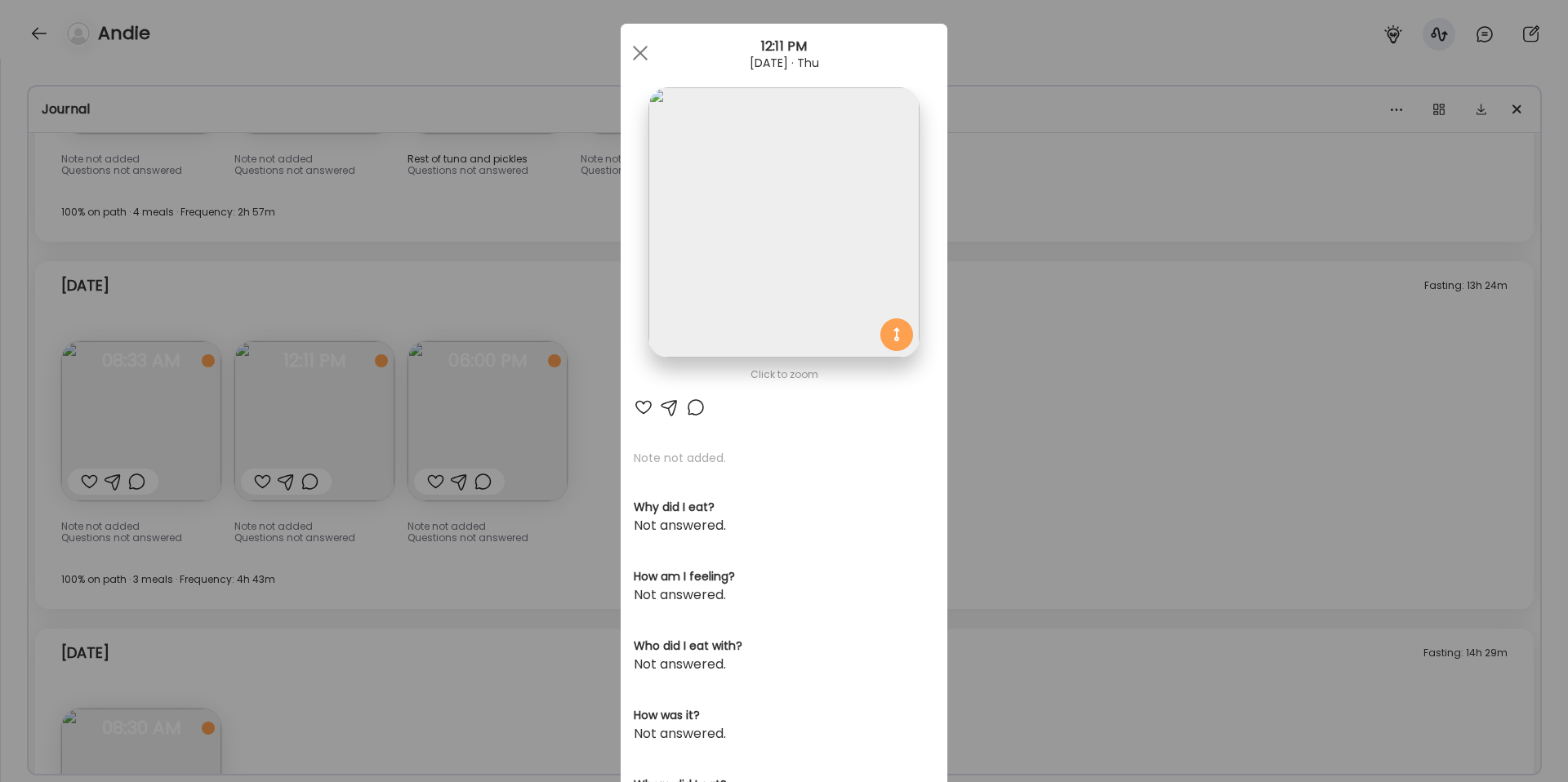
click at [806, 219] on img at bounding box center [784, 223] width 271 height 270
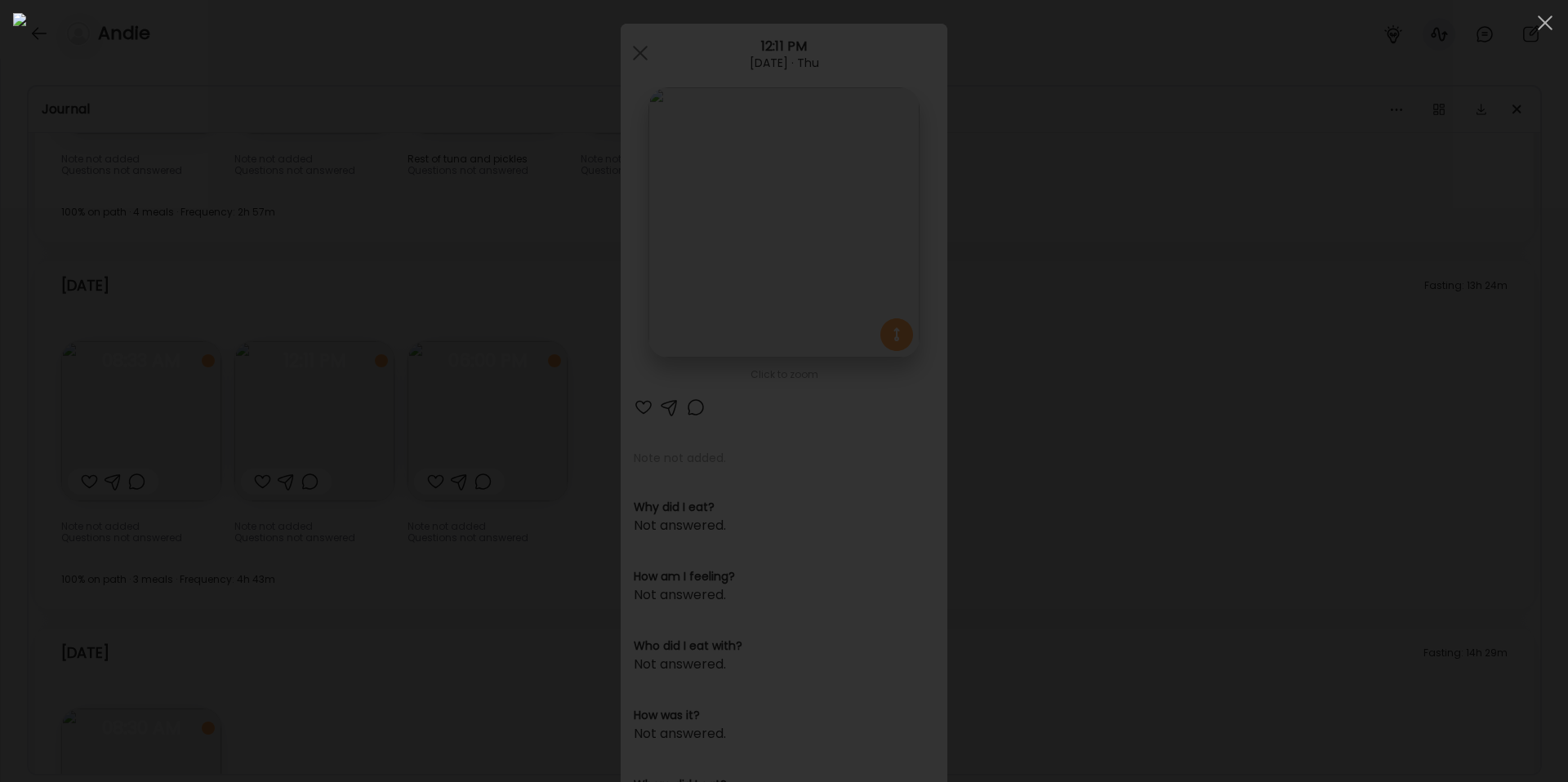
scroll to position [0, 0]
click at [1252, 367] on div at bounding box center [784, 391] width 1542 height 756
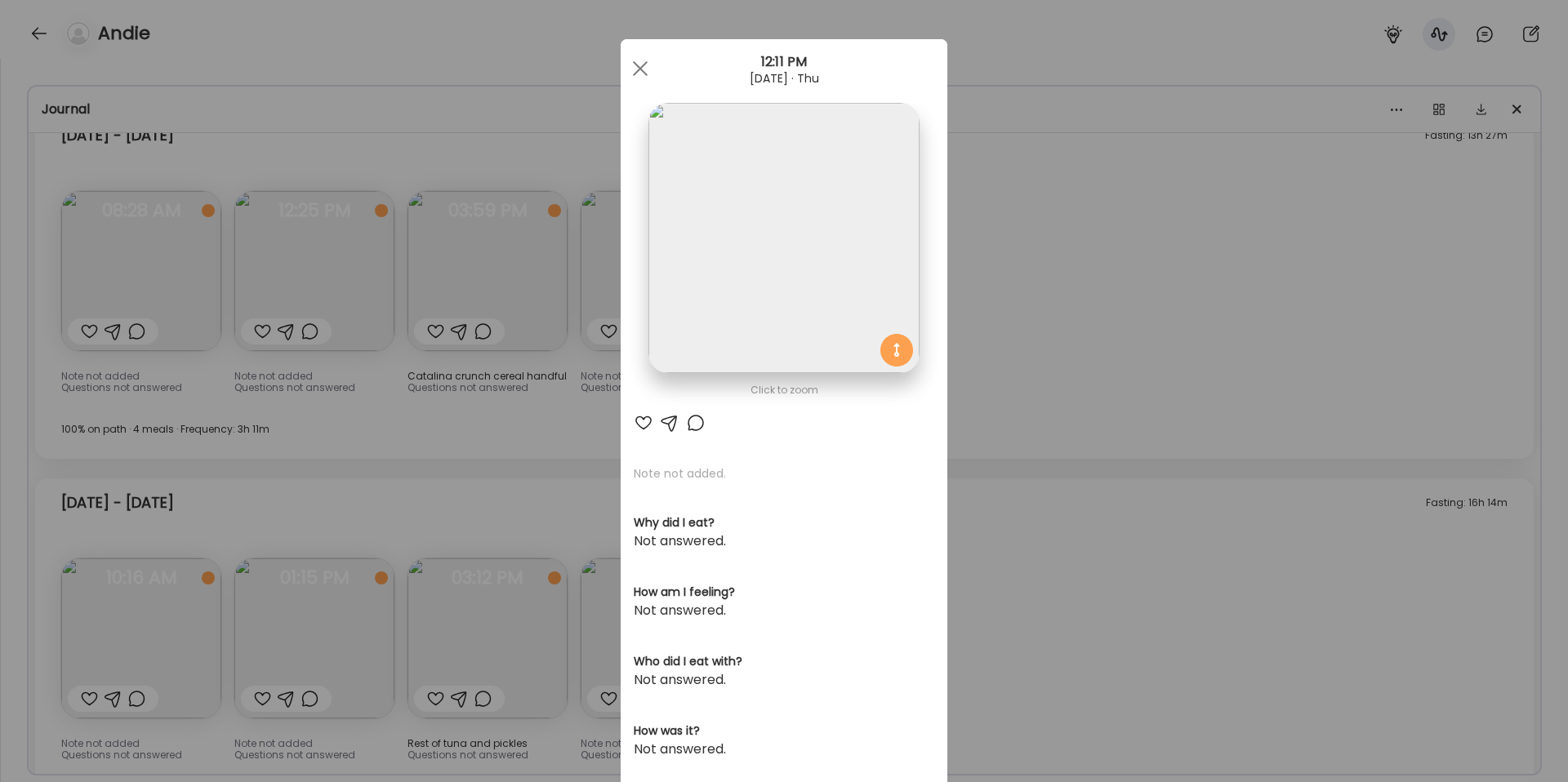
click at [1173, 408] on div "Ate Coach Dashboard Wahoo! It’s official Take a moment to set up your Coach Pro…" at bounding box center [784, 391] width 1568 height 782
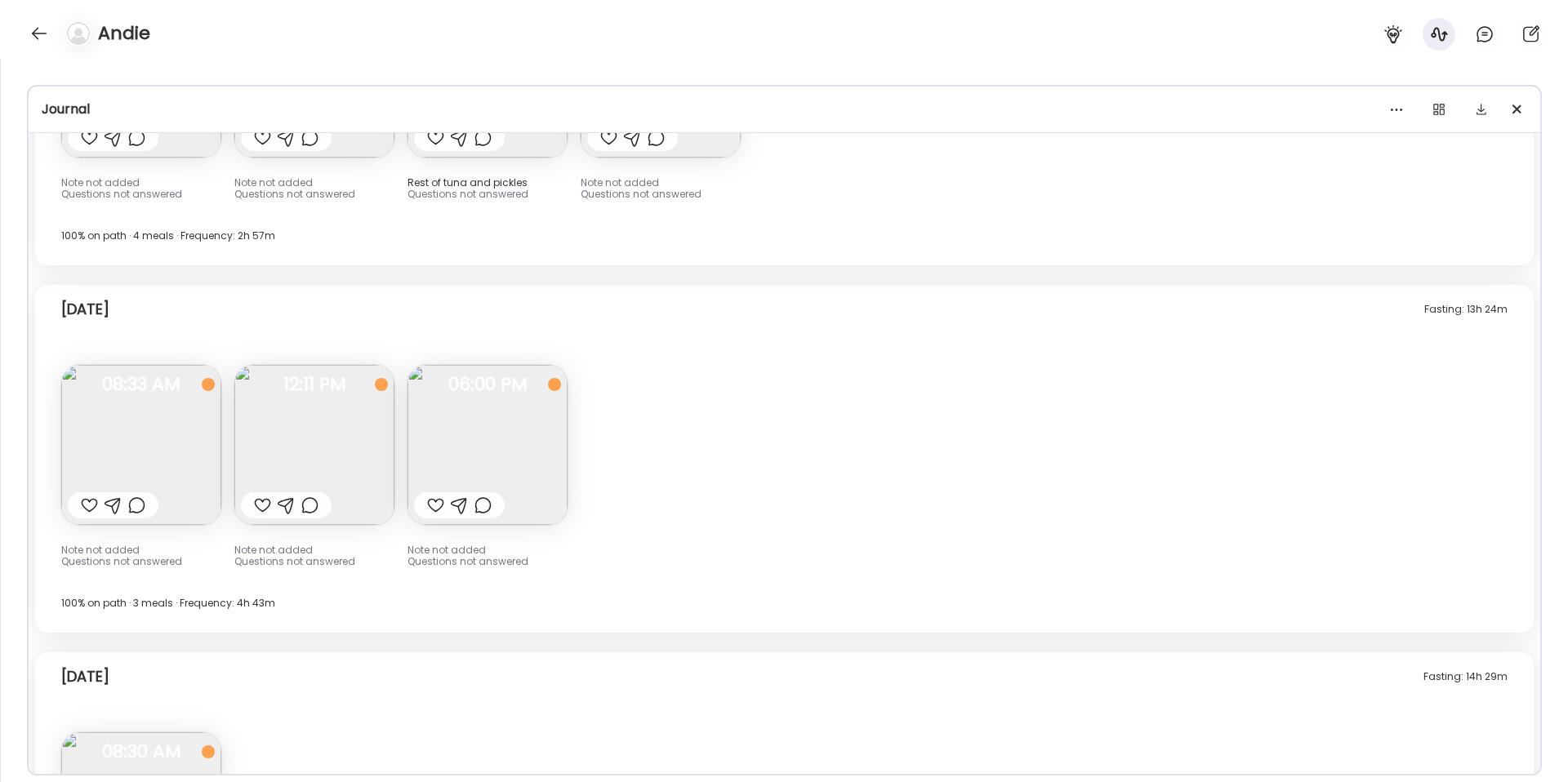
scroll to position [14293, 0]
click at [150, 449] on img at bounding box center [141, 443] width 160 height 160
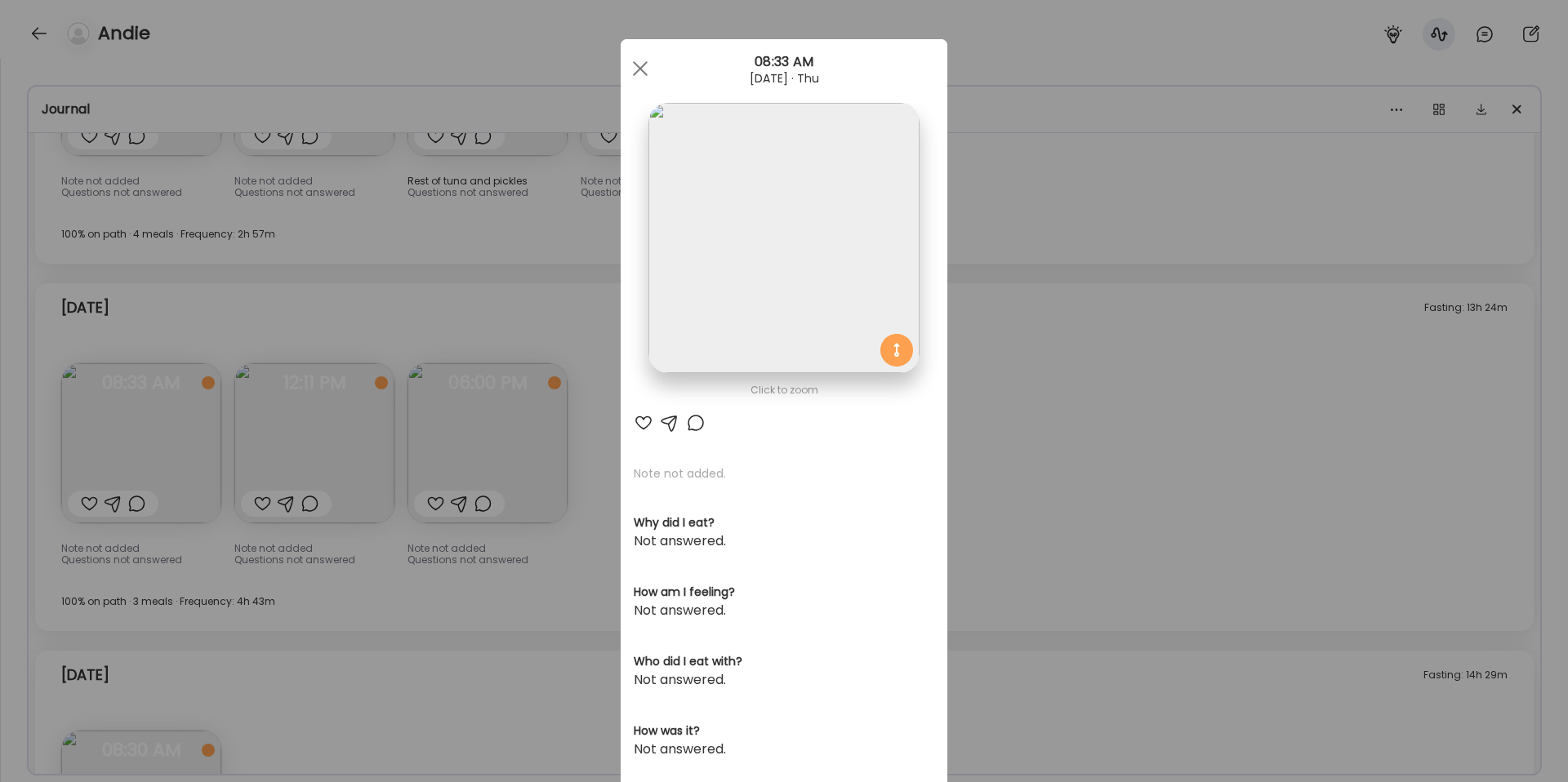
click at [516, 580] on div "Ate Coach Dashboard Wahoo! It’s official Take a moment to set up your Coach Pro…" at bounding box center [784, 391] width 1568 height 782
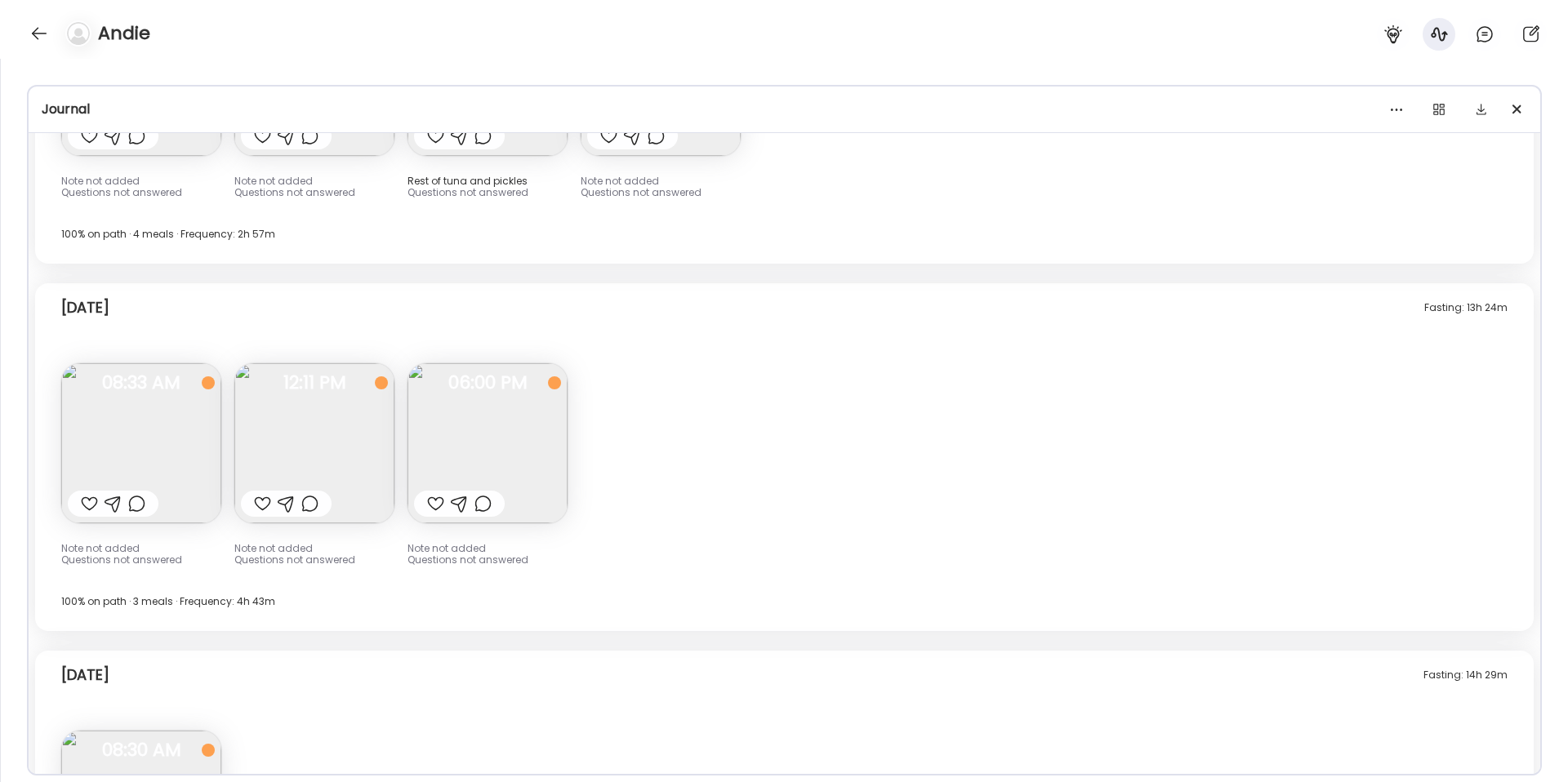
click at [255, 447] on img at bounding box center [314, 443] width 160 height 160
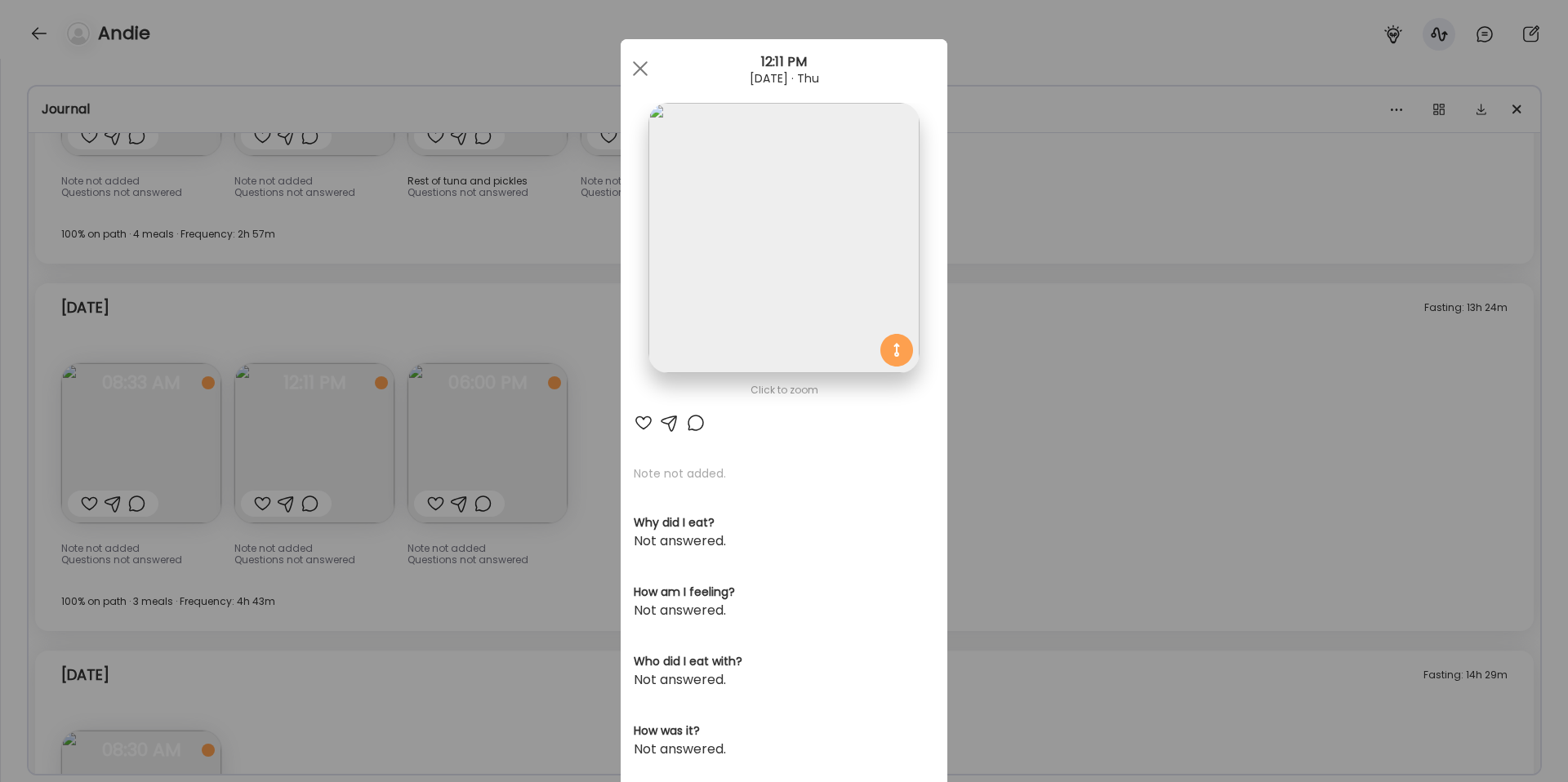
click at [1030, 412] on div "Ate Coach Dashboard Wahoo! It’s official Take a moment to set up your Coach Pro…" at bounding box center [784, 391] width 1568 height 782
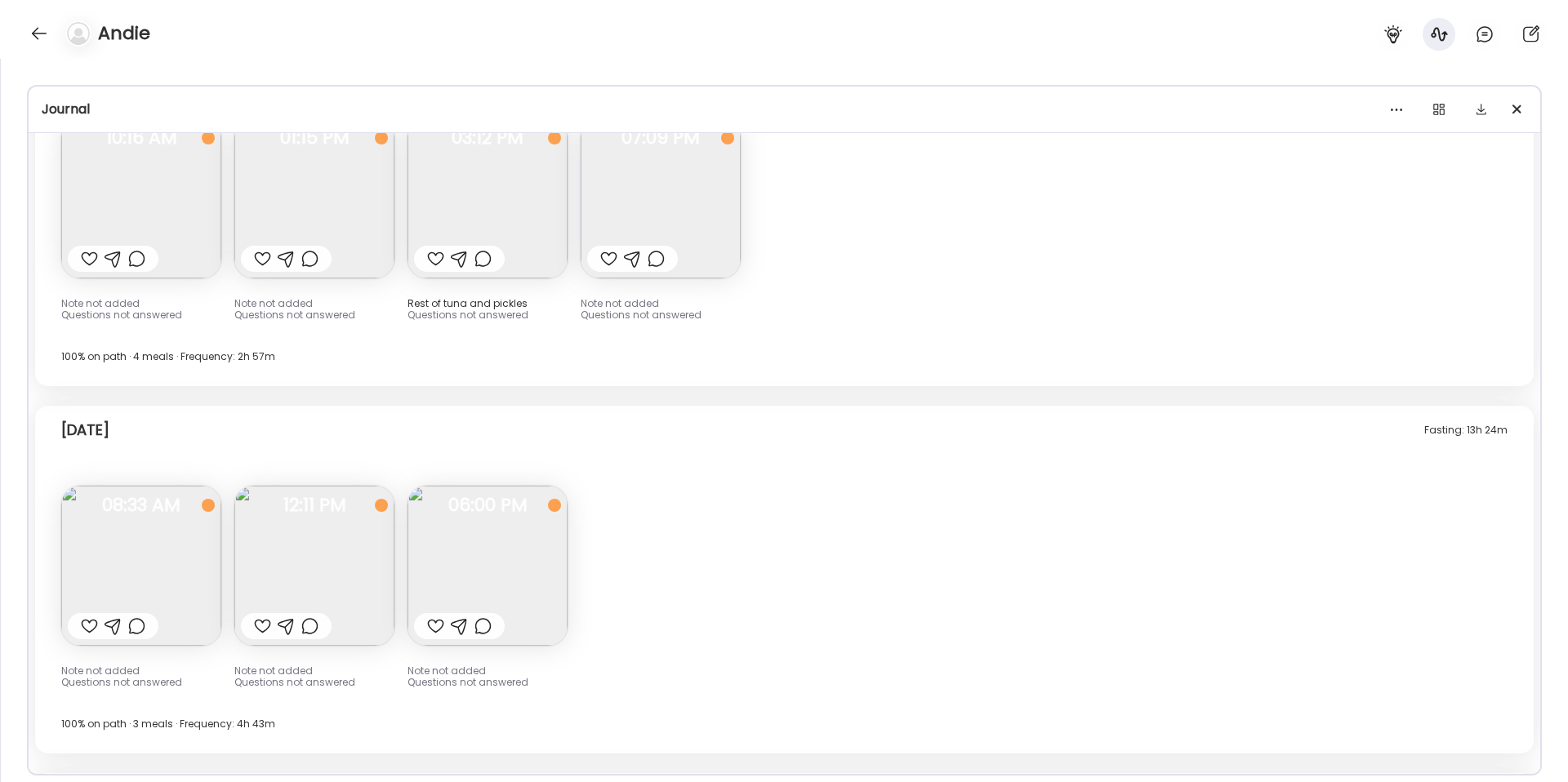
scroll to position [14163, 0]
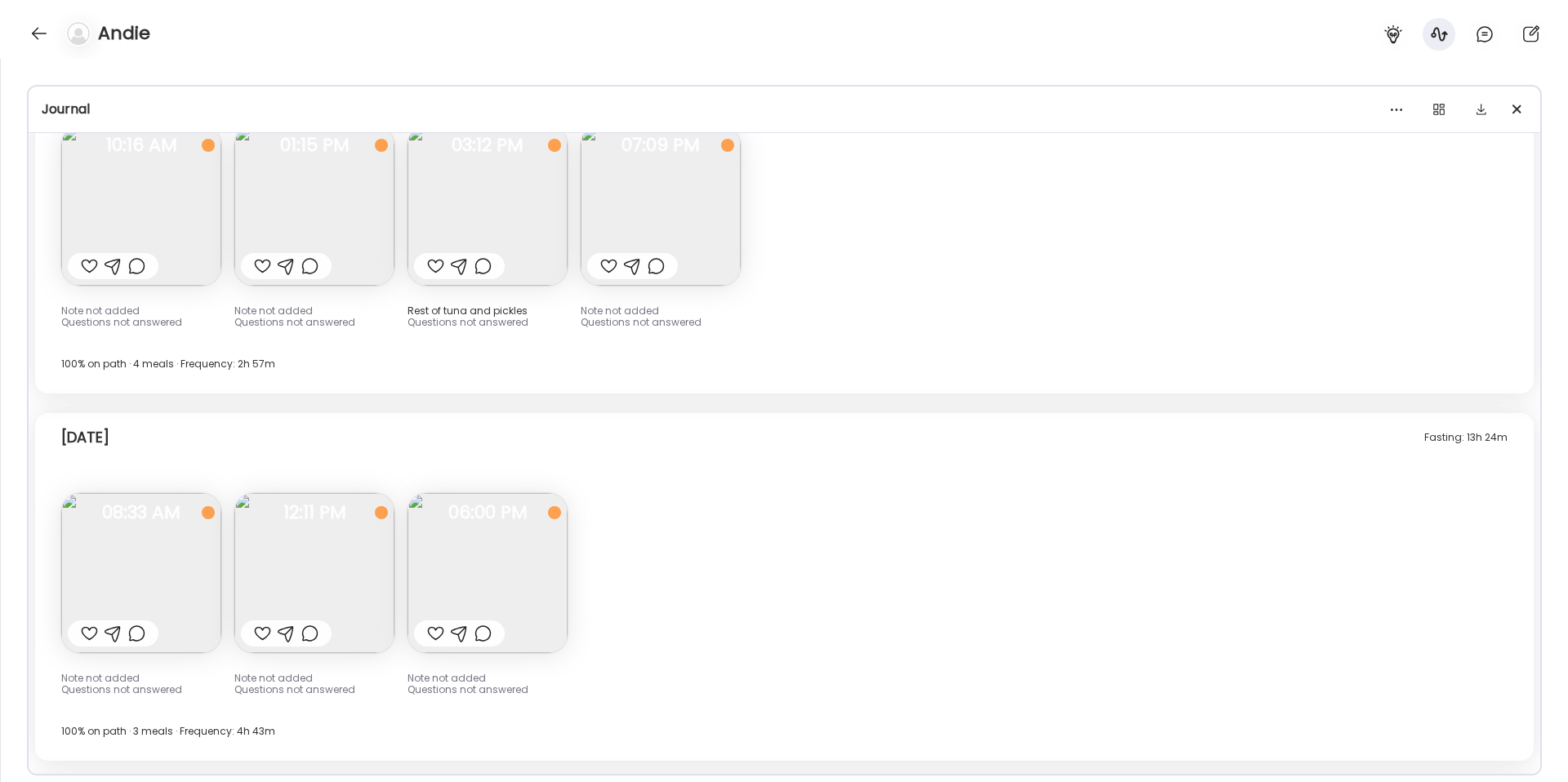
click at [526, 579] on img at bounding box center [487, 573] width 160 height 160
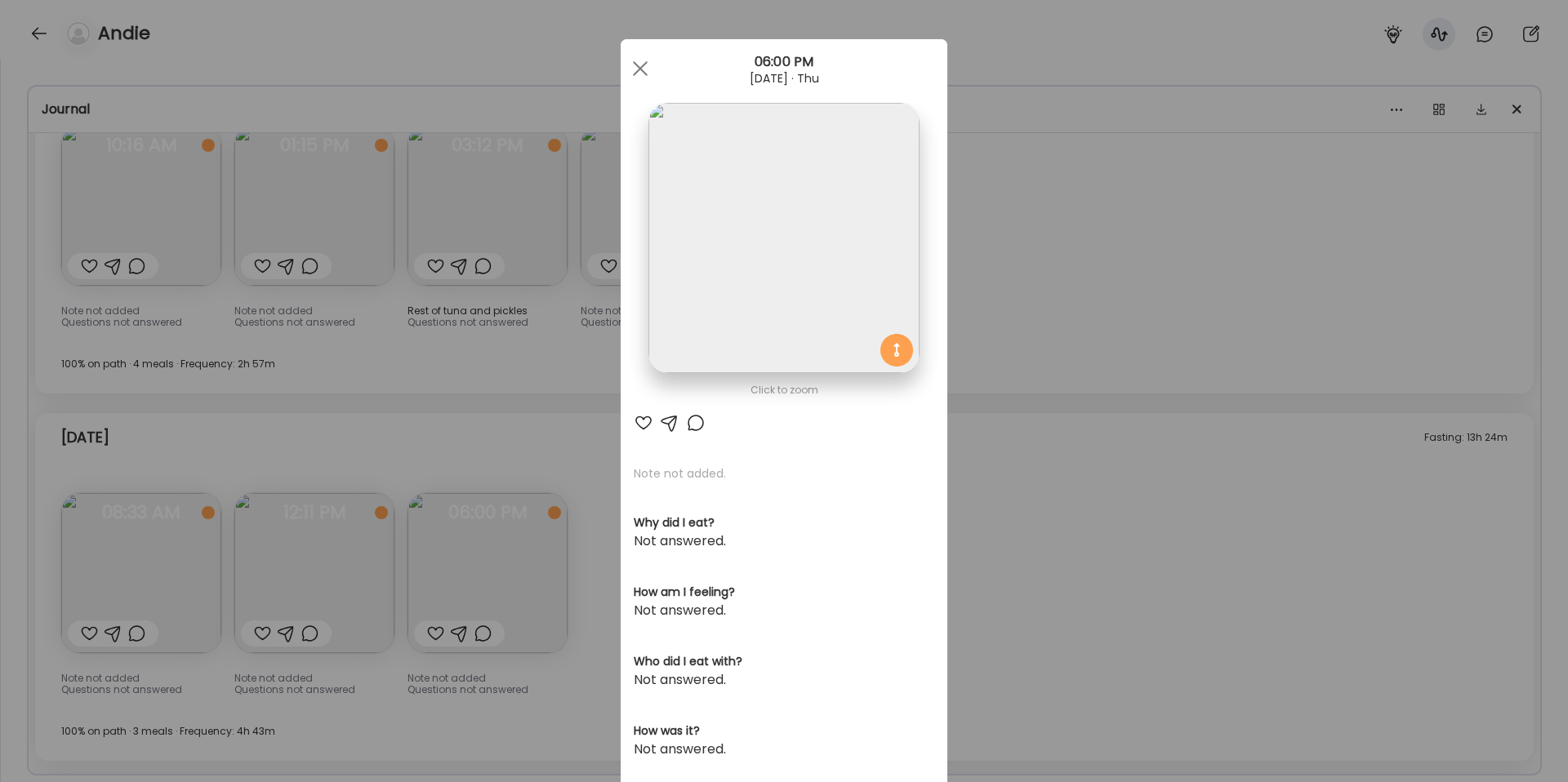
click at [1042, 492] on div "Ate Coach Dashboard Wahoo! It’s official Take a moment to set up your Coach Pro…" at bounding box center [784, 391] width 1568 height 782
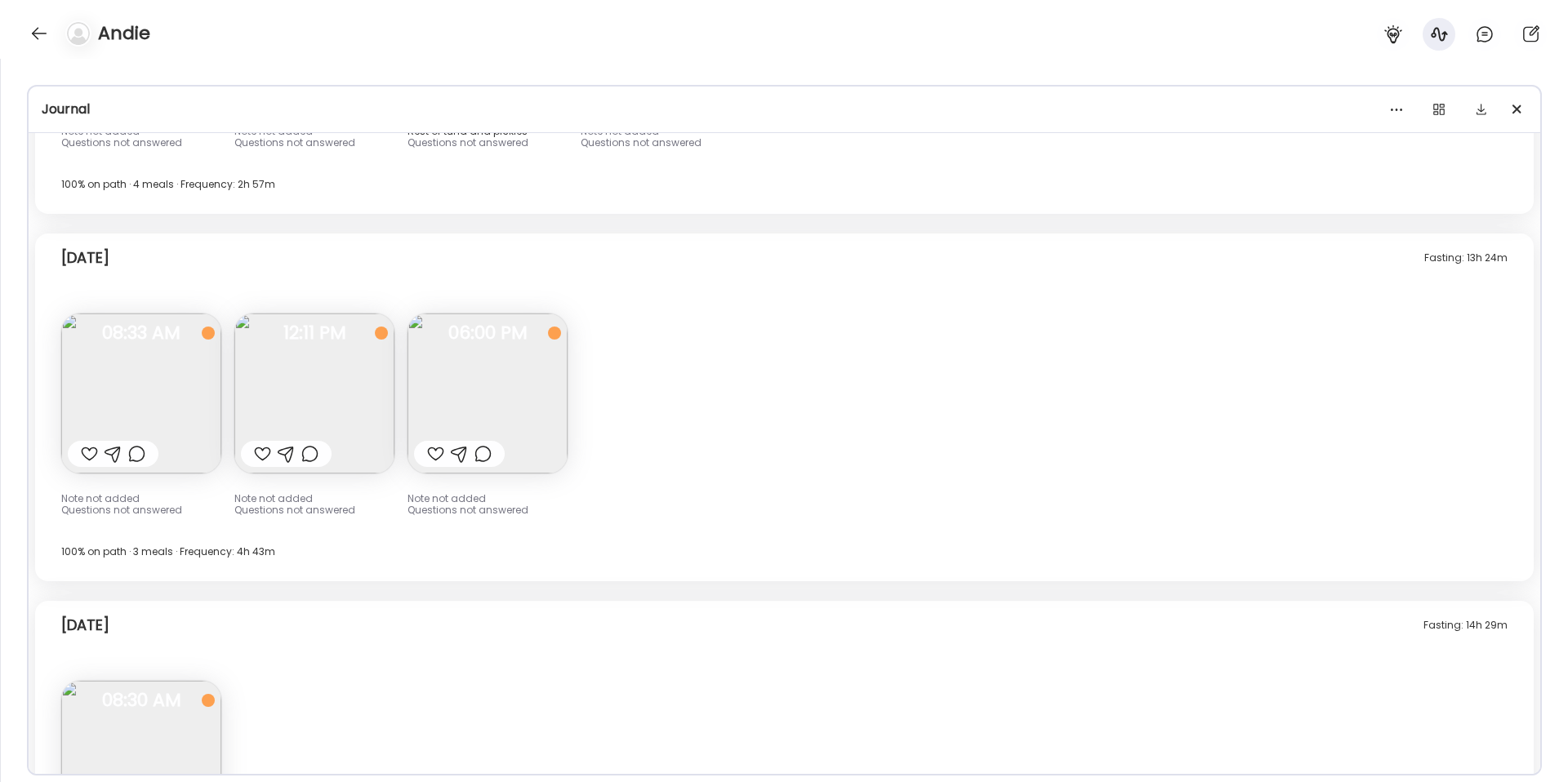
scroll to position [14512, 0]
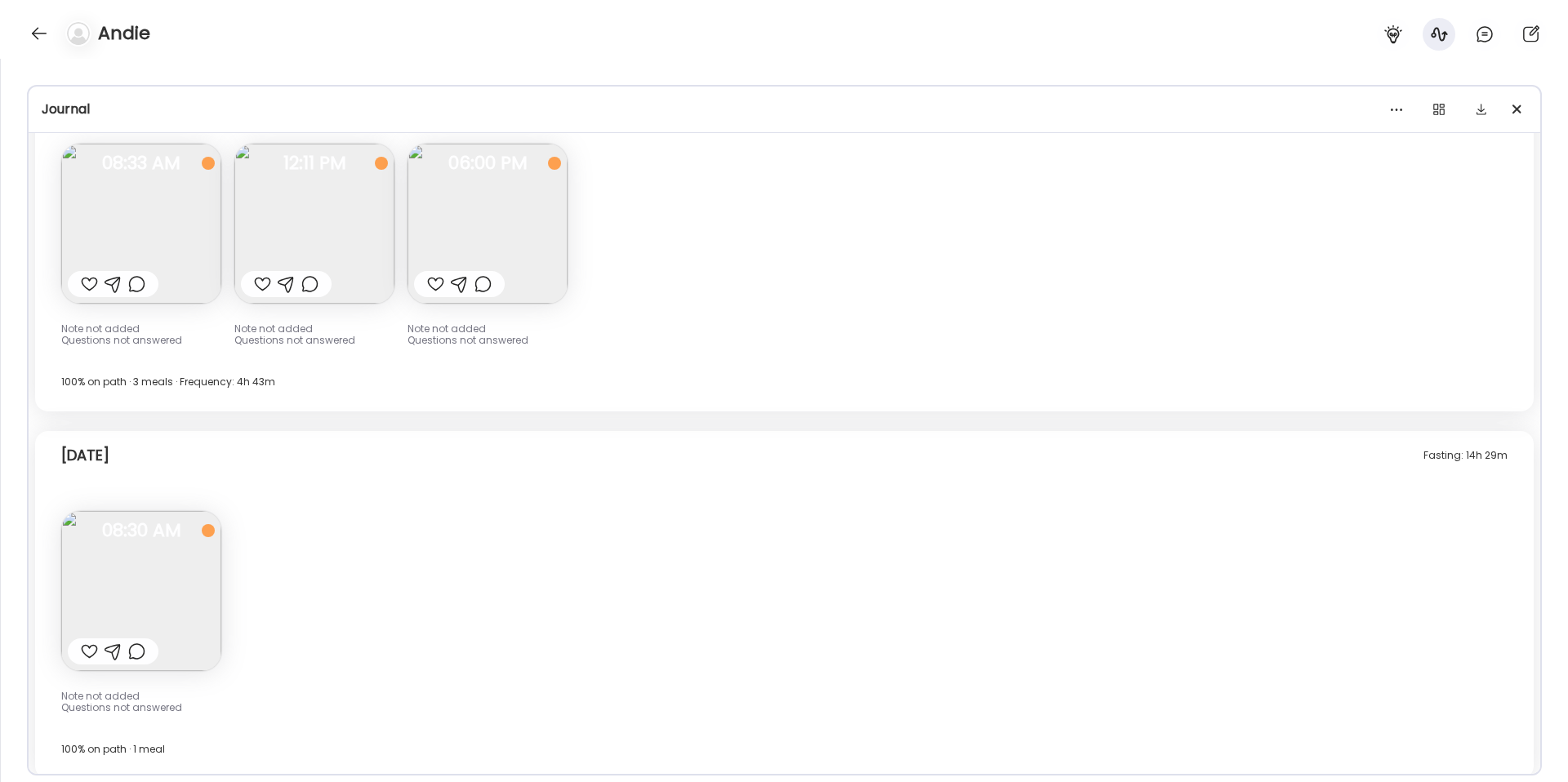
click at [182, 562] on img at bounding box center [141, 590] width 160 height 160
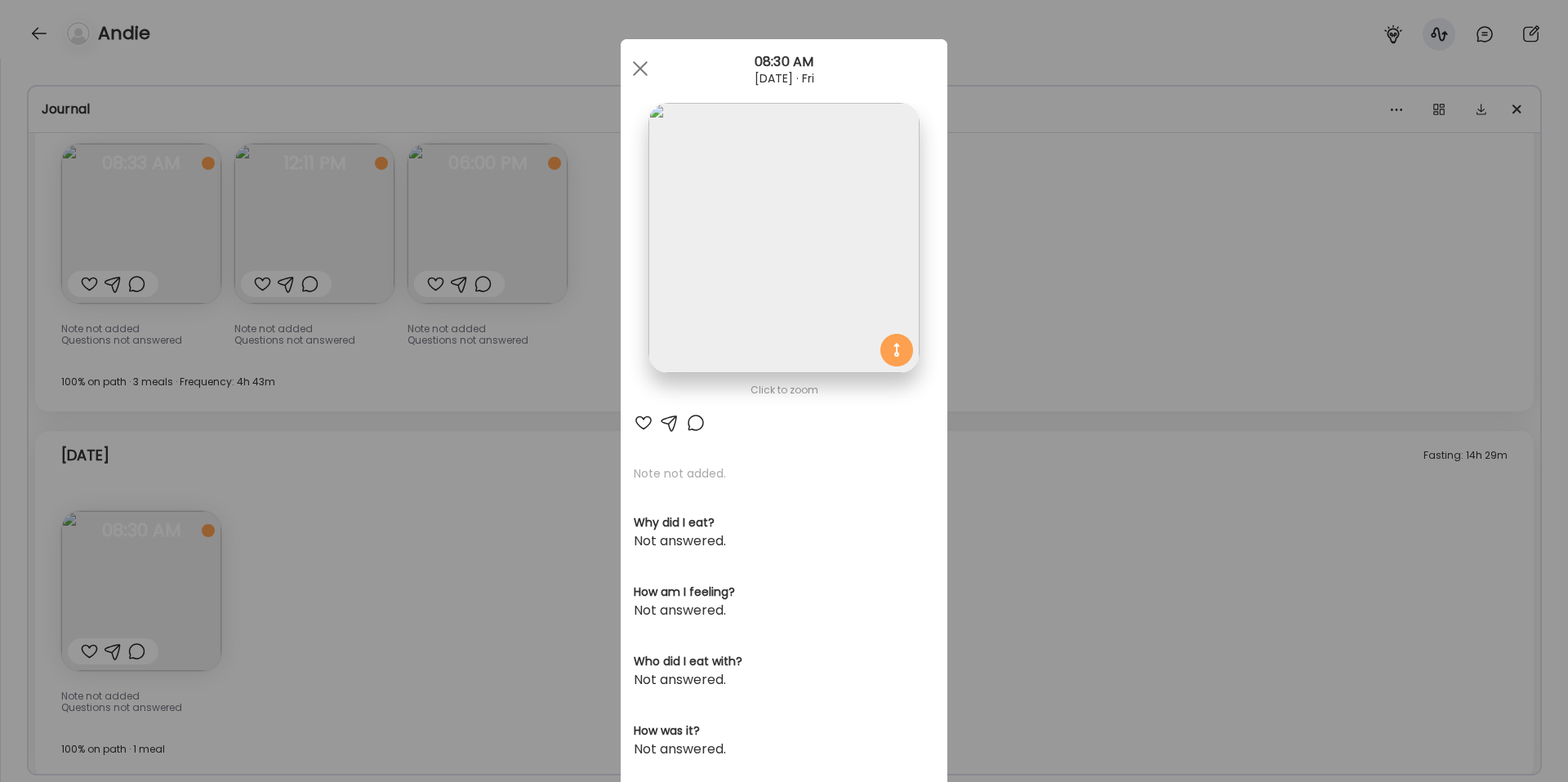
click at [504, 542] on div "Ate Coach Dashboard Wahoo! It’s official Take a moment to set up your Coach Pro…" at bounding box center [784, 391] width 1568 height 782
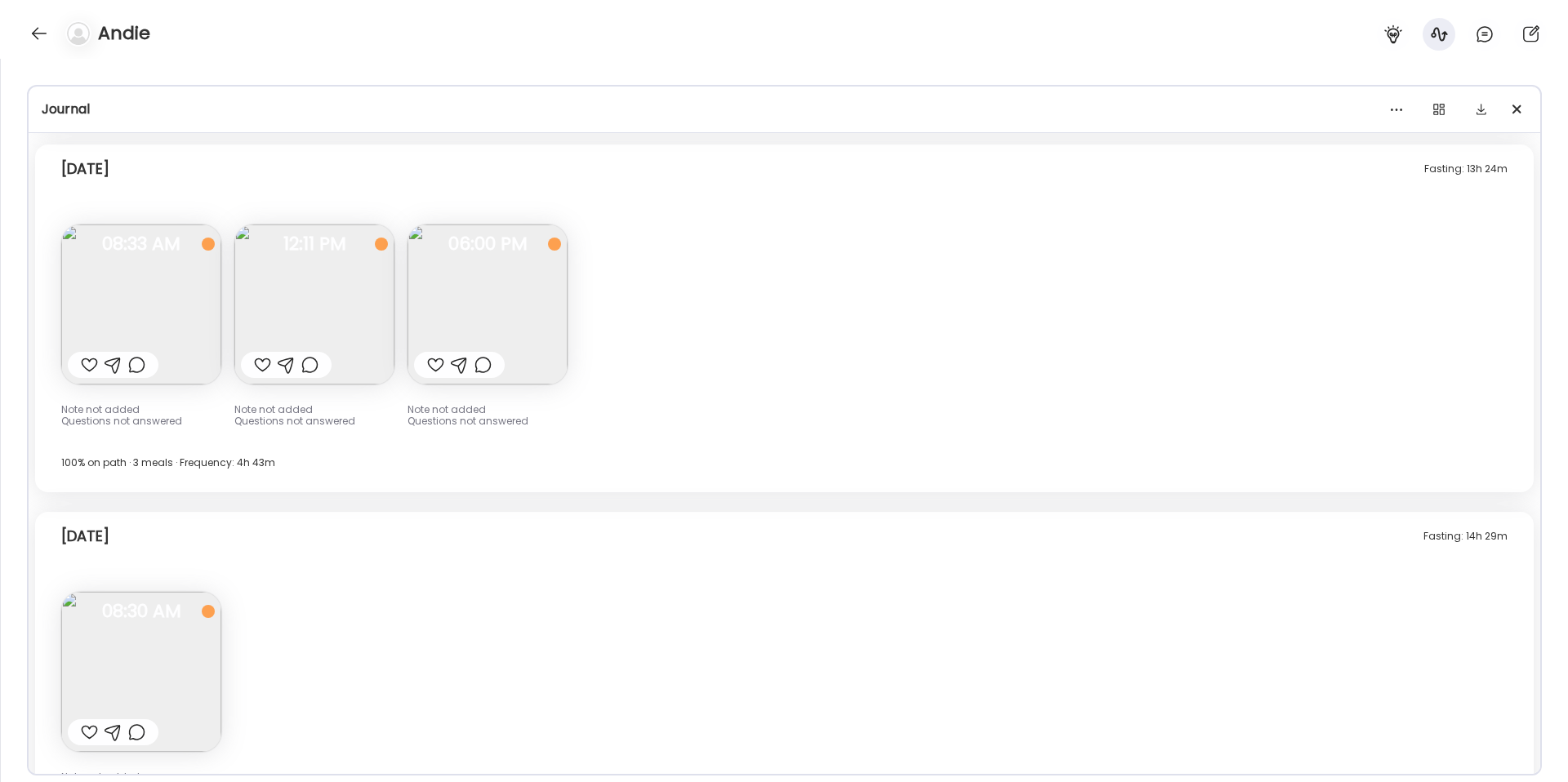
scroll to position [14430, 0]
click at [1486, 113] on div at bounding box center [1481, 109] width 33 height 33
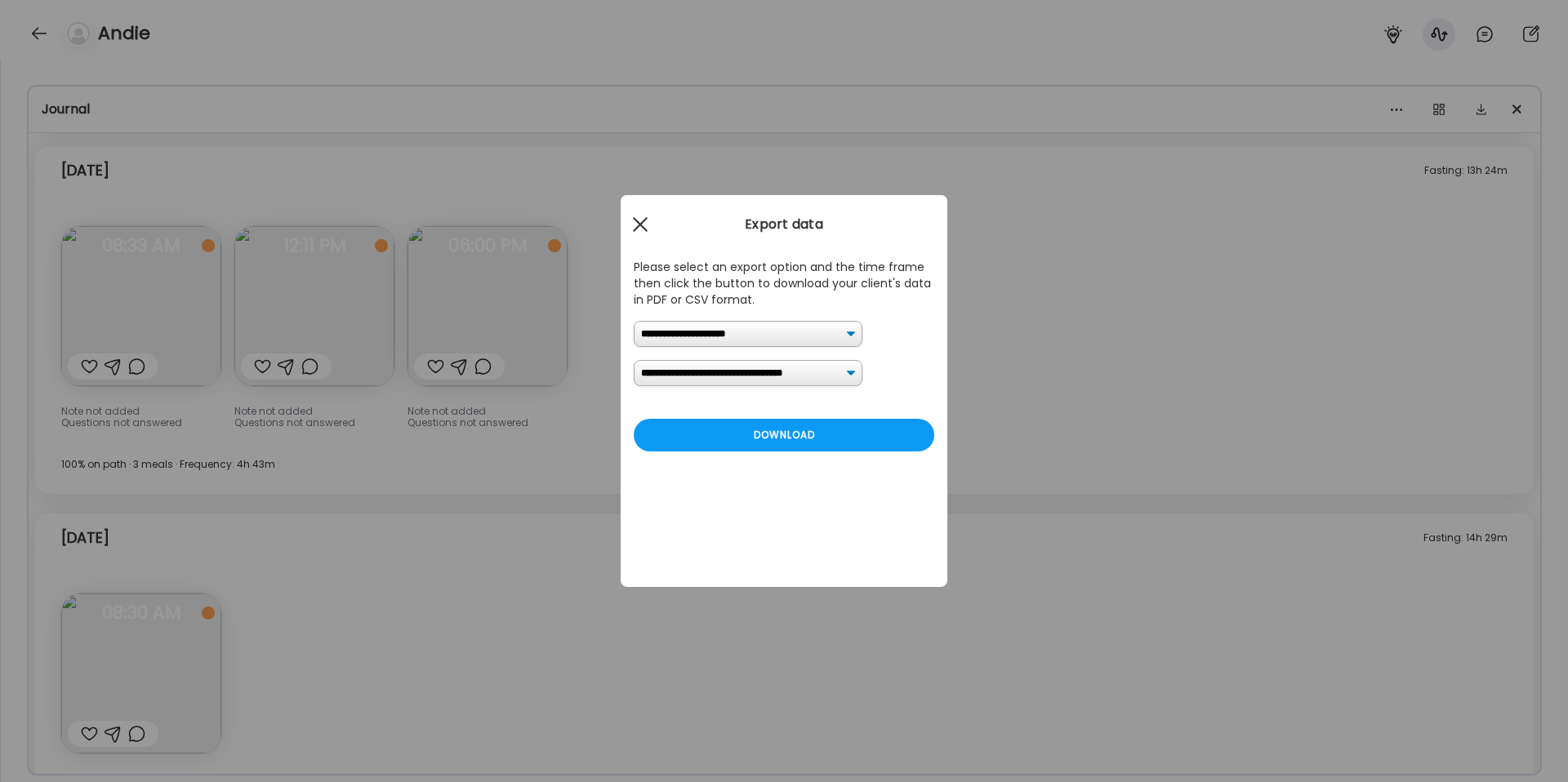
click at [649, 229] on div at bounding box center [639, 224] width 33 height 33
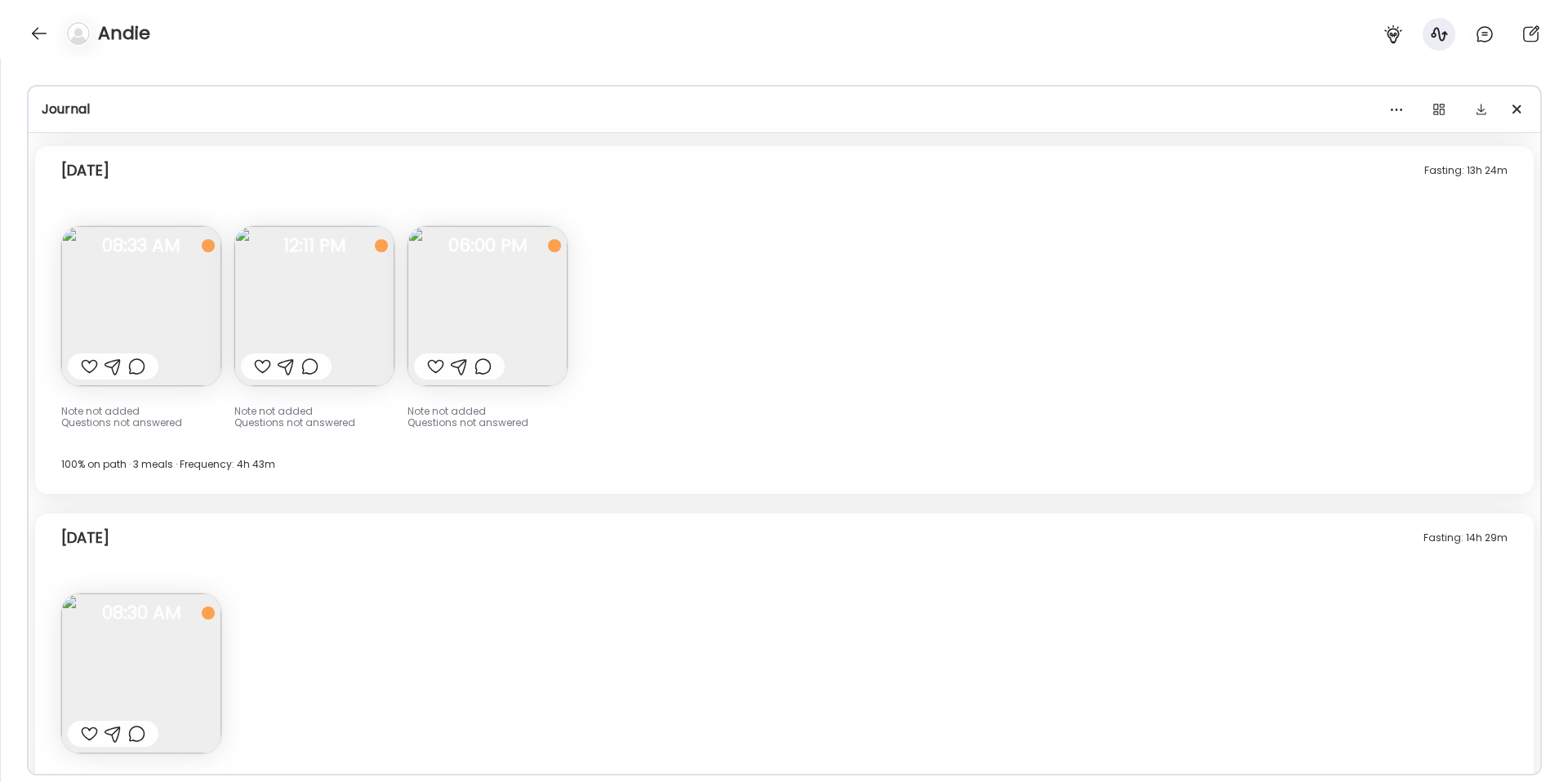
click at [1455, 108] on div at bounding box center [1456, 113] width 140 height 26
click at [1450, 108] on div at bounding box center [1439, 109] width 33 height 33
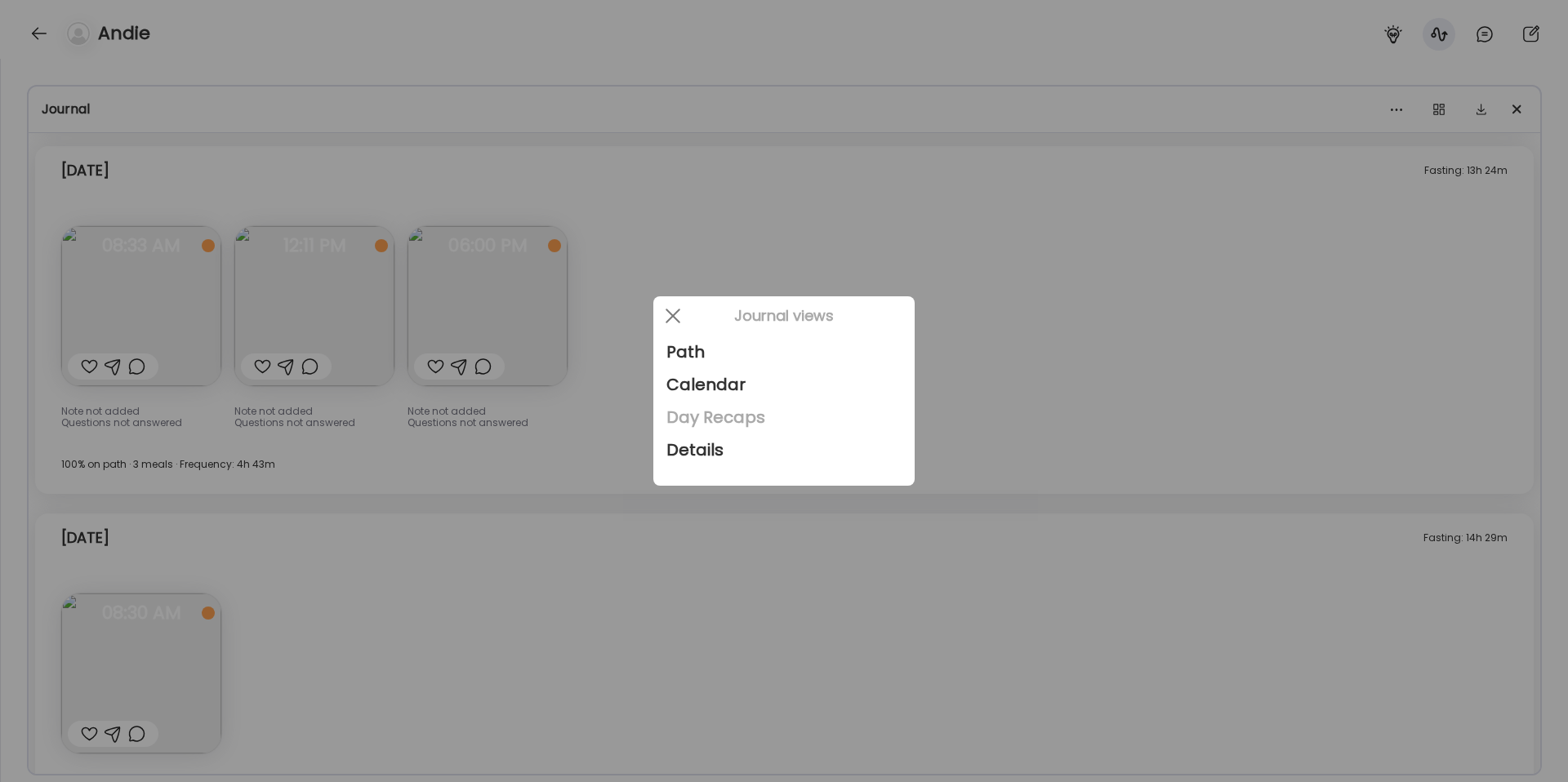
click at [743, 422] on div "Day Recaps" at bounding box center [784, 417] width 235 height 33
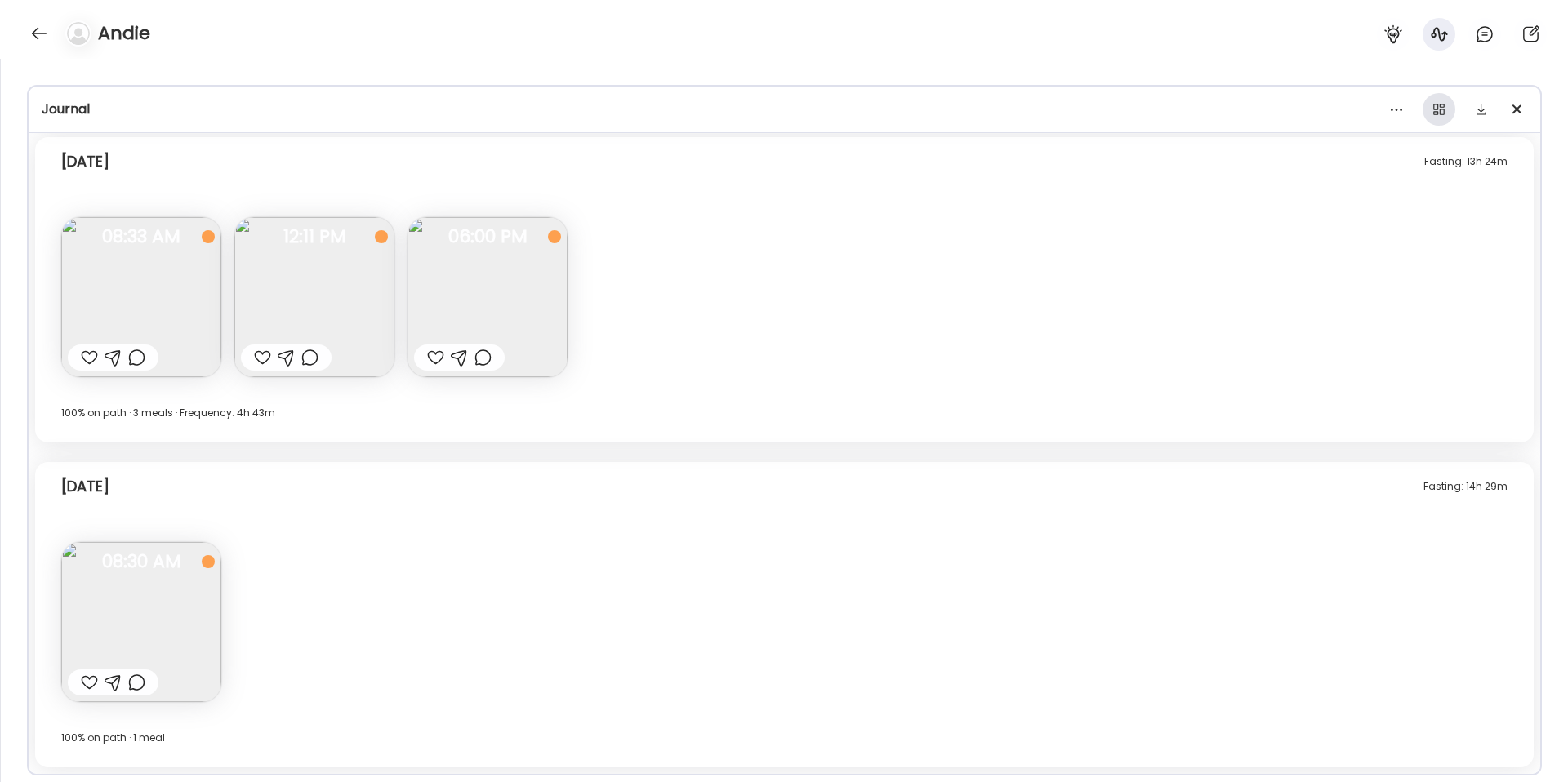
click at [1441, 111] on div at bounding box center [1439, 109] width 33 height 33
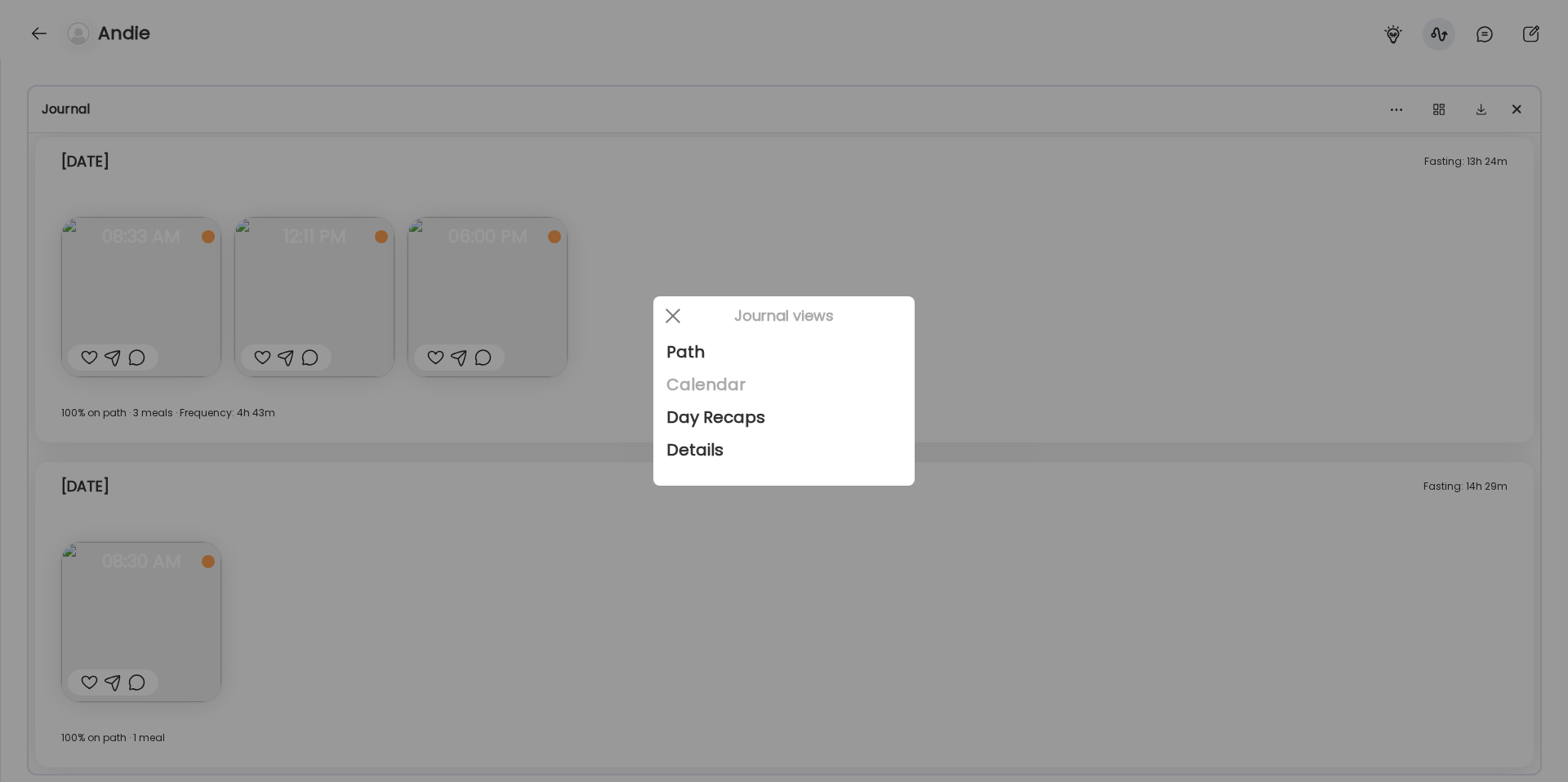
click at [723, 393] on div "Calendar" at bounding box center [784, 384] width 235 height 33
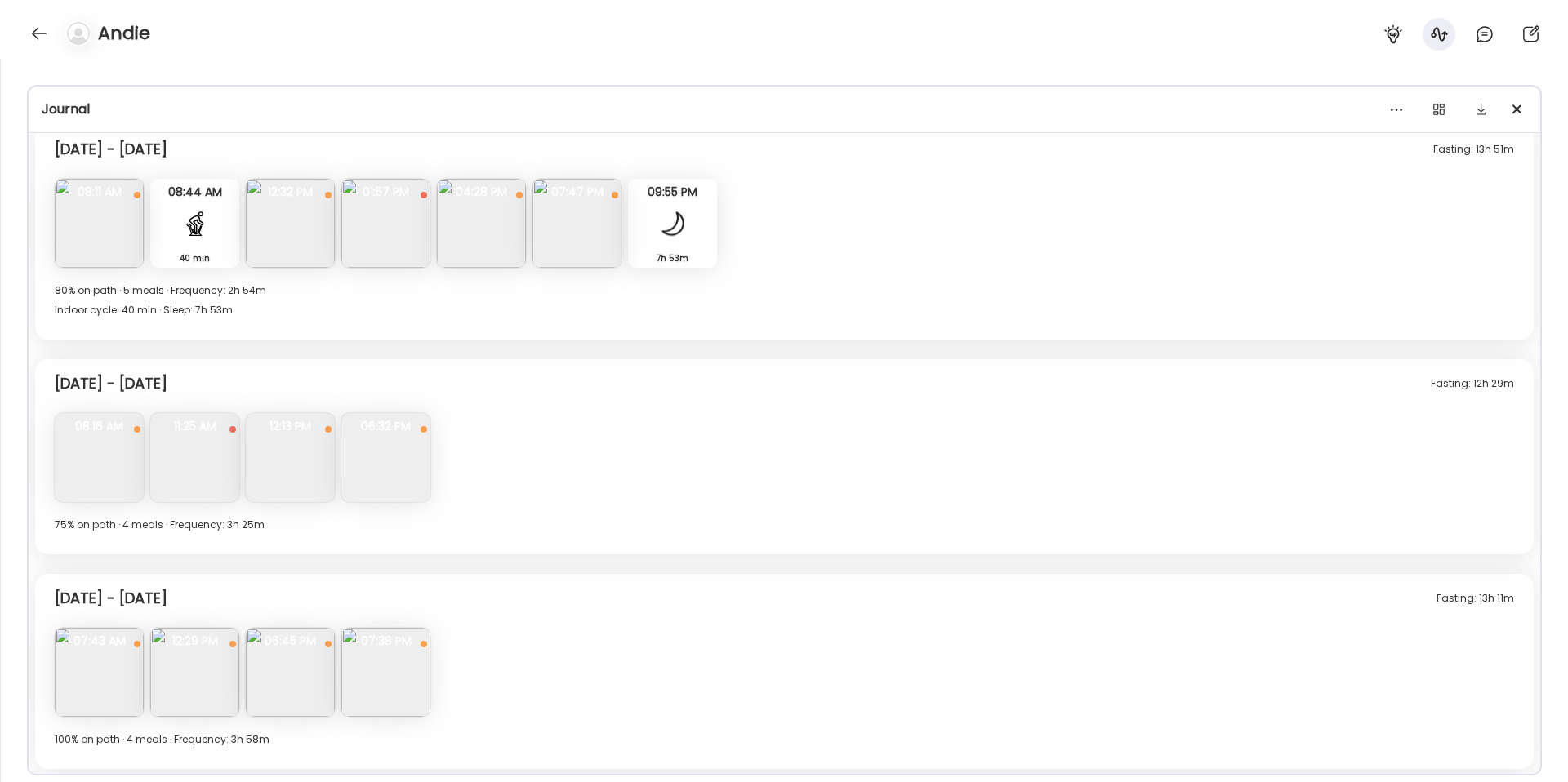
scroll to position [1039, 0]
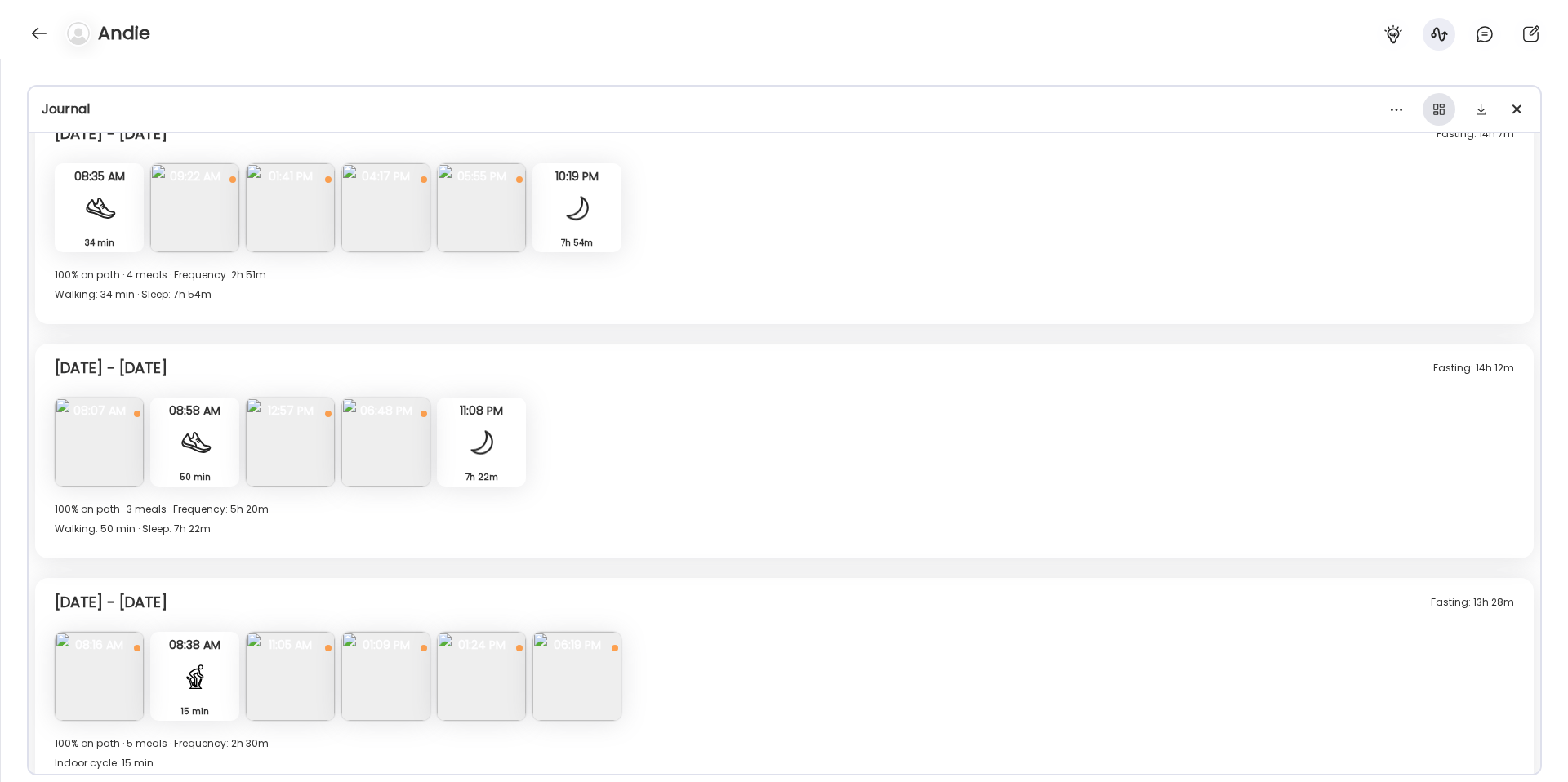
click at [1440, 107] on div at bounding box center [1439, 109] width 33 height 33
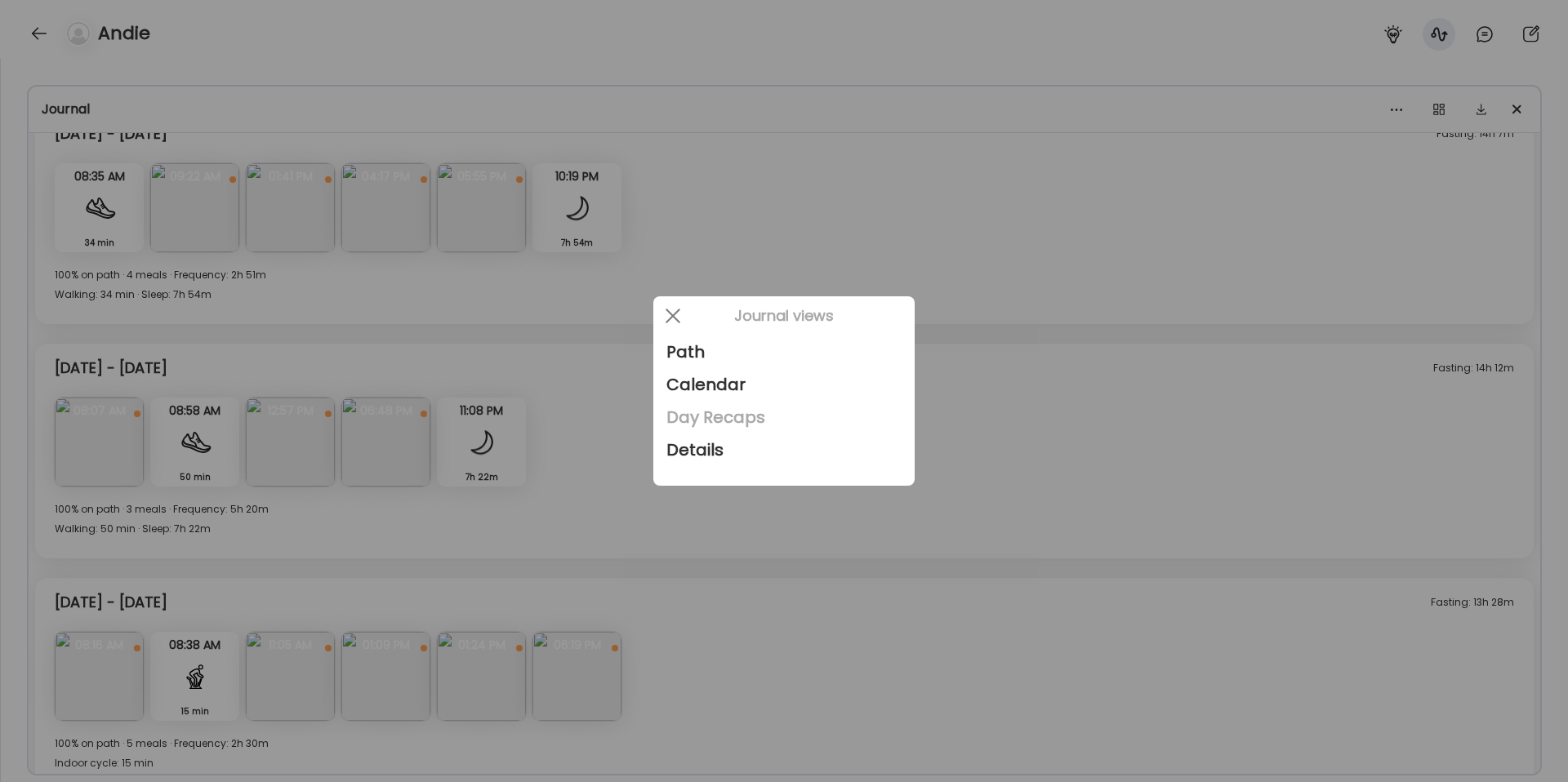
click at [723, 420] on div "Day Recaps" at bounding box center [784, 417] width 235 height 33
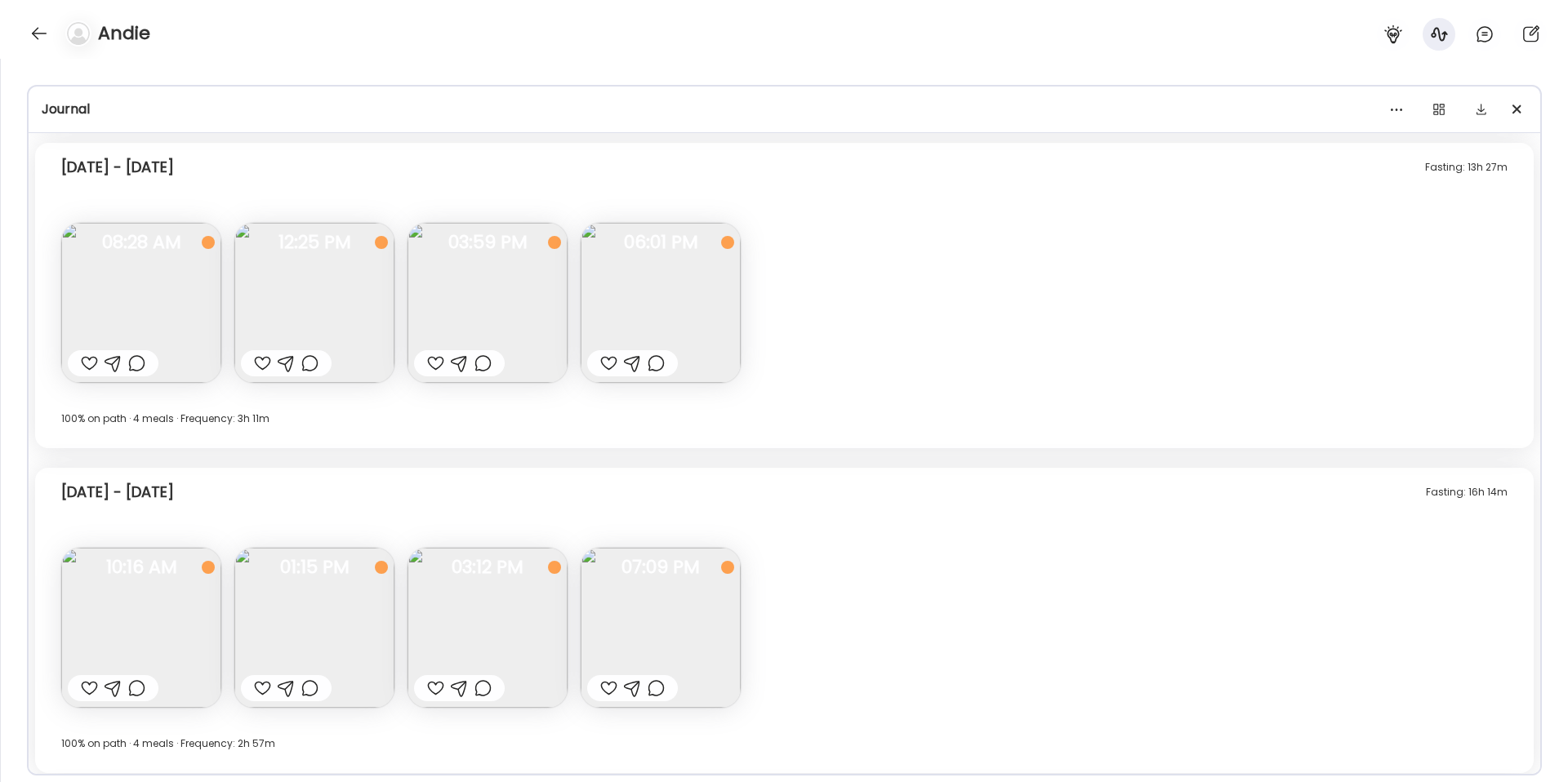
scroll to position [12834, 0]
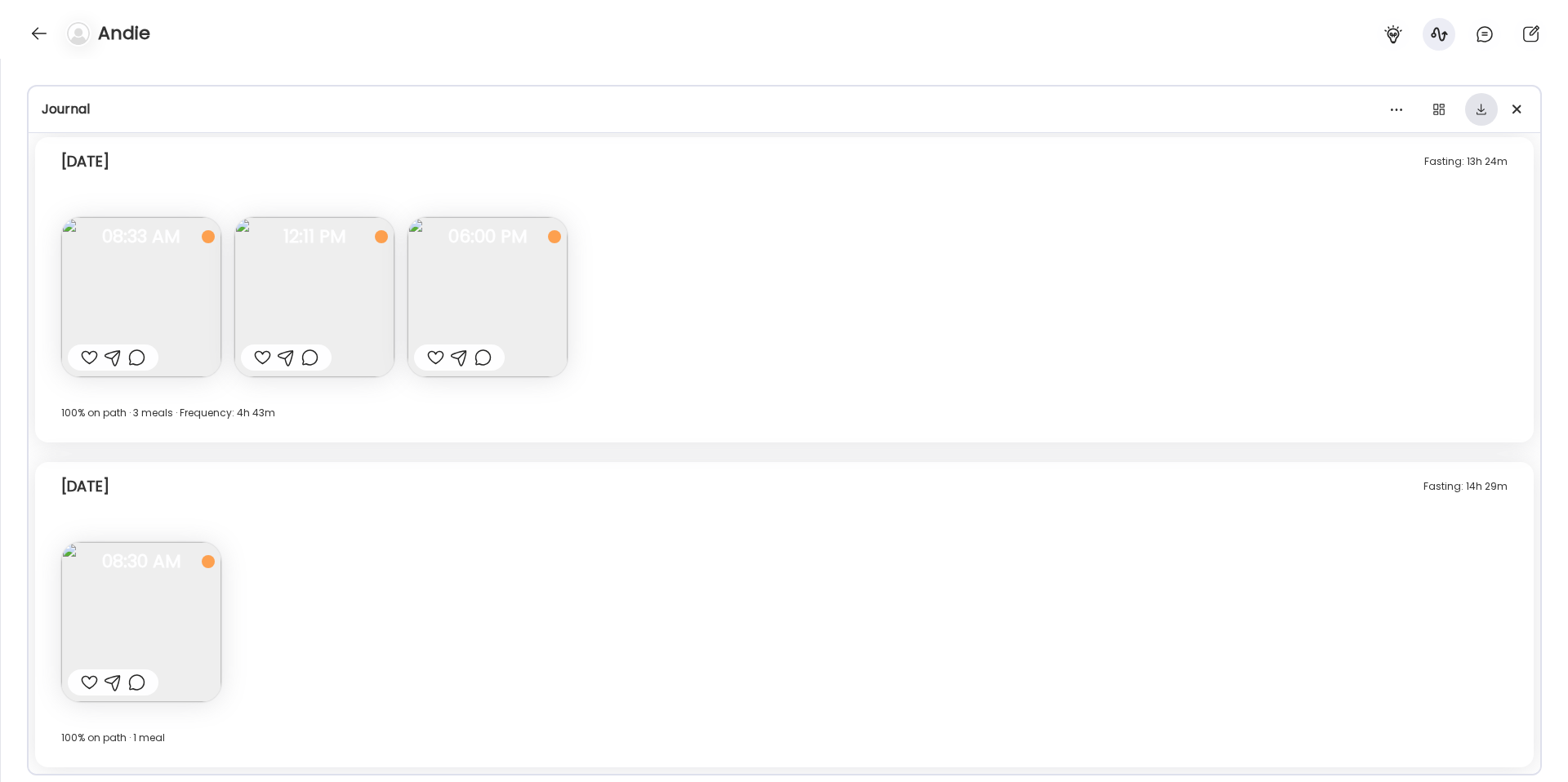
click at [1481, 114] on div at bounding box center [1481, 109] width 33 height 33
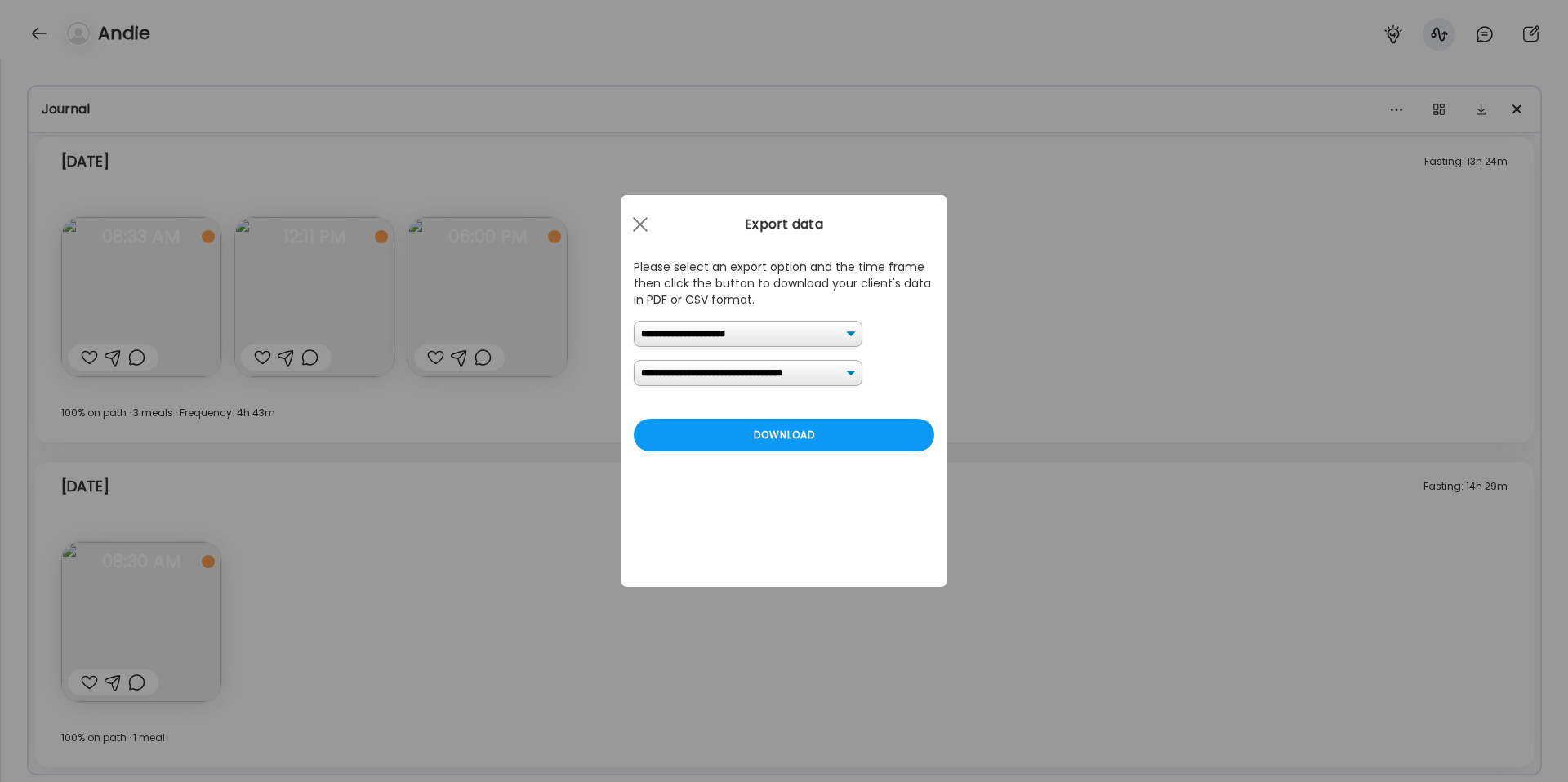
click at [734, 369] on select "**********" at bounding box center [748, 373] width 229 height 26
click at [719, 439] on div "Download" at bounding box center [784, 434] width 301 height 33
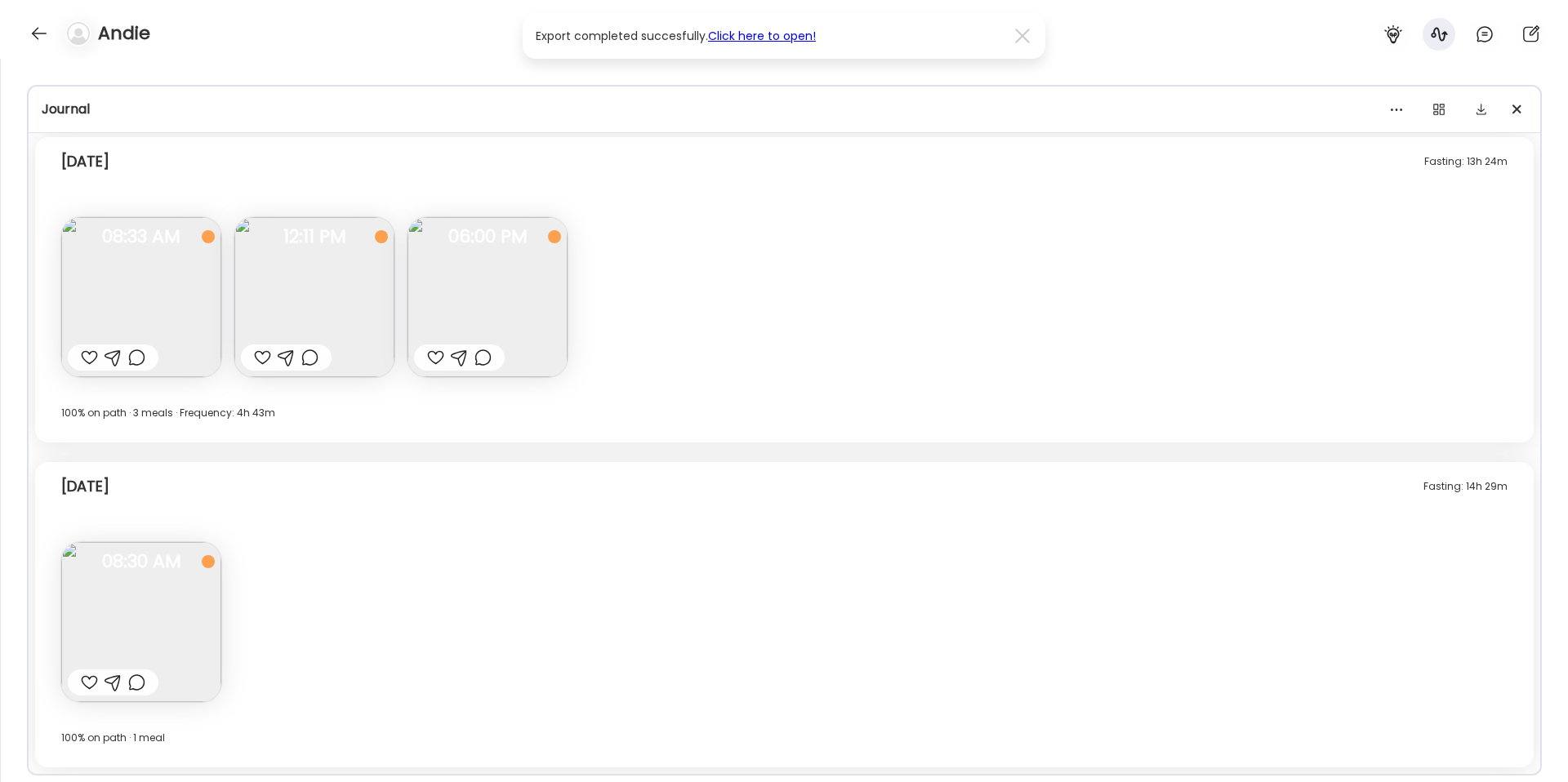
click at [999, 442] on div "[DATE] 100% on path · 3 meals · Frequency: 4h 43m" at bounding box center [784, 422] width 1446 height 39
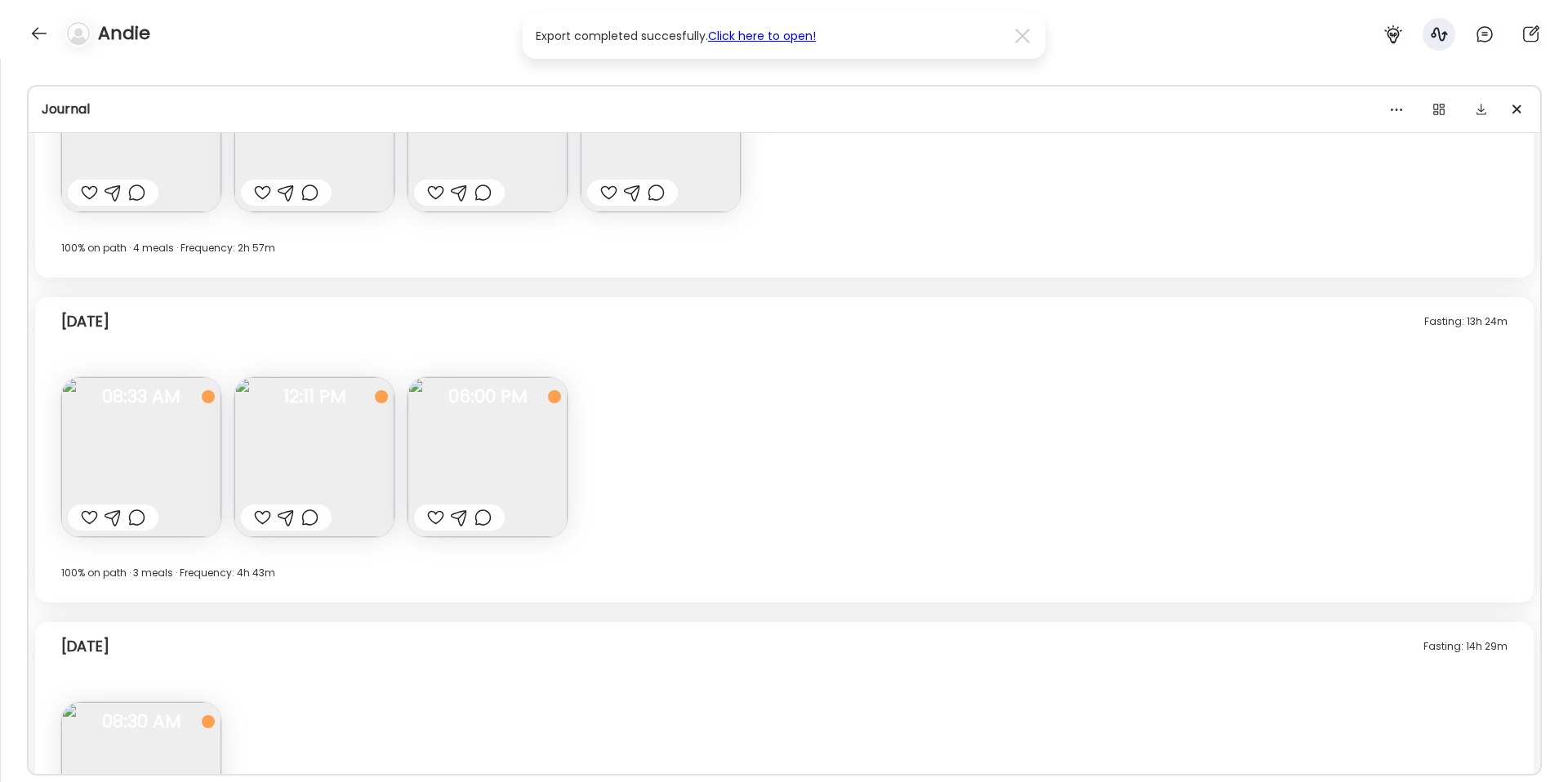
scroll to position [12649, 0]
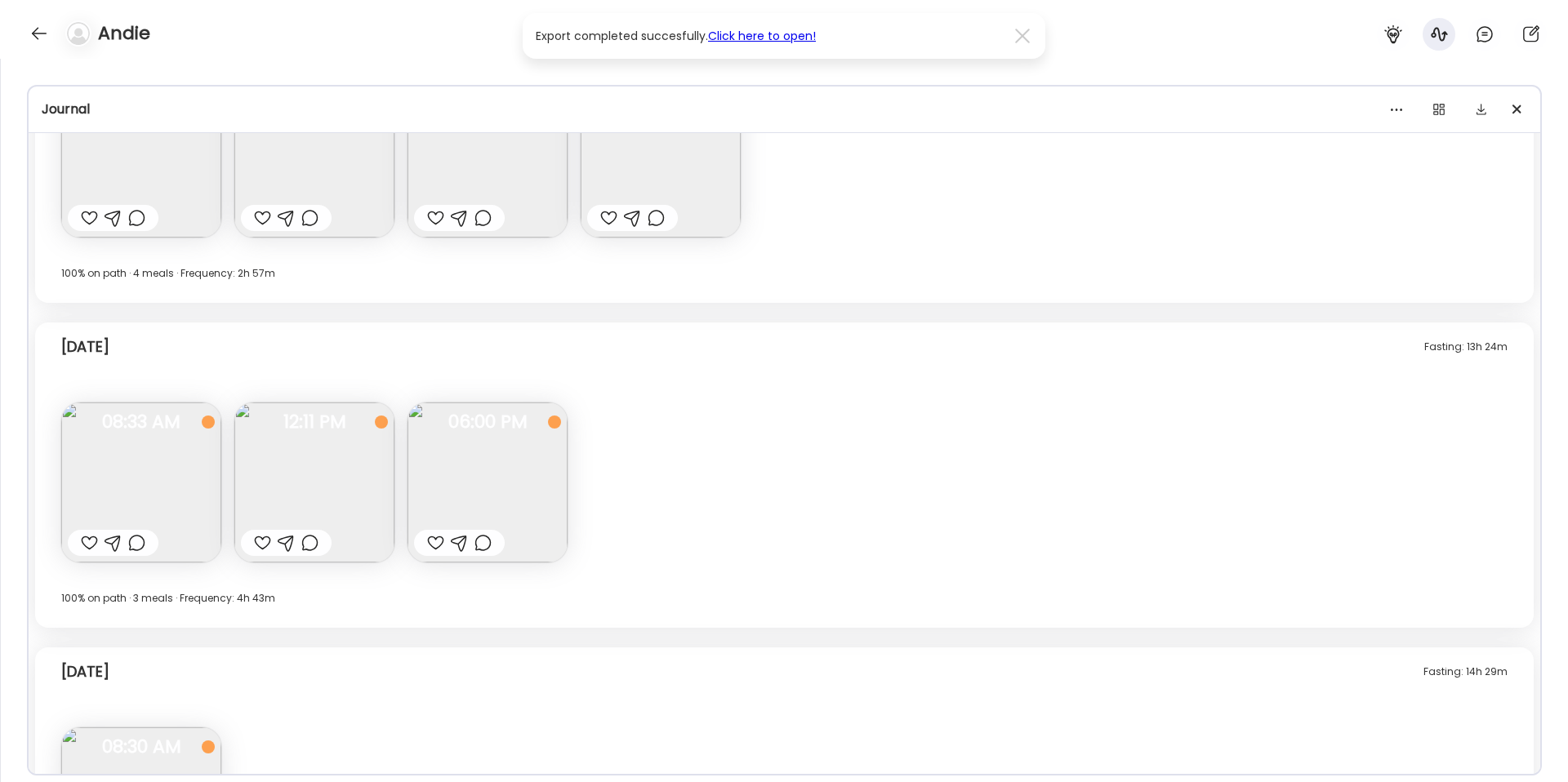
click at [737, 33] on link "Click here to open!" at bounding box center [761, 35] width 108 height 16
